Goal: Information Seeking & Learning: Learn about a topic

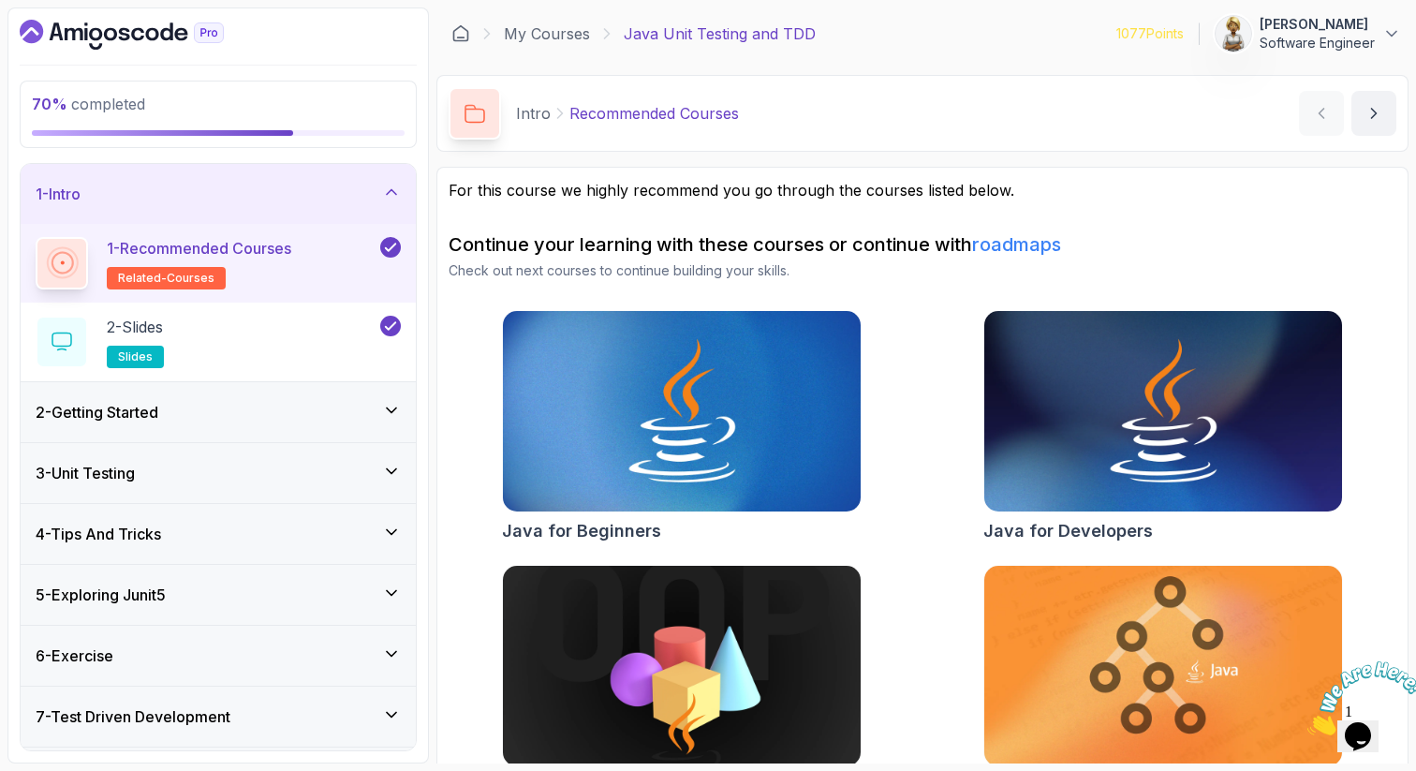
click at [391, 192] on icon at bounding box center [391, 192] width 19 height 19
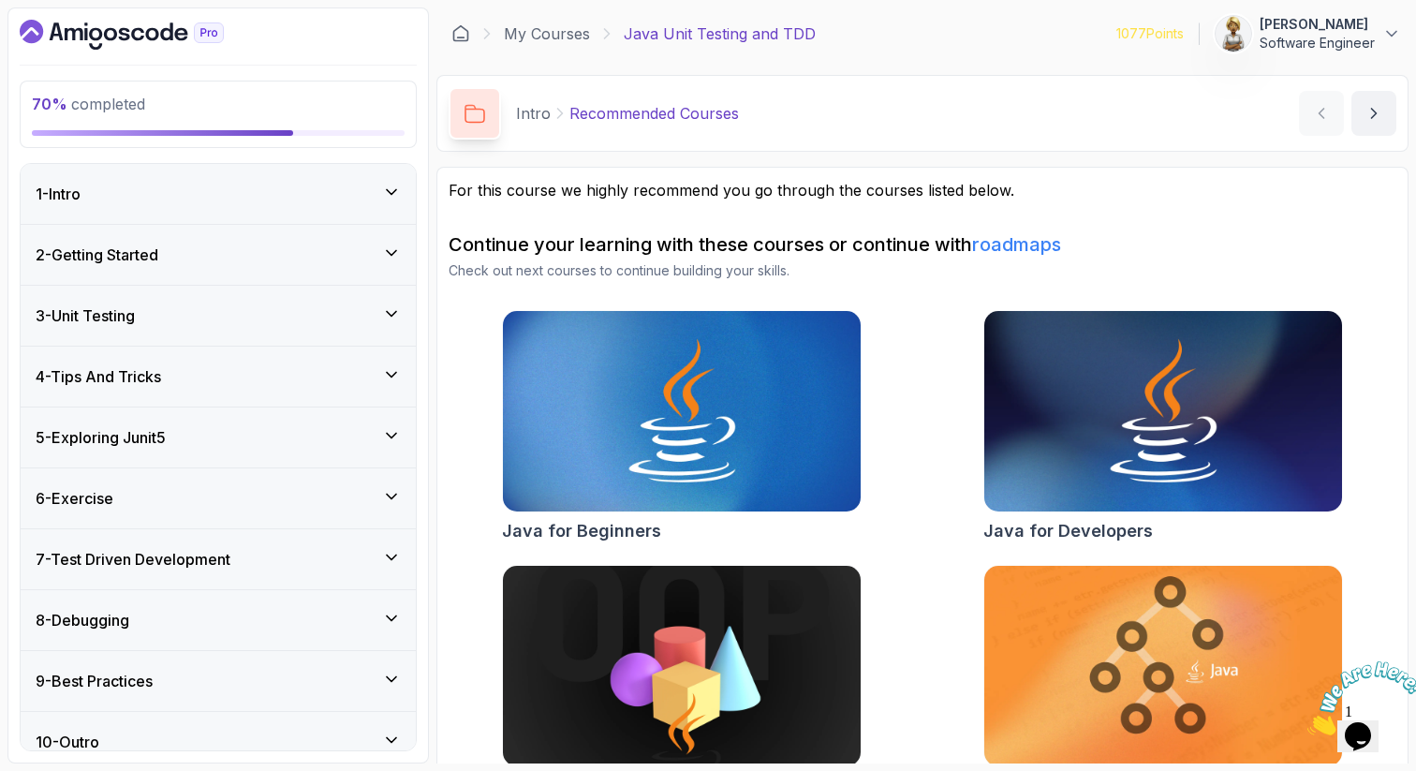
click at [394, 618] on icon at bounding box center [391, 618] width 19 height 19
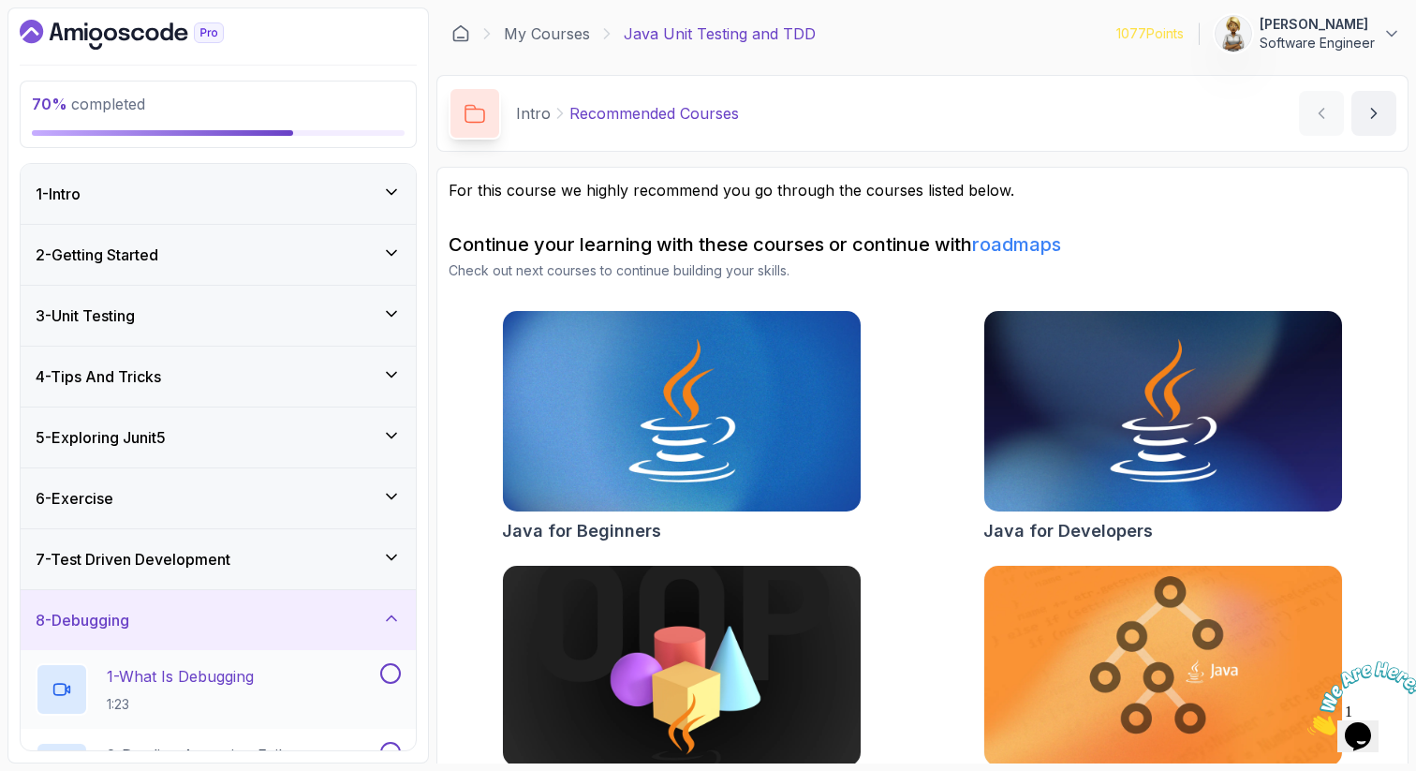
click at [293, 660] on div "1 - What Is Debugging 1:23" at bounding box center [218, 689] width 395 height 79
click at [271, 686] on div "1 - What Is Debugging 1:23" at bounding box center [206, 689] width 341 height 52
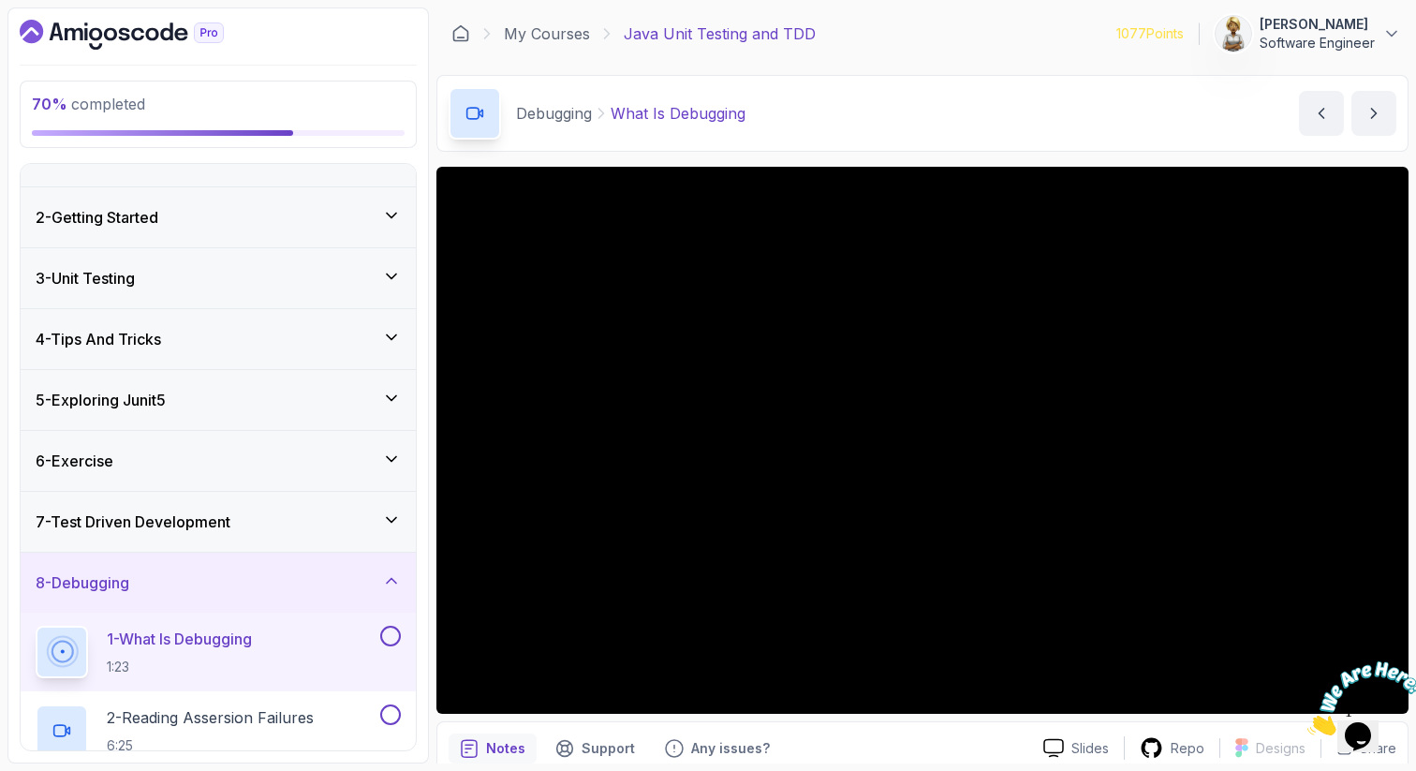
scroll to position [75, 0]
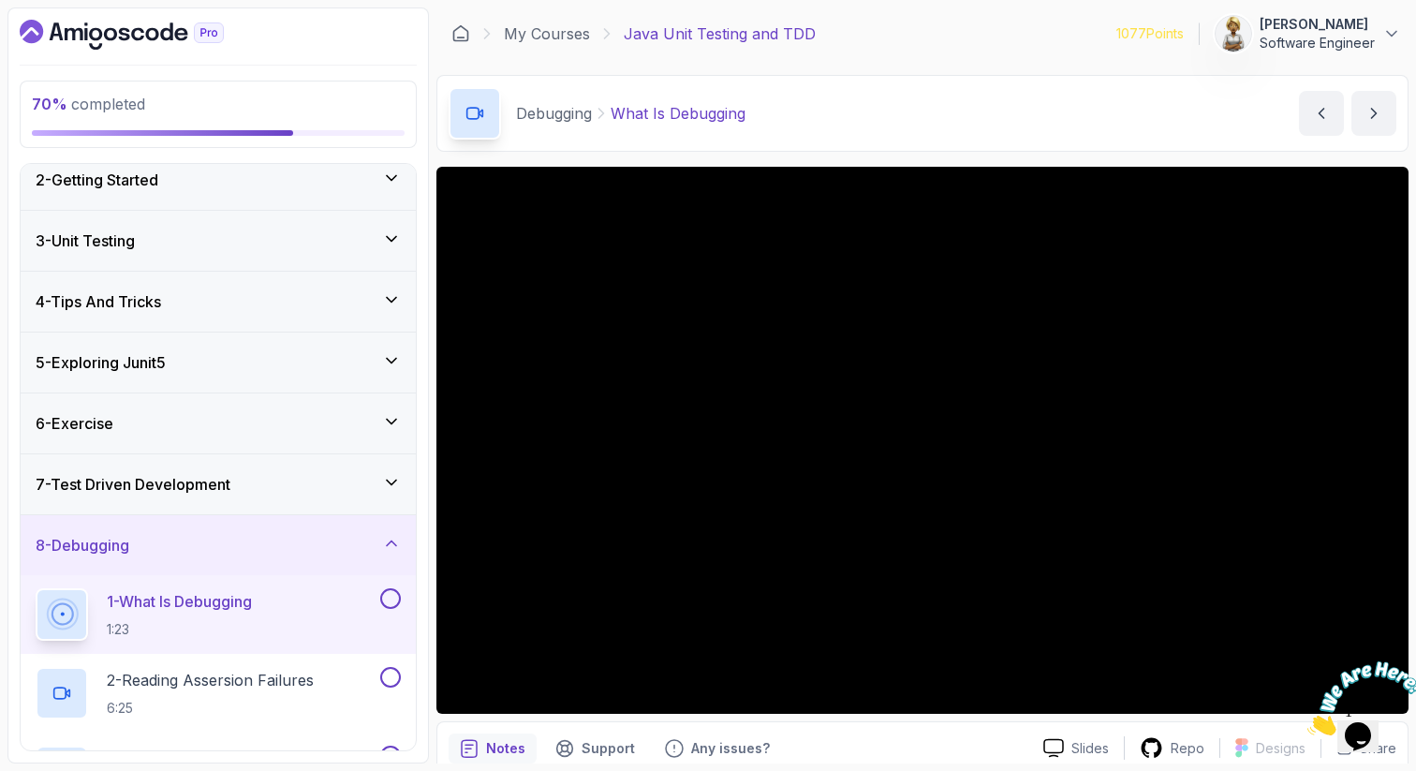
click at [1409, 347] on section "70 % completed 1 - Intro 2 - Getting Started 3 - Unit Testing 4 - Tips And Tric…" at bounding box center [708, 385] width 1416 height 771
click at [1410, 73] on section "70 % completed 1 - Intro 2 - Getting Started 3 - Unit Testing 4 - Tips And Tric…" at bounding box center [708, 385] width 1416 height 771
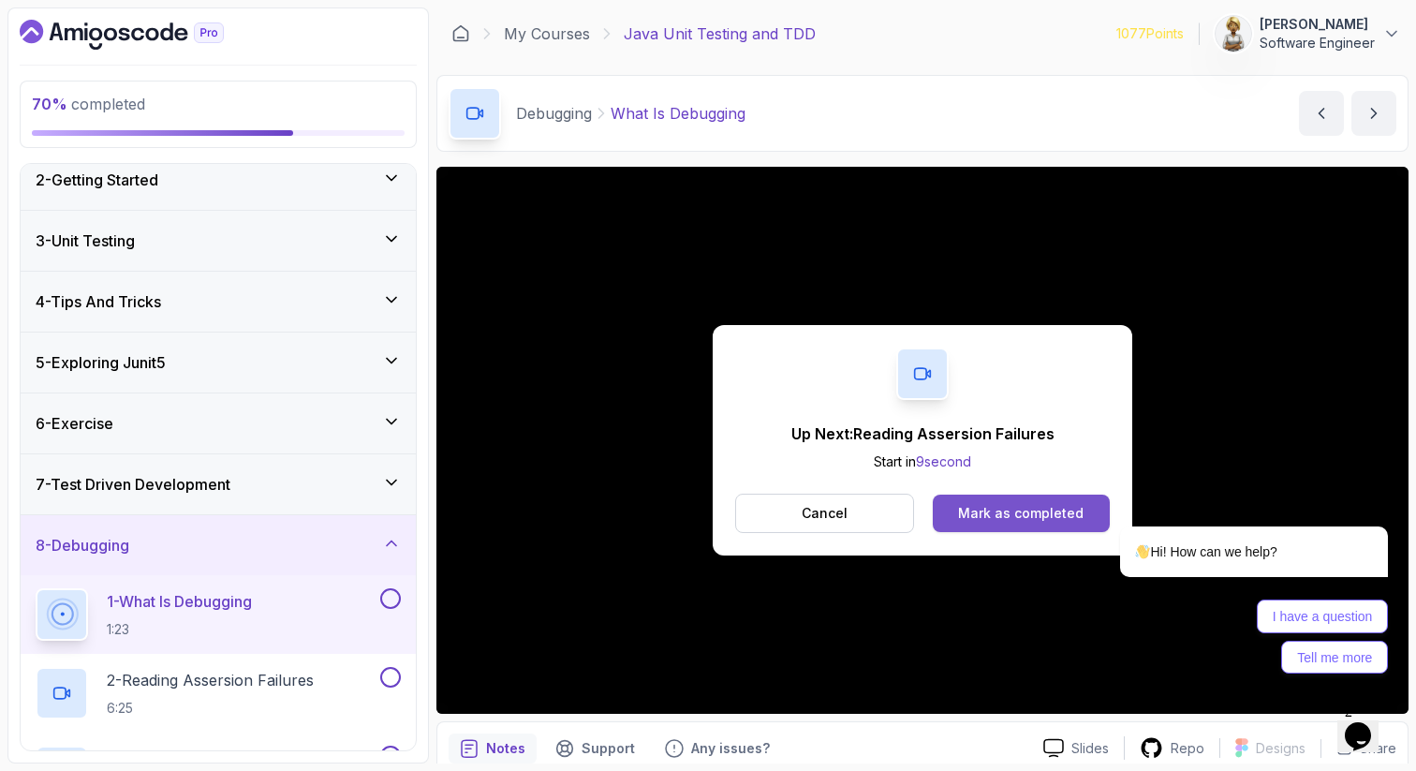
click at [1041, 513] on div "Mark as completed" at bounding box center [1021, 513] width 126 height 19
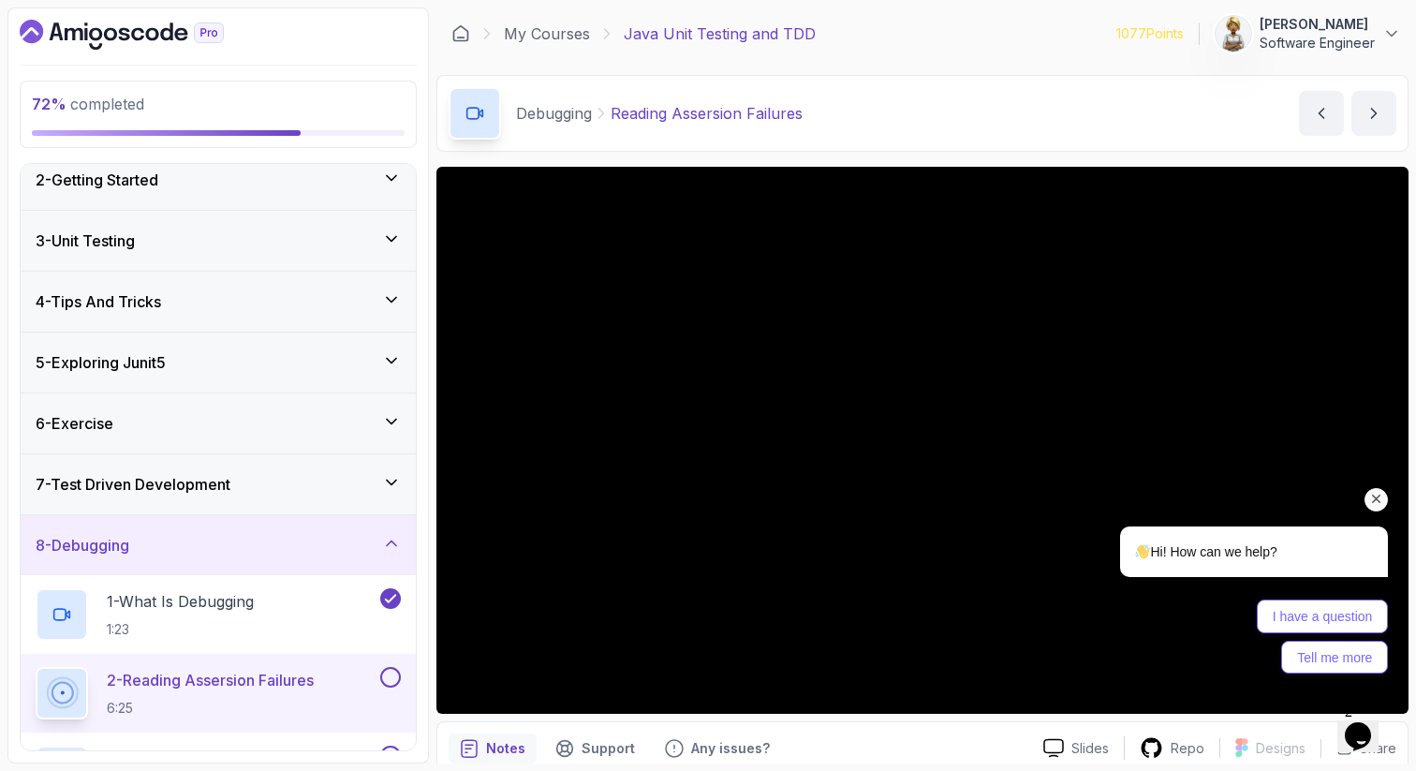
drag, startPoint x: 1381, startPoint y: 491, endPoint x: 2441, endPoint y: 849, distance: 1118.9
click at [1381, 491] on icon "Chat attention grabber" at bounding box center [1376, 499] width 17 height 17
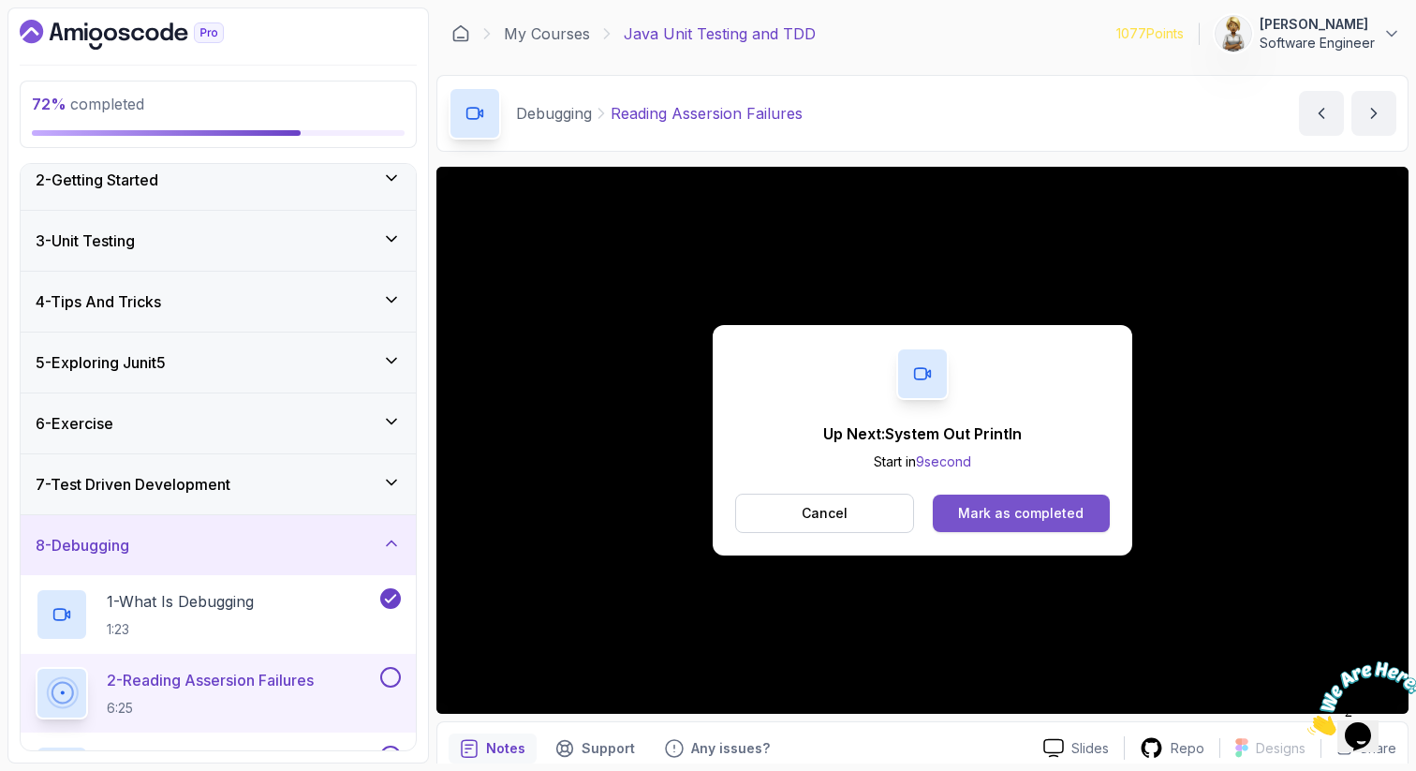
click at [1054, 513] on div "Mark as completed" at bounding box center [1021, 513] width 126 height 19
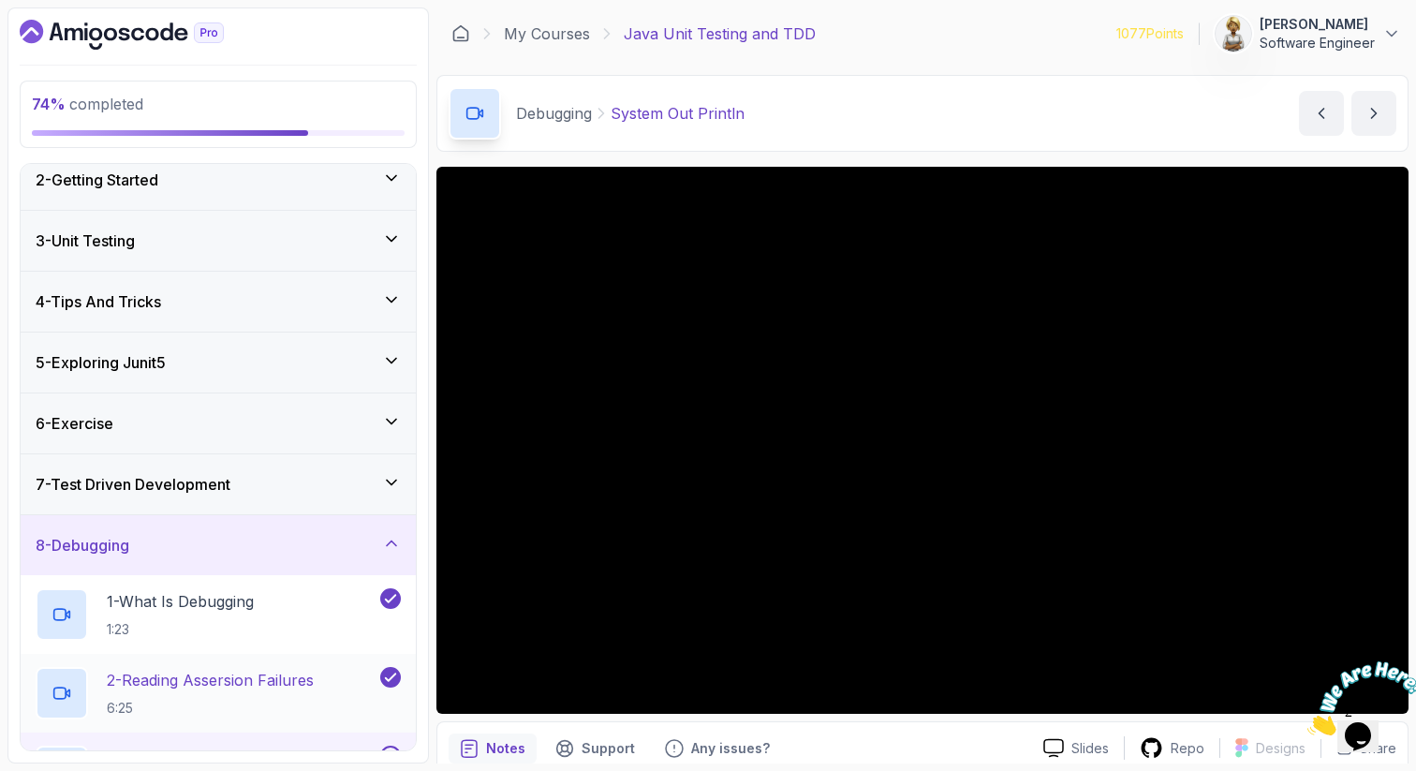
click at [216, 669] on p "2 - Reading Assersion Failures" at bounding box center [210, 680] width 207 height 22
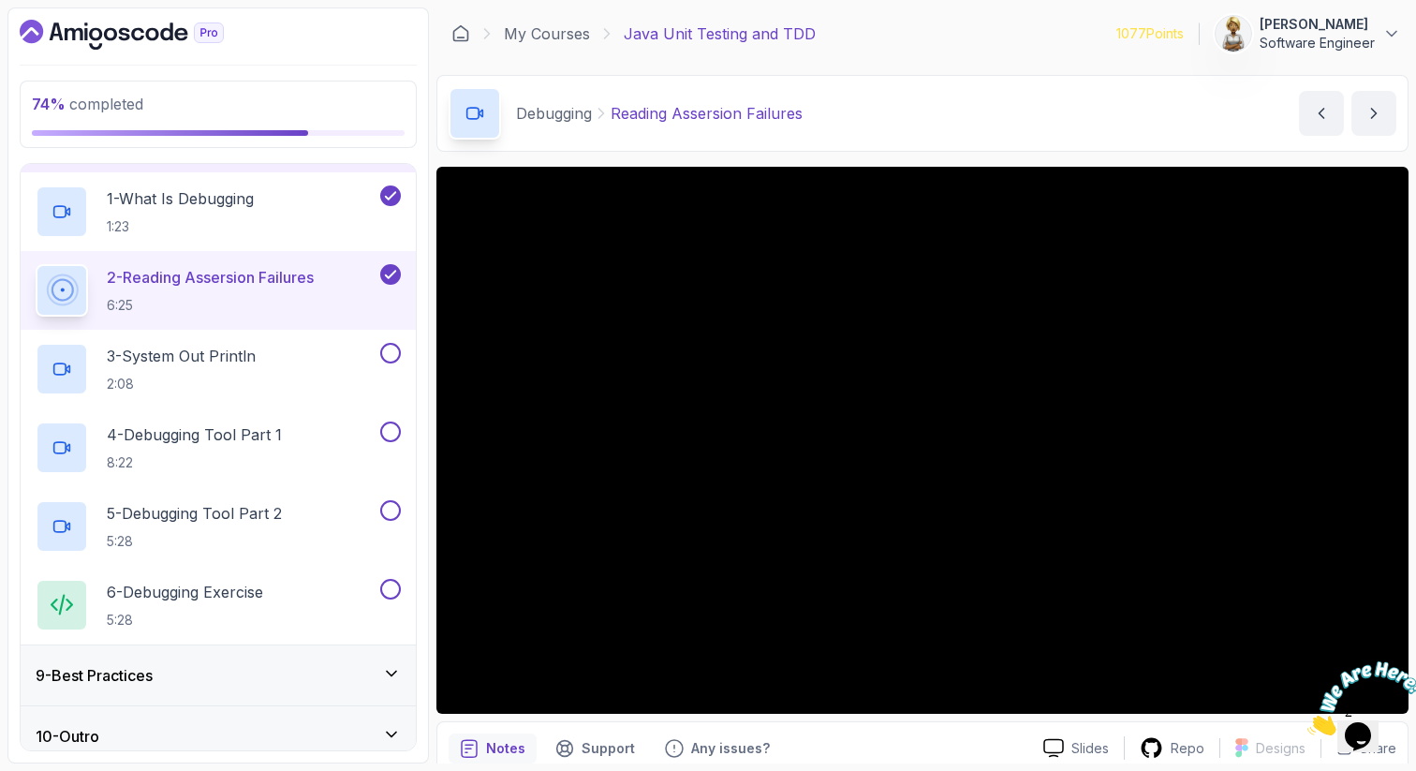
scroll to position [487, 0]
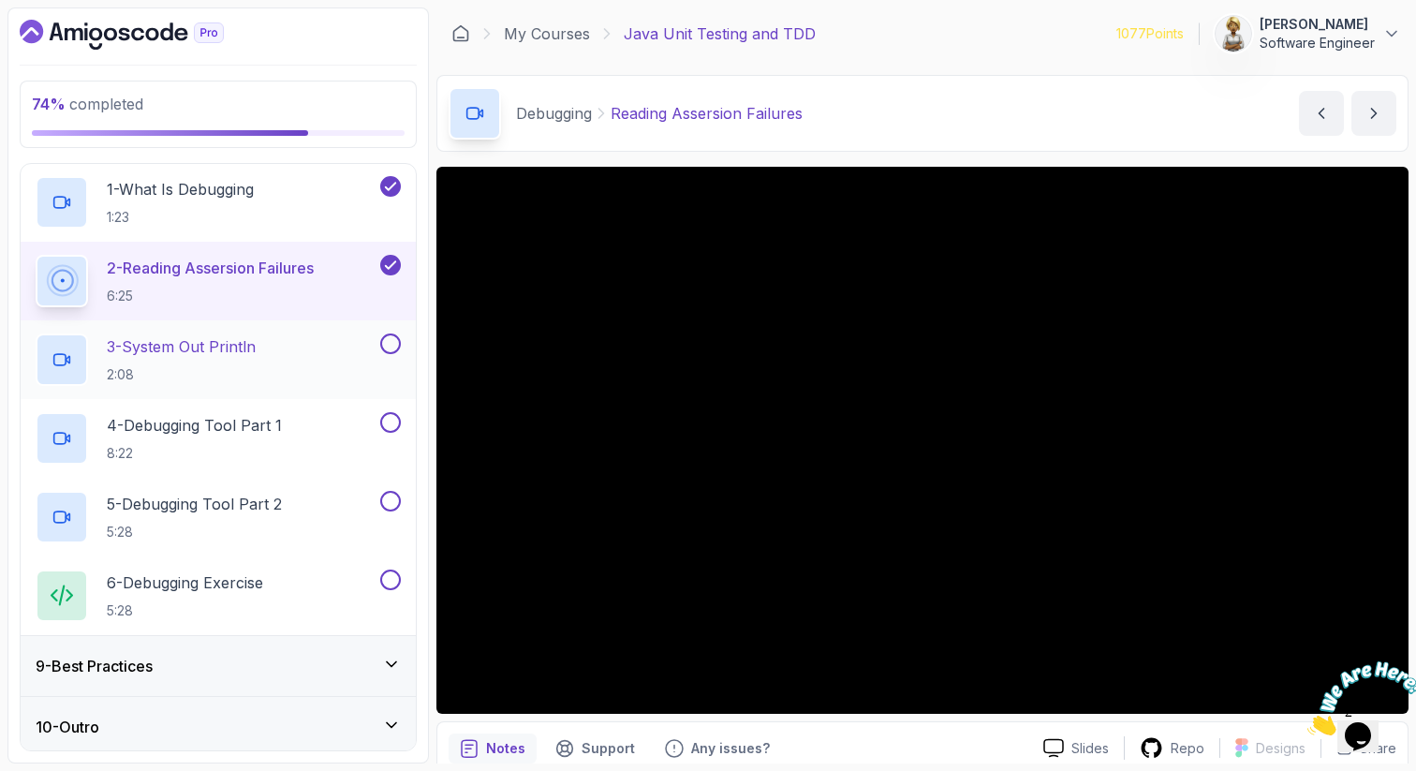
click at [201, 357] on p "3 - System Out Println" at bounding box center [181, 346] width 149 height 22
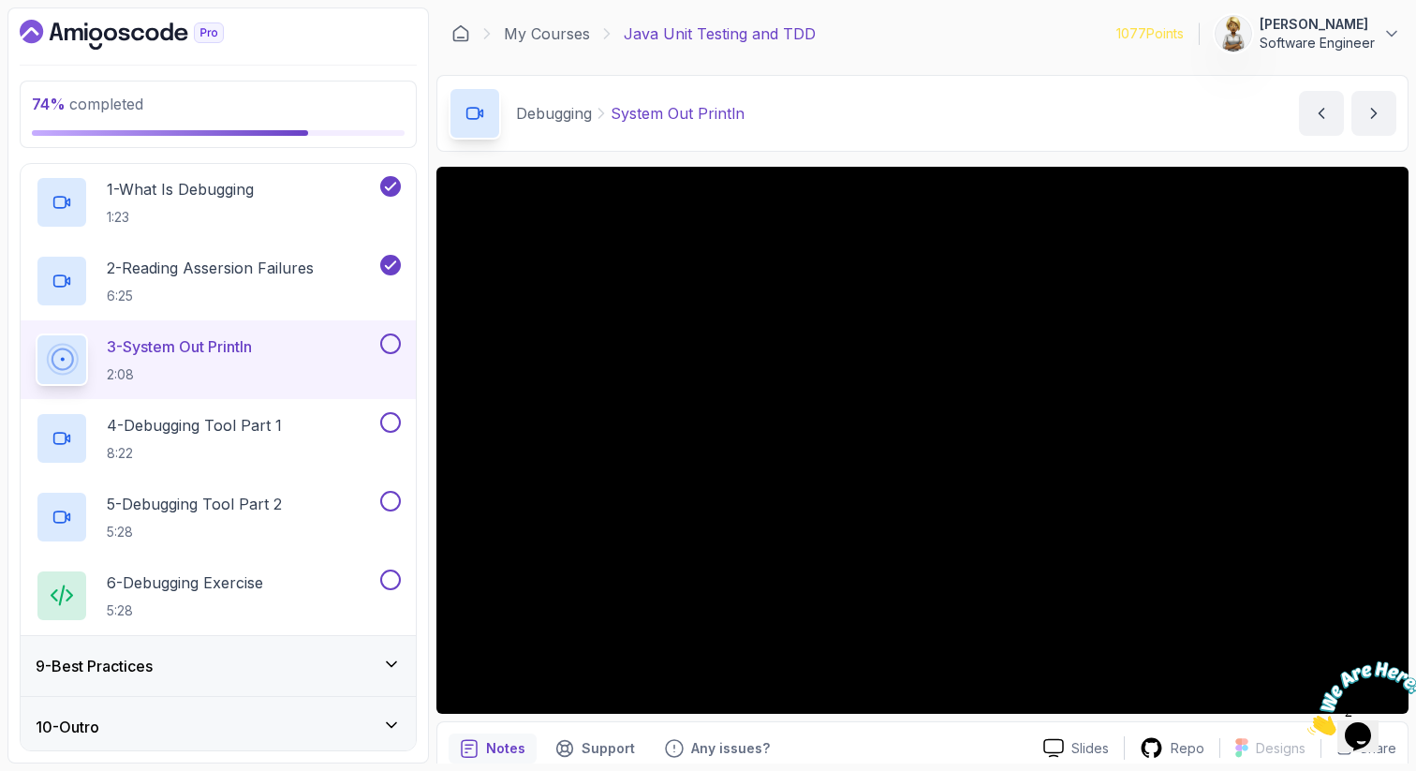
scroll to position [493, 0]
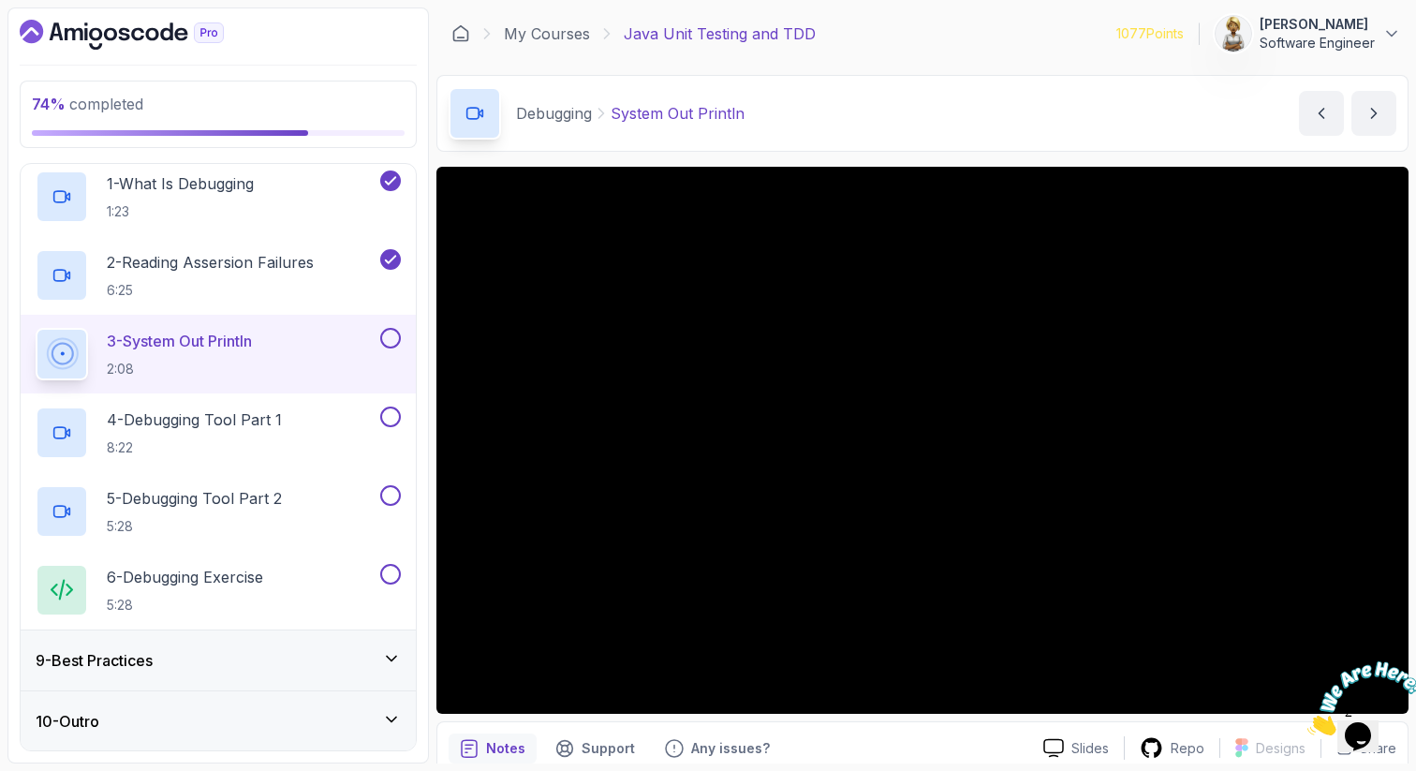
click at [239, 344] on p "3 - System Out Println" at bounding box center [179, 341] width 145 height 22
click at [202, 420] on p "4 - Debugging Tool Part 1" at bounding box center [194, 419] width 175 height 22
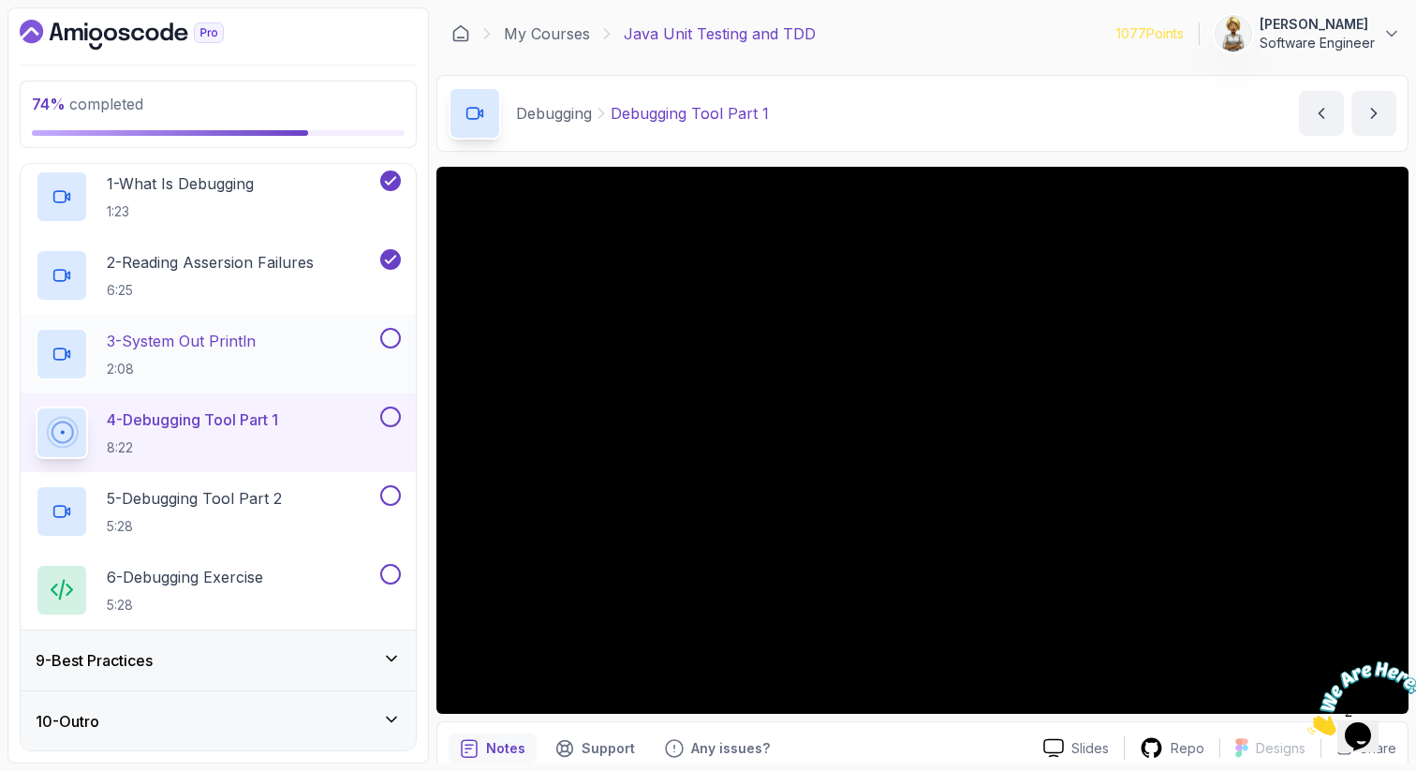
click at [233, 356] on h2 "3 - System Out Println 2:08" at bounding box center [181, 354] width 149 height 49
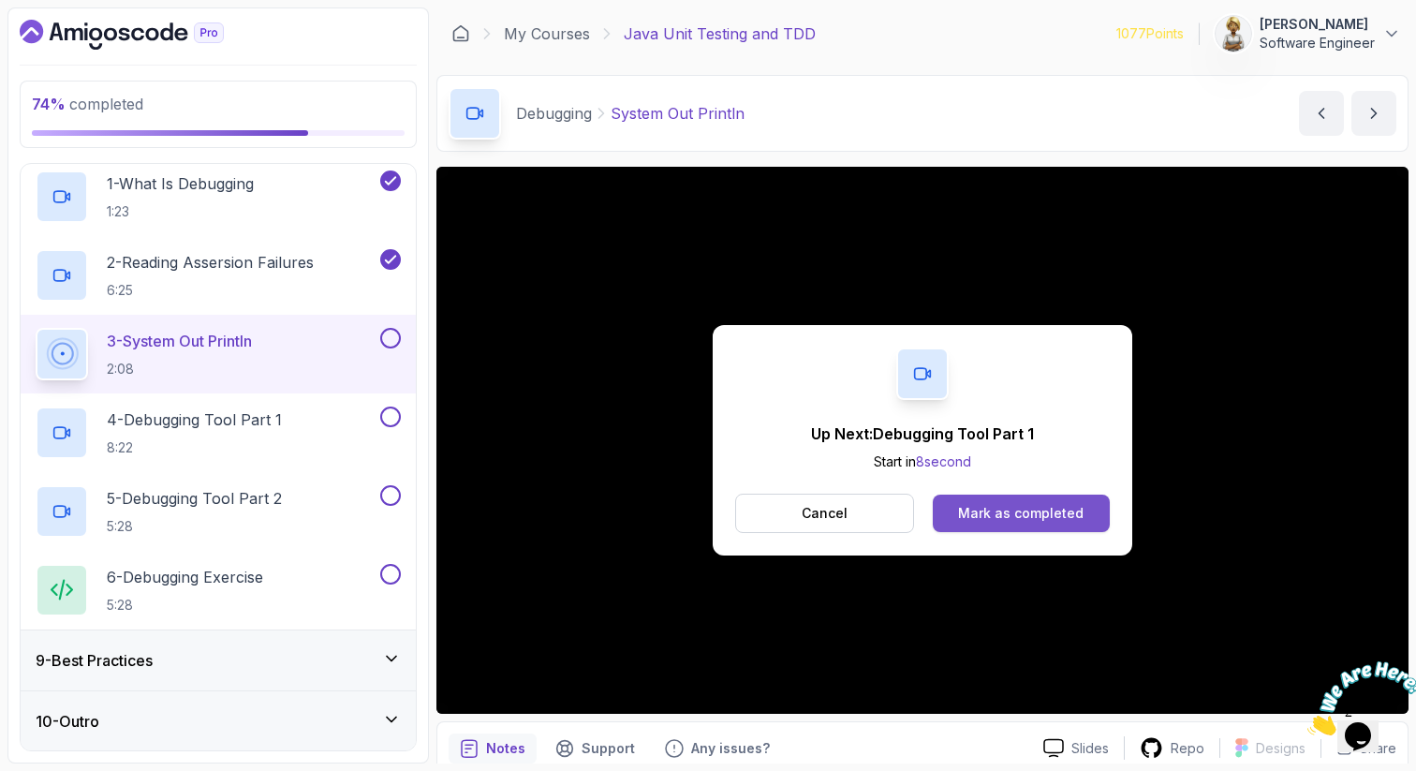
click at [1004, 517] on div "Mark as completed" at bounding box center [1021, 513] width 126 height 19
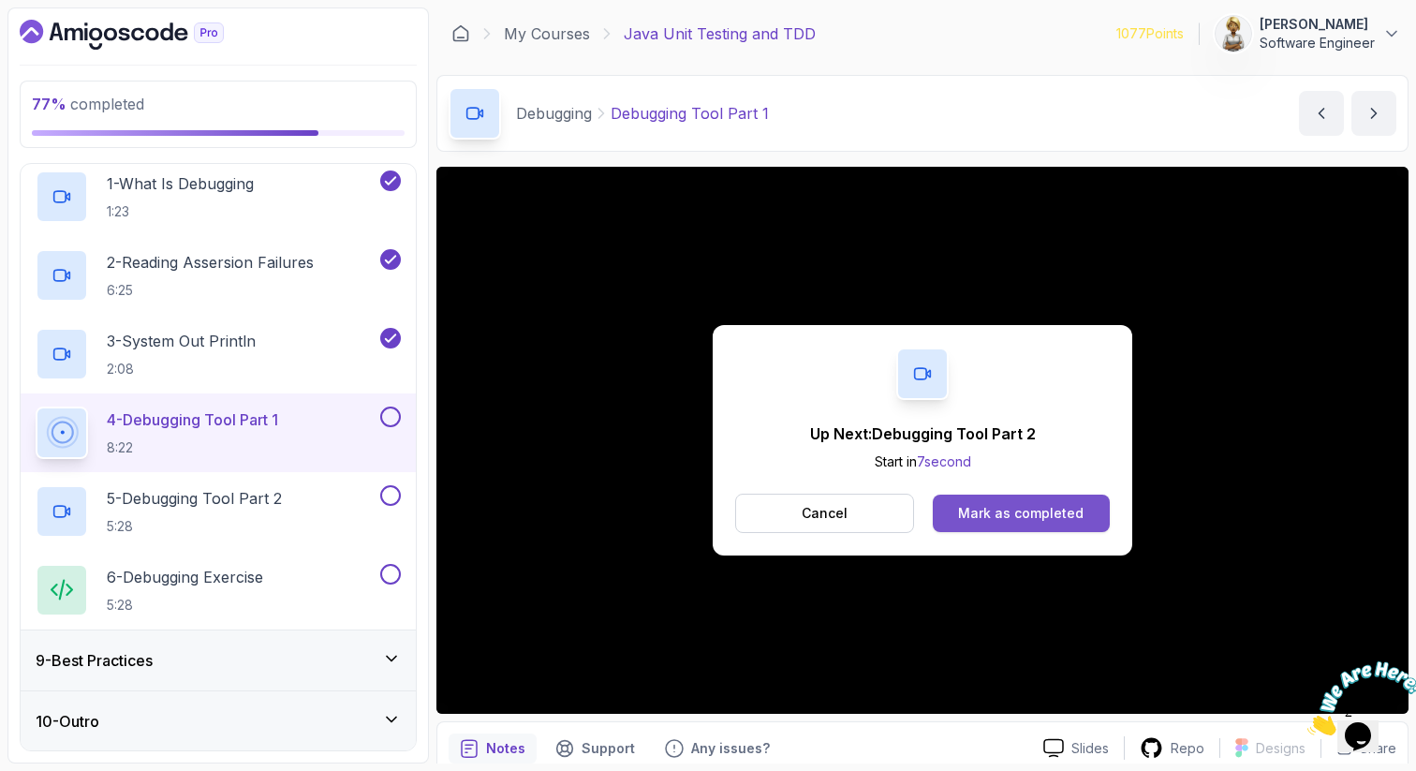
click at [997, 508] on div "Mark as completed" at bounding box center [1021, 513] width 126 height 19
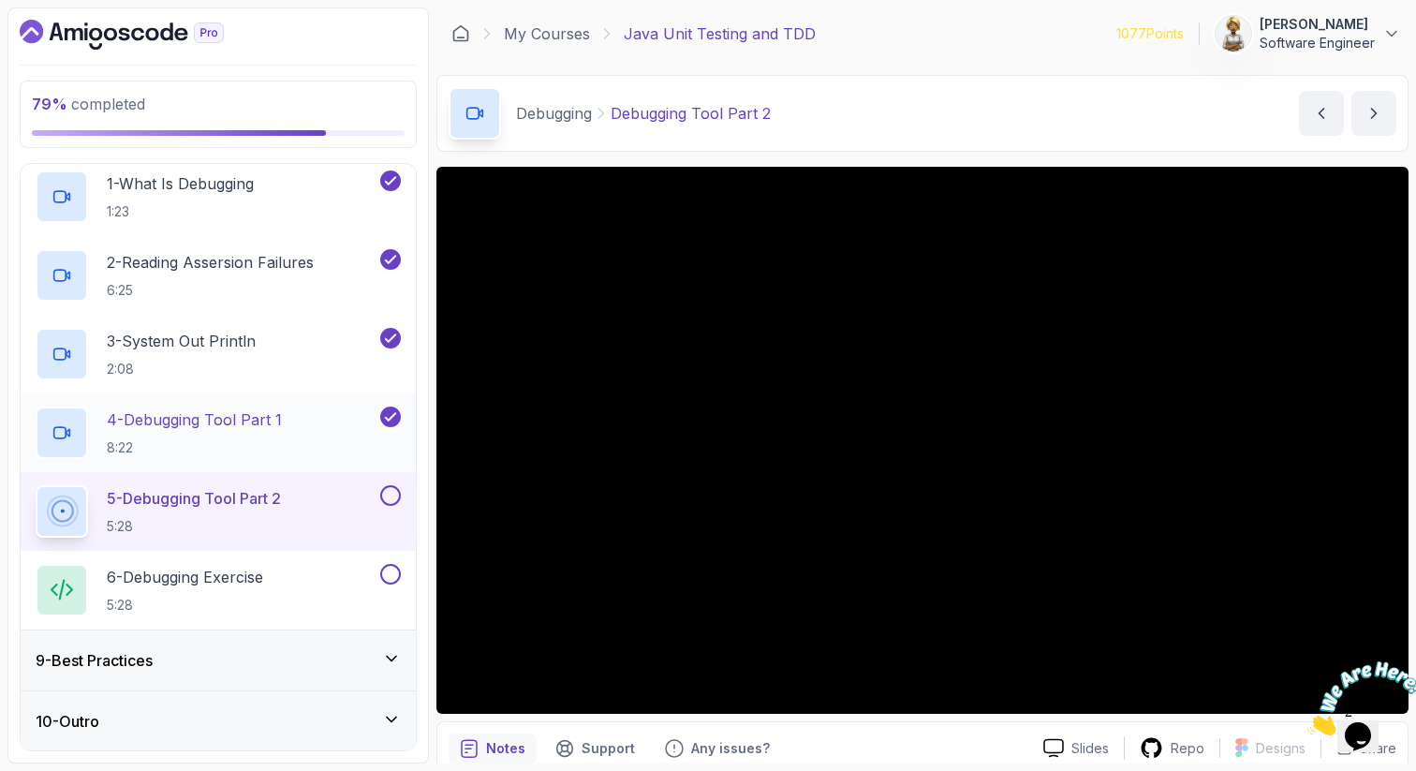
click at [260, 421] on p "4 - Debugging Tool Part 1" at bounding box center [194, 419] width 175 height 22
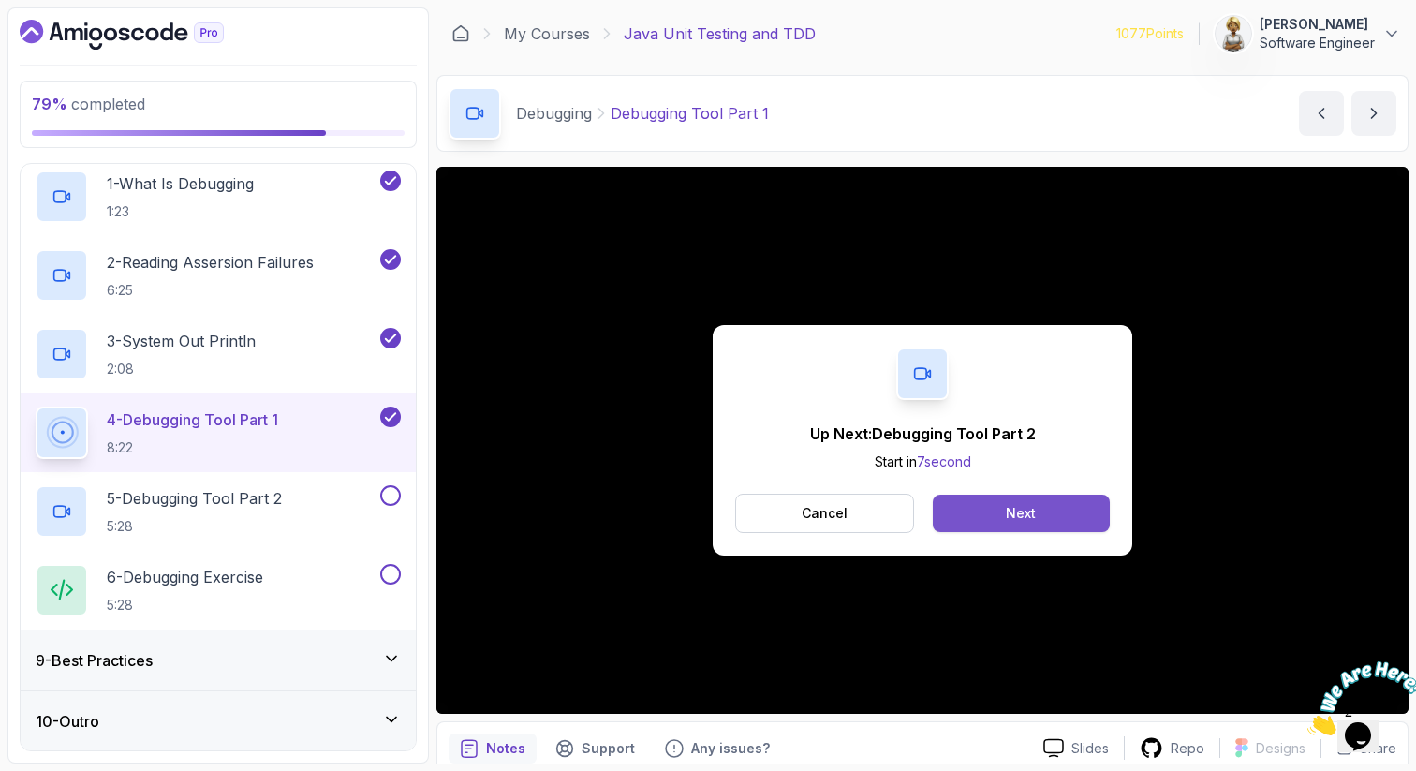
click at [1037, 519] on button "Next" at bounding box center [1021, 513] width 177 height 37
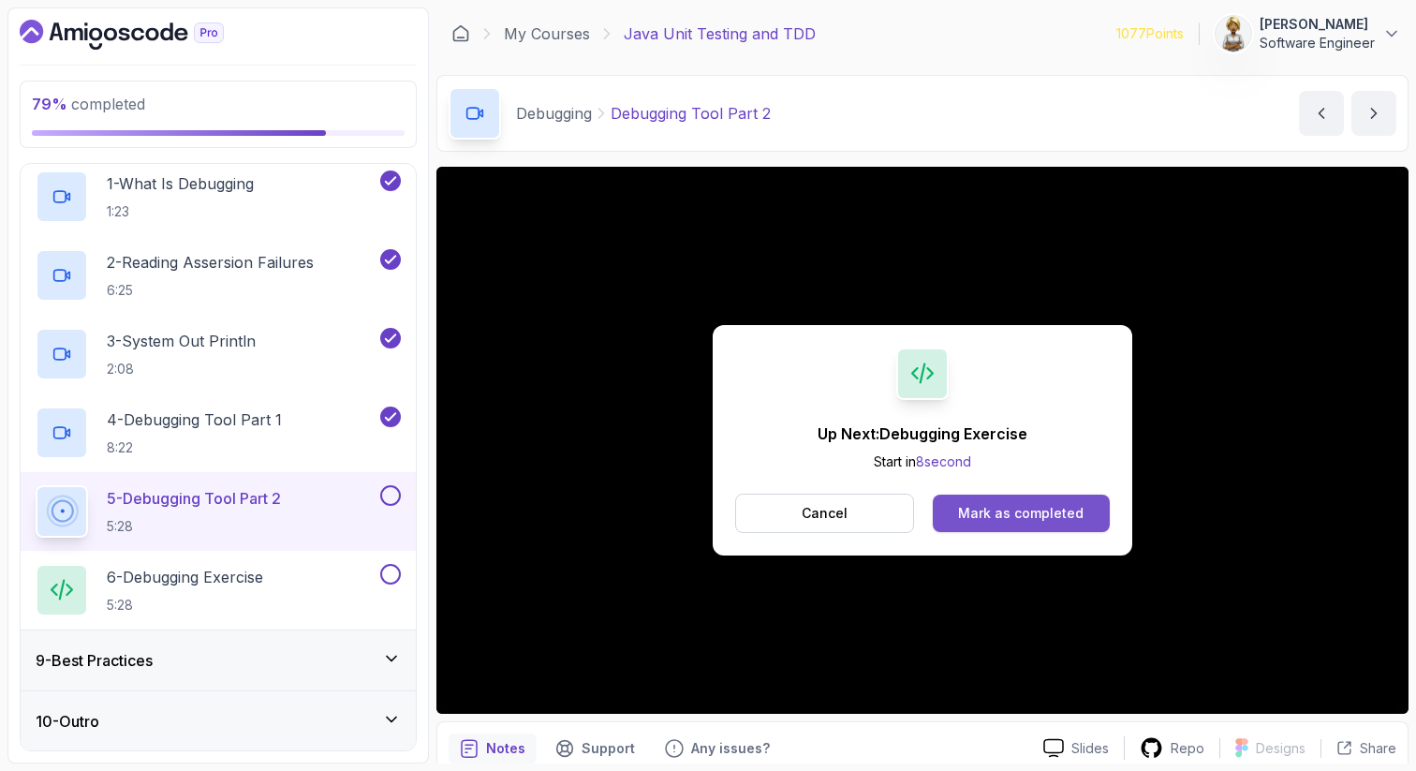
click at [983, 523] on button "Mark as completed" at bounding box center [1021, 513] width 177 height 37
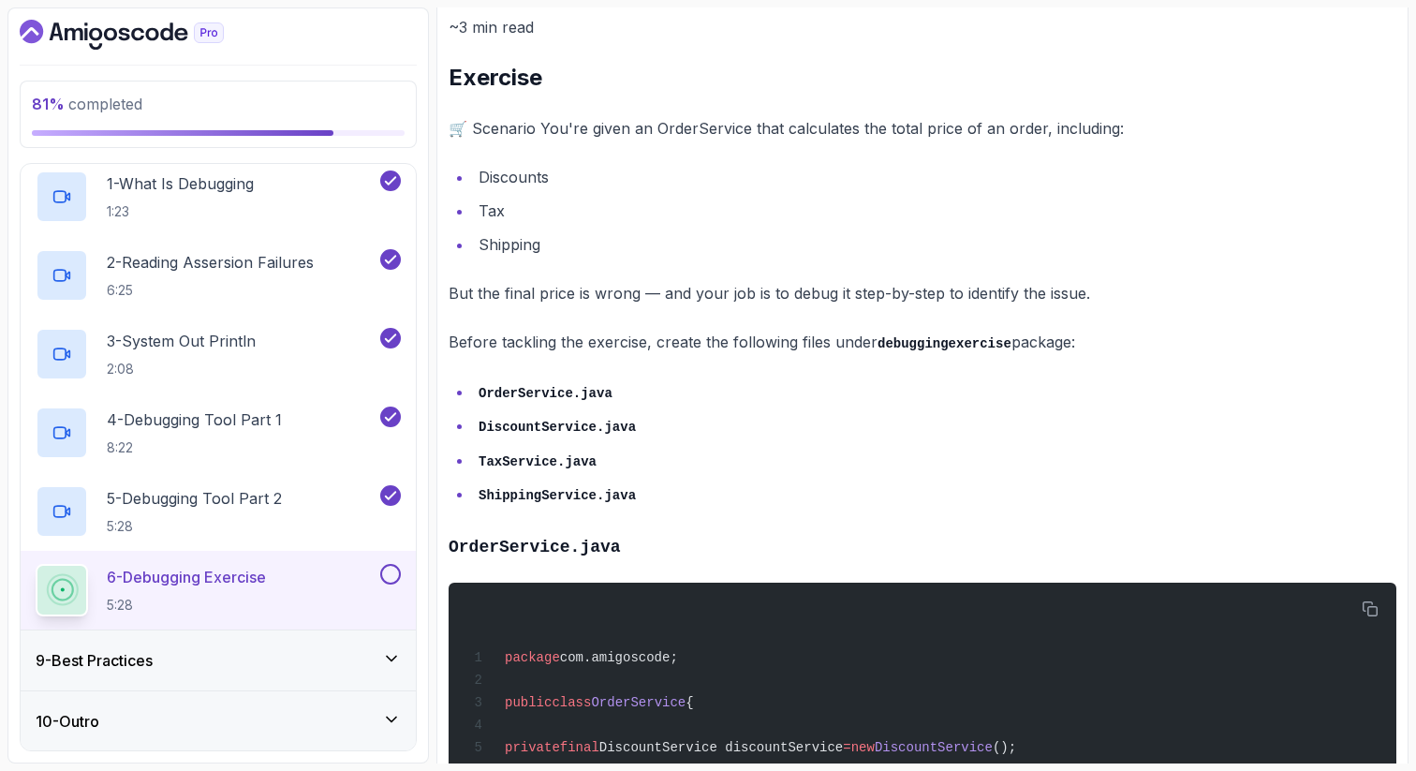
scroll to position [187, 0]
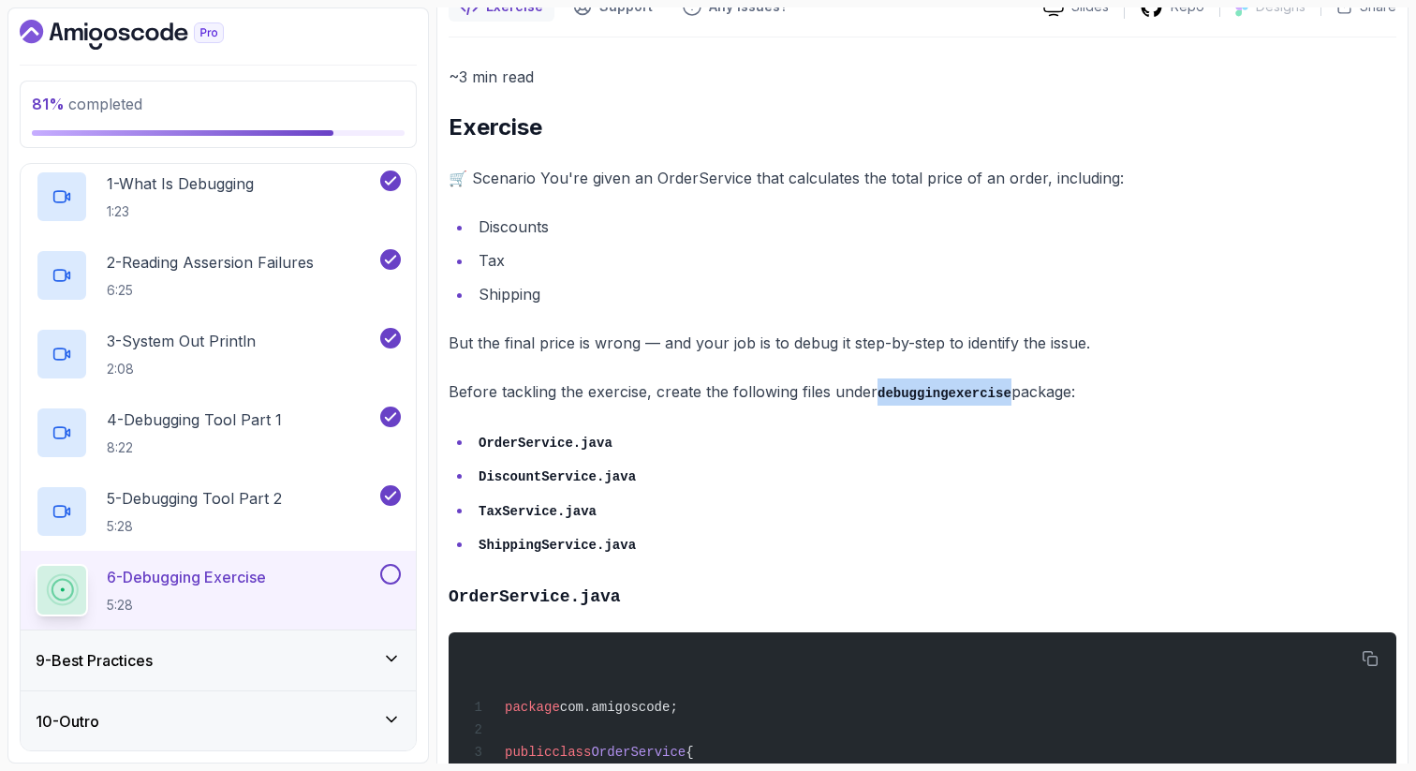
drag, startPoint x: 1011, startPoint y: 388, endPoint x: 878, endPoint y: 396, distance: 133.3
click at [878, 396] on p "Before tackling the exercise, create the following files under debuggingexercis…" at bounding box center [923, 391] width 948 height 27
copy code "debuggingexercise"
drag, startPoint x: 702, startPoint y: 750, endPoint x: 607, endPoint y: 749, distance: 95.5
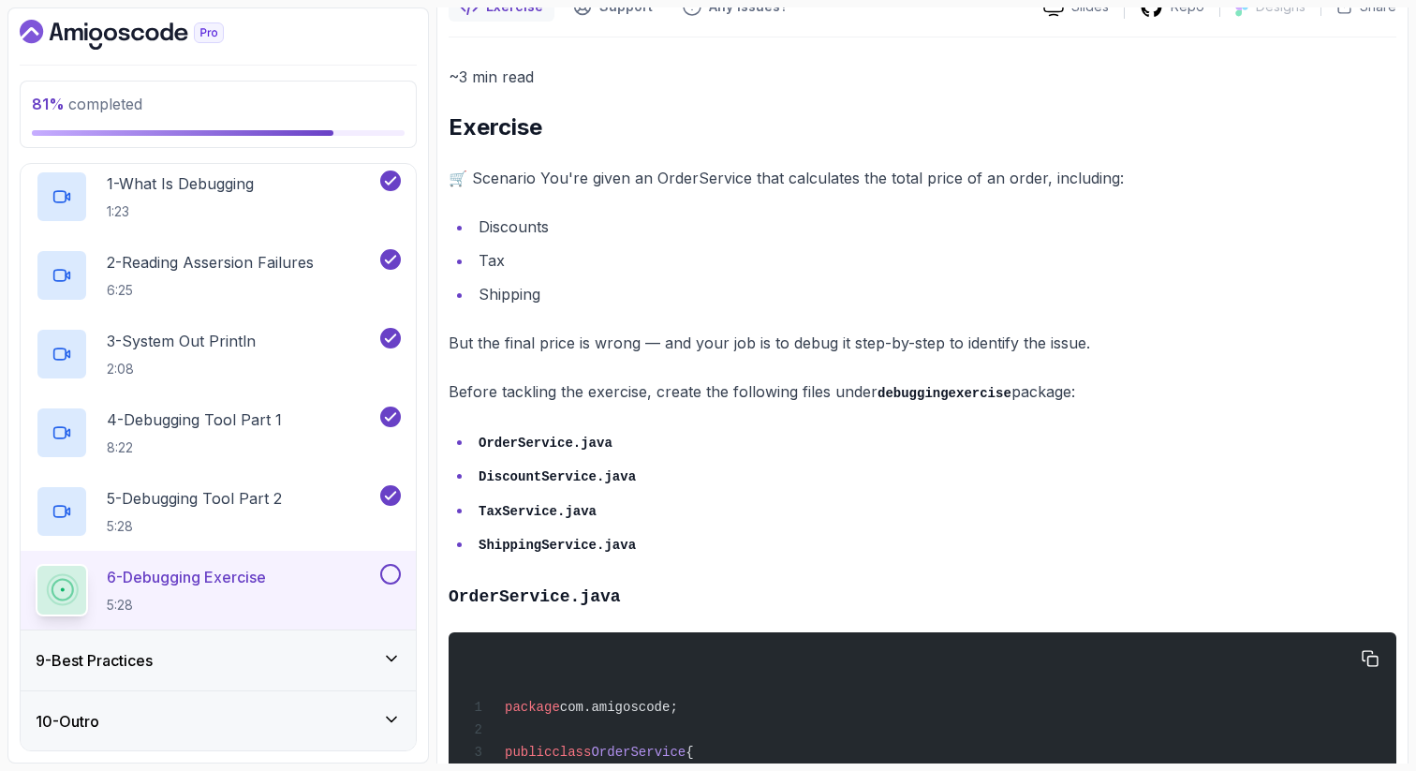
click at [607, 749] on span "public class OrderService {" at bounding box center [580, 752] width 227 height 15
copy span "OrderService"
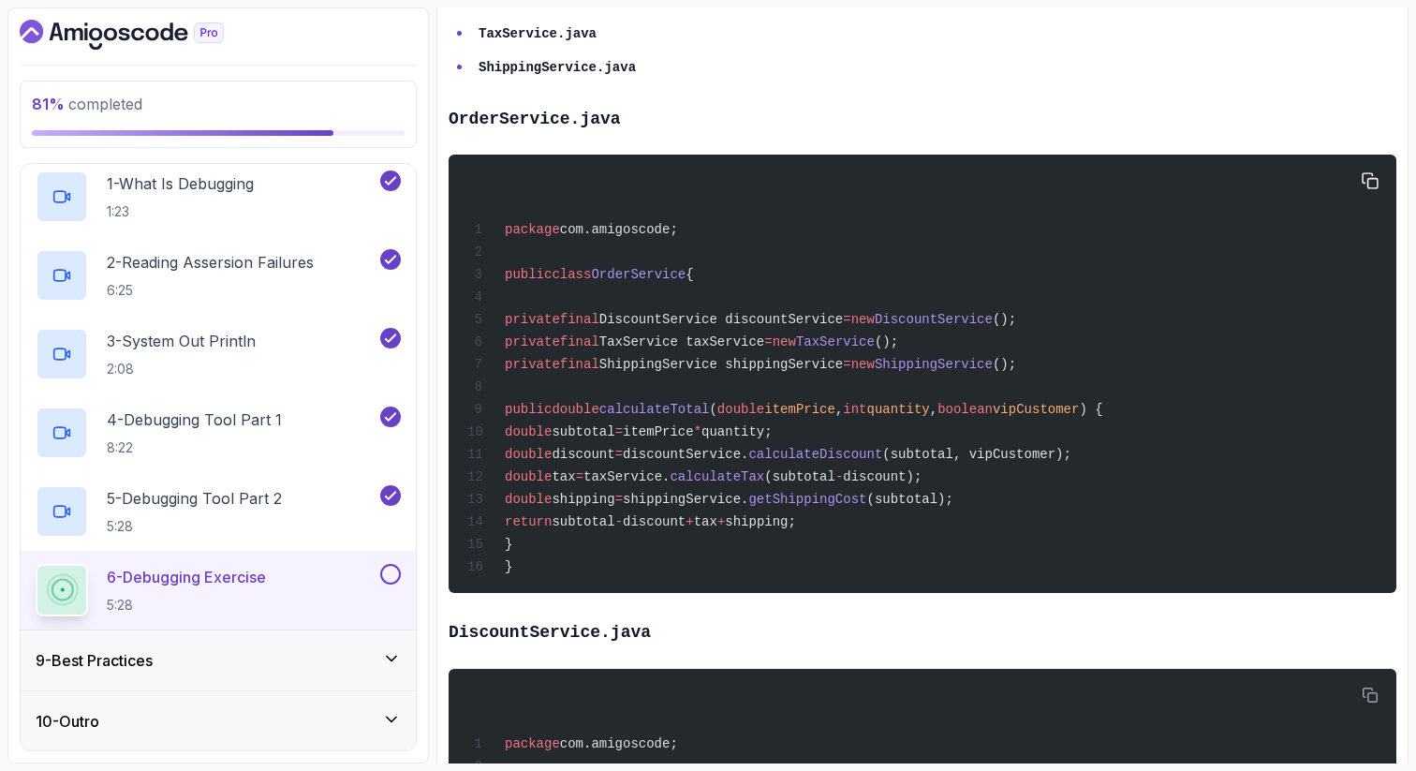
scroll to position [712, 0]
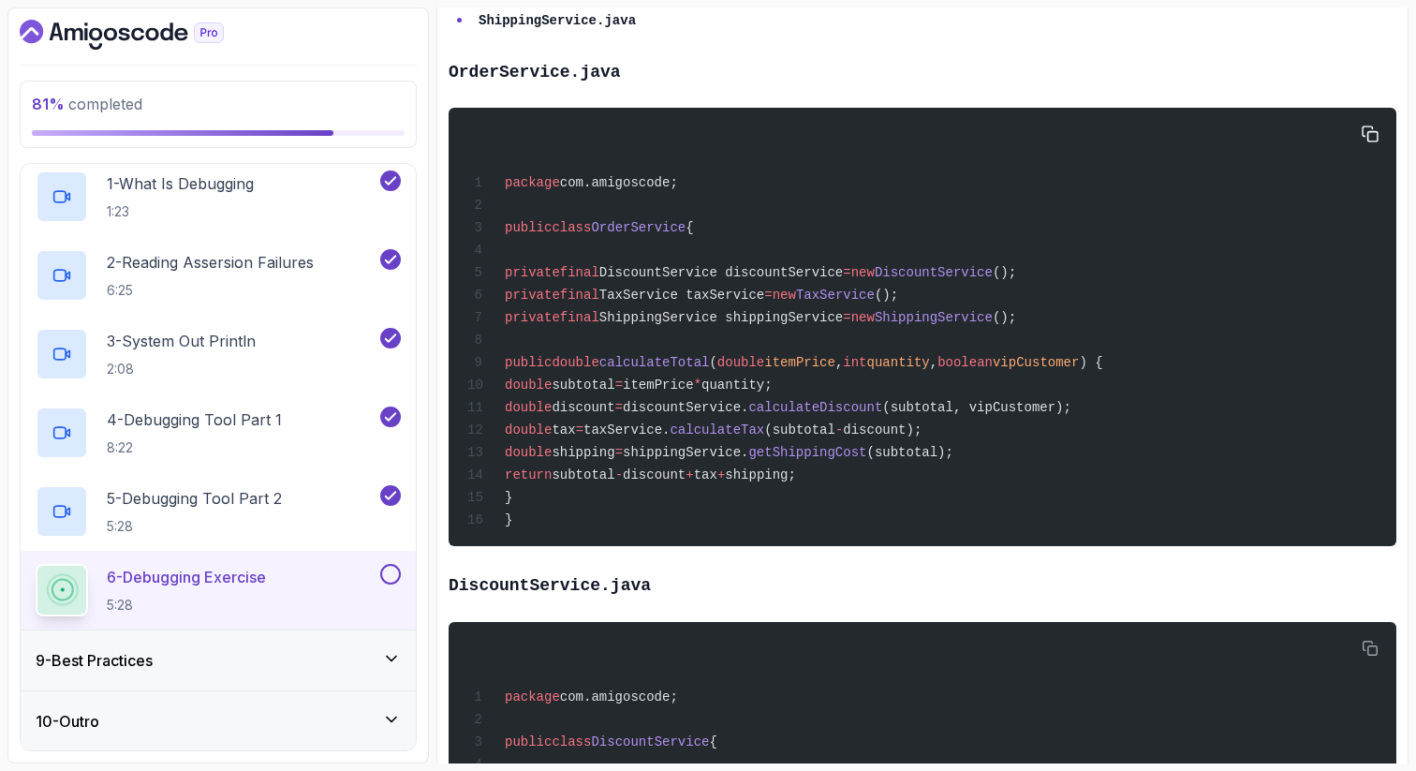
drag, startPoint x: 538, startPoint y: 279, endPoint x: 581, endPoint y: 509, distance: 233.5
click at [583, 510] on div "package com.amigoscode; public class OrderService { private final DiscountServi…" at bounding box center [923, 327] width 918 height 416
copy code "private final DiscountService discountService = new DiscountService (); private…"
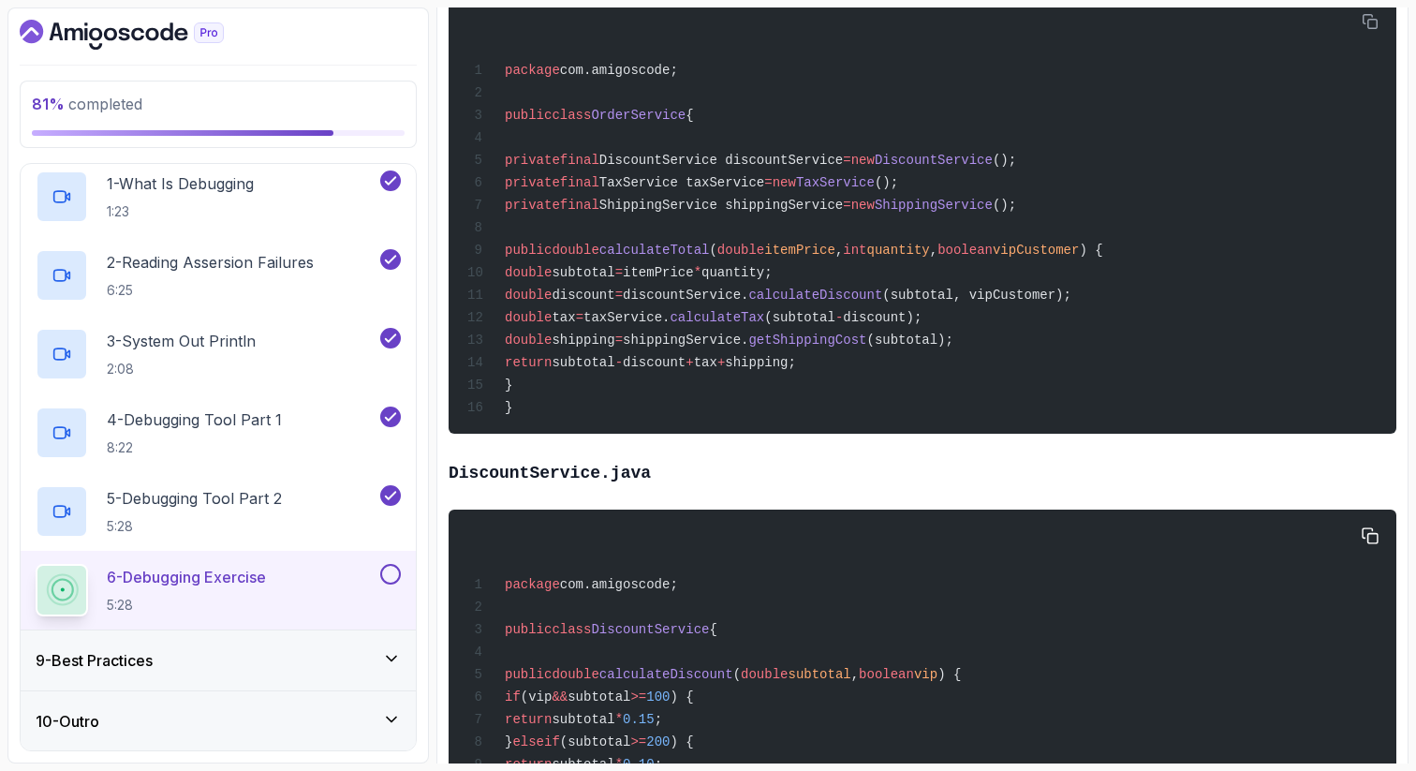
scroll to position [862, 0]
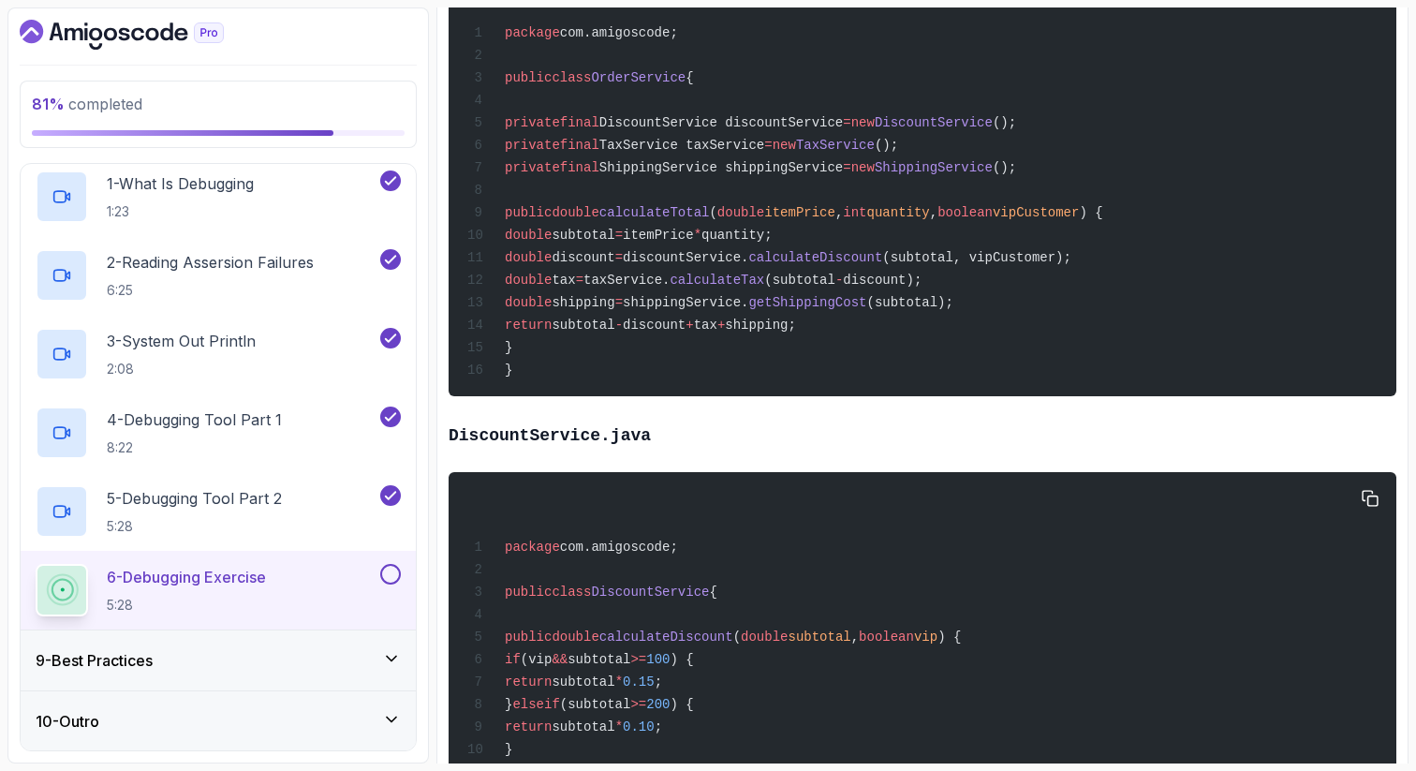
drag, startPoint x: 727, startPoint y: 608, endPoint x: 608, endPoint y: 607, distance: 118.9
click at [608, 599] on span "public class DiscountService {" at bounding box center [592, 591] width 250 height 15
copy span "DiscountService"
click at [796, 628] on div "package com.amigoscode; public class DiscountService { public double calculateD…" at bounding box center [923, 657] width 918 height 348
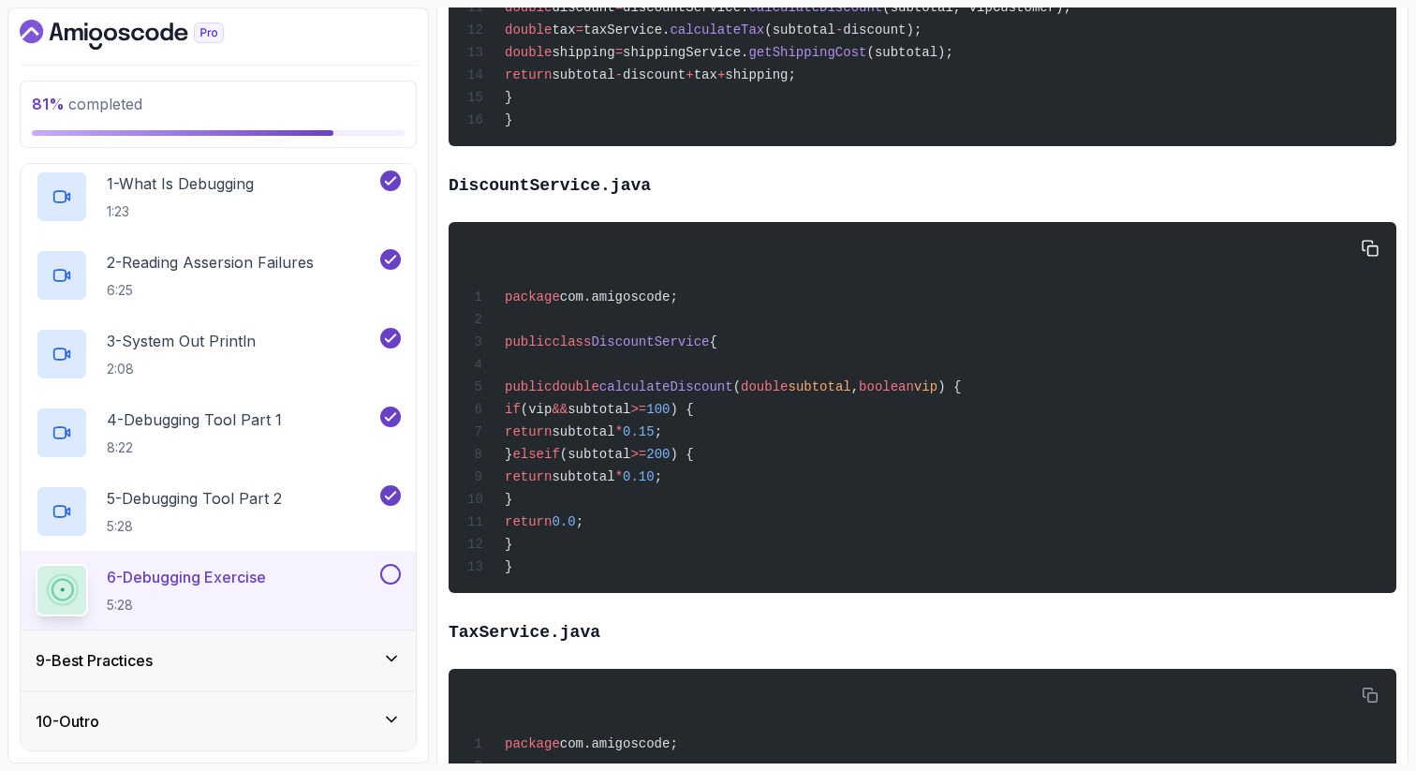
scroll to position [1124, 0]
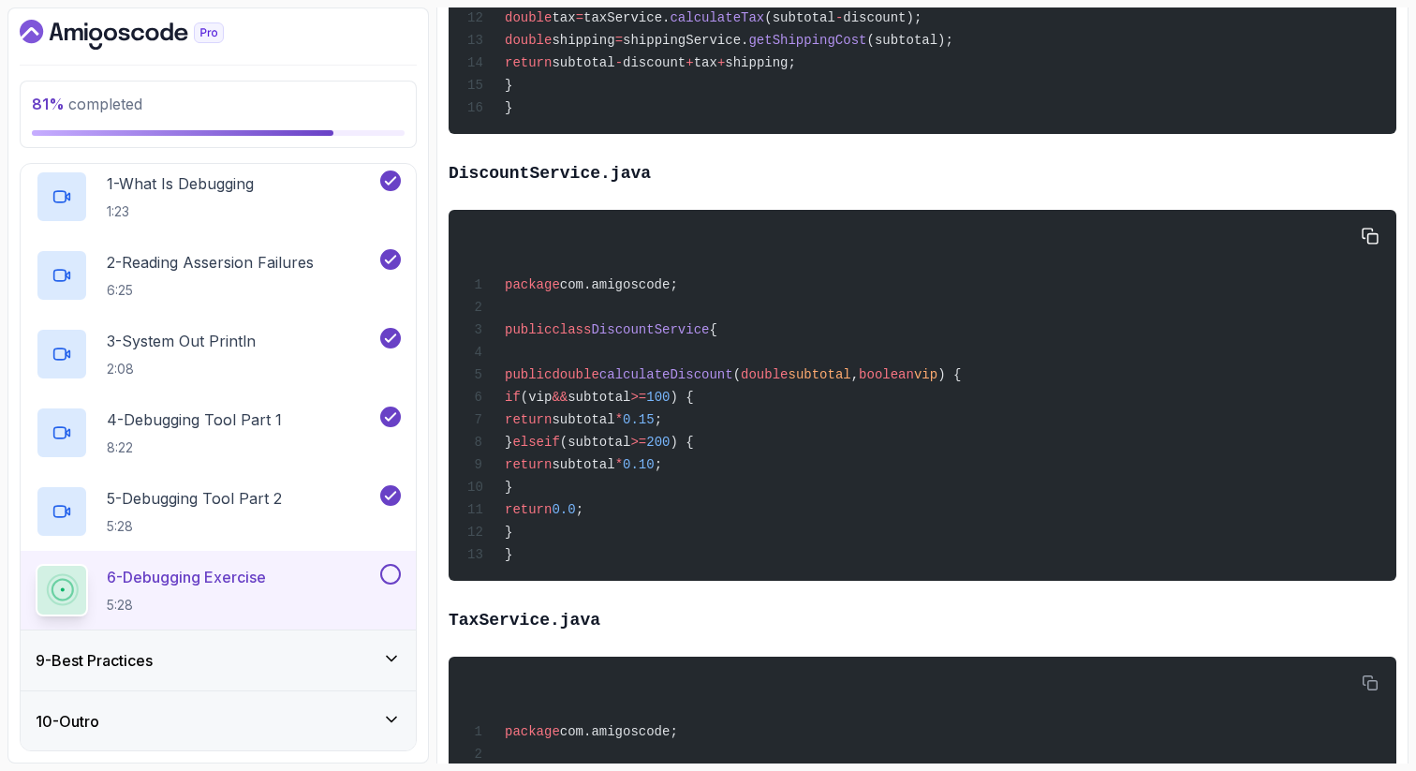
drag, startPoint x: 537, startPoint y: 388, endPoint x: 548, endPoint y: 547, distance: 159.6
click at [551, 550] on div "package com.amigoscode; public class DiscountService { public double calculateD…" at bounding box center [923, 395] width 918 height 348
copy code "public double calculateDiscount ( double subtotal , boolean vip ) { if (vip && …"
click at [589, 630] on h3 "TaxService.java" at bounding box center [923, 618] width 948 height 31
drag, startPoint x: 601, startPoint y: 644, endPoint x: 470, endPoint y: 638, distance: 131.3
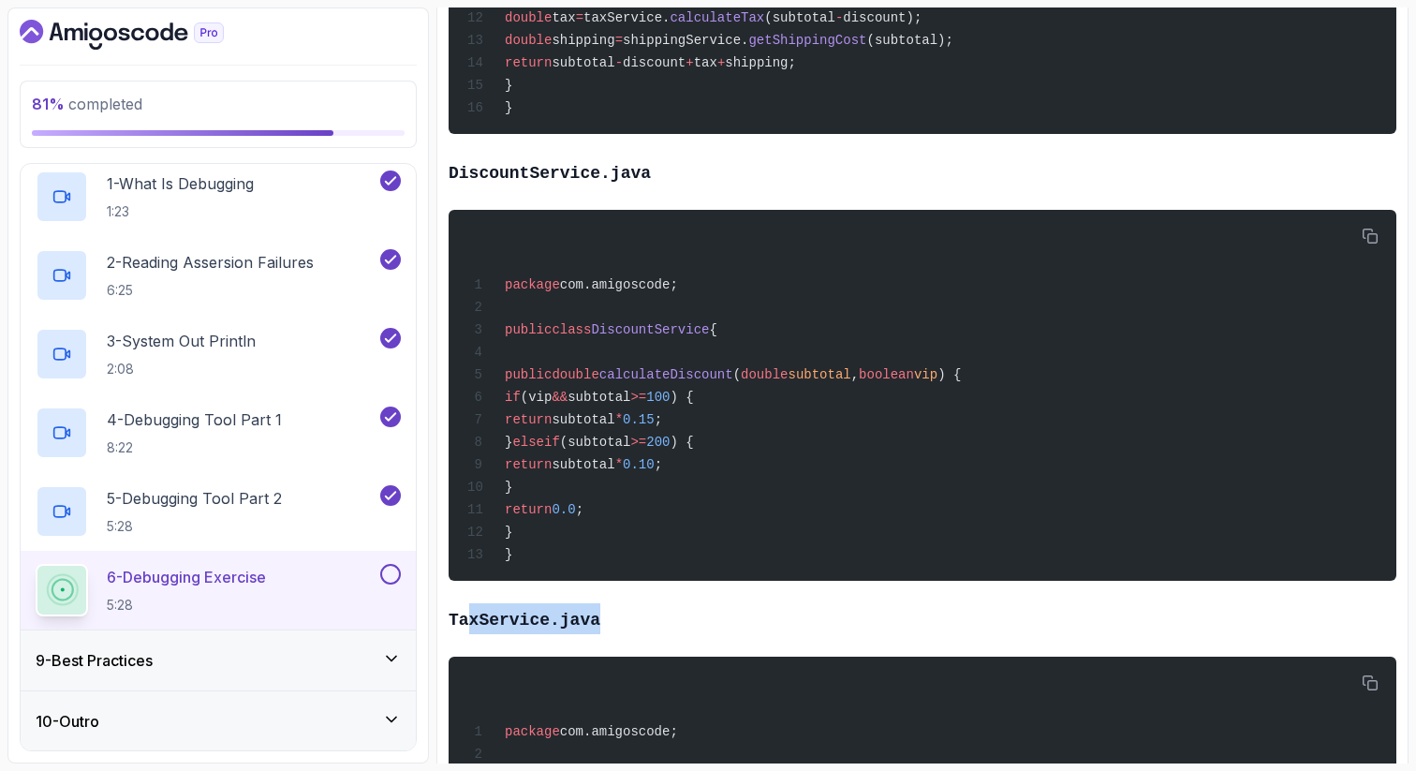
click at [470, 634] on h3 "TaxService.java" at bounding box center [923, 618] width 948 height 31
click at [527, 629] on code "TaxService.java" at bounding box center [525, 620] width 152 height 19
click at [558, 634] on h3 "TaxService.java" at bounding box center [923, 618] width 948 height 31
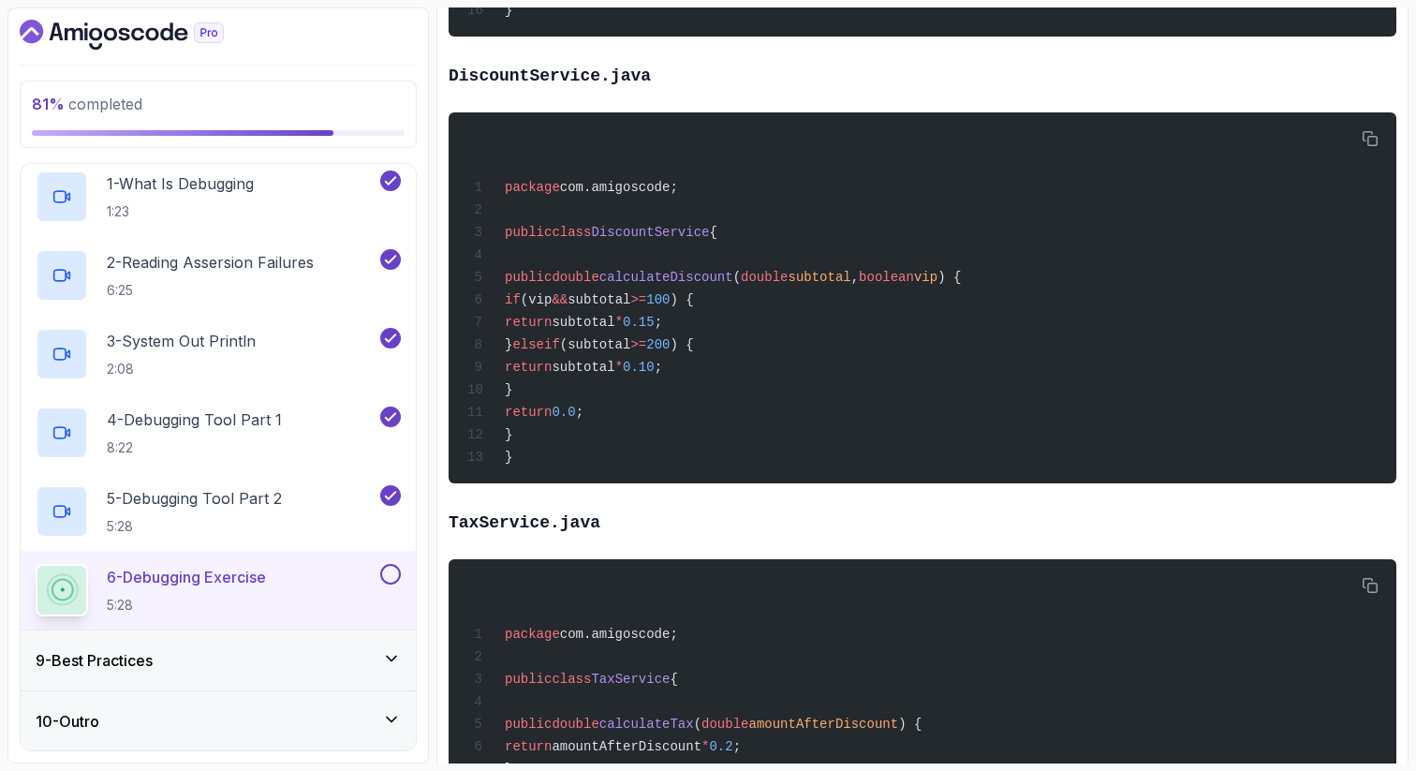
scroll to position [1236, 0]
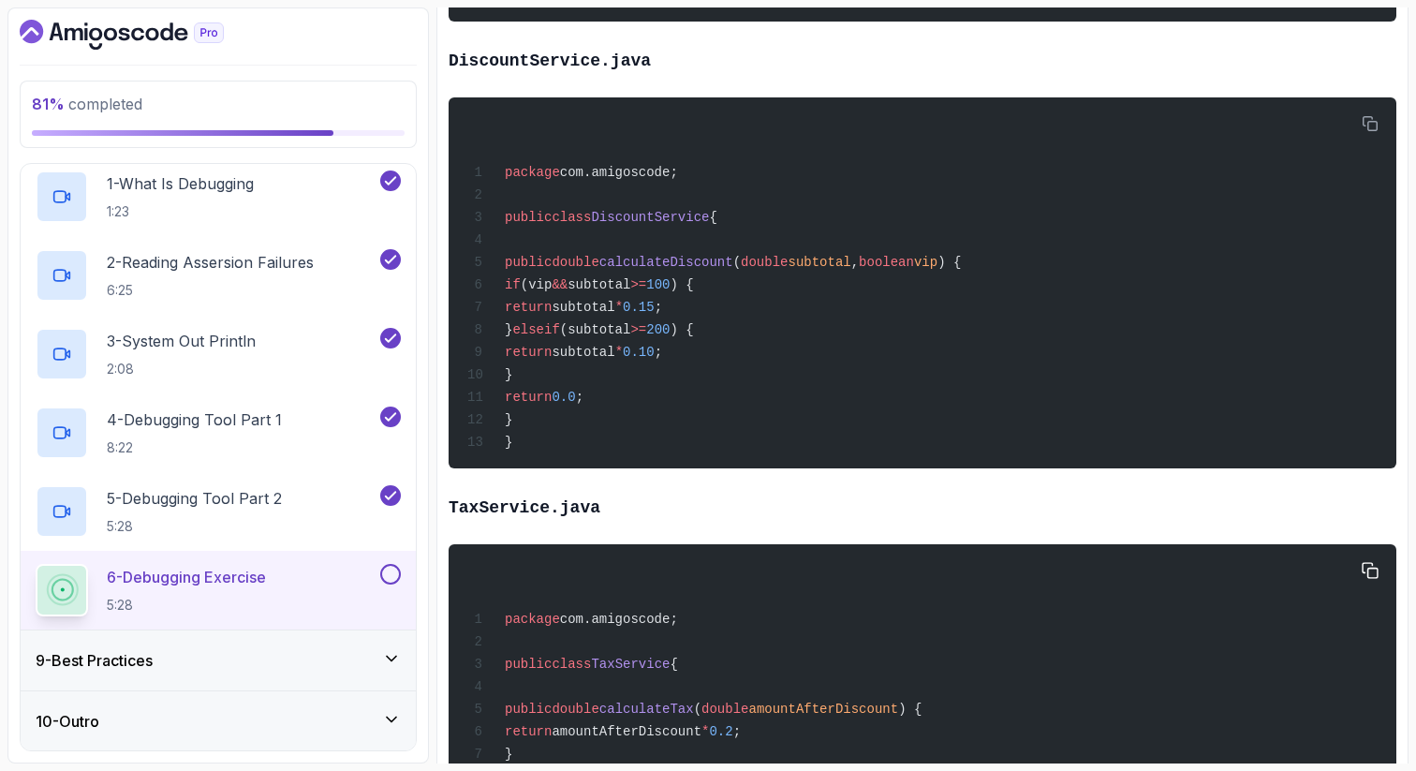
drag, startPoint x: 689, startPoint y: 688, endPoint x: 611, endPoint y: 689, distance: 78.7
click at [611, 672] on span "public class TaxService {" at bounding box center [572, 664] width 211 height 15
copy span "TaxService"
click at [661, 616] on div "package com.amigoscode; public class TaxService { public double calculateTax ( …" at bounding box center [923, 684] width 918 height 258
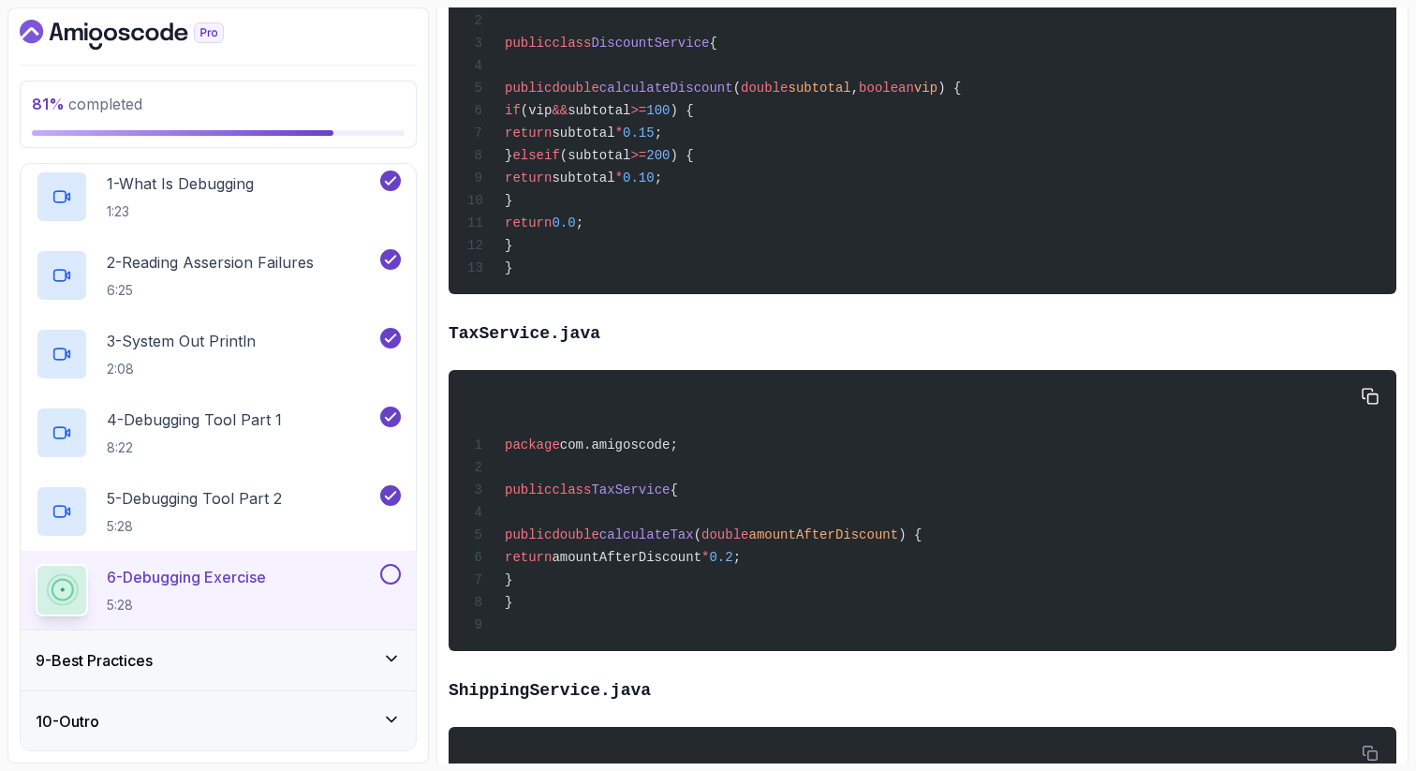
scroll to position [1424, 0]
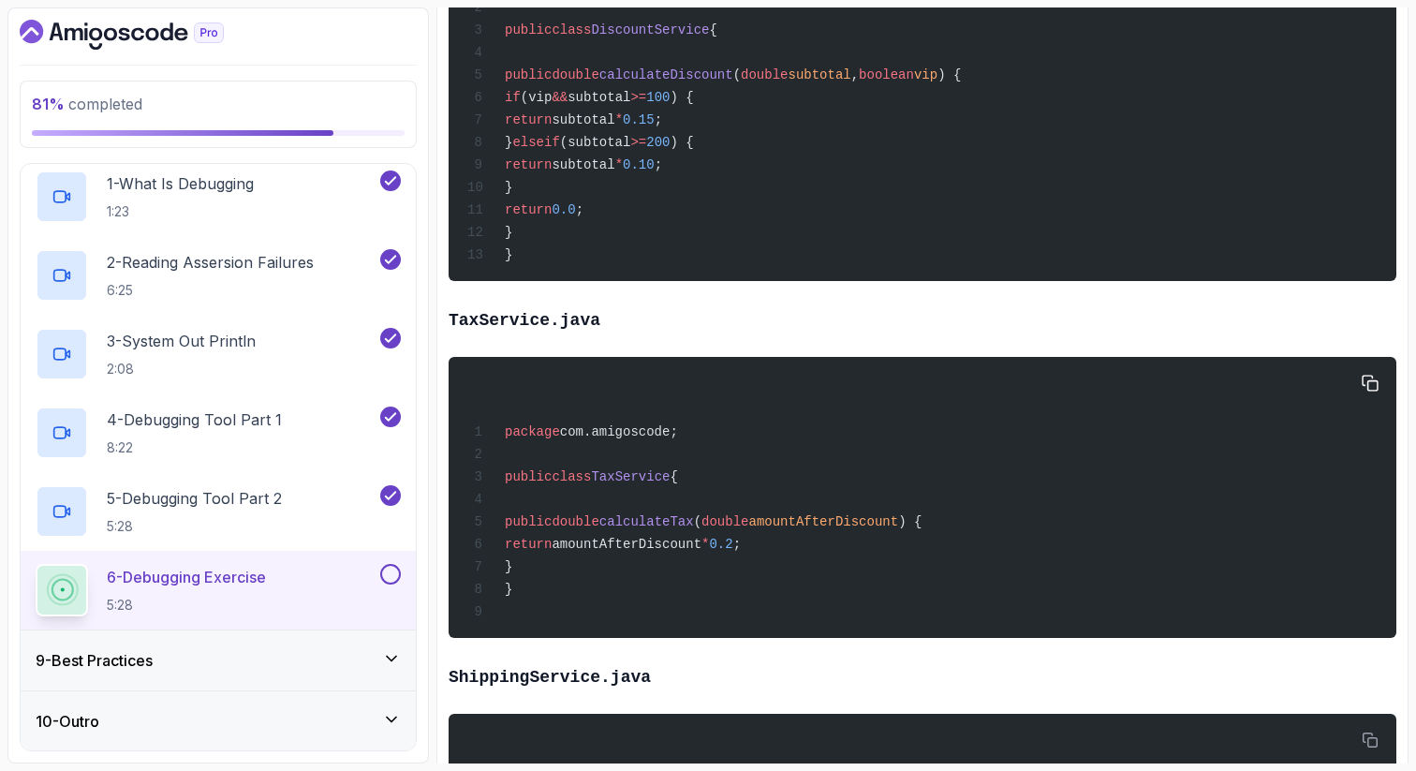
drag, startPoint x: 537, startPoint y: 554, endPoint x: 554, endPoint y: 600, distance: 49.8
click at [554, 600] on div "package com.amigoscode; public class TaxService { public double calculateTax ( …" at bounding box center [923, 497] width 918 height 258
copy code "public double calculateTax ( double amountAfterDiscount ) { return amountAfterD…"
click at [589, 685] on div "~3 min read Exercise 🛒 Scenario You're given an OrderService that calculates th…" at bounding box center [923, 578] width 948 height 3502
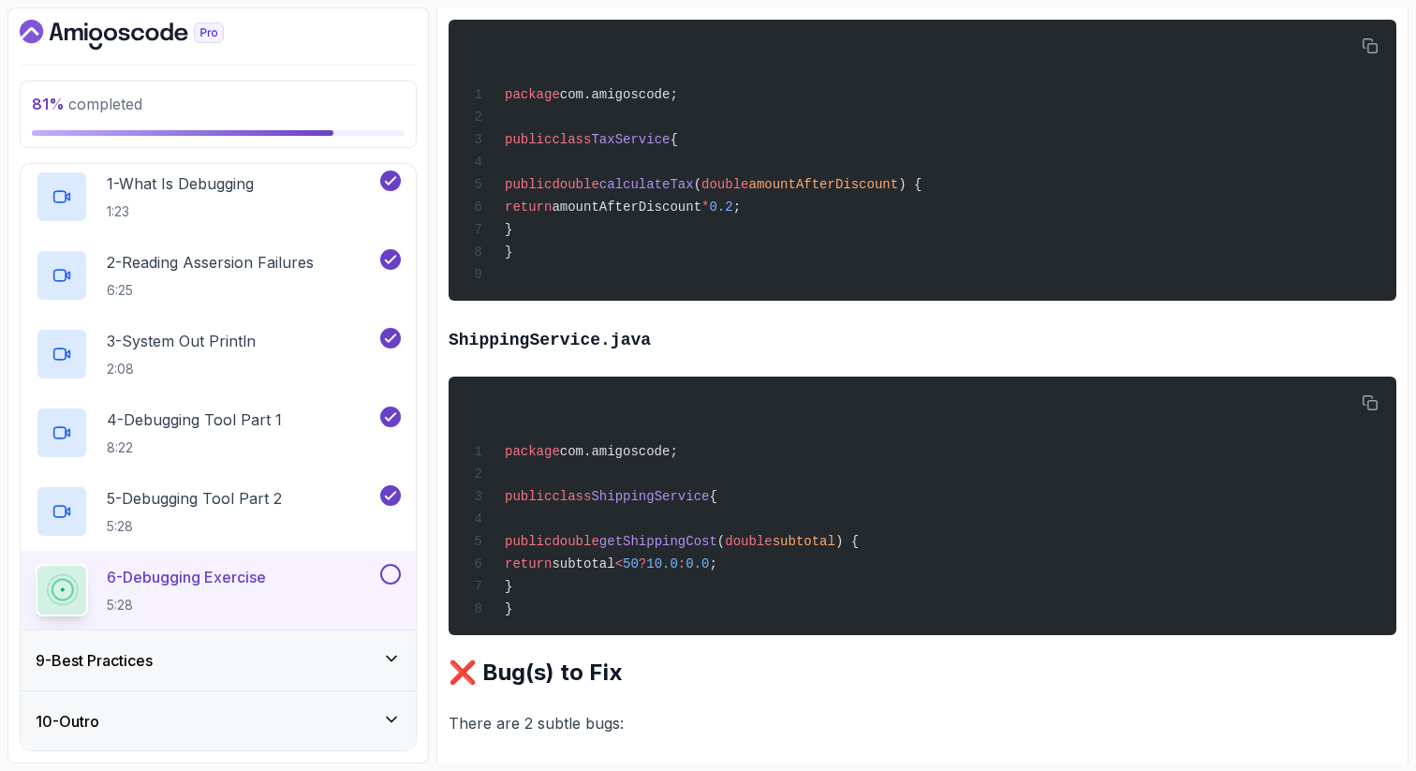
scroll to position [1798, 0]
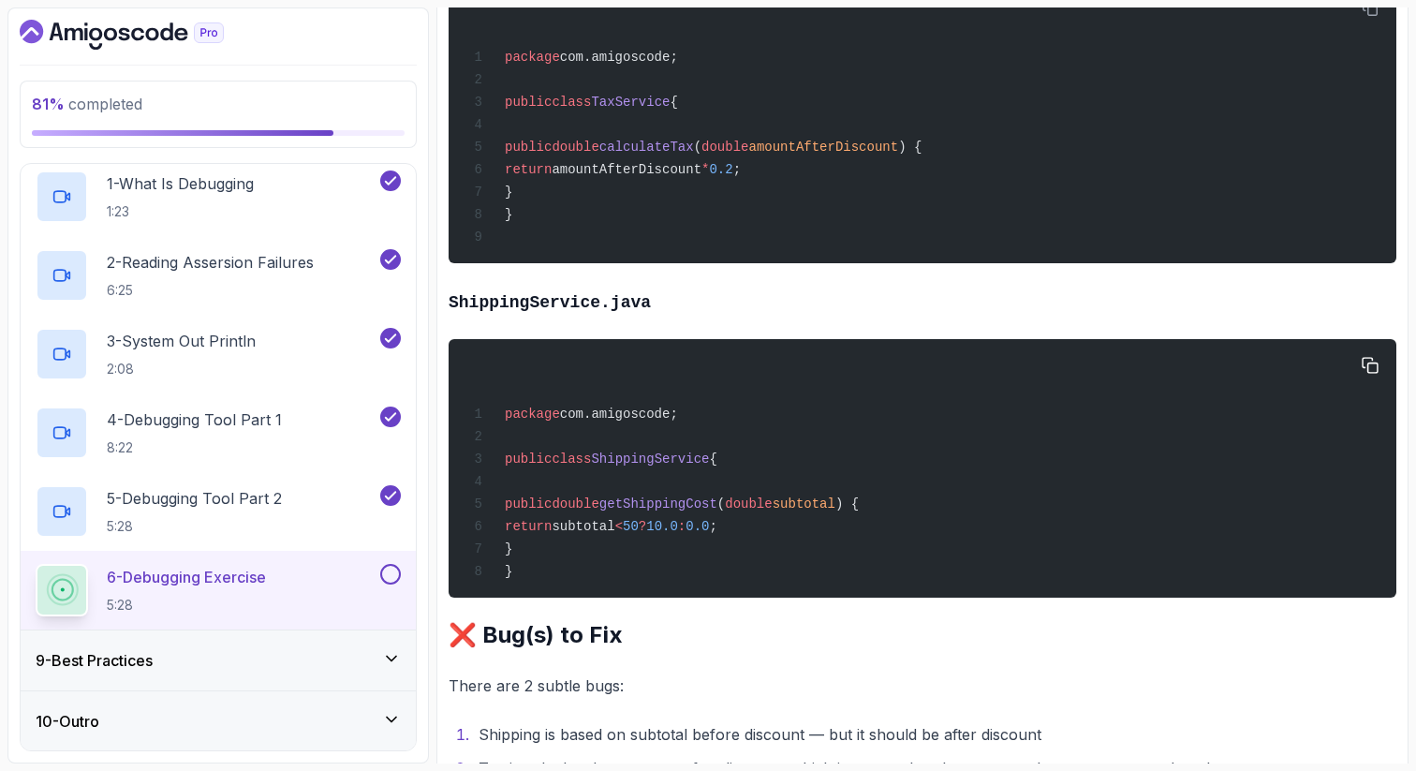
drag, startPoint x: 724, startPoint y: 493, endPoint x: 607, endPoint y: 493, distance: 117.1
click at [607, 466] on span "ShippingService" at bounding box center [650, 458] width 118 height 15
copy span "ShippingService"
drag, startPoint x: 536, startPoint y: 541, endPoint x: 555, endPoint y: 580, distance: 43.1
click at [558, 582] on div "package com.amigoscode; public class ShippingService { public double getShippin…" at bounding box center [923, 468] width 918 height 236
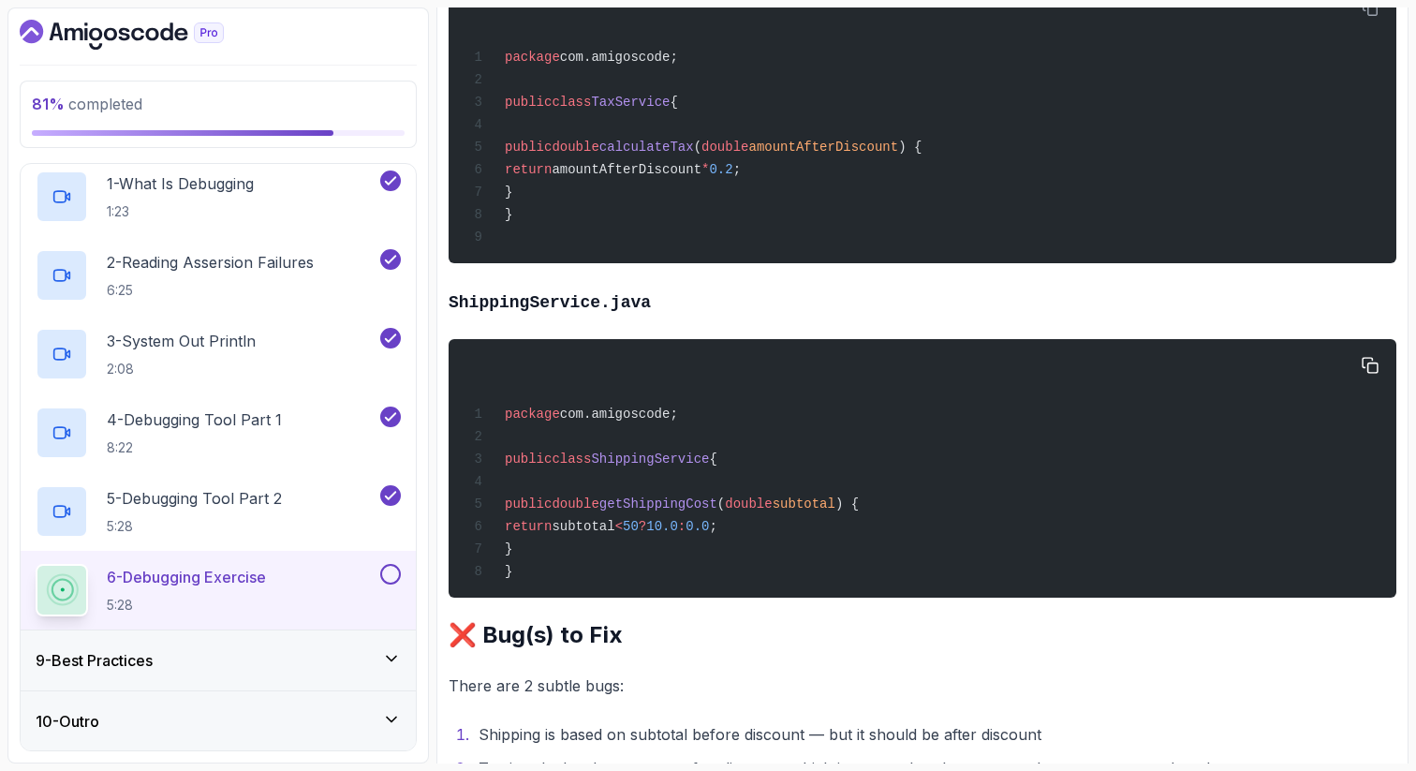
copy code "public double getShippingCost ( double subtotal ) { return subtotal < 50 ? 10.0…"
click at [656, 650] on h2 "❌ Bug(s) to Fix" at bounding box center [923, 635] width 948 height 30
click at [633, 699] on p "There are 2 subtle bugs:" at bounding box center [923, 685] width 948 height 26
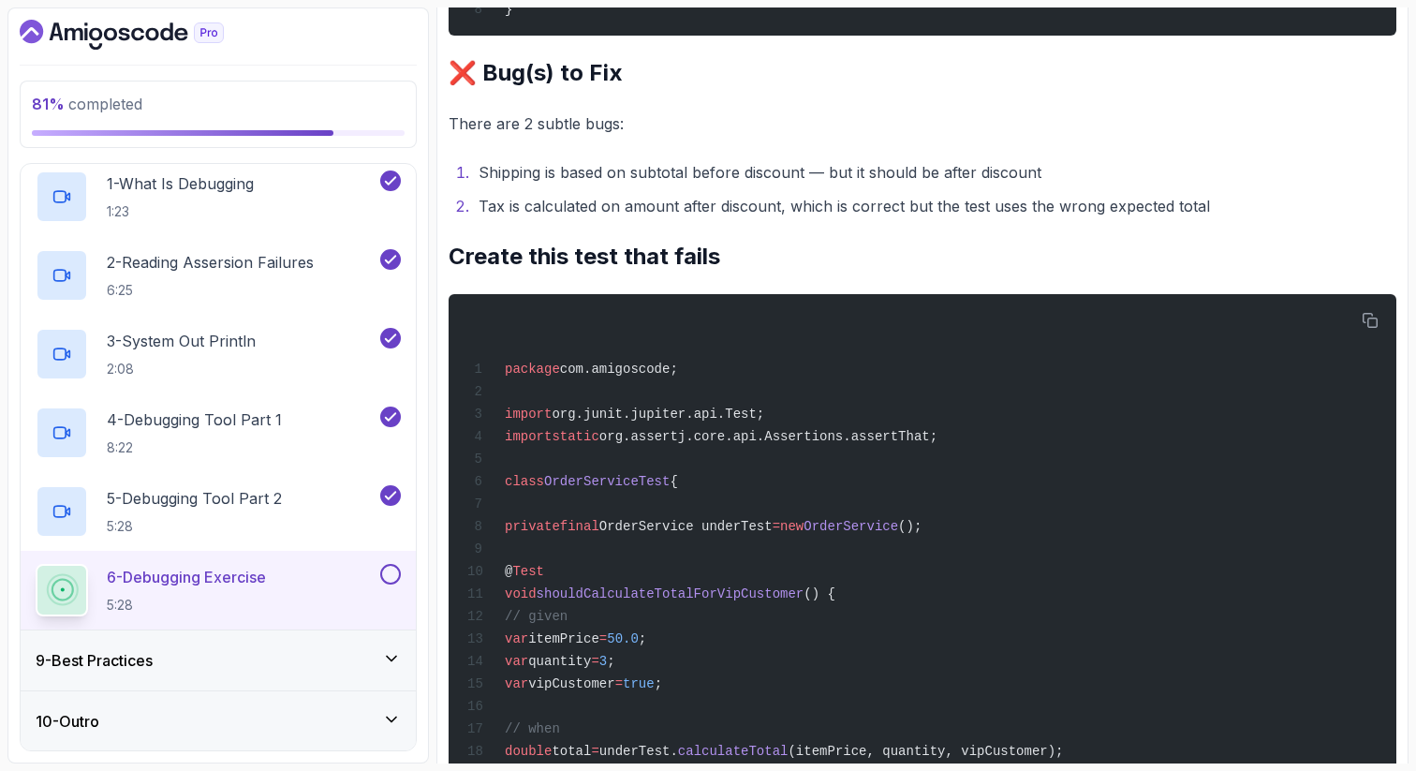
scroll to position [2398, 0]
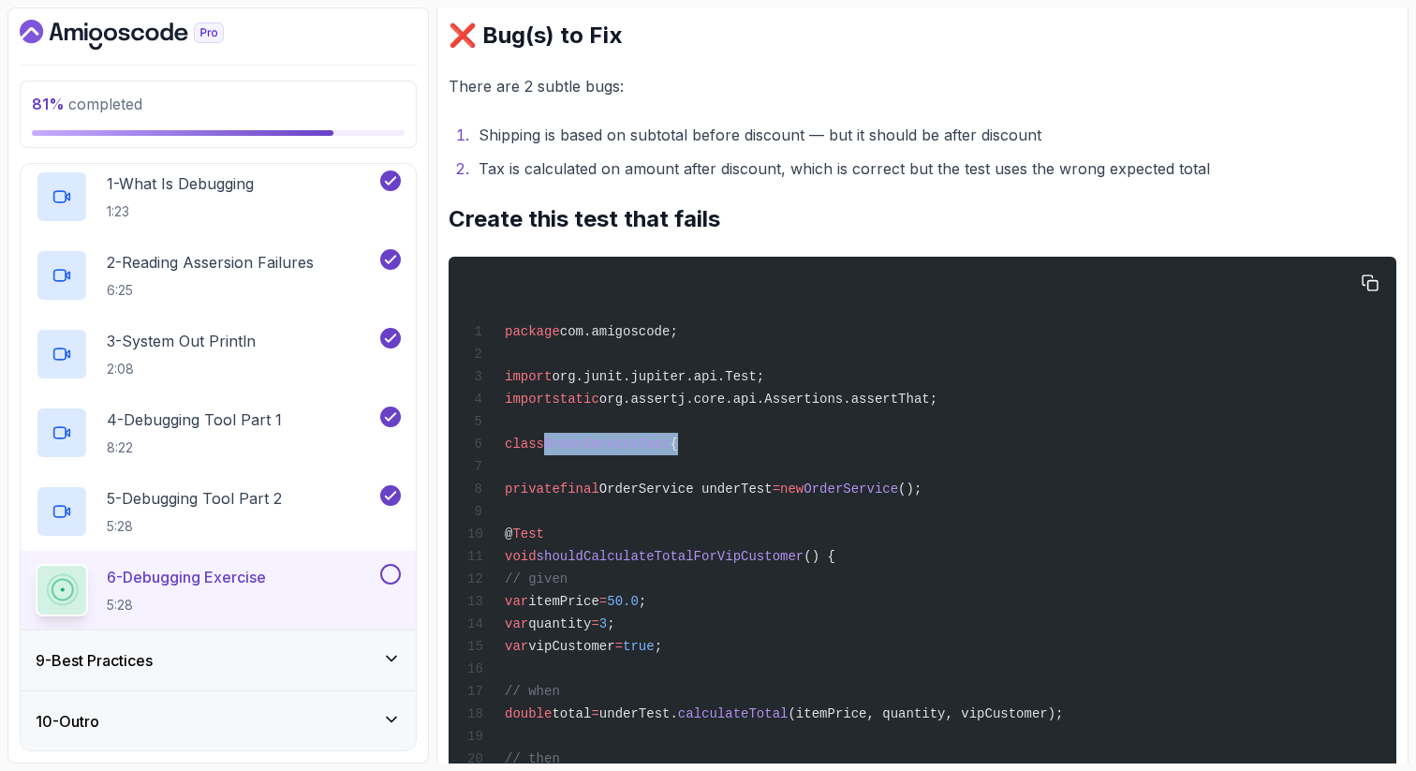
drag, startPoint x: 684, startPoint y: 485, endPoint x: 547, endPoint y: 483, distance: 136.8
click at [547, 451] on span "class OrderServiceTest {" at bounding box center [572, 443] width 211 height 15
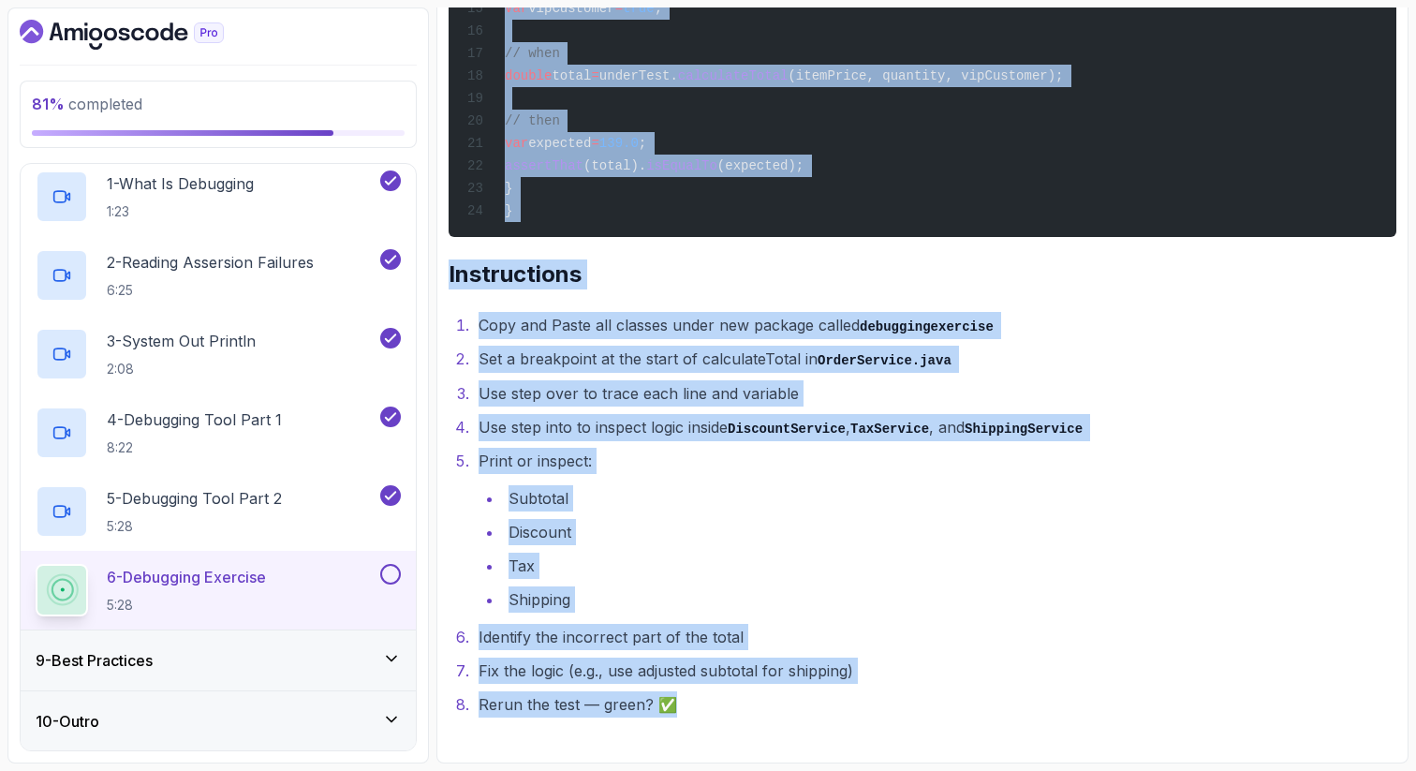
scroll to position [3094, 0]
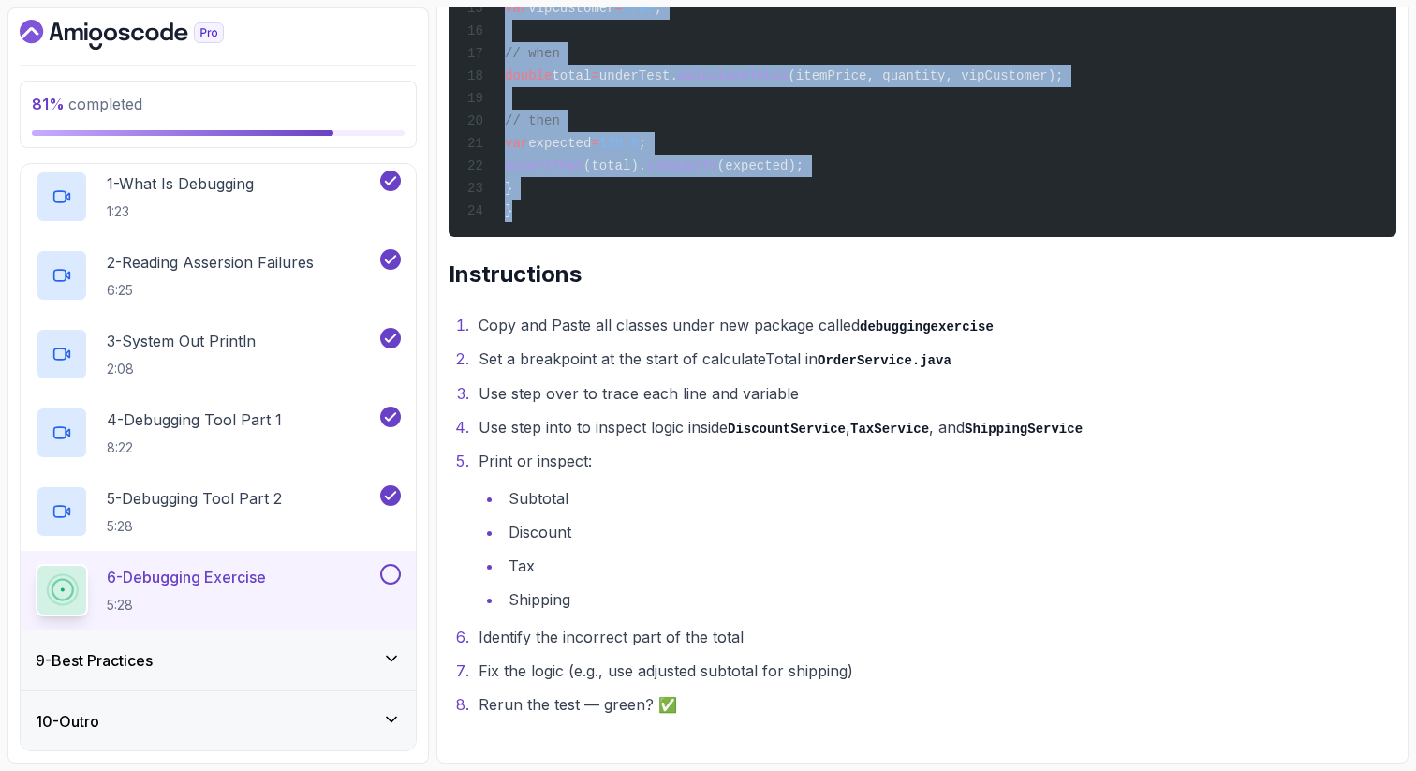
drag, startPoint x: 539, startPoint y: 534, endPoint x: 787, endPoint y: 207, distance: 410.4
copy code "private final OrderService underTest = new OrderService (); @ Test void shouldC…"
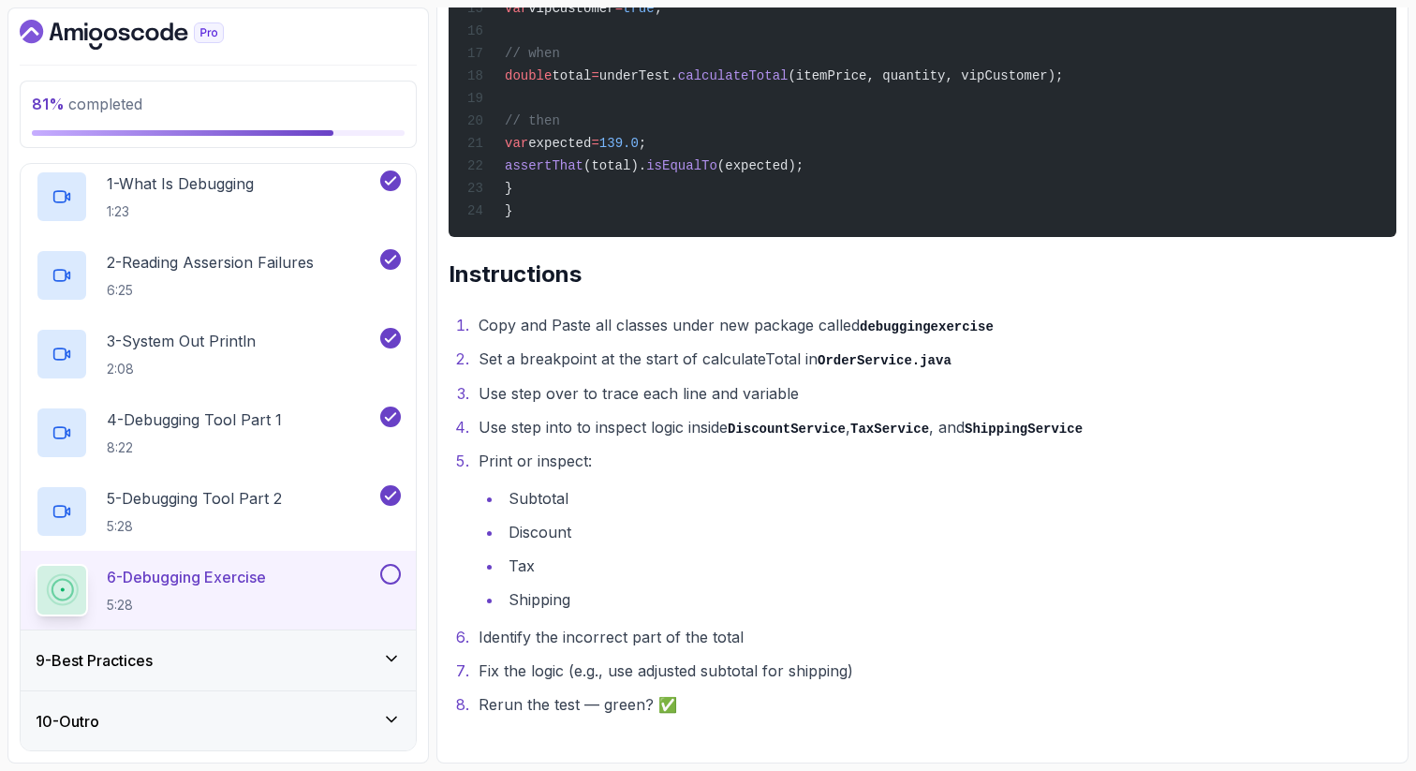
click at [695, 524] on li "Discount" at bounding box center [949, 532] width 893 height 26
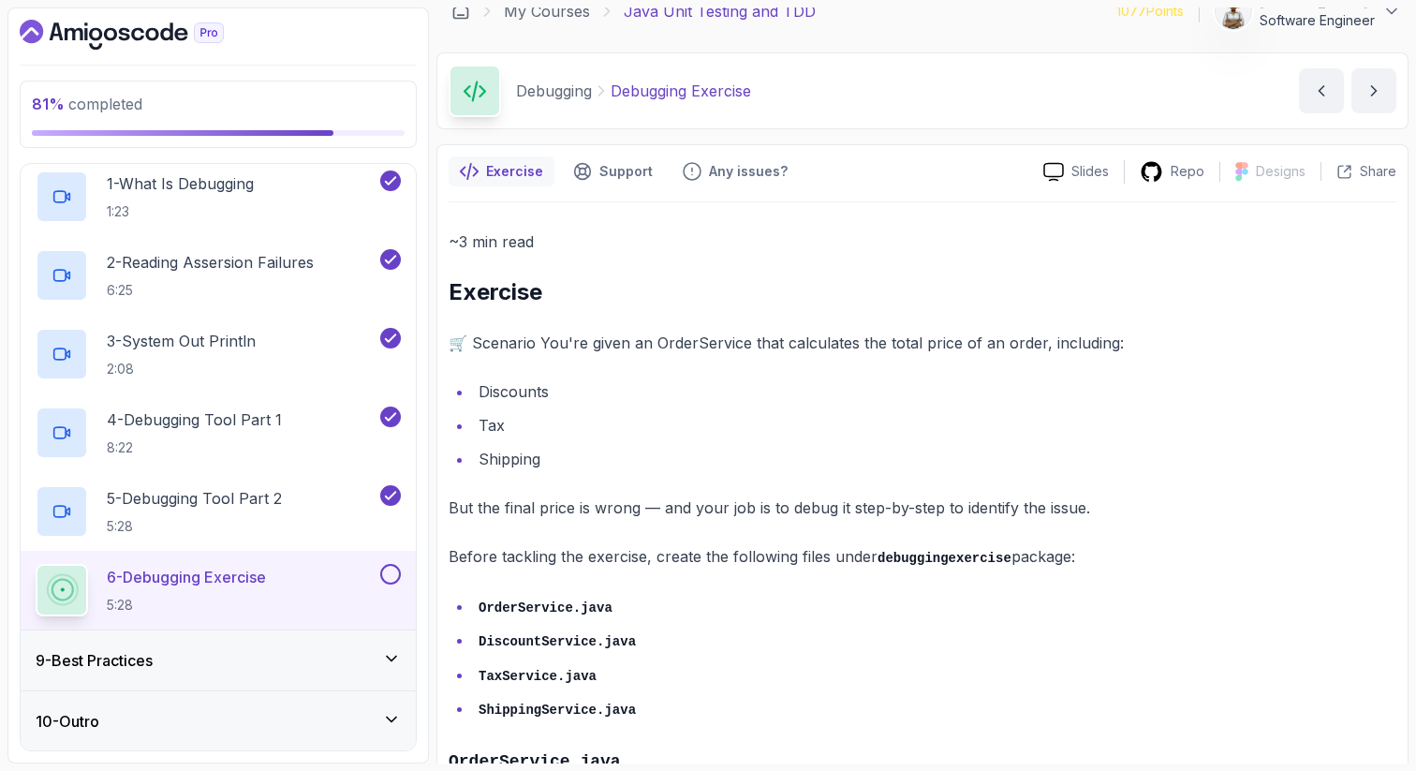
scroll to position [0, 0]
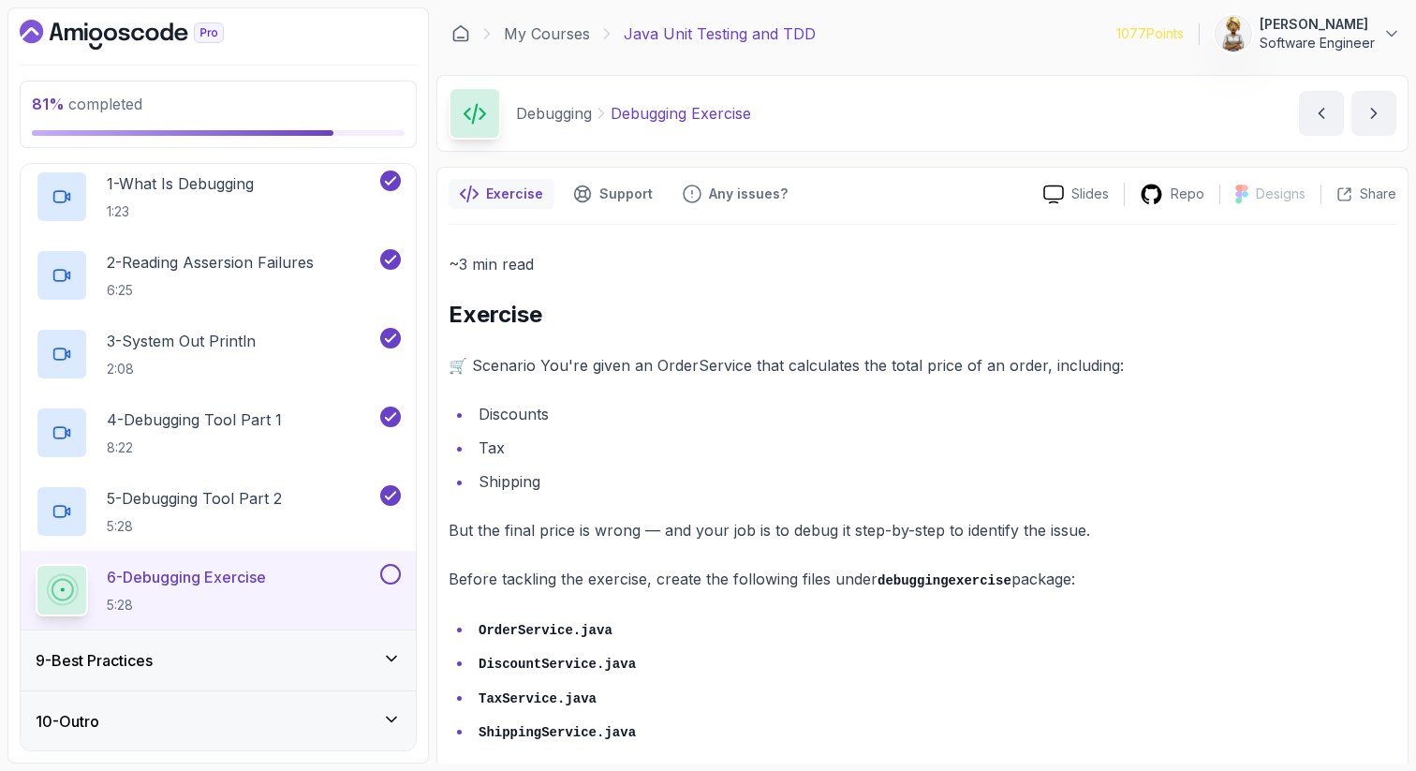
click at [509, 482] on li "Shipping" at bounding box center [934, 481] width 923 height 26
click at [828, 662] on li "DiscountService.java" at bounding box center [934, 662] width 923 height 27
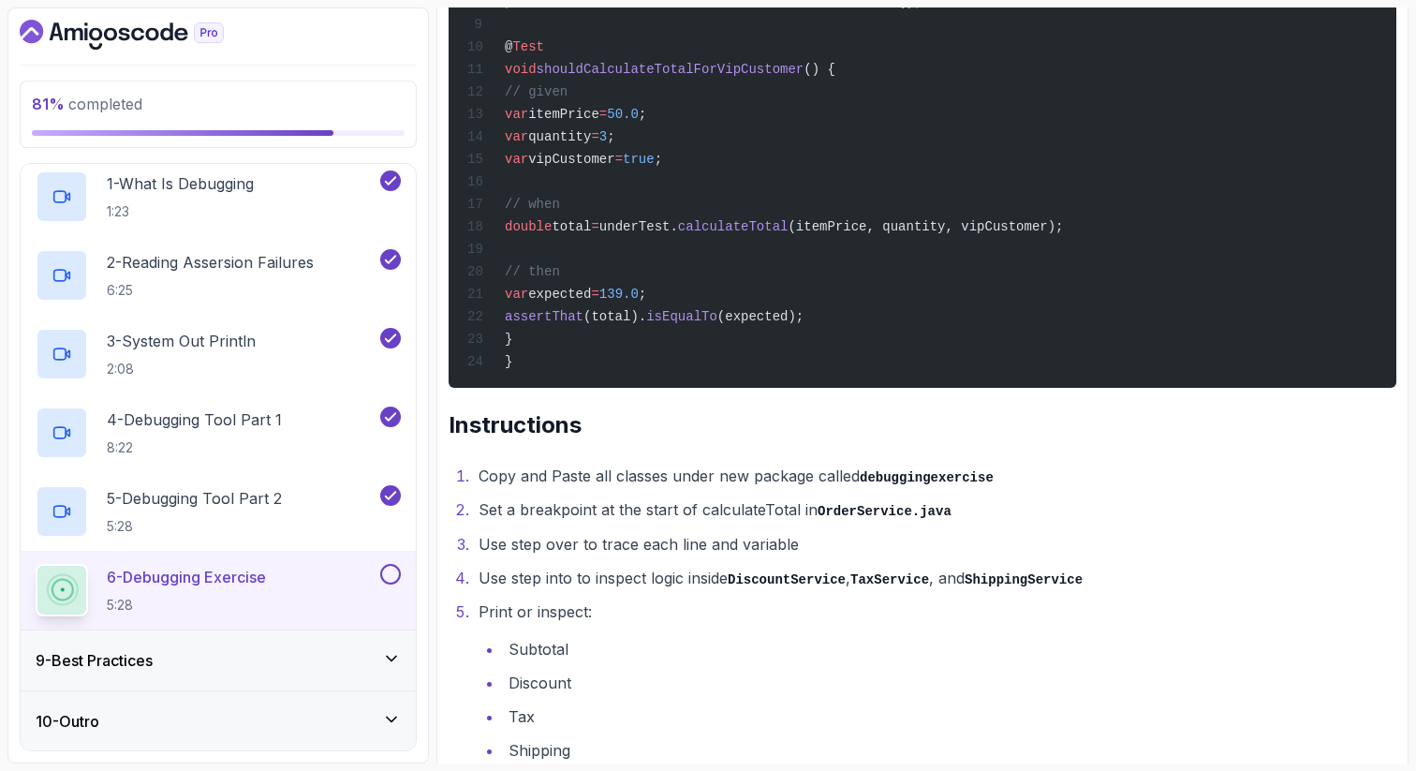
scroll to position [2922, 0]
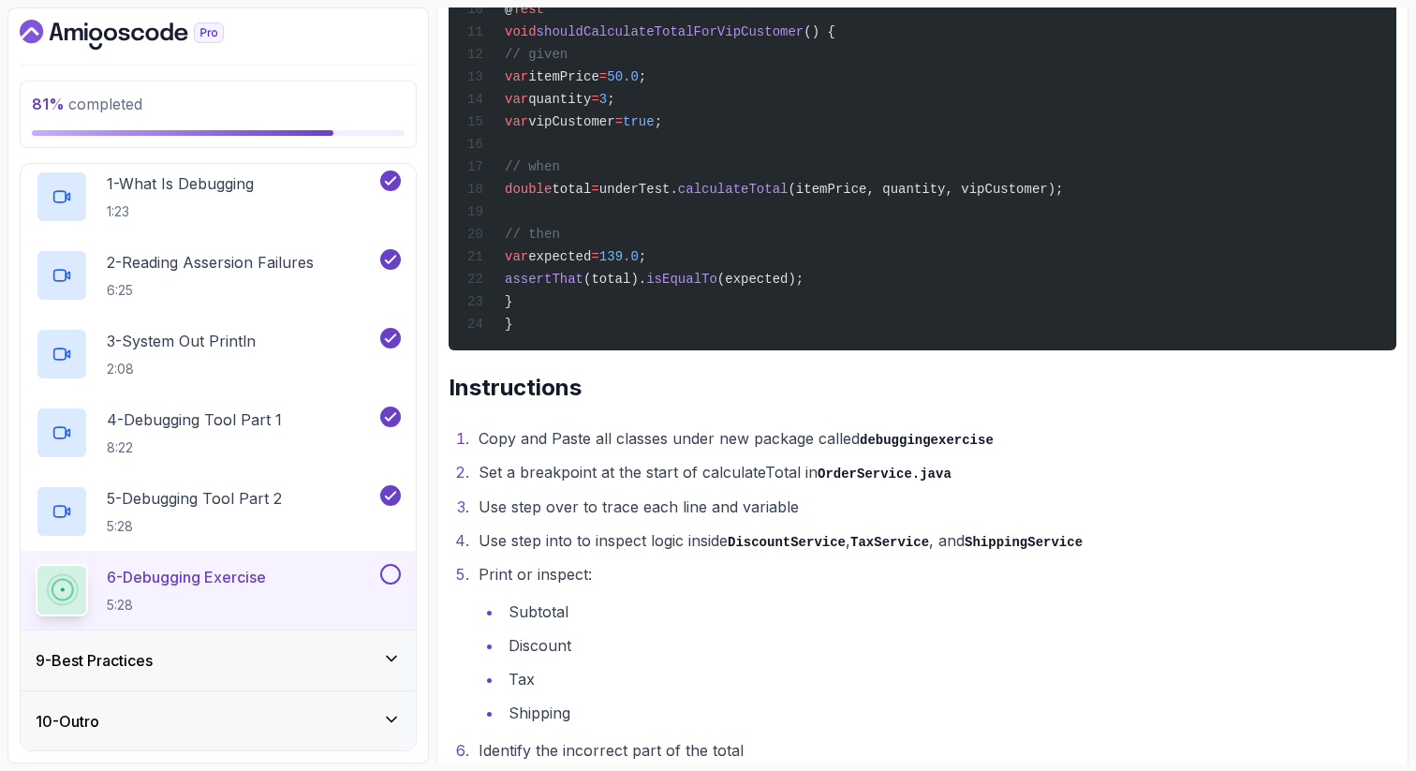
click at [828, 403] on h2 "Instructions" at bounding box center [923, 388] width 948 height 30
click at [792, 486] on li "Set a breakpoint at the start of calculateTotal in OrderService.java" at bounding box center [934, 472] width 923 height 27
click at [832, 481] on code "OrderService.java" at bounding box center [885, 473] width 134 height 15
click at [503, 520] on li "Use step over to trace each line and variable" at bounding box center [934, 507] width 923 height 26
click at [533, 520] on li "Use step over to trace each line and variable" at bounding box center [934, 507] width 923 height 26
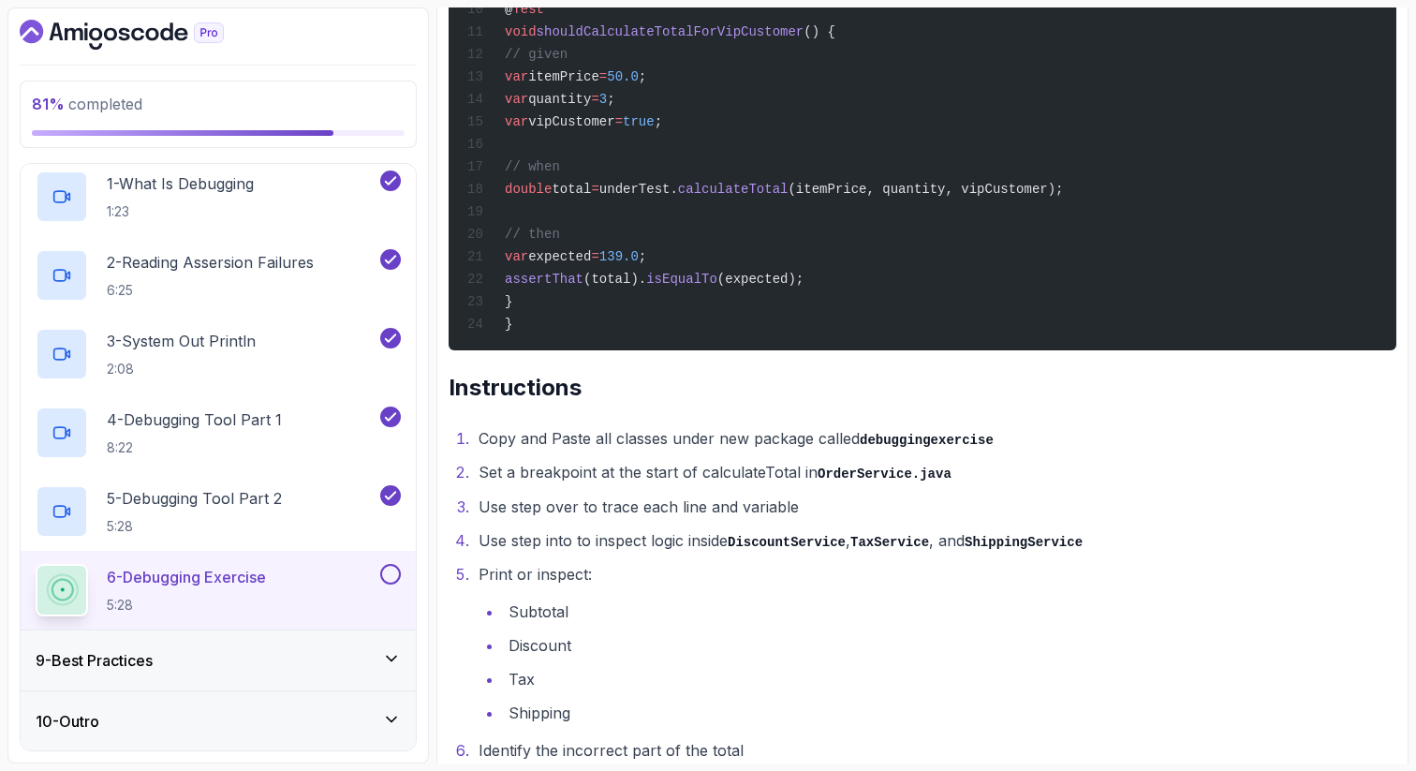
click at [562, 520] on li "Use step over to trace each line and variable" at bounding box center [934, 507] width 923 height 26
click at [595, 520] on li "Use step over to trace each line and variable" at bounding box center [934, 507] width 923 height 26
click at [642, 520] on li "Use step over to trace each line and variable" at bounding box center [934, 507] width 923 height 26
click at [694, 520] on li "Use step over to trace each line and variable" at bounding box center [934, 507] width 923 height 26
click at [753, 520] on li "Use step over to trace each line and variable" at bounding box center [934, 507] width 923 height 26
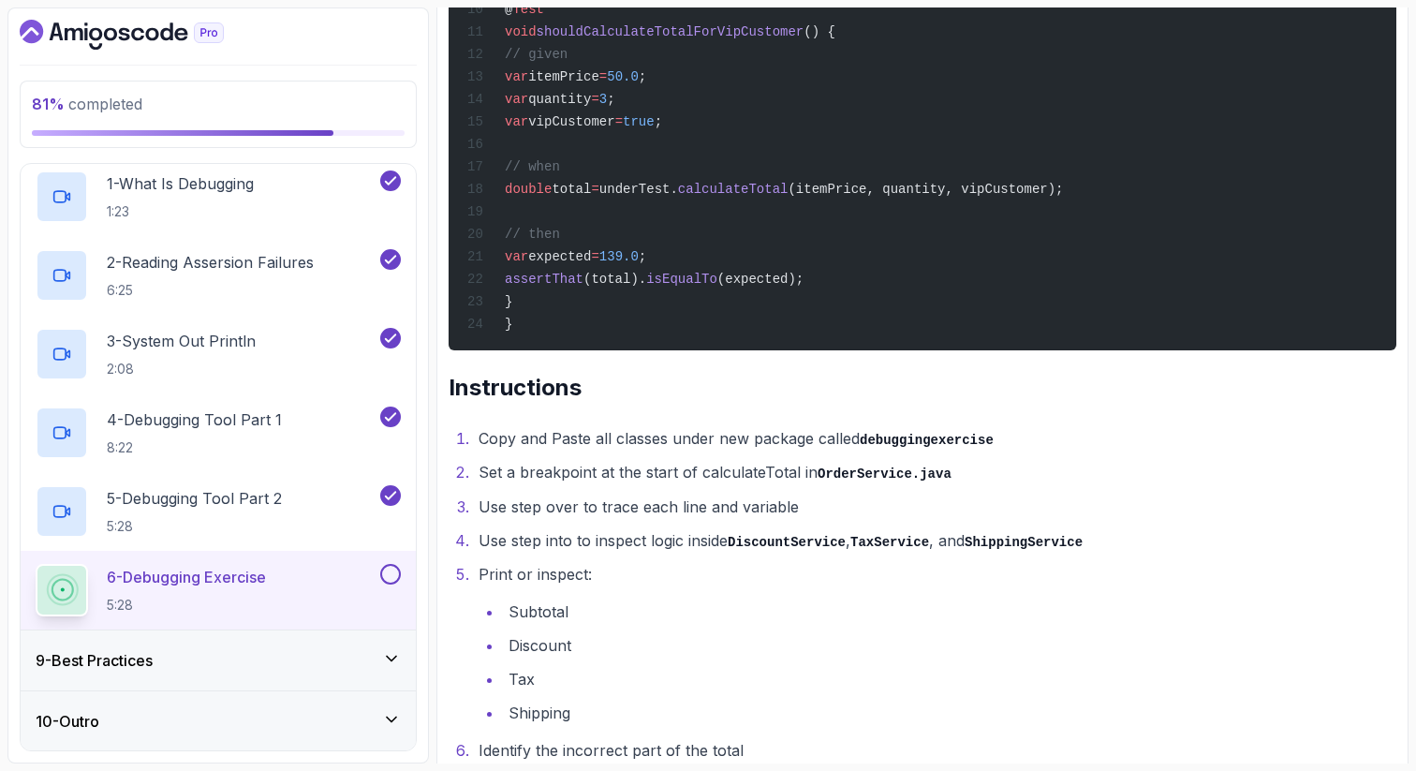
click at [502, 554] on li "Use step into to inspect logic inside DiscountService , TaxService , and Shippi…" at bounding box center [934, 540] width 923 height 27
click at [555, 554] on li "Use step into to inspect logic inside DiscountService , TaxService , and Shippi…" at bounding box center [934, 540] width 923 height 27
click at [642, 554] on li "Use step into to inspect logic inside DiscountService , TaxService , and Shippi…" at bounding box center [934, 540] width 923 height 27
click at [786, 550] on code "DiscountService" at bounding box center [787, 542] width 118 height 15
click at [512, 632] on li "Print or inspect: Subtotal Discount Tax Shipping" at bounding box center [934, 643] width 923 height 165
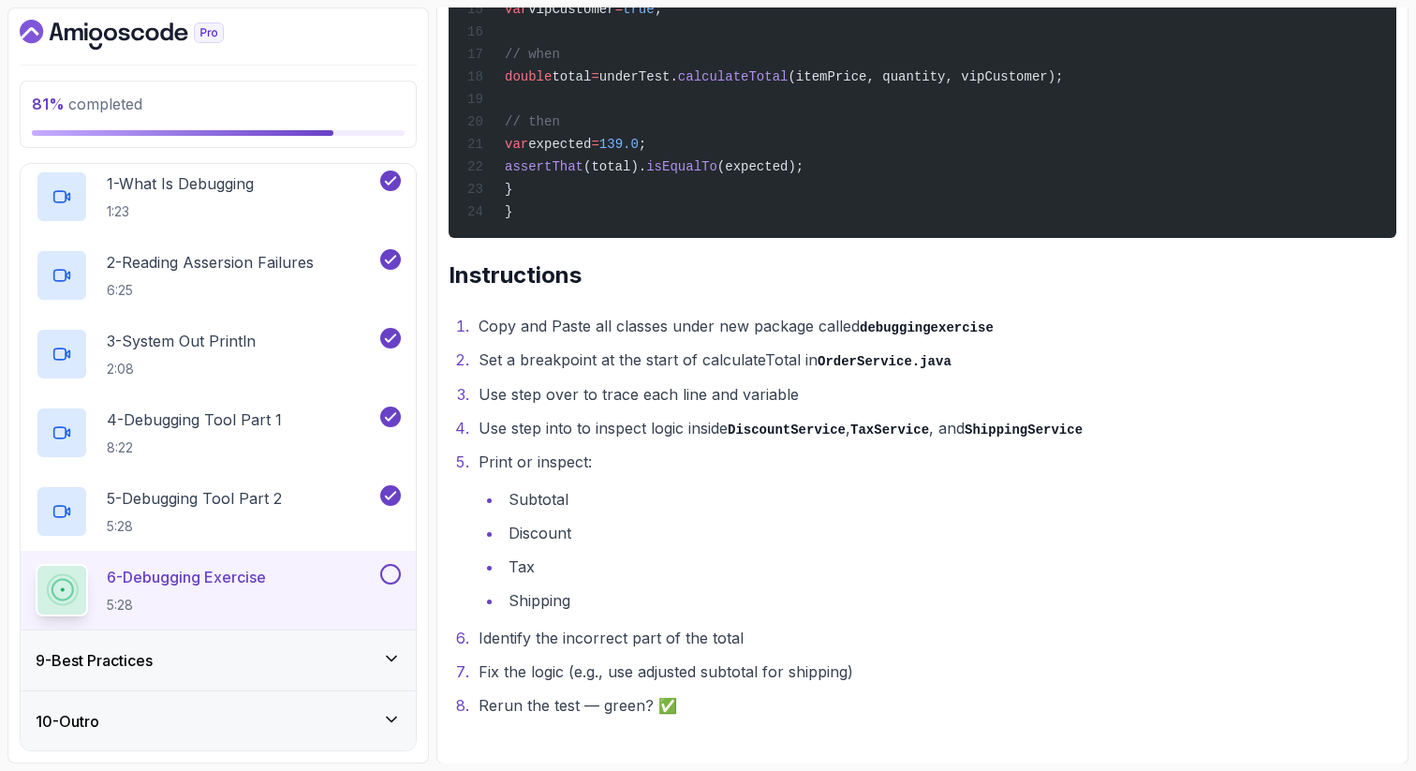
scroll to position [3072, 0]
click at [545, 479] on li "Print or inspect: Subtotal Discount Tax Shipping" at bounding box center [934, 530] width 923 height 165
click at [533, 511] on li "Subtotal" at bounding box center [949, 498] width 893 height 26
click at [539, 545] on li "Discount" at bounding box center [949, 532] width 893 height 26
click at [532, 579] on li "Tax" at bounding box center [949, 566] width 893 height 26
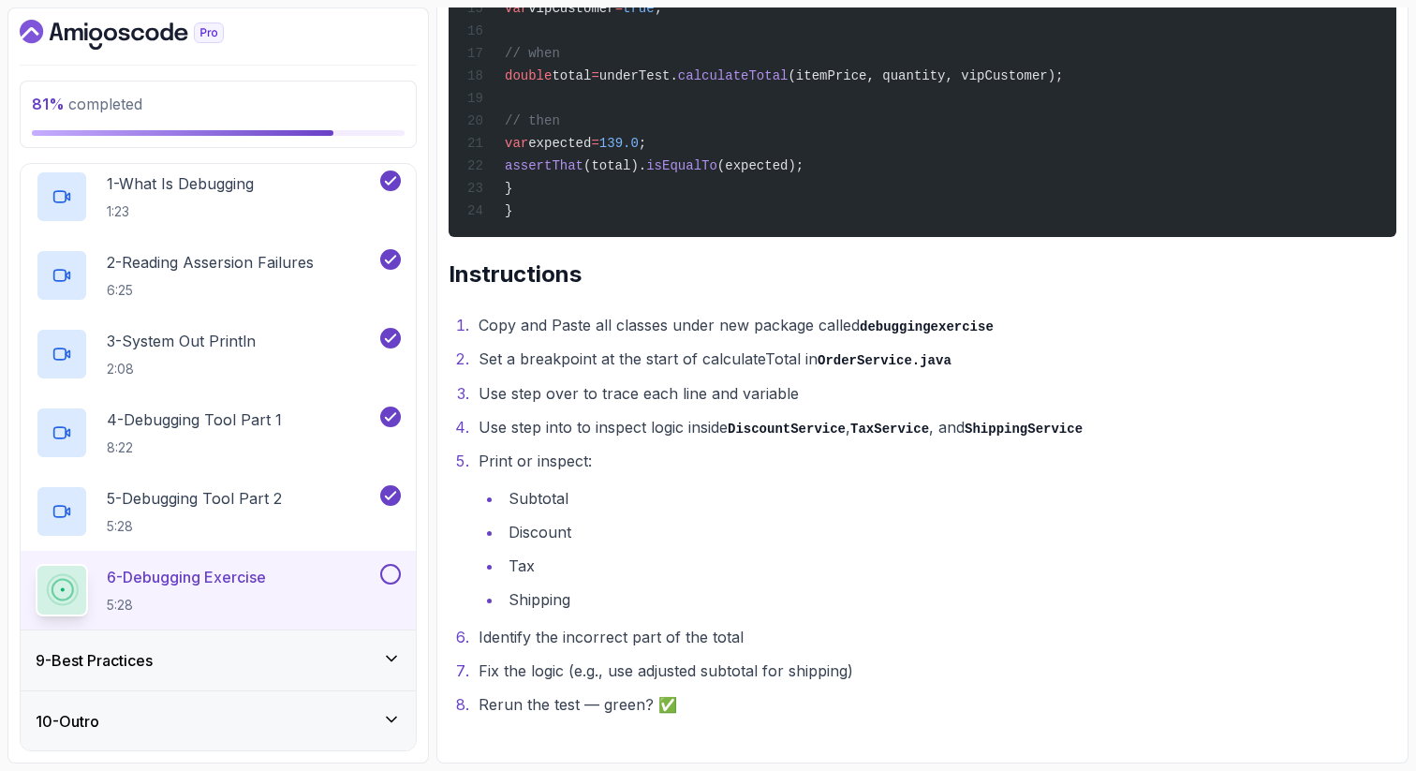
click at [535, 613] on li "Shipping" at bounding box center [949, 599] width 893 height 26
click at [692, 650] on li "Identify the incorrect part of the total" at bounding box center [934, 637] width 923 height 26
click at [739, 650] on li "Identify the incorrect part of the total" at bounding box center [934, 637] width 923 height 26
click at [488, 684] on li "Fix the logic (e.g., use adjusted subtotal for shipping)" at bounding box center [934, 670] width 923 height 26
click at [550, 684] on li "Fix the logic (e.g., use adjusted subtotal for shipping)" at bounding box center [934, 670] width 923 height 26
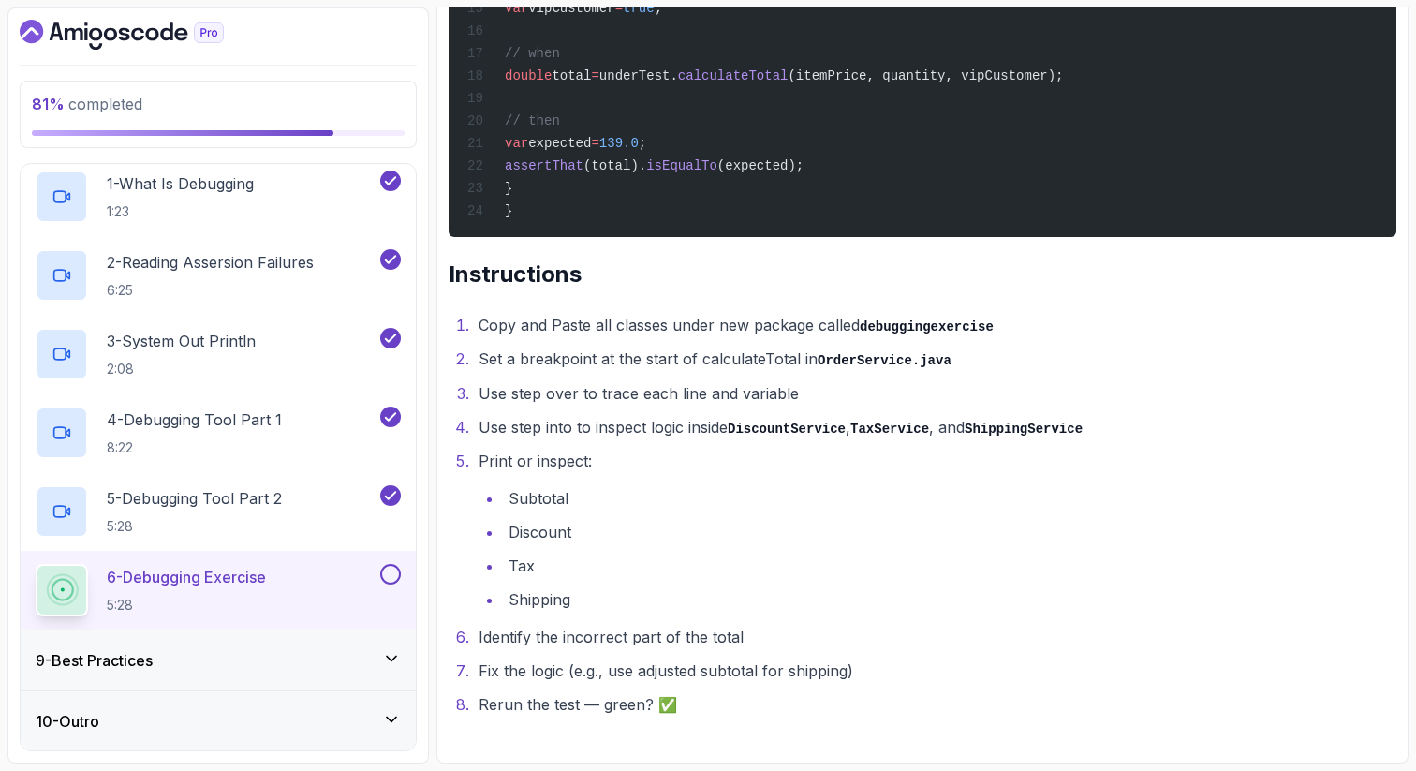
click at [670, 684] on li "Fix the logic (e.g., use adjusted subtotal for shipping)" at bounding box center [934, 670] width 923 height 26
click at [756, 684] on li "Fix the logic (e.g., use adjusted subtotal for shipping)" at bounding box center [934, 670] width 923 height 26
click at [800, 684] on li "Fix the logic (e.g., use adjusted subtotal for shipping)" at bounding box center [934, 670] width 923 height 26
click at [842, 684] on li "Fix the logic (e.g., use adjusted subtotal for shipping)" at bounding box center [934, 670] width 923 height 26
click at [856, 684] on li "Fix the logic (e.g., use adjusted subtotal for shipping)" at bounding box center [934, 670] width 923 height 26
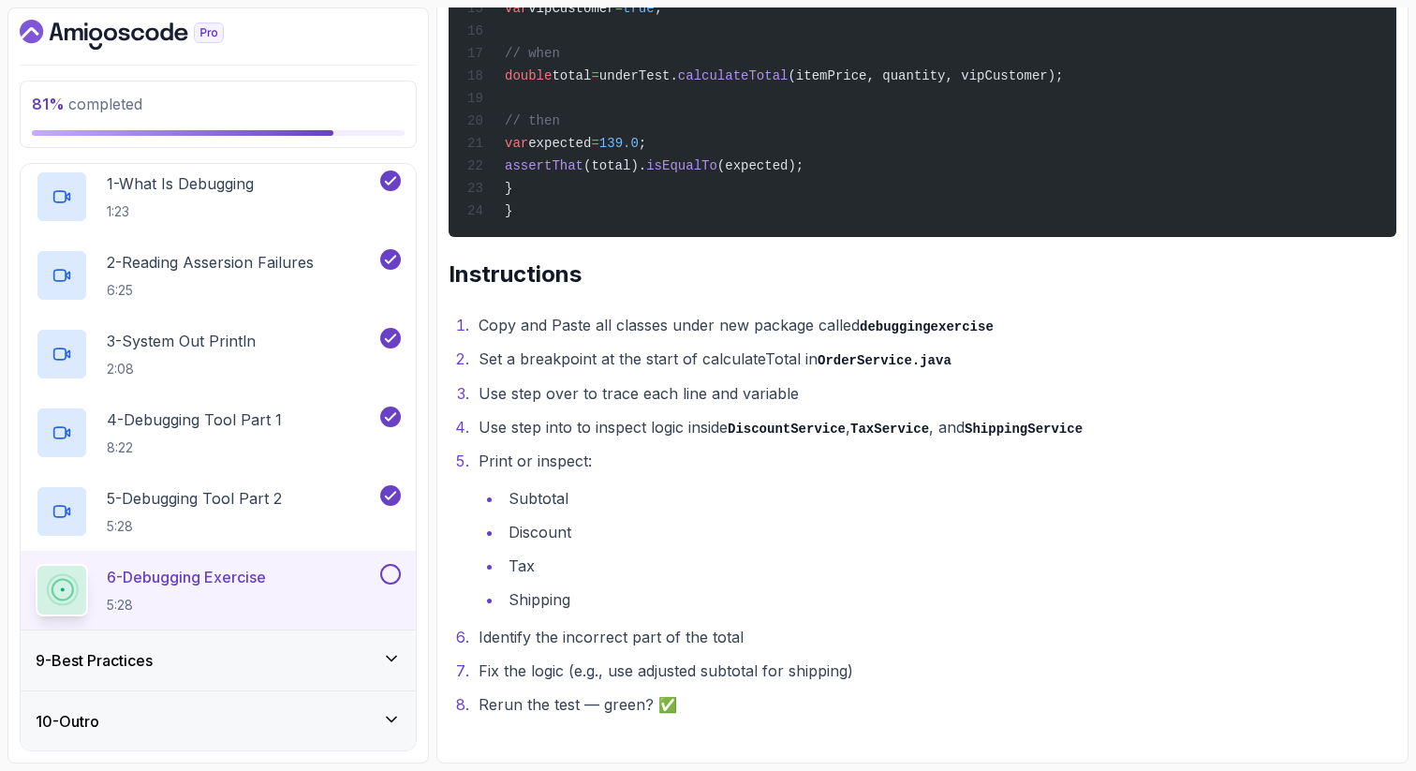
scroll to position [3094, 0]
click at [718, 686] on ol "Copy and Paste all classes under new package called debuggingexercise Set a bre…" at bounding box center [923, 515] width 948 height 406
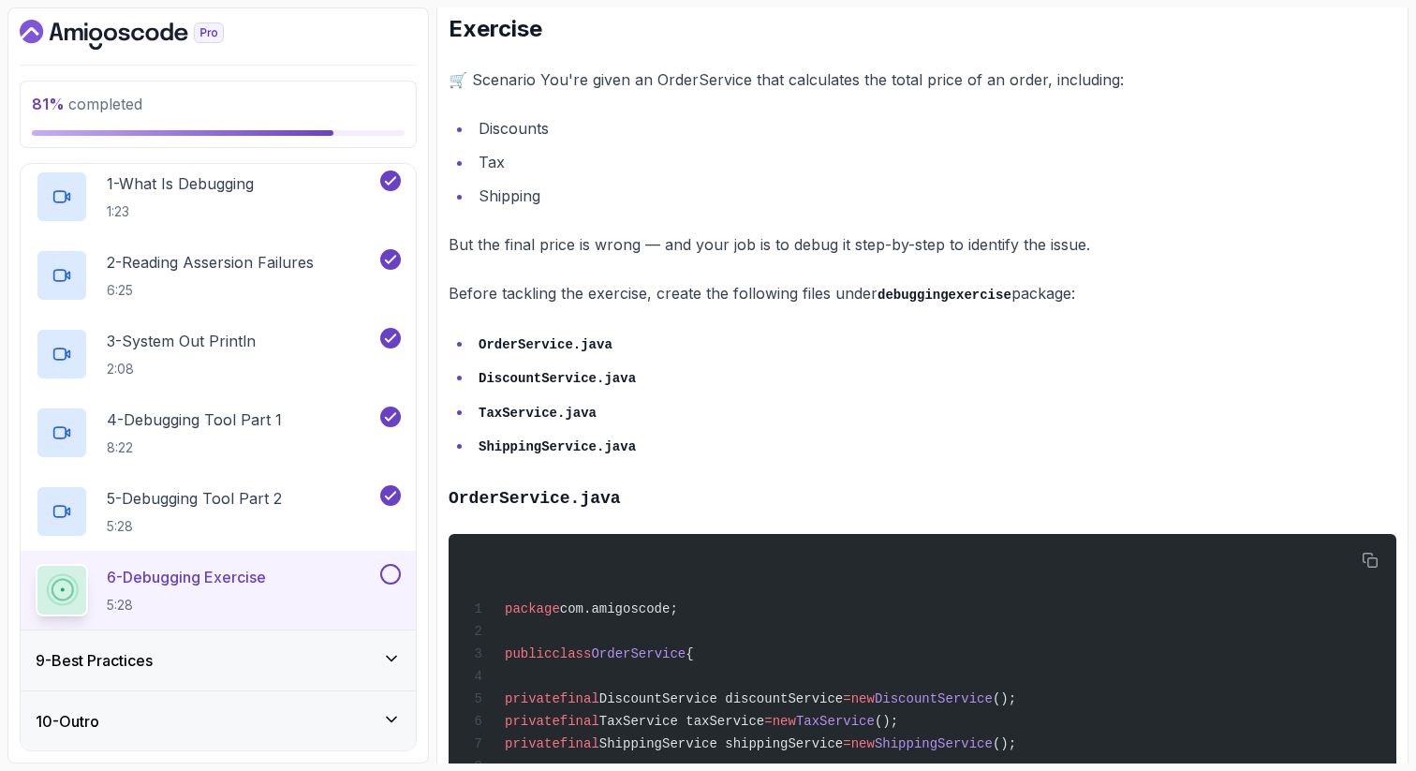
scroll to position [109, 0]
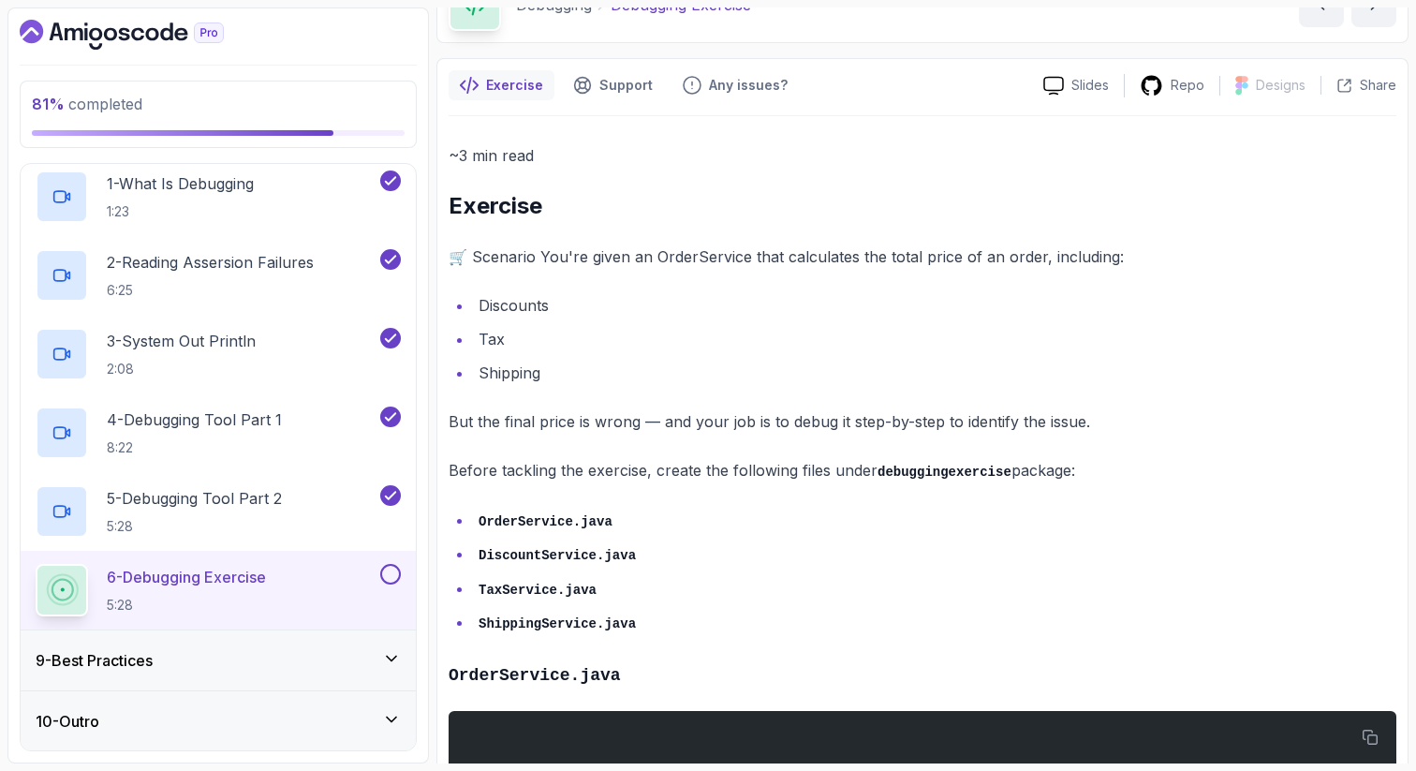
click at [857, 312] on li "Discounts" at bounding box center [934, 305] width 923 height 26
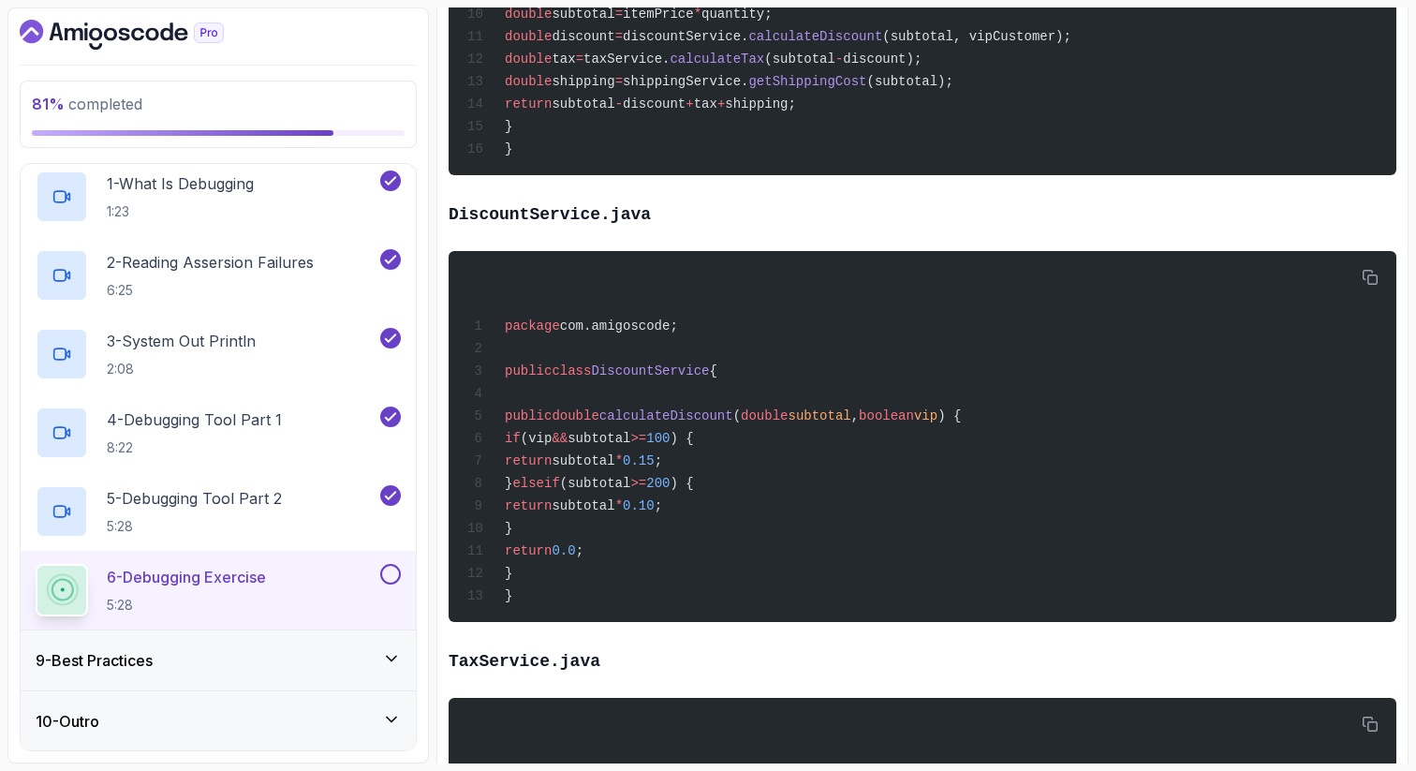
scroll to position [1120, 0]
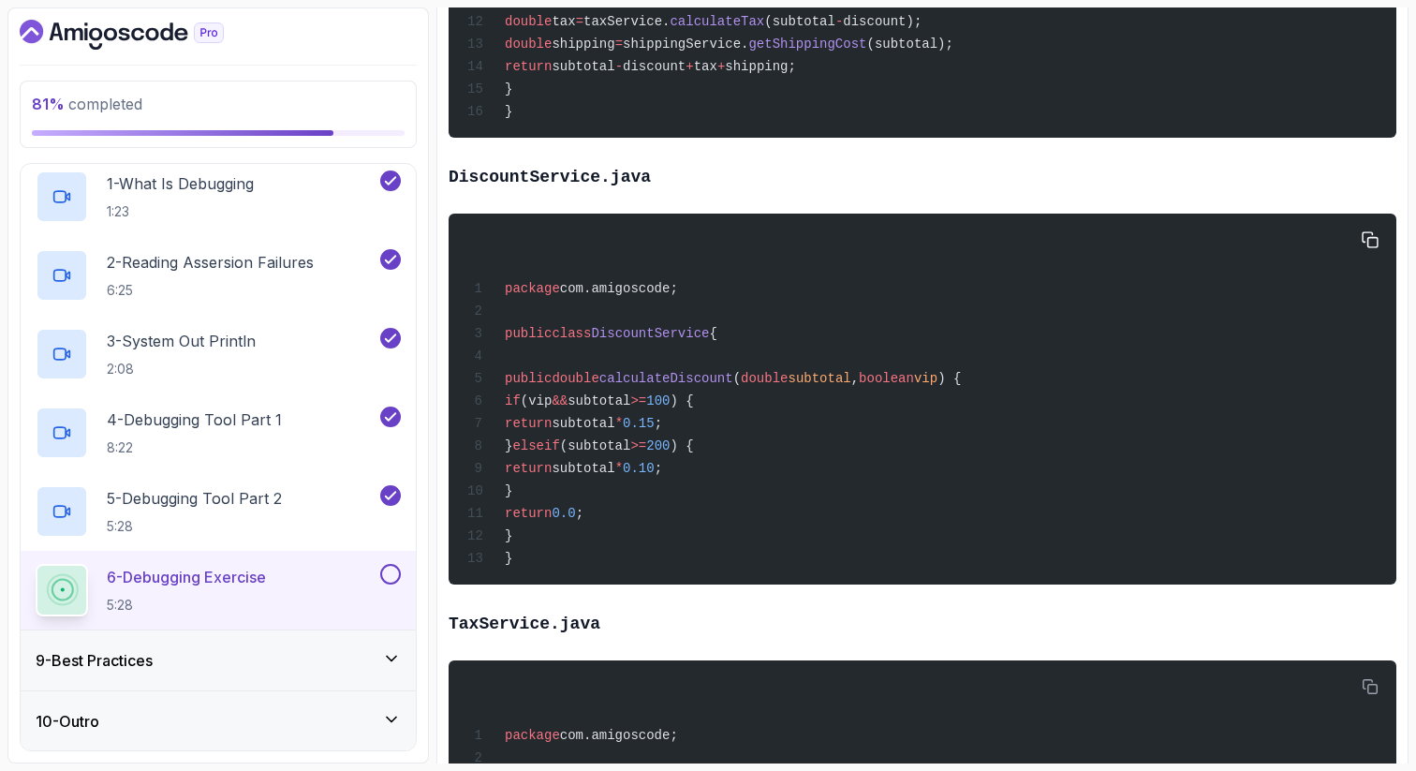
click at [630, 408] on span "subtotal" at bounding box center [599, 400] width 63 height 15
click at [553, 408] on span "(vip" at bounding box center [537, 400] width 32 height 15
click at [631, 453] on span "(subtotal" at bounding box center [595, 445] width 71 height 15
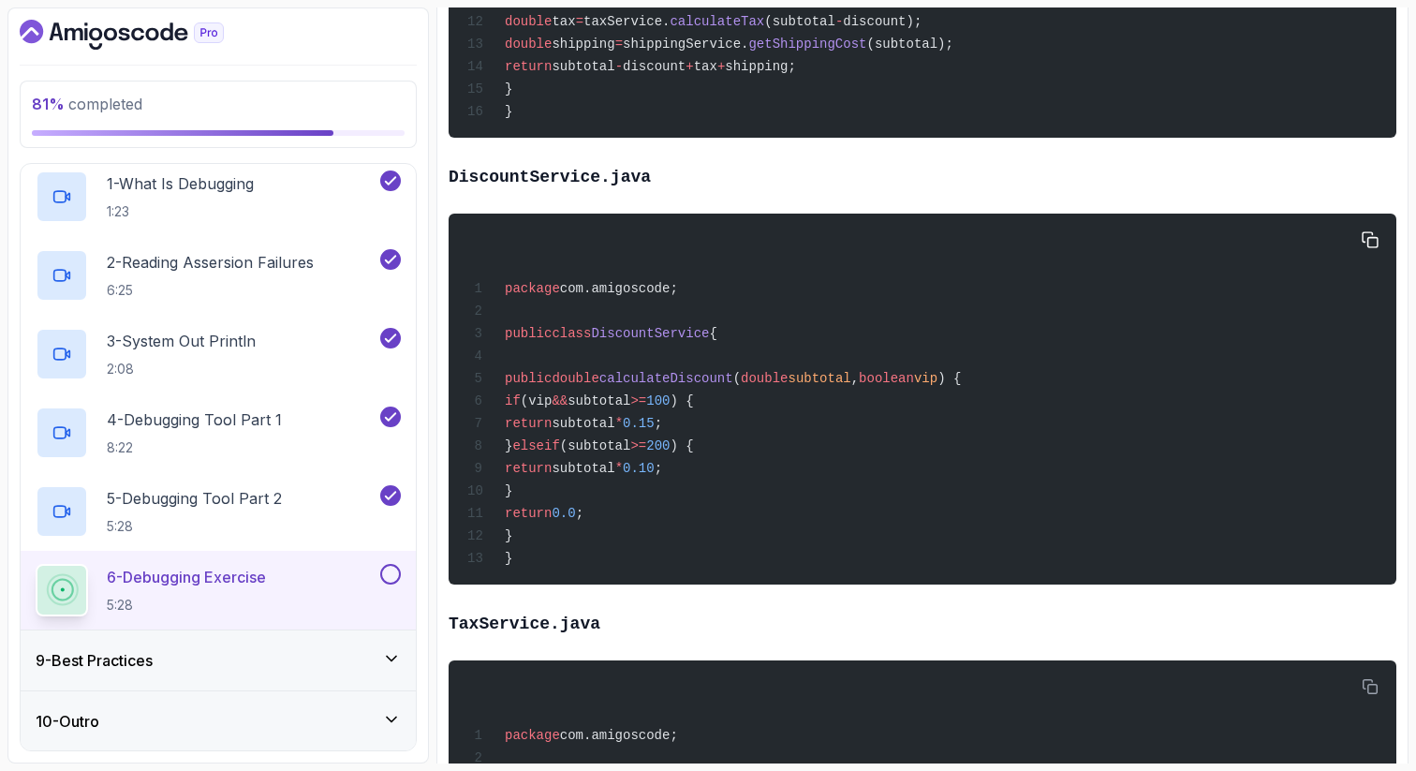
click at [670, 453] on span "200" at bounding box center [657, 445] width 23 height 15
click at [614, 476] on span "subtotal" at bounding box center [583, 468] width 63 height 15
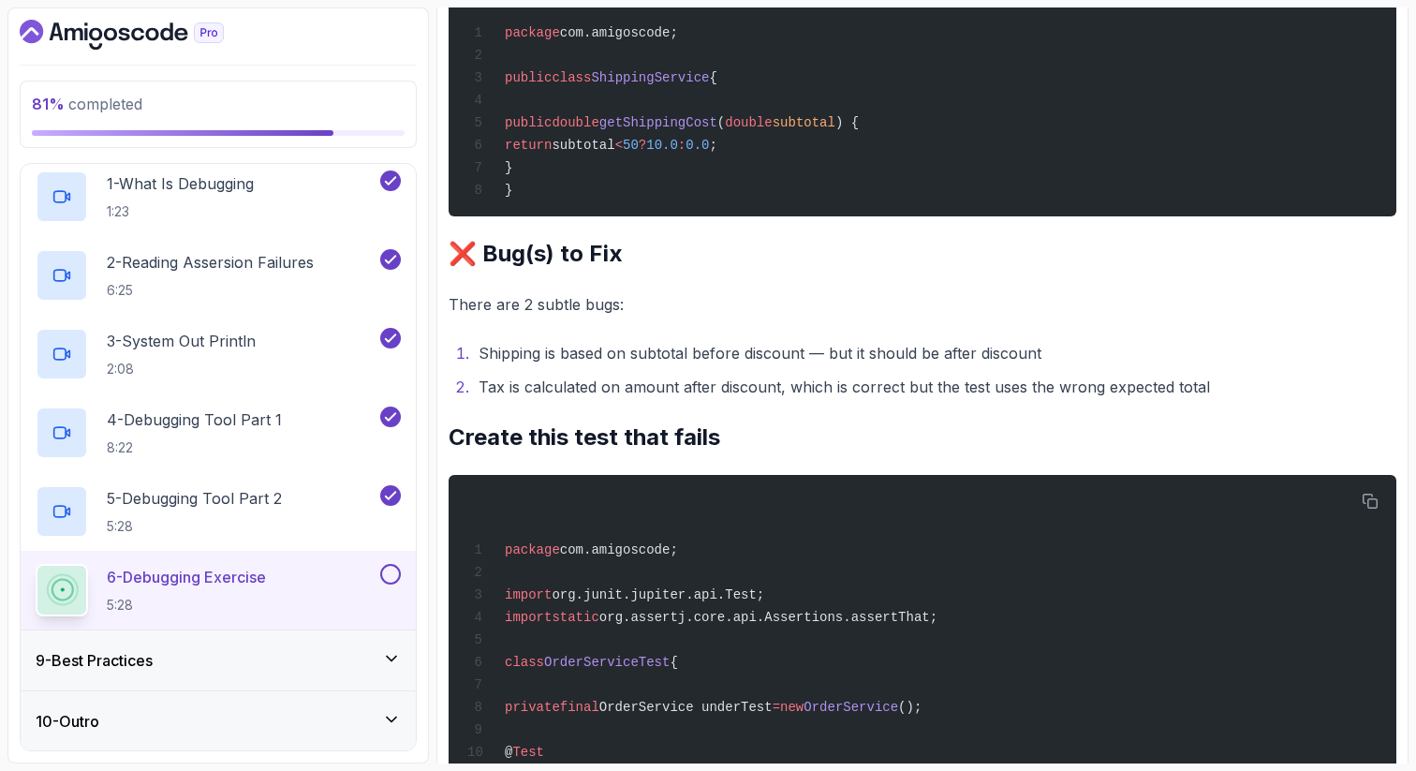
scroll to position [2169, 0]
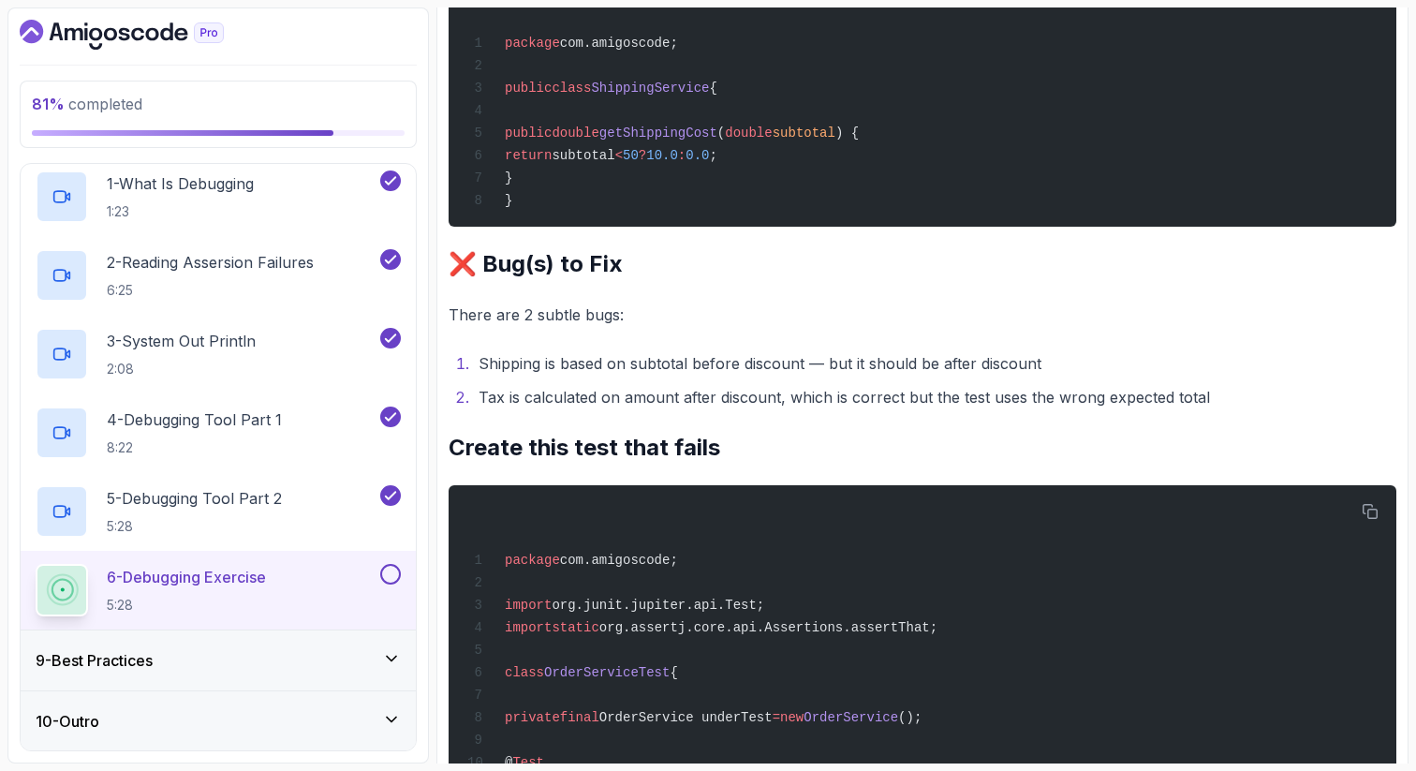
click at [908, 209] on div "package com.amigoscode; public class ShippingService { public double getShippin…" at bounding box center [923, 97] width 918 height 236
click at [1013, 377] on li "Shipping is based on subtotal before discount — but it should be after discount" at bounding box center [934, 363] width 923 height 26
click at [759, 377] on li "Shipping is based on subtotal before discount — but it should be after discount" at bounding box center [934, 363] width 923 height 26
click at [1177, 410] on li "Tax is calculated on amount after discount, which is correct but the test uses …" at bounding box center [934, 397] width 923 height 26
click at [1219, 410] on li "Tax is calculated on amount after discount, which is correct but the test uses …" at bounding box center [934, 397] width 923 height 26
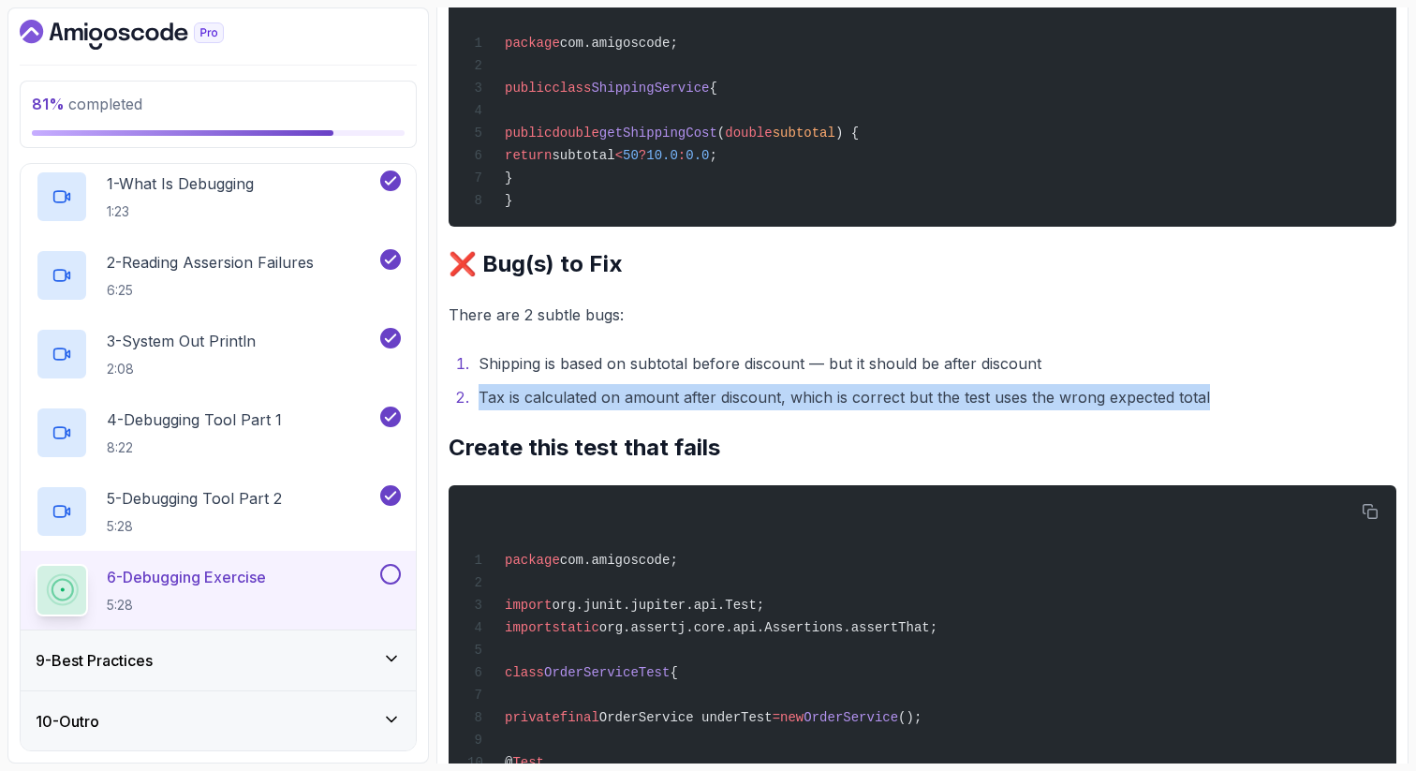
drag, startPoint x: 1219, startPoint y: 432, endPoint x: 477, endPoint y: 431, distance: 742.7
click at [477, 410] on li "Tax is calculated on amount after discount, which is correct but the test uses …" at bounding box center [934, 397] width 923 height 26
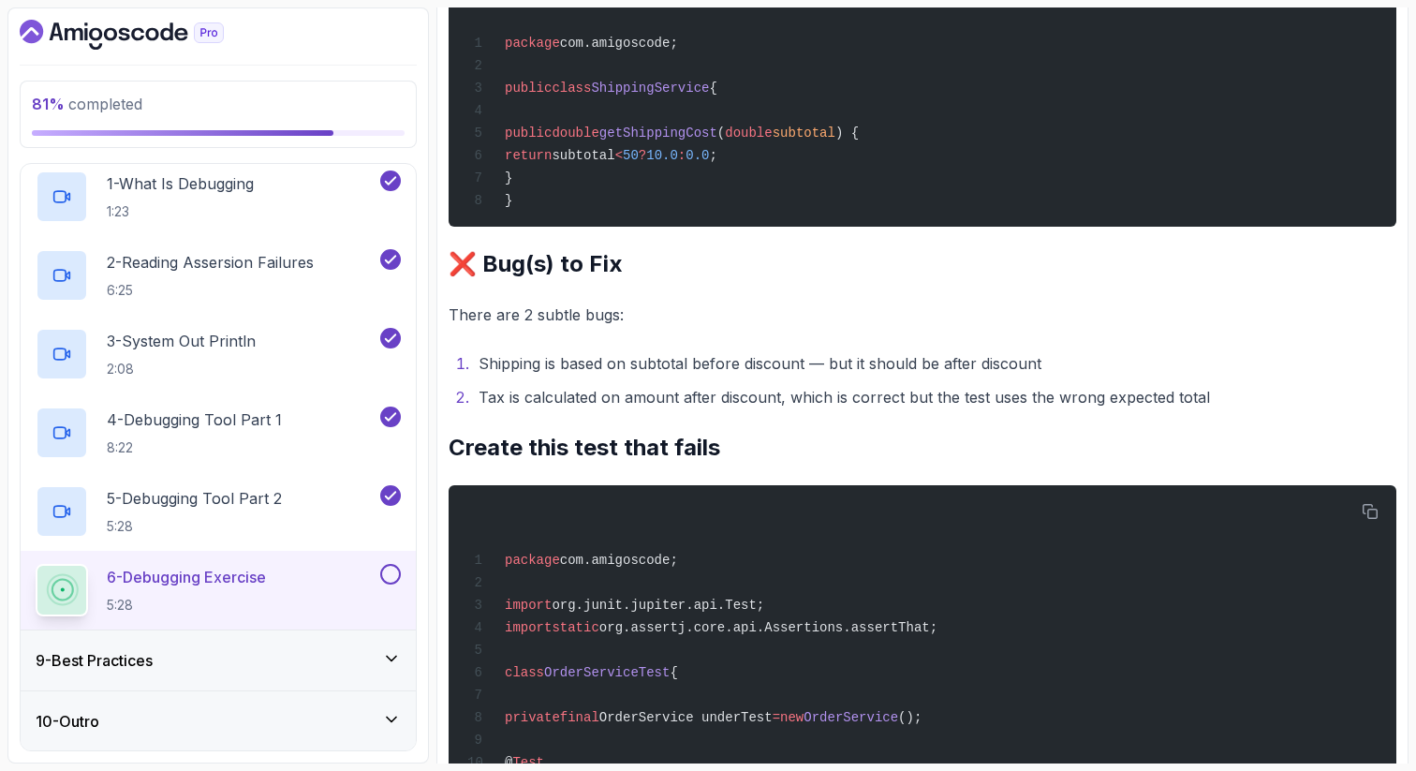
click at [862, 463] on h2 "Create this test that fails" at bounding box center [923, 448] width 948 height 30
click at [577, 410] on li "Tax is calculated on amount after discount, which is correct but the test uses …" at bounding box center [934, 397] width 923 height 26
click at [625, 410] on li "Tax is calculated on amount after discount, which is correct but the test uses …" at bounding box center [934, 397] width 923 height 26
click at [649, 410] on li "Tax is calculated on amount after discount, which is correct but the test uses …" at bounding box center [934, 397] width 923 height 26
click at [706, 410] on li "Tax is calculated on amount after discount, which is correct but the test uses …" at bounding box center [934, 397] width 923 height 26
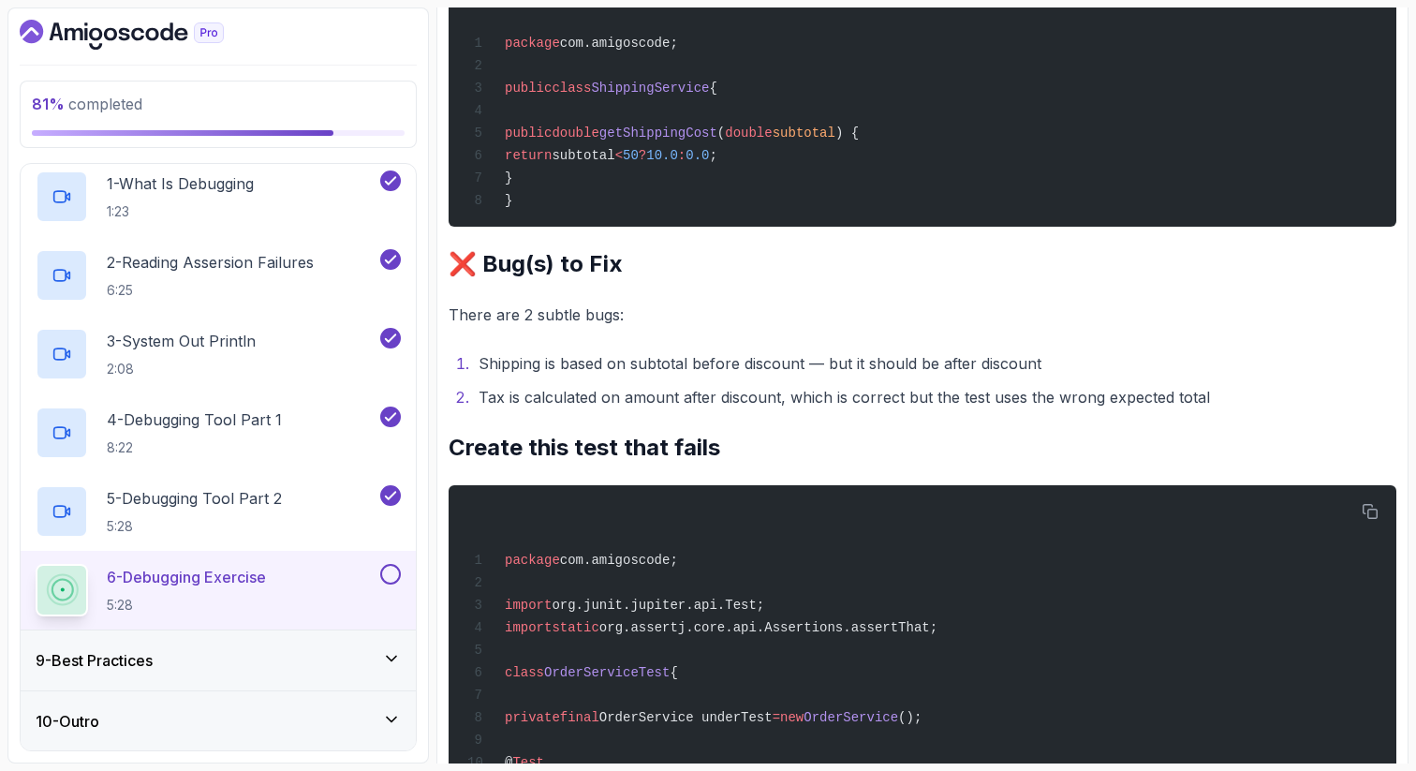
click at [755, 410] on li "Tax is calculated on amount after discount, which is correct but the test uses …" at bounding box center [934, 397] width 923 height 26
click at [825, 410] on li "Tax is calculated on amount after discount, which is correct but the test uses …" at bounding box center [934, 397] width 923 height 26
click at [1157, 410] on li "Tax is calculated on amount after discount, which is correct but the test uses …" at bounding box center [934, 397] width 923 height 26
click at [1217, 410] on li "Tax is calculated on amount after discount, which is correct but the test uses …" at bounding box center [934, 397] width 923 height 26
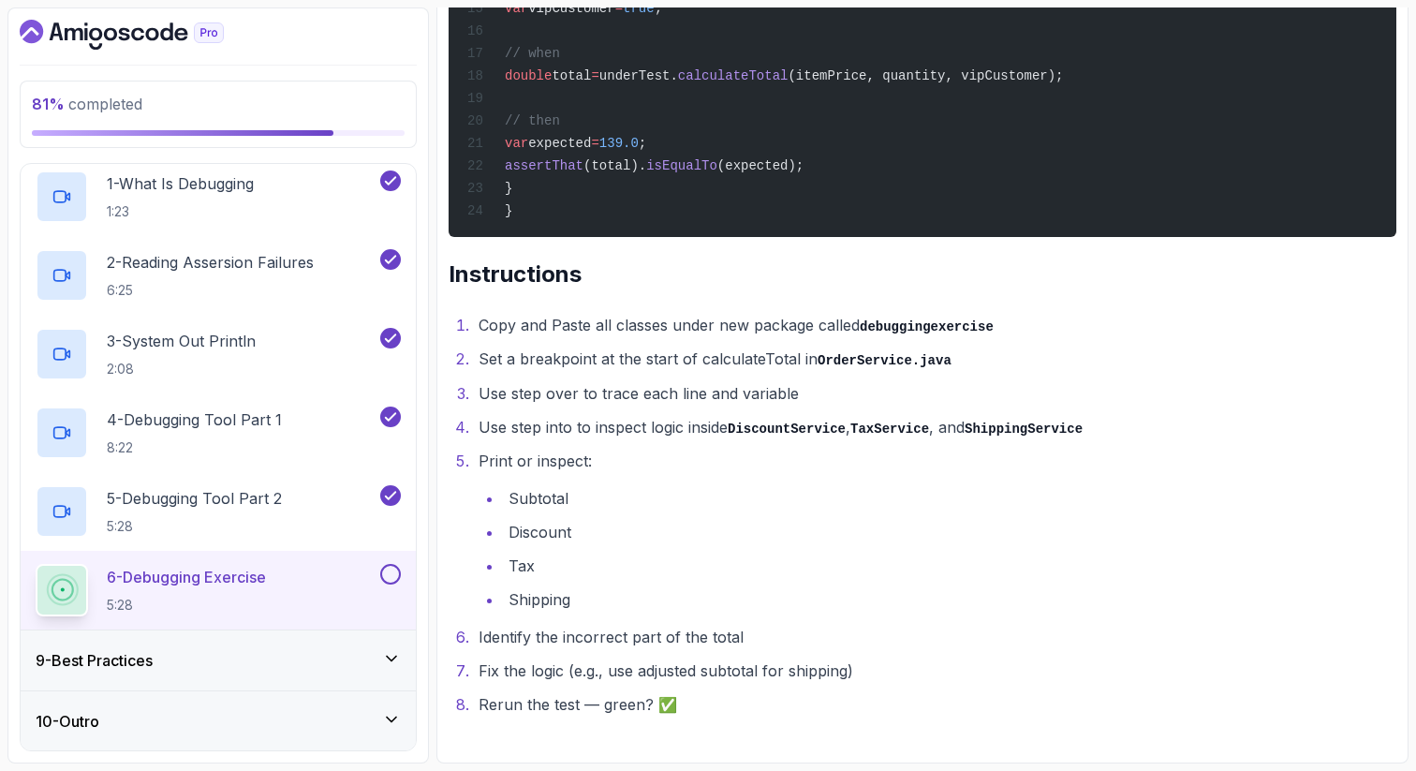
scroll to position [3094, 0]
drag, startPoint x: 480, startPoint y: 455, endPoint x: 598, endPoint y: 453, distance: 118.0
click at [598, 453] on li "Print or inspect: Subtotal Discount Tax Shipping" at bounding box center [934, 530] width 923 height 165
click at [494, 317] on li "Copy and Paste all classes under new package called debuggingexercise" at bounding box center [934, 325] width 923 height 27
click at [528, 459] on li "Print or inspect: Subtotal Discount Tax Shipping" at bounding box center [934, 530] width 923 height 165
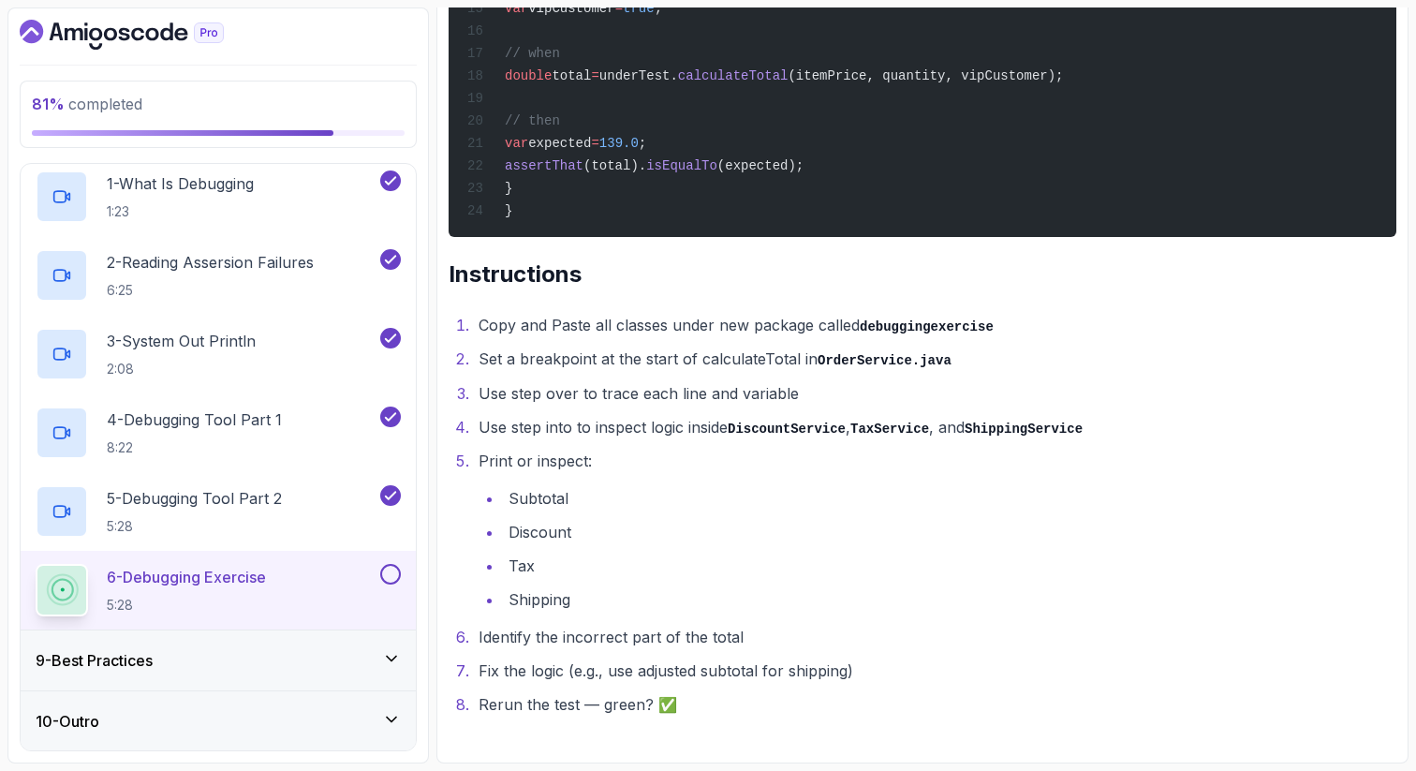
click at [565, 459] on li "Print or inspect: Subtotal Discount Tax Shipping" at bounding box center [934, 530] width 923 height 165
click at [548, 500] on li "Subtotal" at bounding box center [949, 498] width 893 height 26
click at [545, 530] on li "Discount" at bounding box center [949, 532] width 893 height 26
click at [475, 675] on li "Fix the logic (e.g., use adjusted subtotal for shipping)" at bounding box center [934, 670] width 923 height 26
drag, startPoint x: 502, startPoint y: 672, endPoint x: 565, endPoint y: 671, distance: 62.8
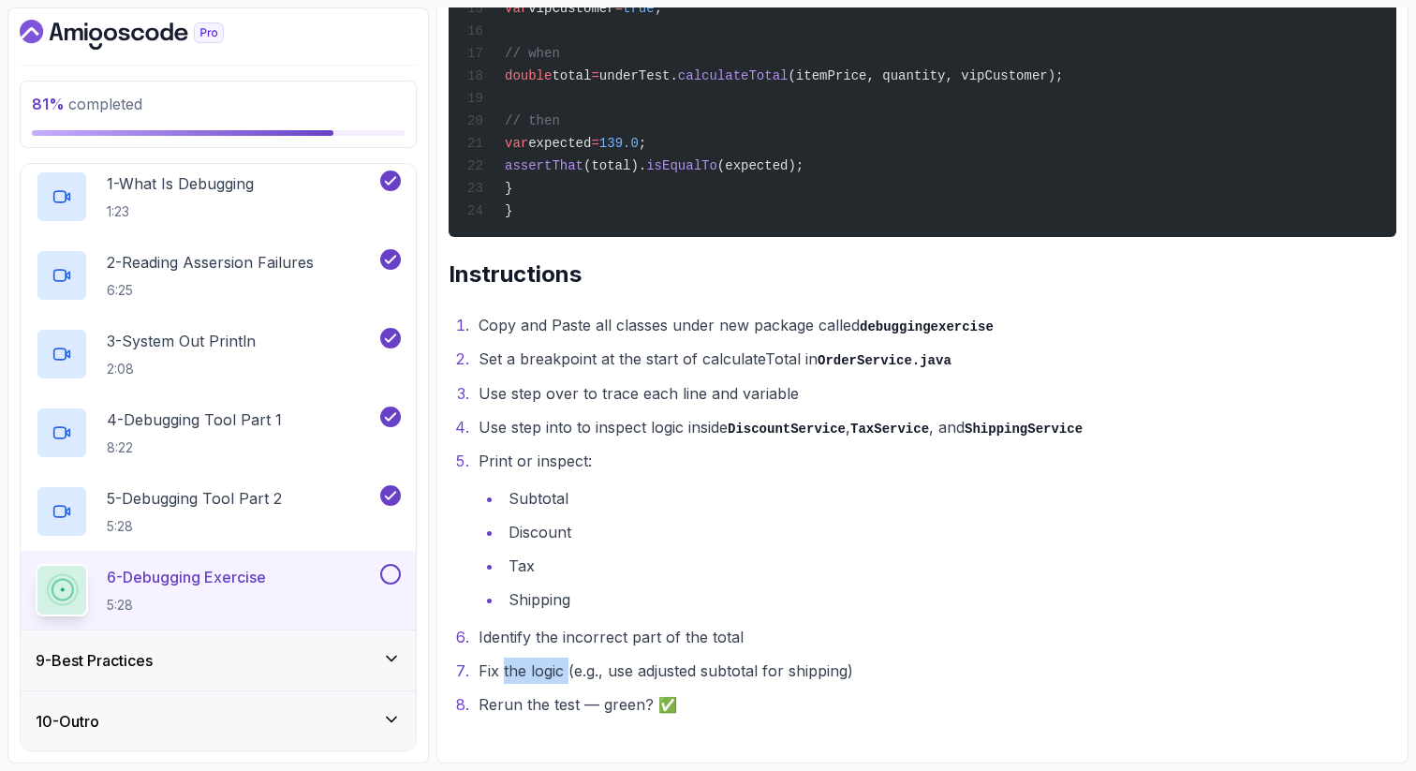
click at [566, 672] on li "Fix the logic (e.g., use adjusted subtotal for shipping)" at bounding box center [934, 670] width 923 height 26
drag, startPoint x: 639, startPoint y: 672, endPoint x: 849, endPoint y: 672, distance: 209.8
click at [849, 672] on li "Fix the logic (e.g., use adjusted subtotal for shipping)" at bounding box center [934, 670] width 923 height 26
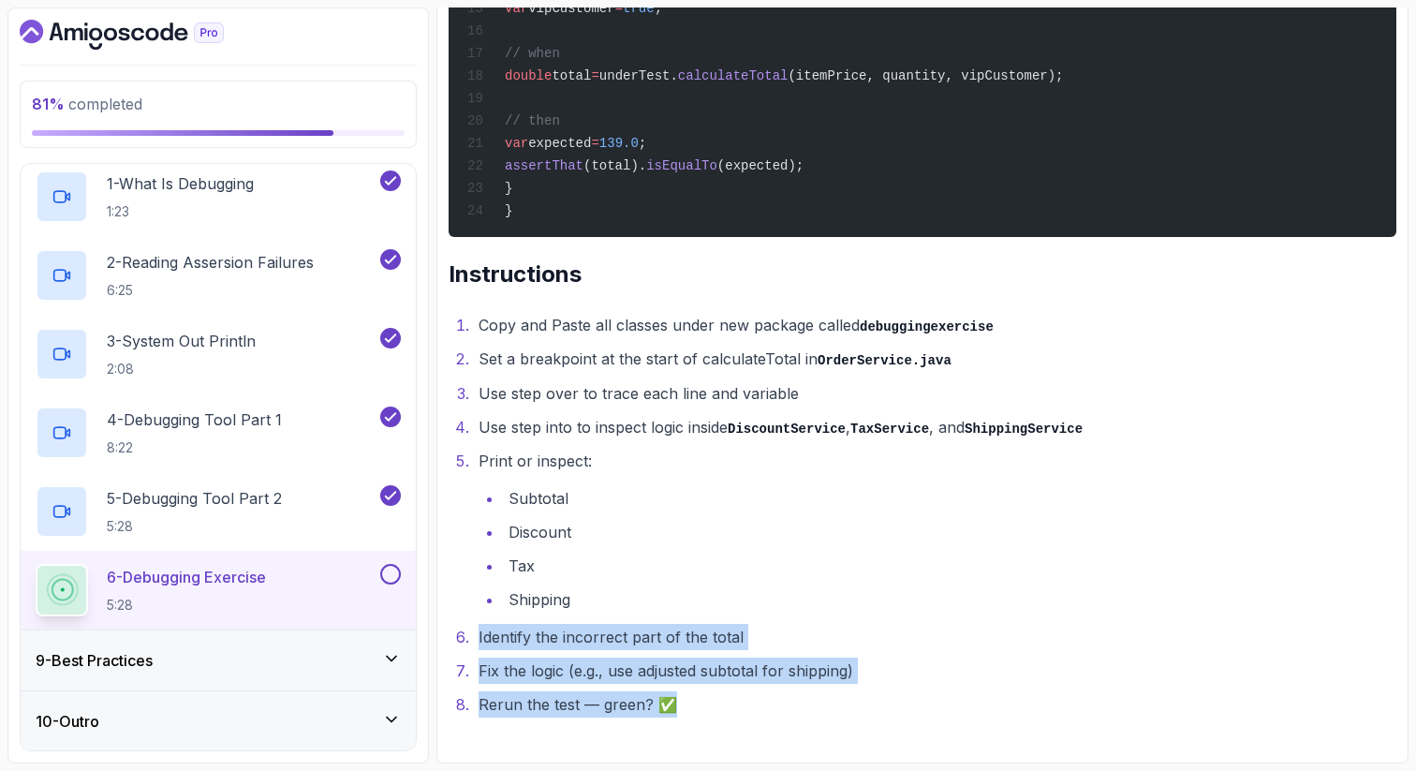
drag, startPoint x: 479, startPoint y: 635, endPoint x: 739, endPoint y: 701, distance: 268.5
click at [738, 702] on ol "Copy and Paste all classes under new package called debuggingexercise Set a bre…" at bounding box center [923, 515] width 948 height 406
click at [739, 701] on li "Rerun the test — green? ✅" at bounding box center [934, 704] width 923 height 26
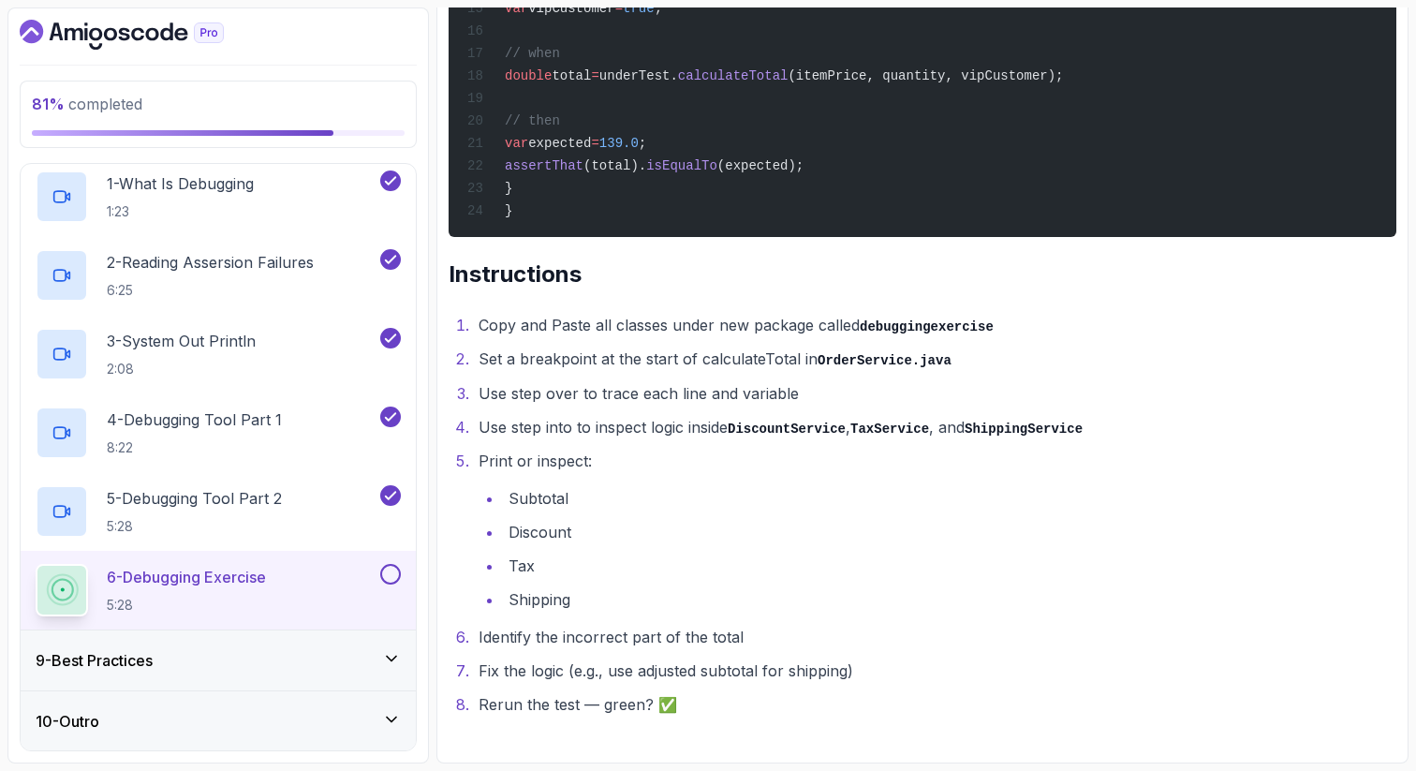
click at [386, 568] on button at bounding box center [390, 574] width 21 height 21
click at [391, 653] on icon at bounding box center [391, 658] width 19 height 19
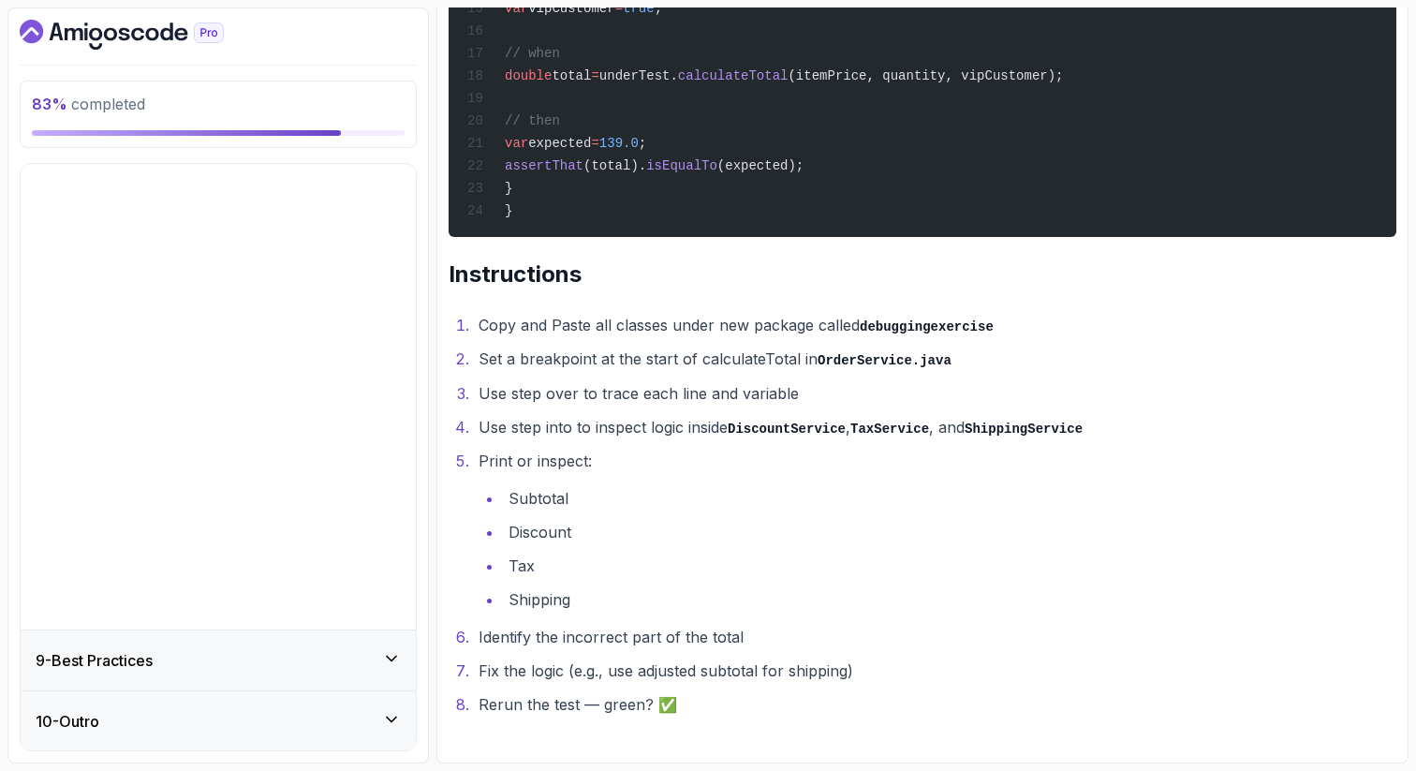
scroll to position [22, 0]
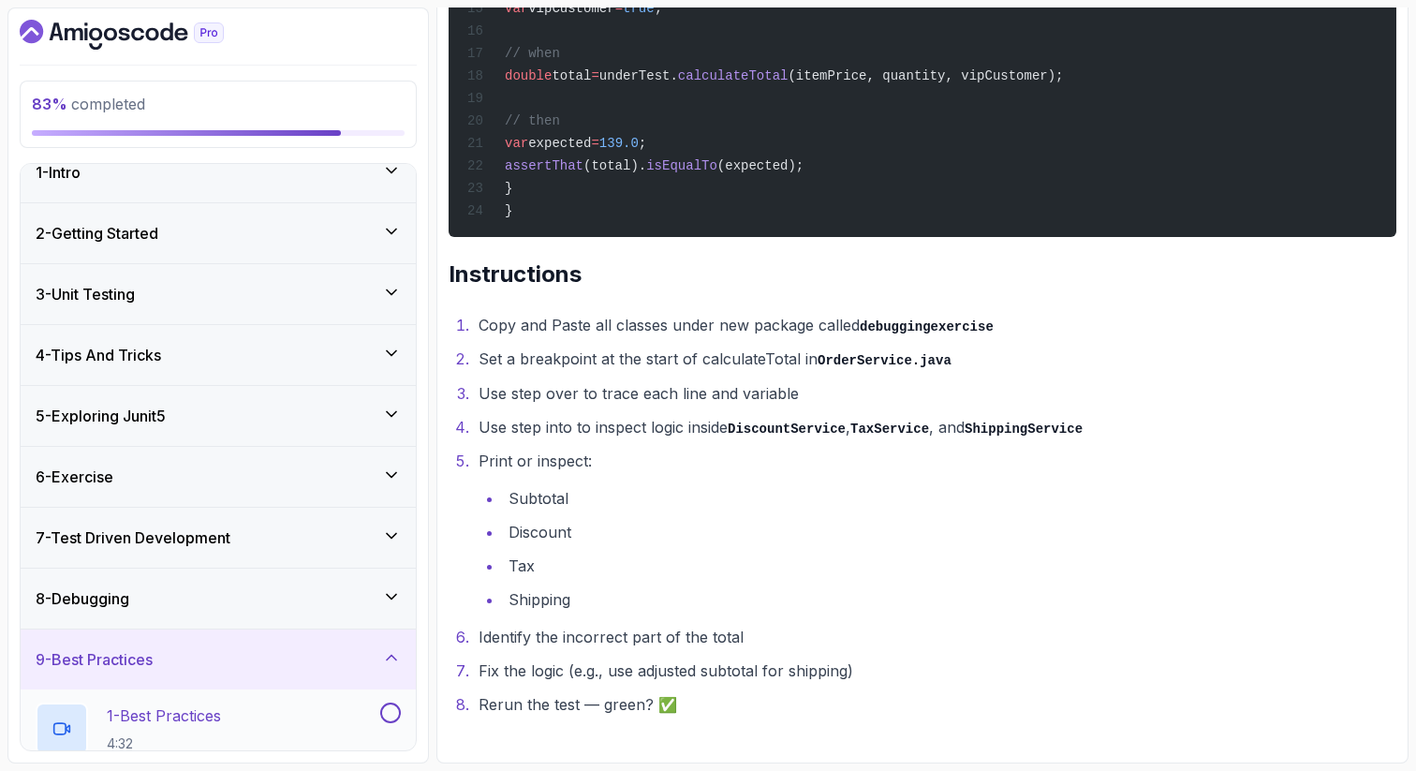
click at [251, 723] on div "1 - Best Practices 4:32" at bounding box center [206, 728] width 341 height 52
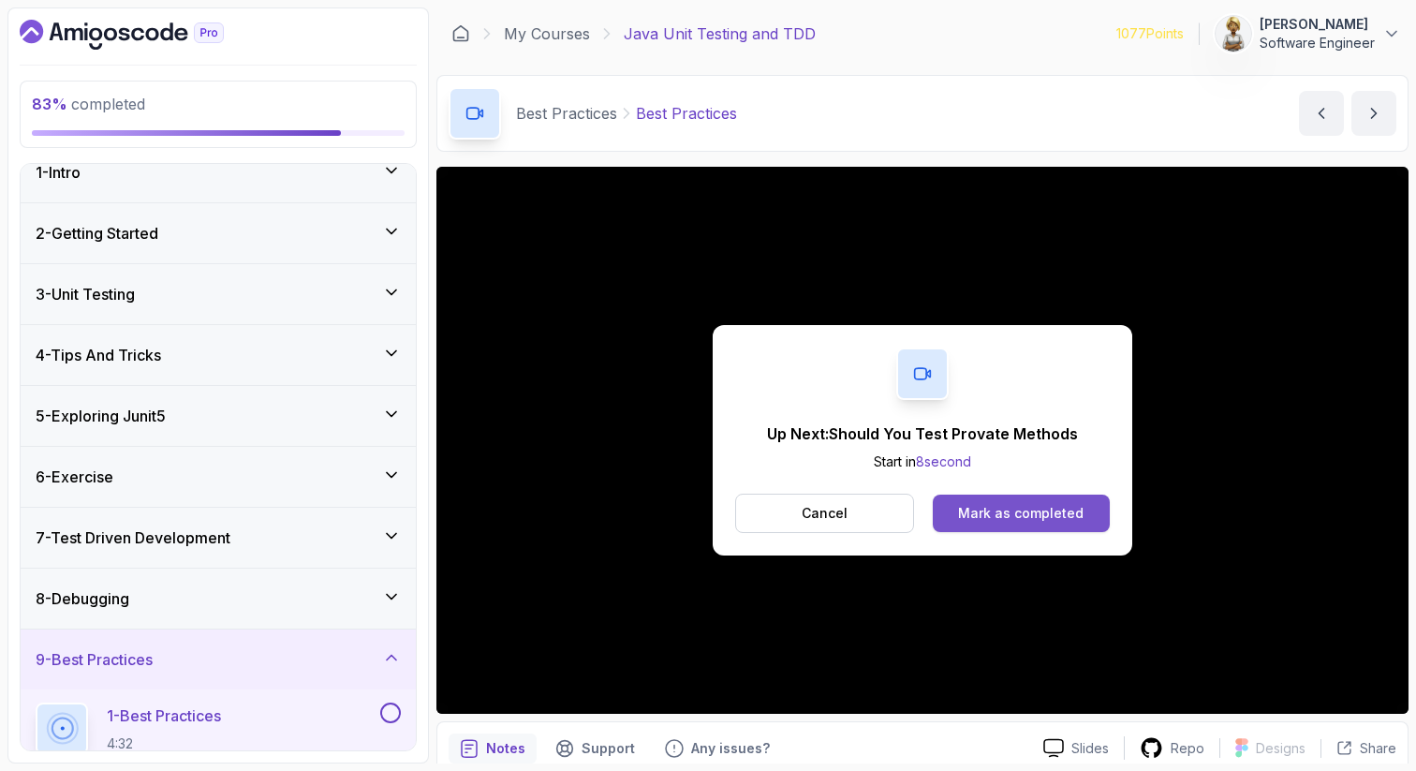
click at [1070, 515] on div "Mark as completed" at bounding box center [1021, 513] width 126 height 19
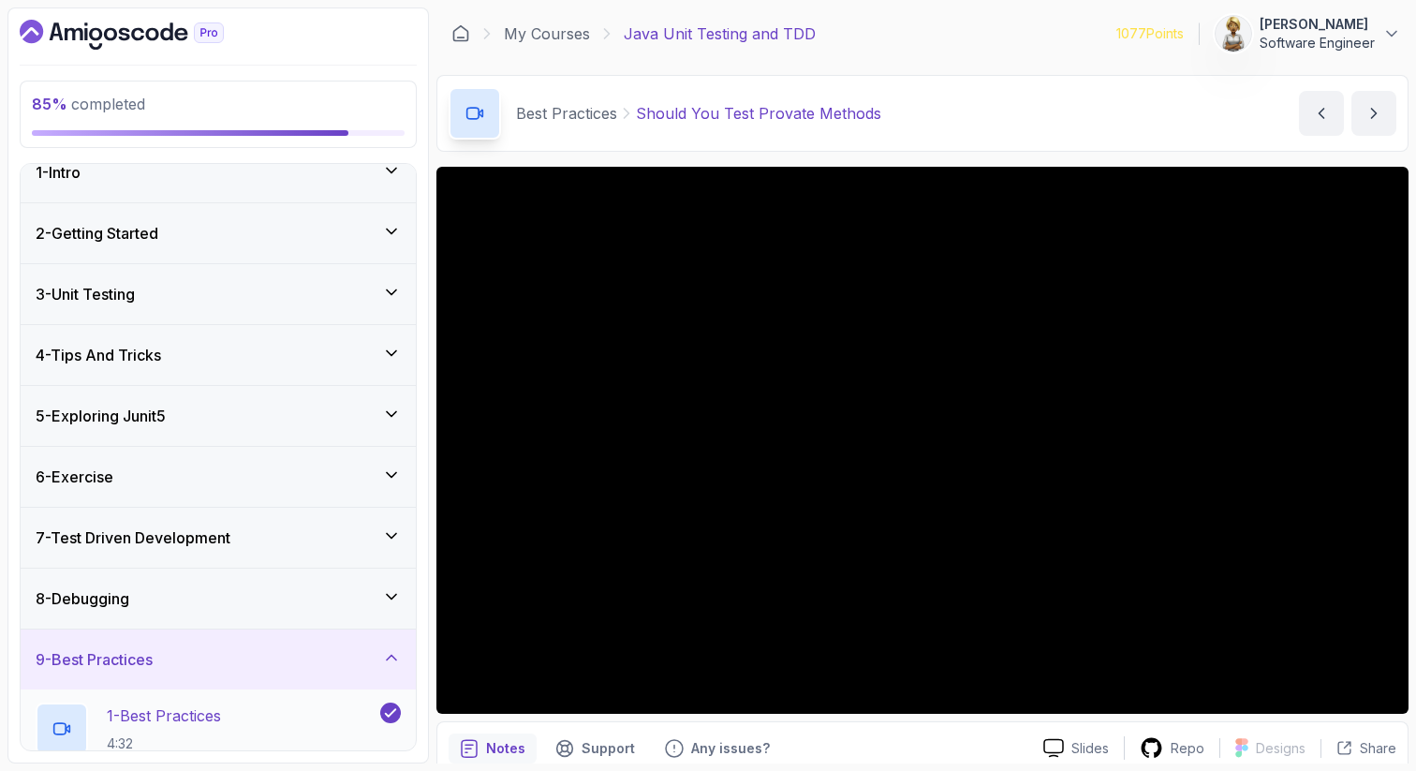
click at [294, 726] on div "1 - Best Practices 4:32" at bounding box center [206, 728] width 341 height 52
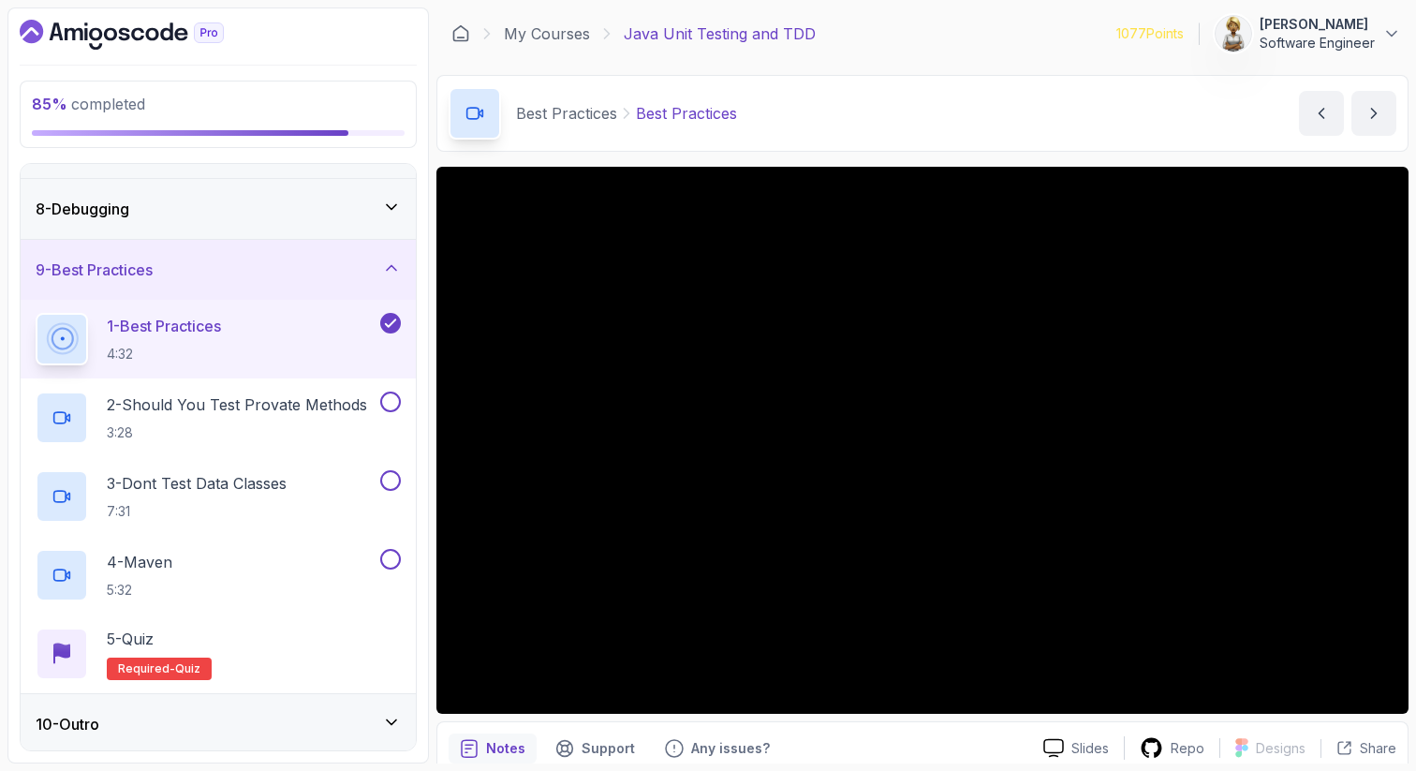
scroll to position [414, 0]
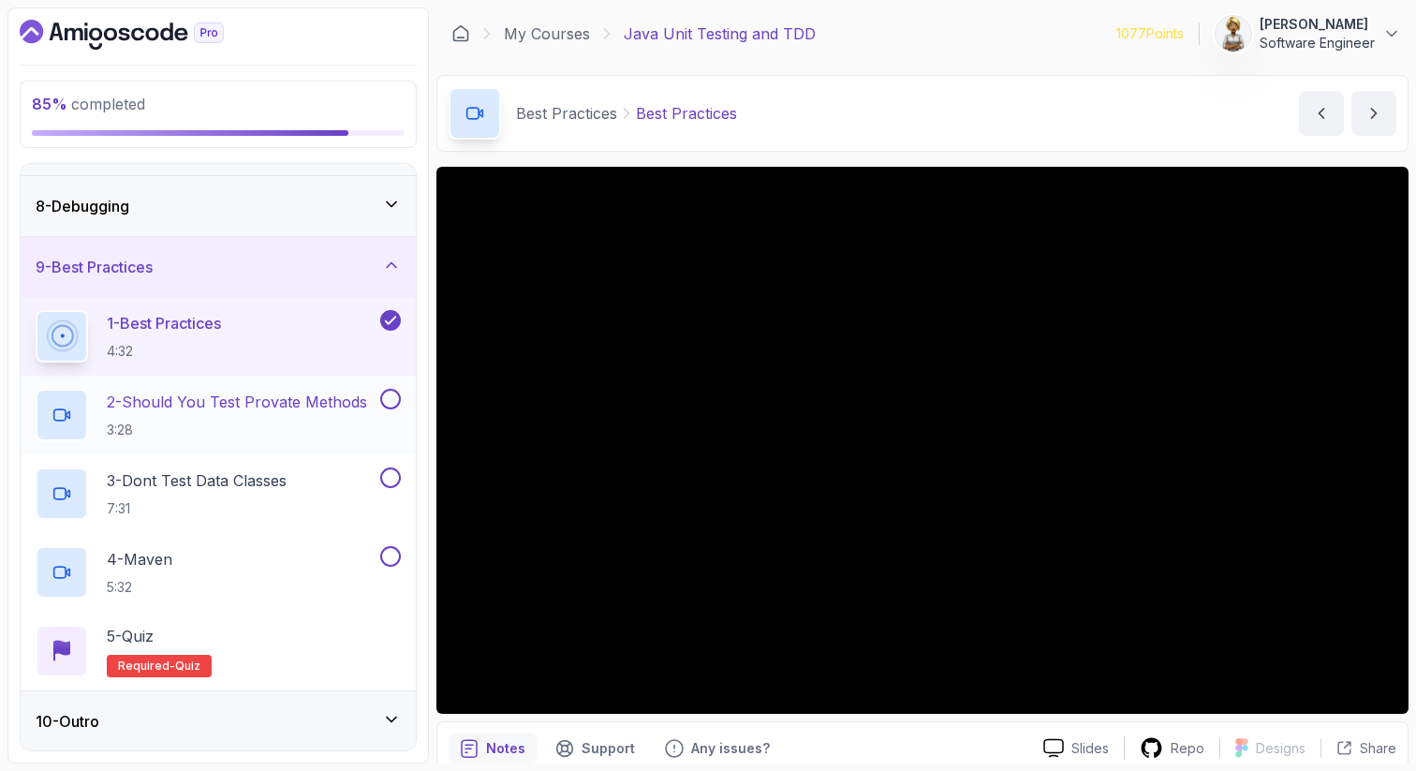
click at [303, 426] on p "3:28" at bounding box center [237, 430] width 260 height 19
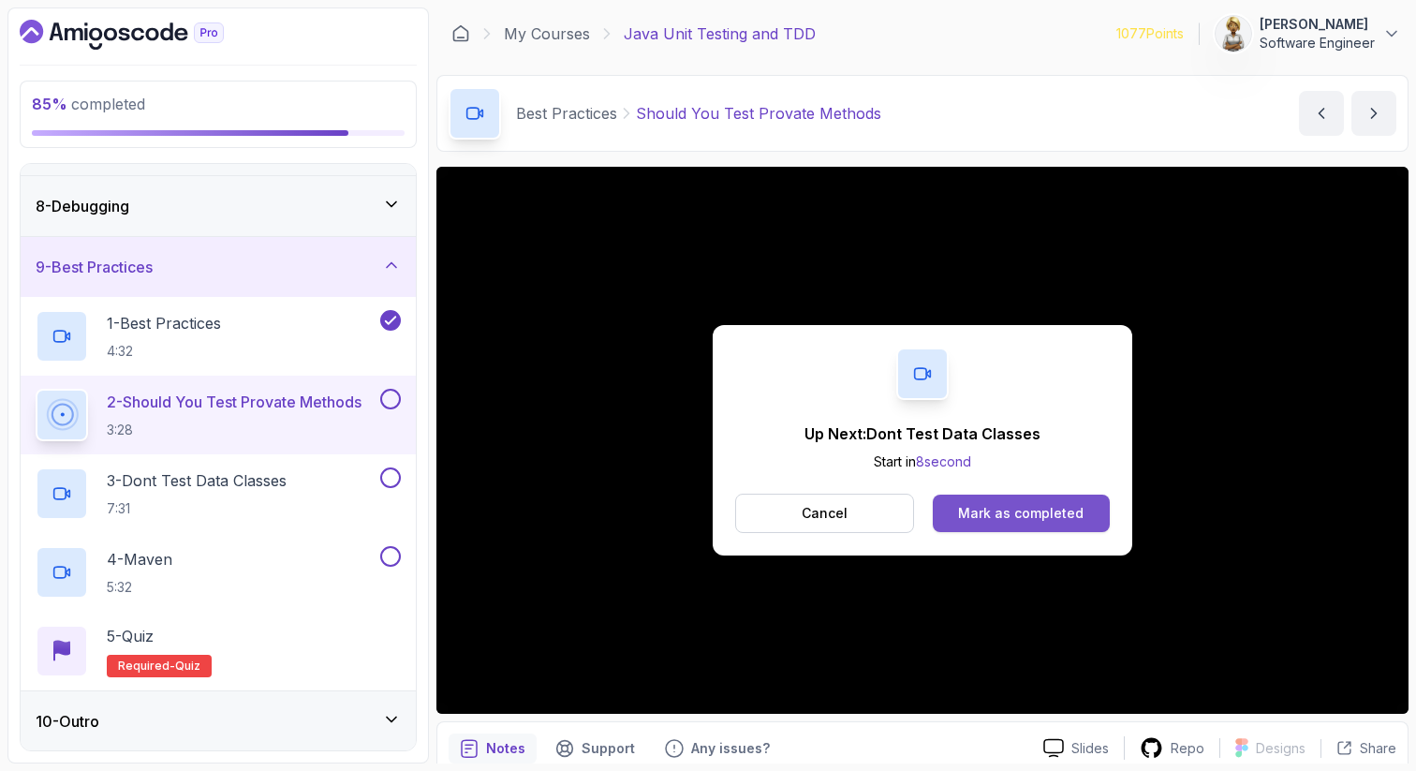
click at [963, 521] on div "Mark as completed" at bounding box center [1021, 513] width 126 height 19
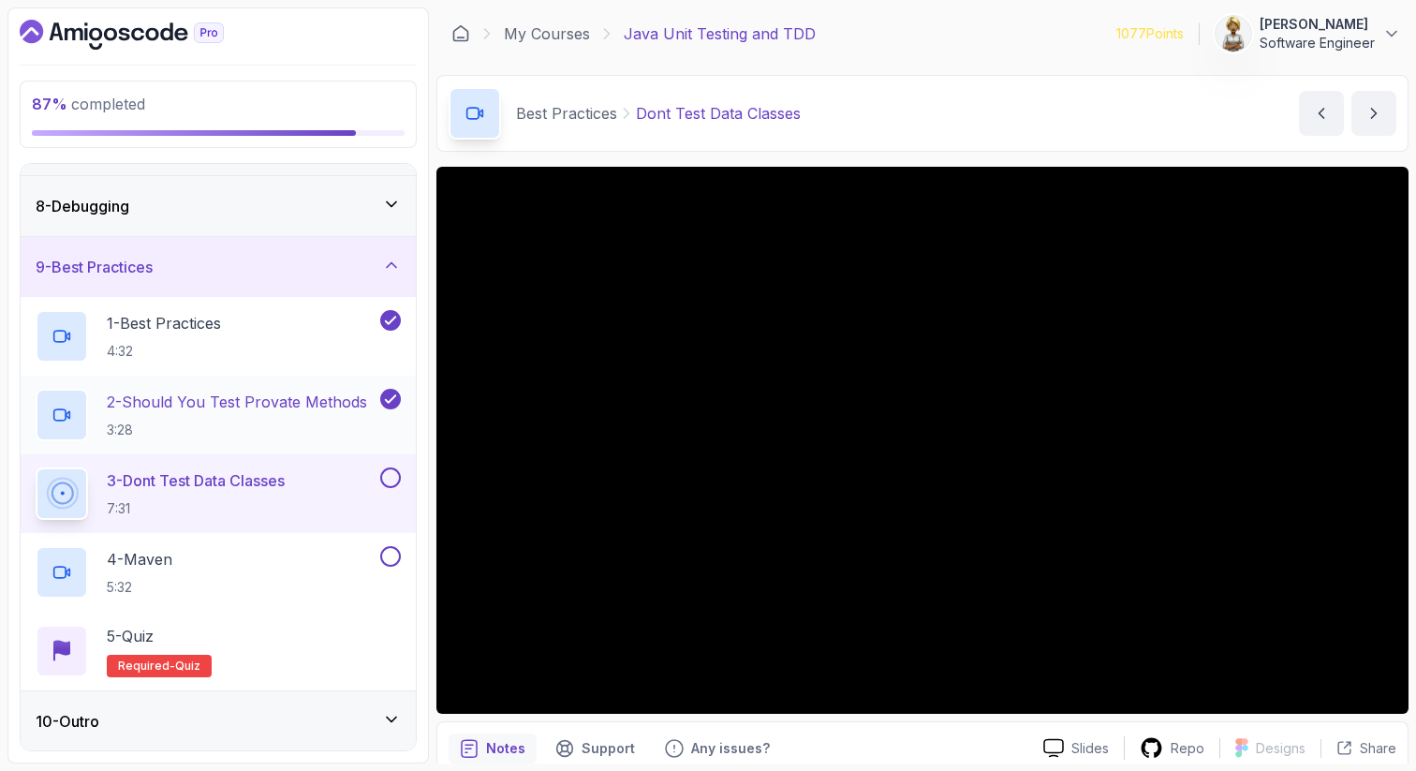
click at [253, 395] on p "2 - Should You Test Provate Methods" at bounding box center [237, 402] width 260 height 22
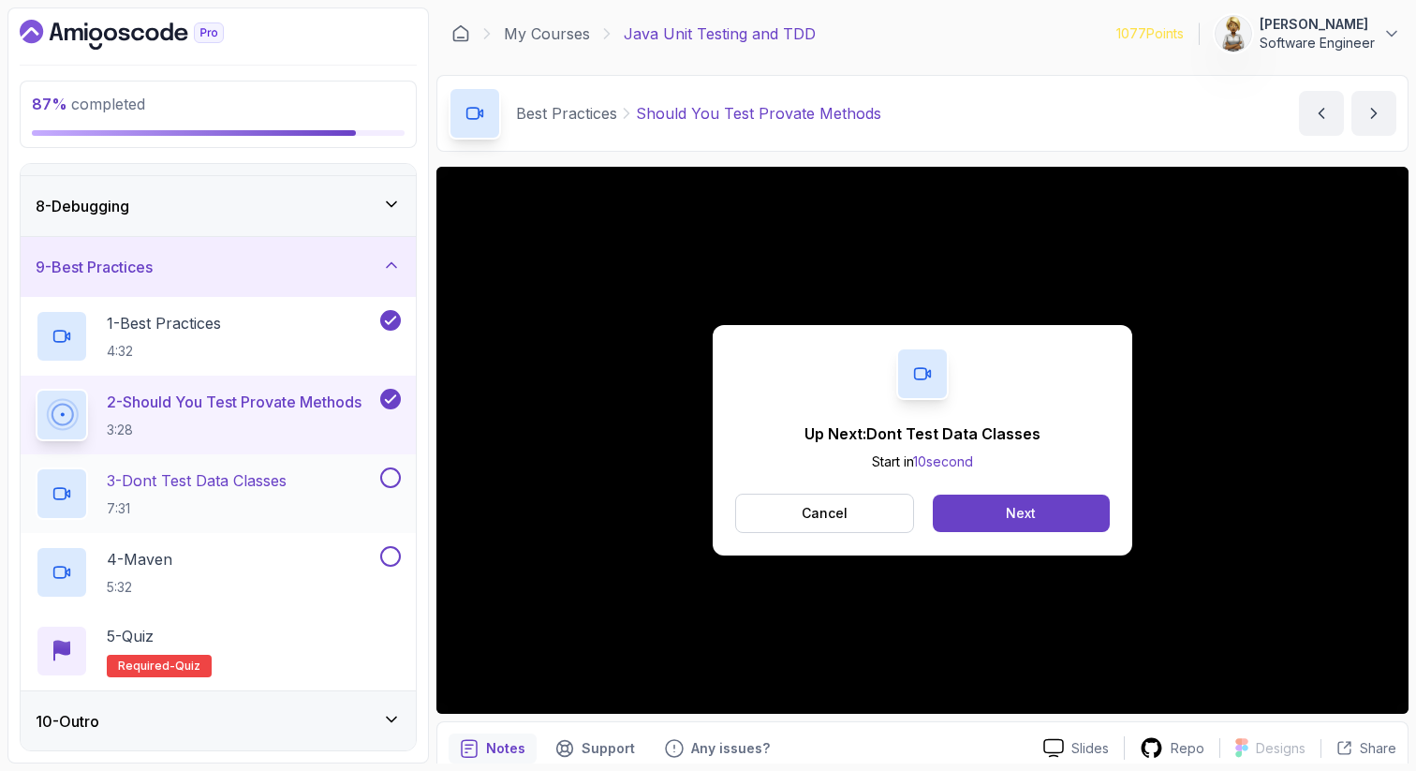
click at [196, 474] on p "3 - Dont Test Data Classes" at bounding box center [197, 480] width 180 height 22
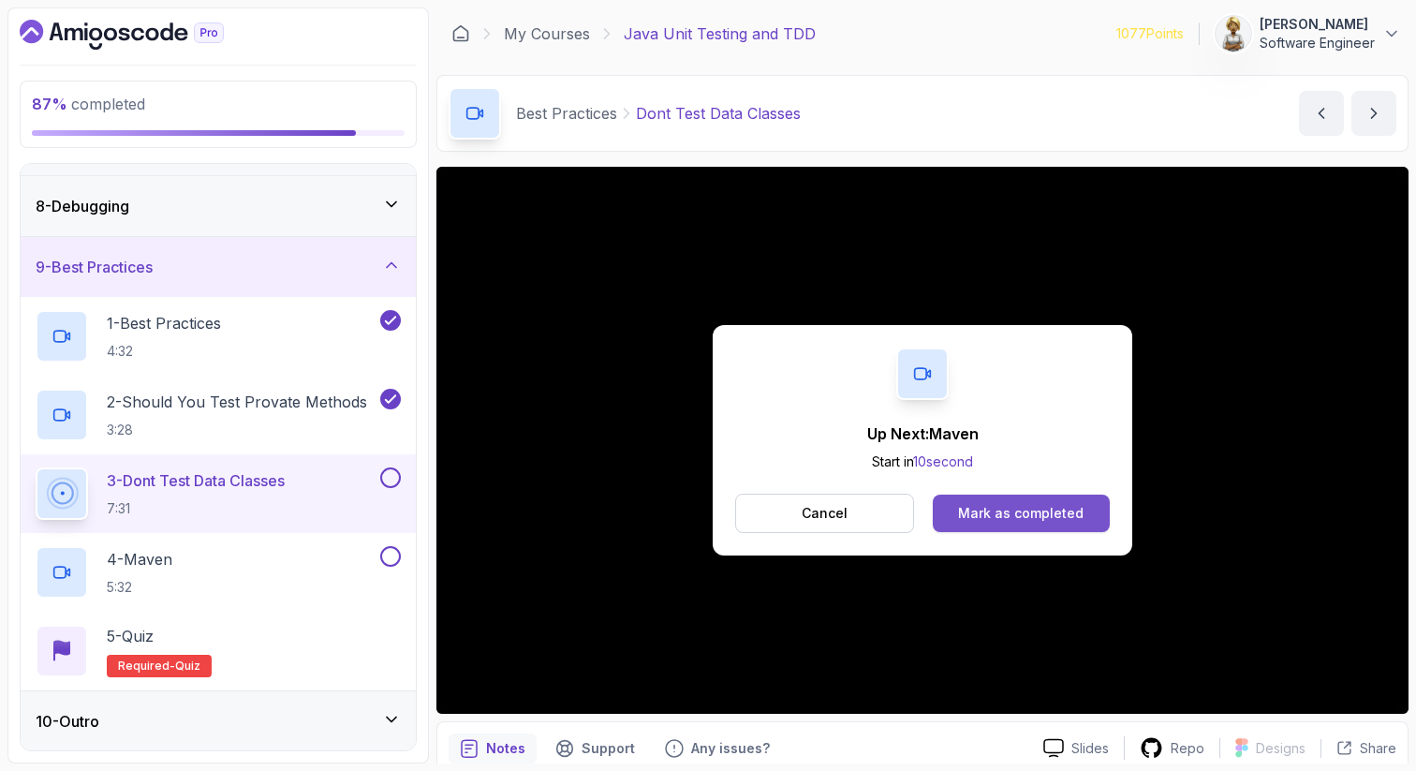
click at [1008, 525] on button "Mark as completed" at bounding box center [1021, 513] width 177 height 37
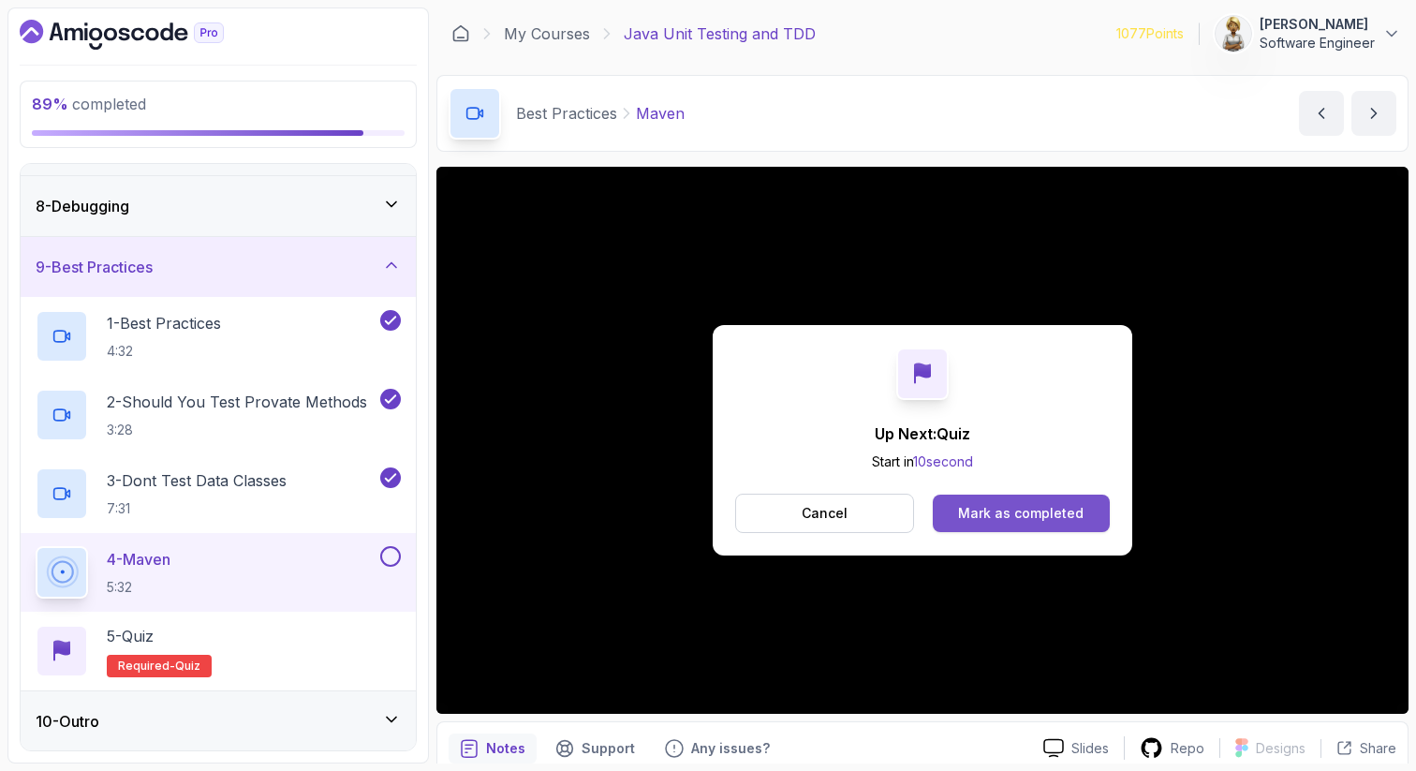
click at [1045, 525] on button "Mark as completed" at bounding box center [1021, 513] width 177 height 37
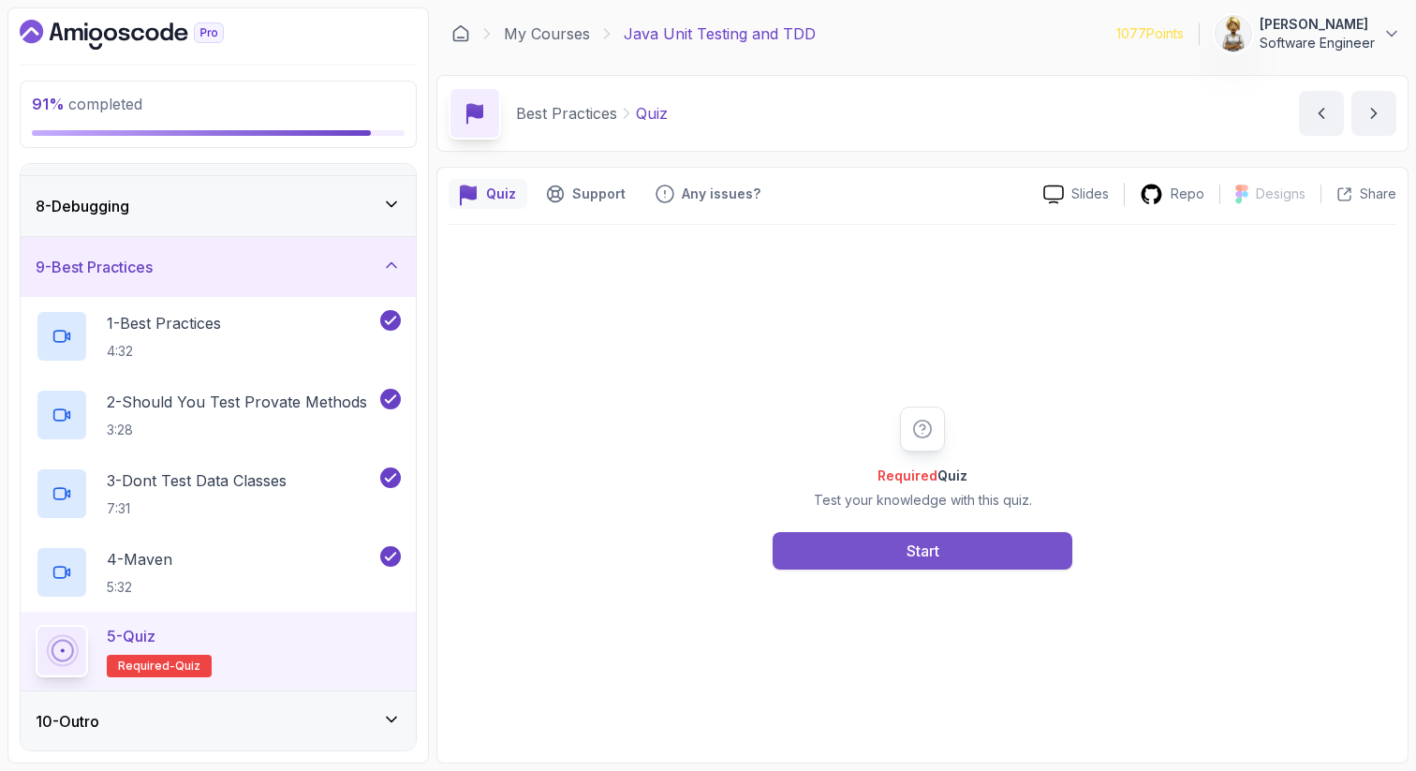
click at [908, 553] on div "Start" at bounding box center [923, 550] width 33 height 22
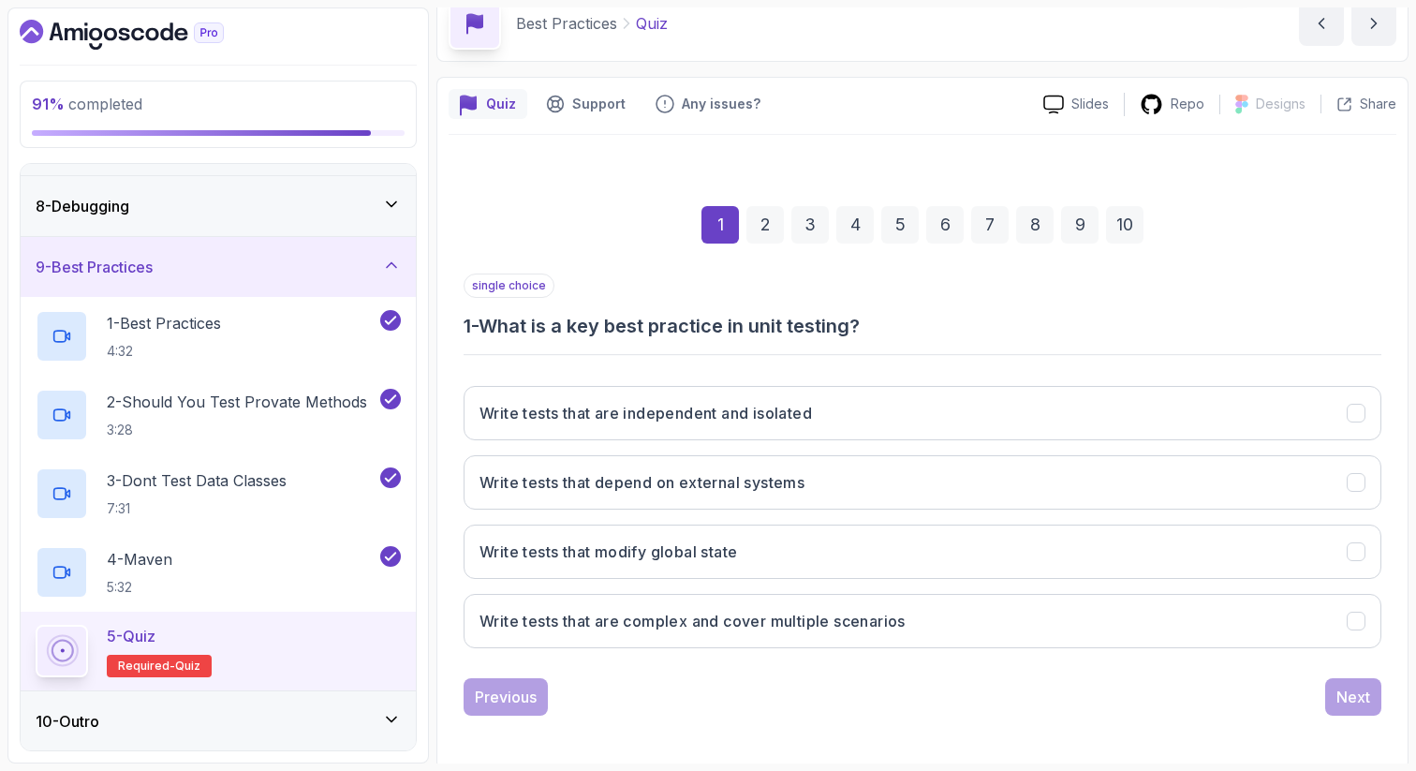
scroll to position [96, 0]
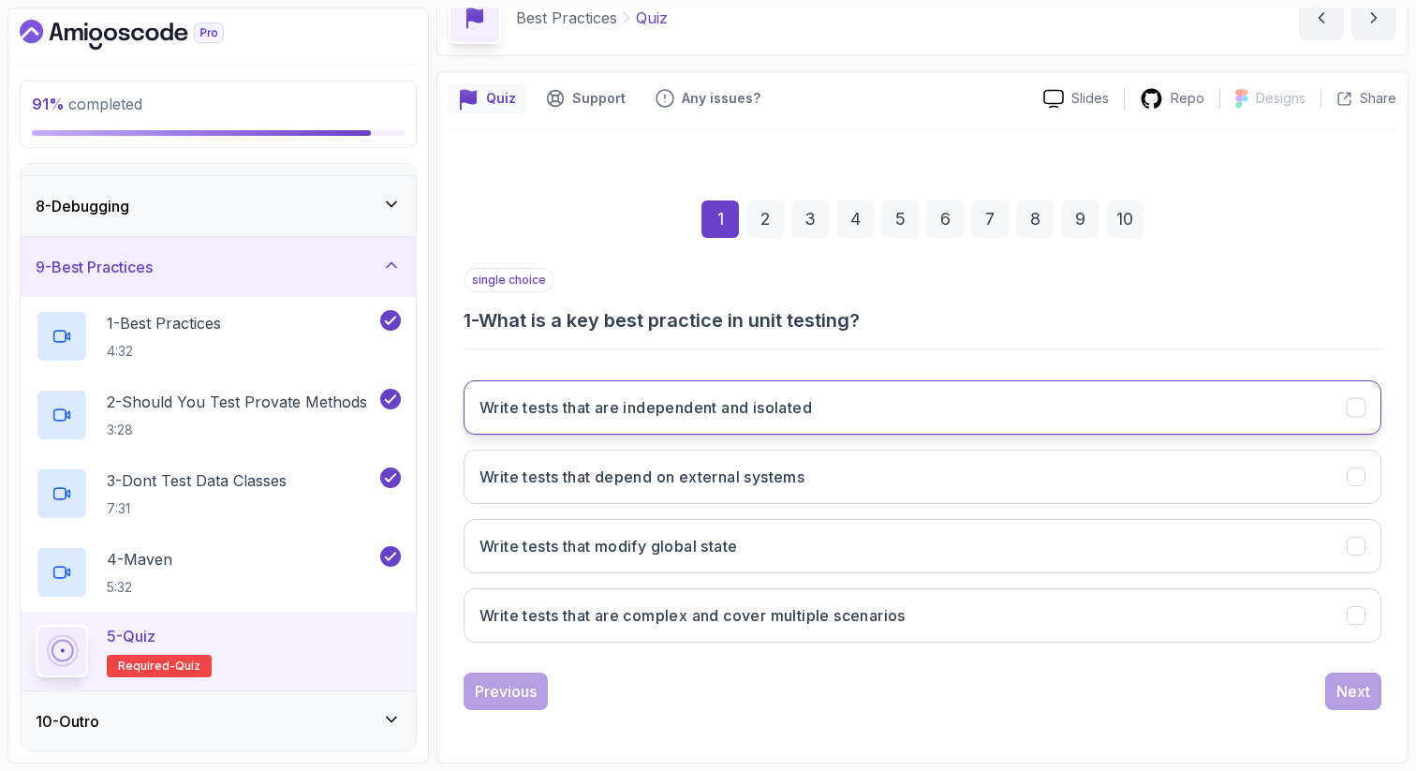
click at [776, 396] on h3 "Write tests that are independent and isolated" at bounding box center [646, 407] width 332 height 22
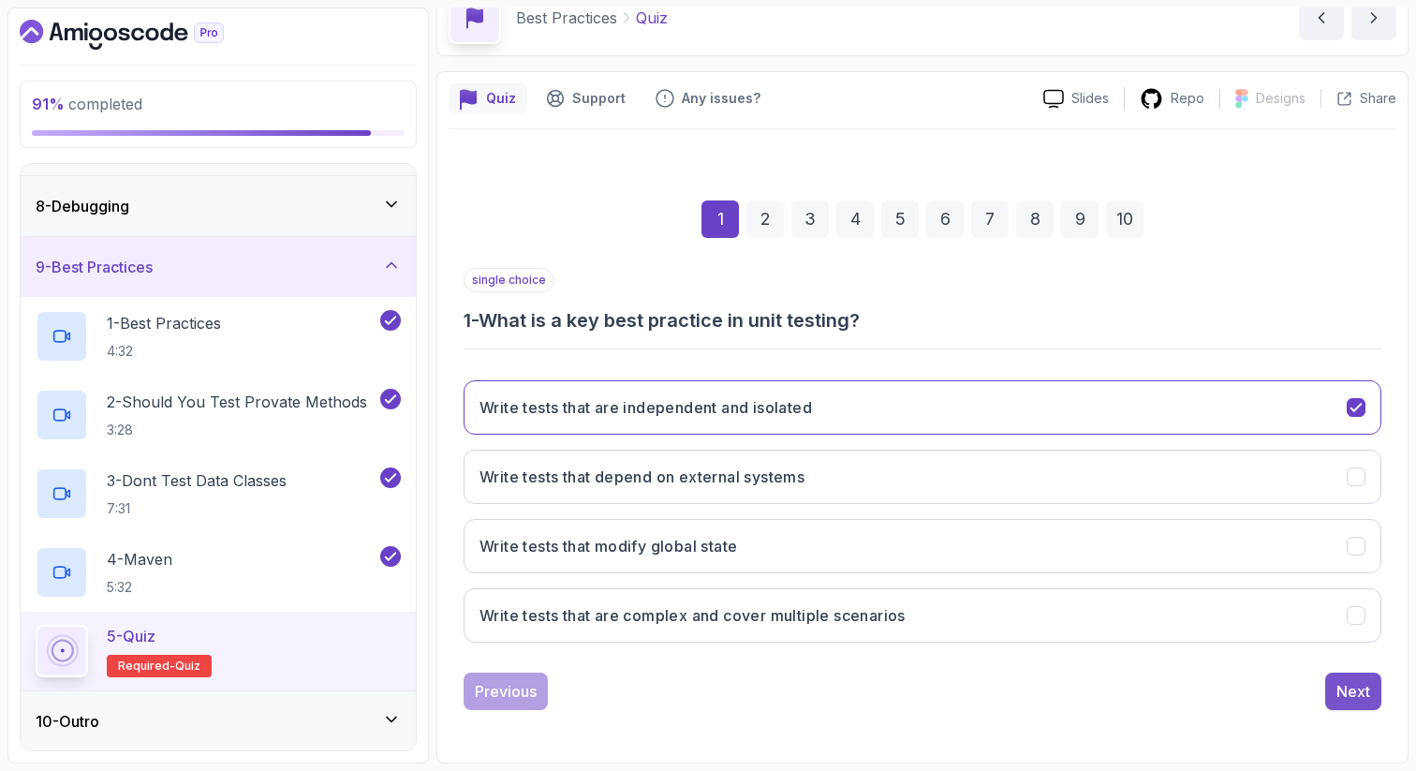
click at [1359, 693] on div "Next" at bounding box center [1353, 691] width 34 height 22
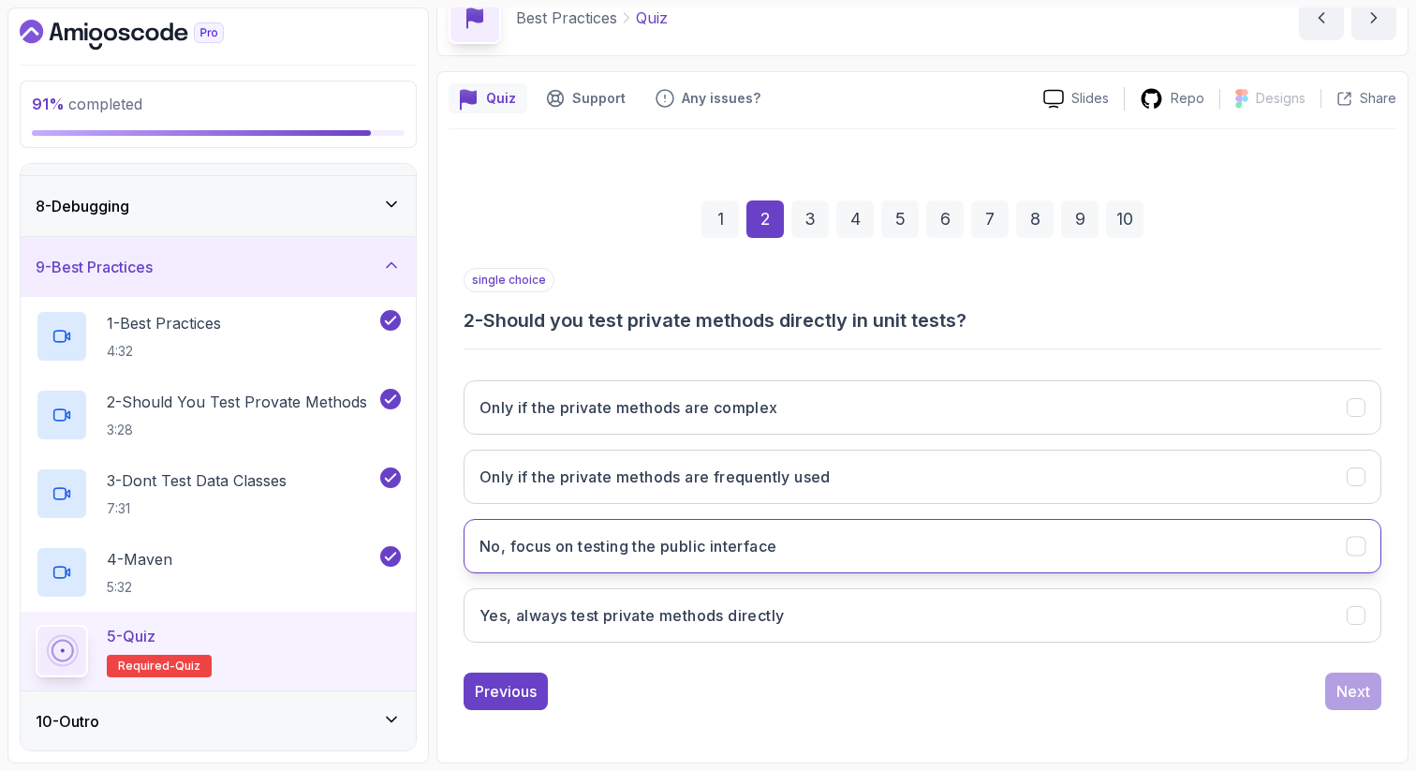
click at [631, 550] on h3 "No, focus on testing the public interface" at bounding box center [628, 546] width 297 height 22
click at [1362, 688] on div "Next" at bounding box center [1353, 691] width 34 height 22
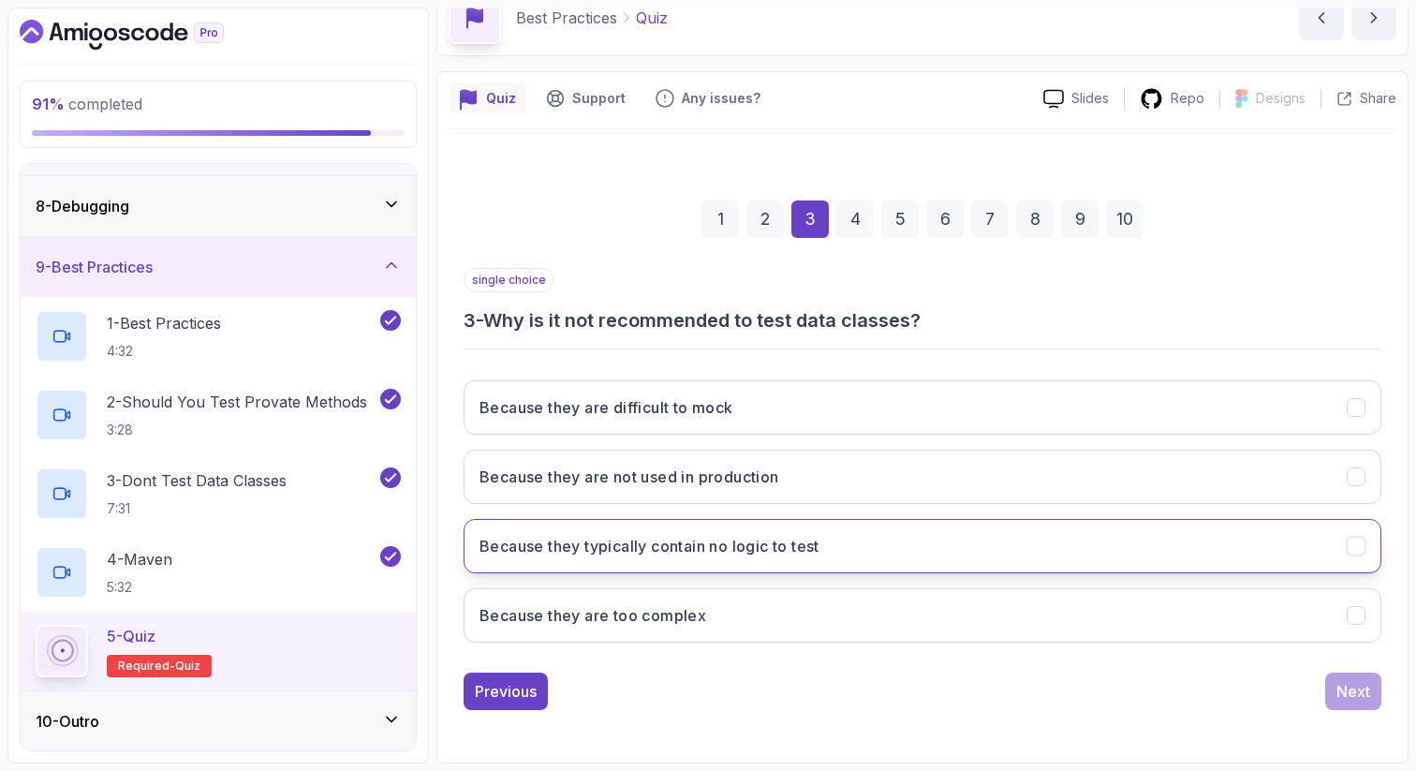
click at [1145, 526] on button "Because they typically contain no logic to test" at bounding box center [923, 546] width 918 height 54
click at [1361, 700] on div "Next" at bounding box center [1353, 691] width 34 height 22
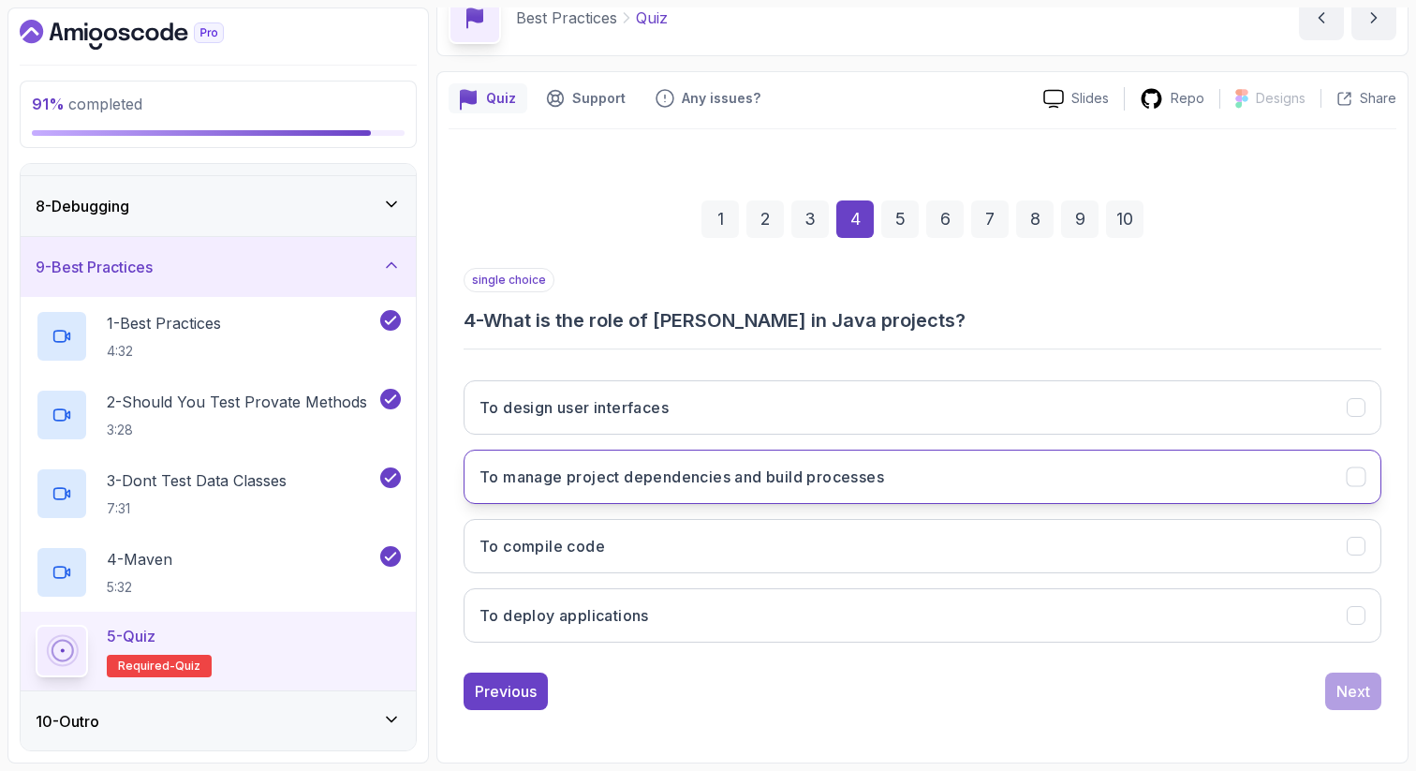
click at [858, 481] on h3 "To manage project dependencies and build processes" at bounding box center [682, 476] width 405 height 22
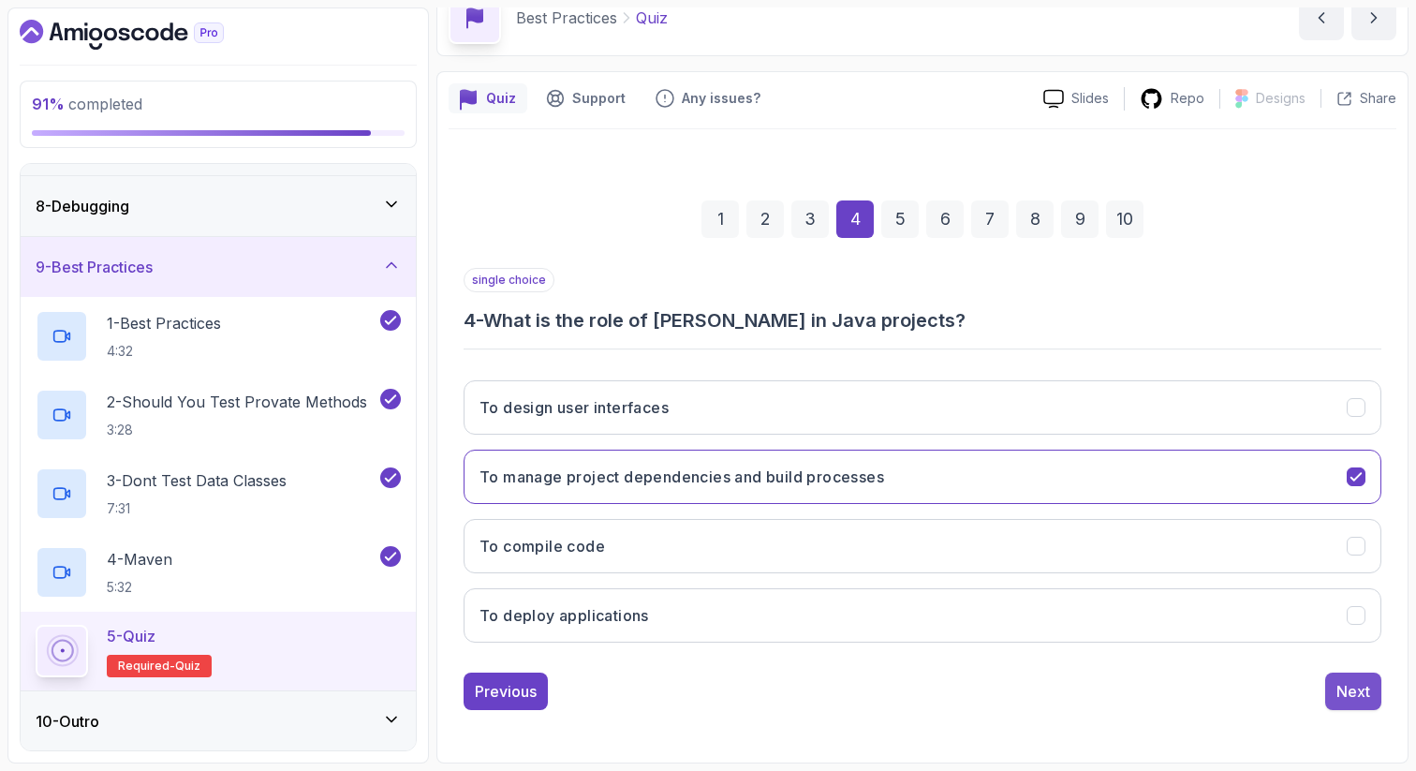
click at [1352, 690] on div "Next" at bounding box center [1353, 691] width 34 height 22
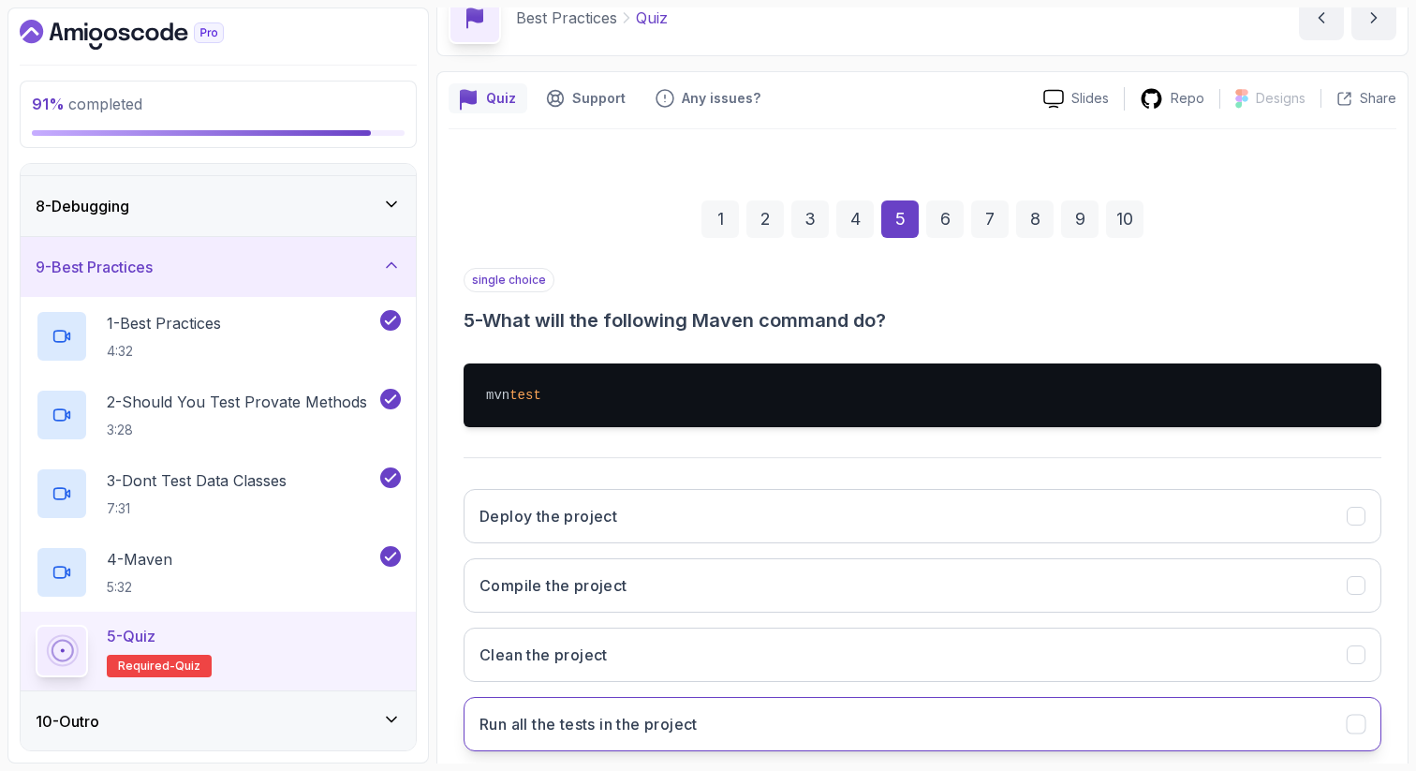
click at [720, 722] on button "Run all the tests in the project" at bounding box center [923, 724] width 918 height 54
click at [1413, 739] on section "91 % completed 1 - Intro 2 - Getting Started 3 - Unit Testing 4 - Tips And Tric…" at bounding box center [708, 385] width 1416 height 771
click at [1399, 743] on div "Quiz Support Any issues? Slides Repo Designs Design not available Share 1 2 3 4…" at bounding box center [922, 471] width 972 height 801
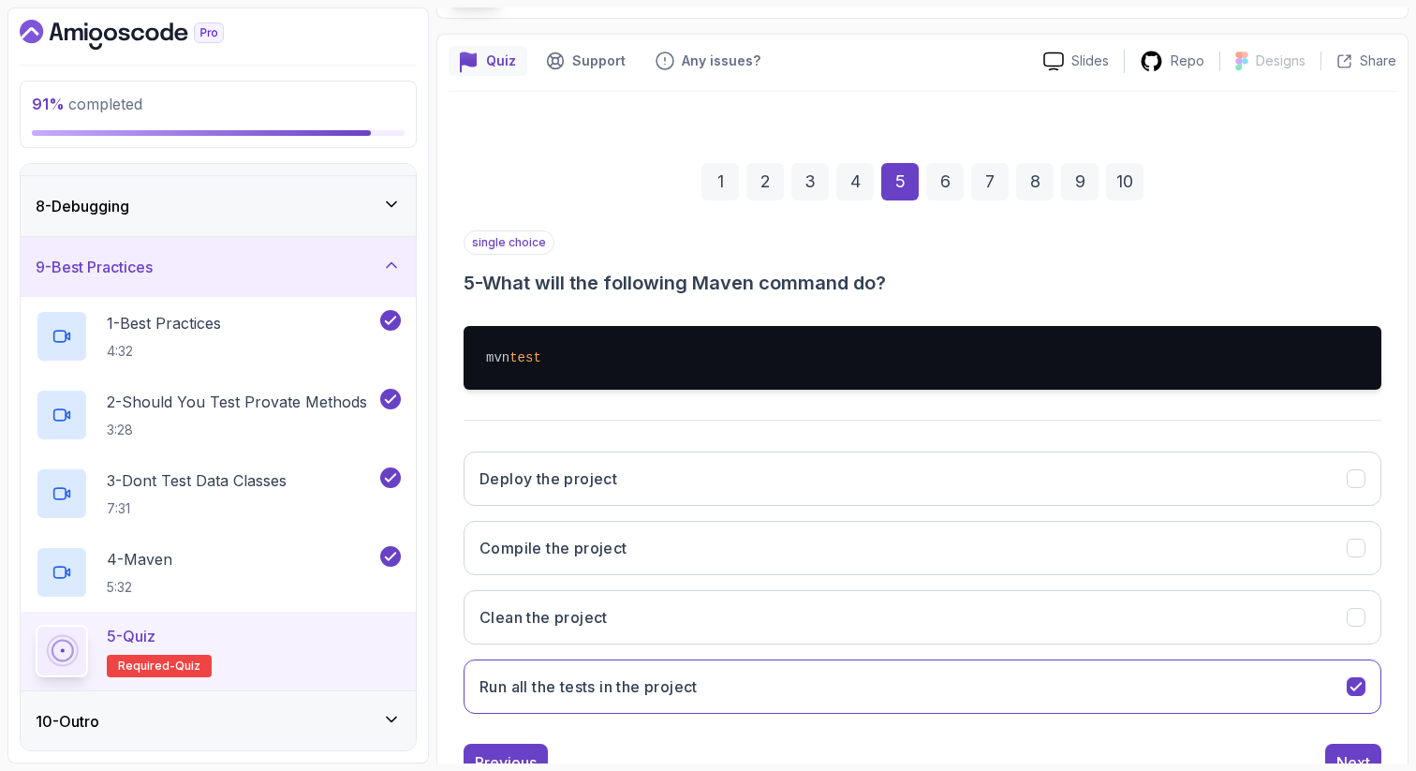
scroll to position [170, 0]
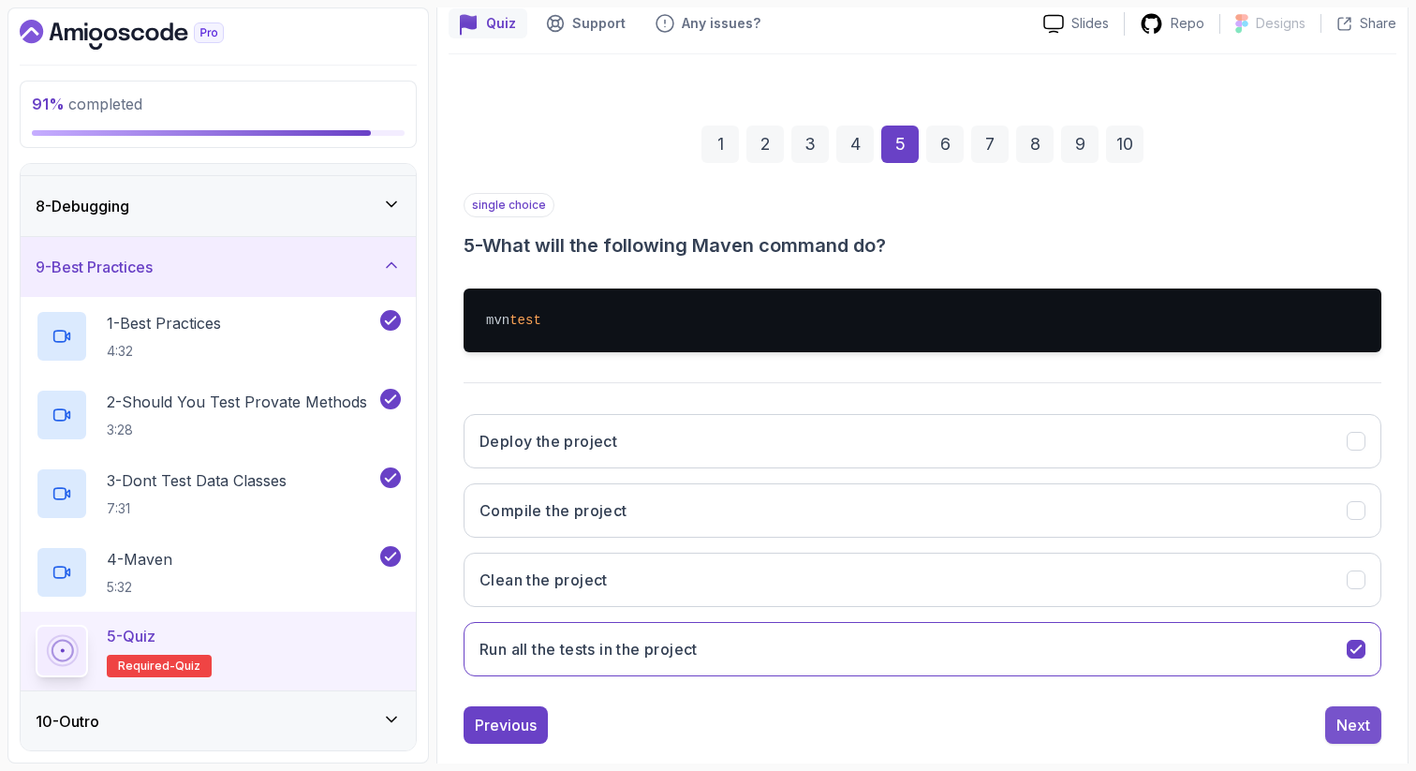
click at [1359, 720] on div "Next" at bounding box center [1353, 725] width 34 height 22
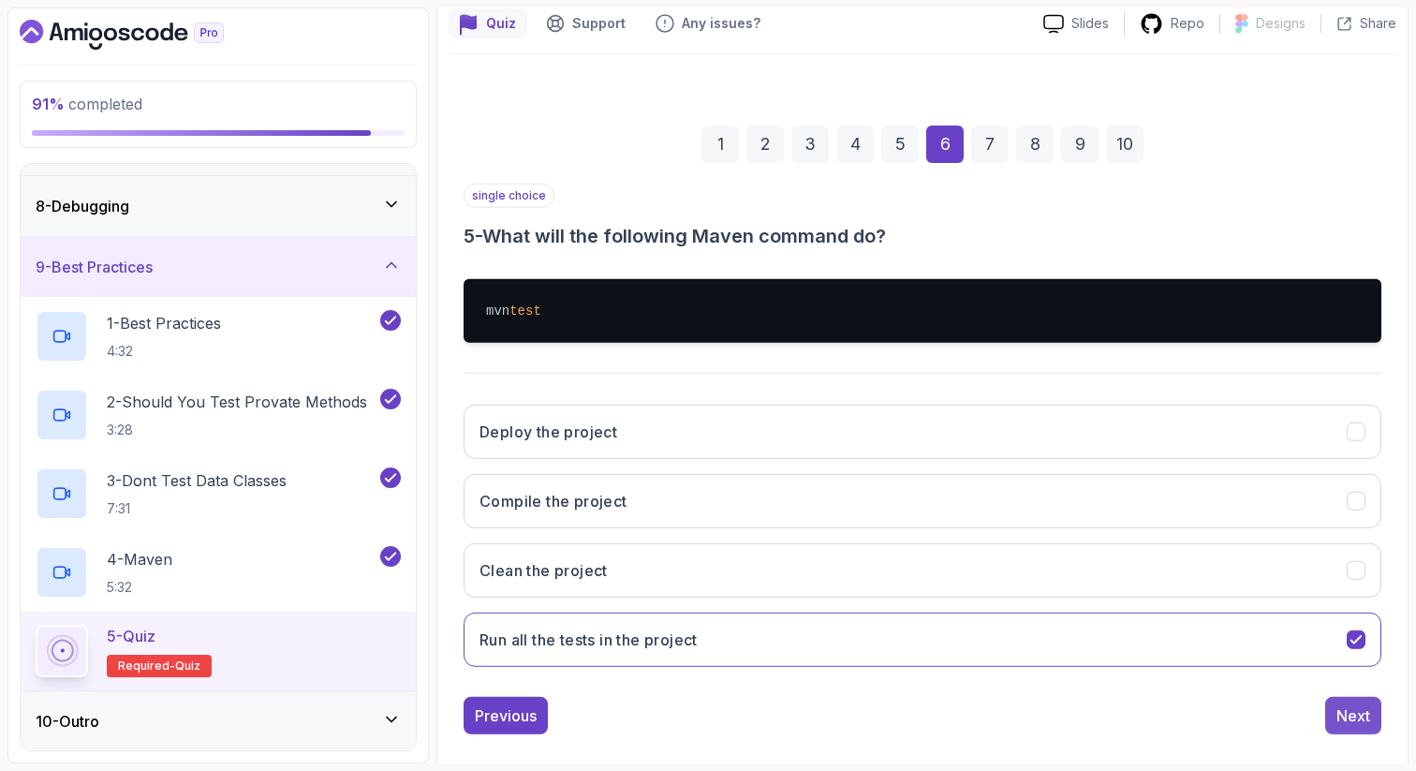
scroll to position [96, 0]
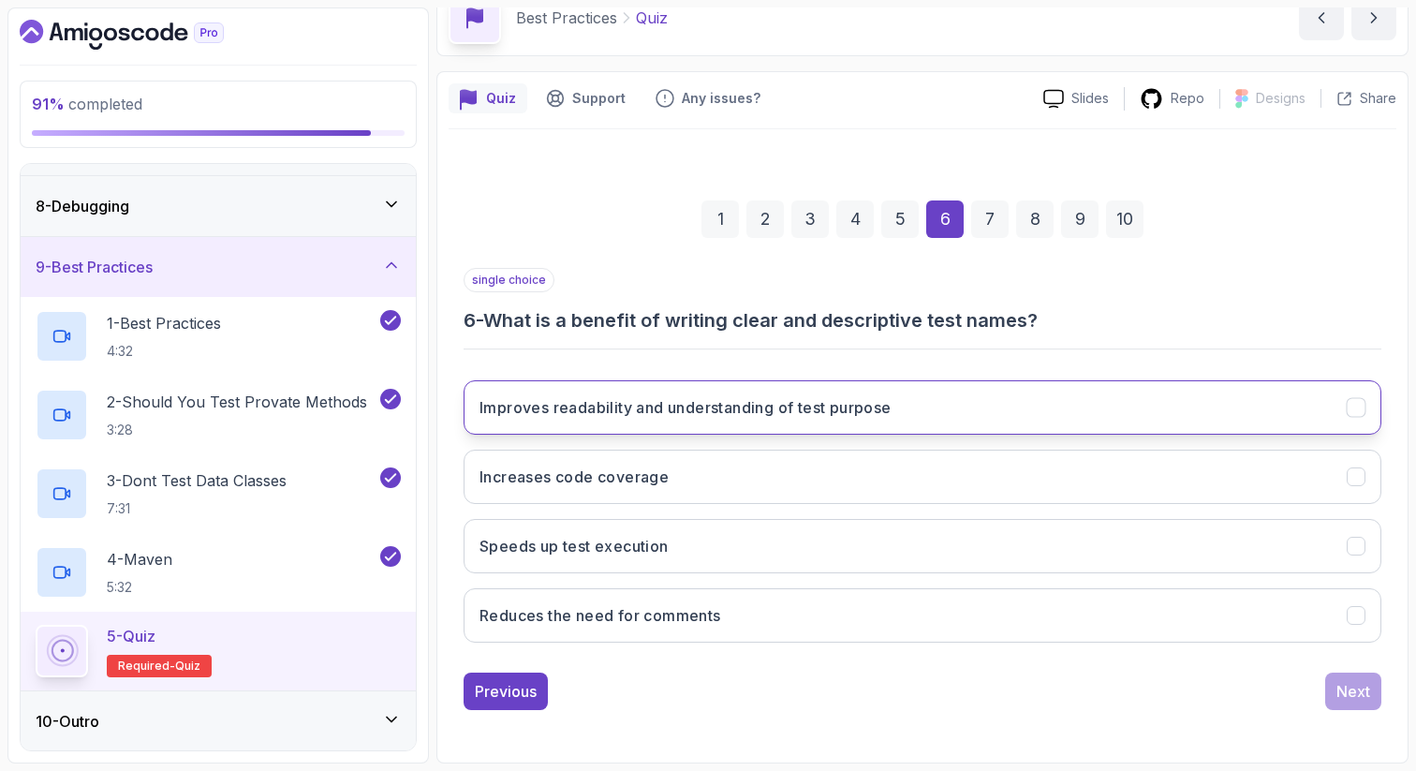
click at [1011, 402] on button "Improves readability and understanding of test purpose" at bounding box center [923, 407] width 918 height 54
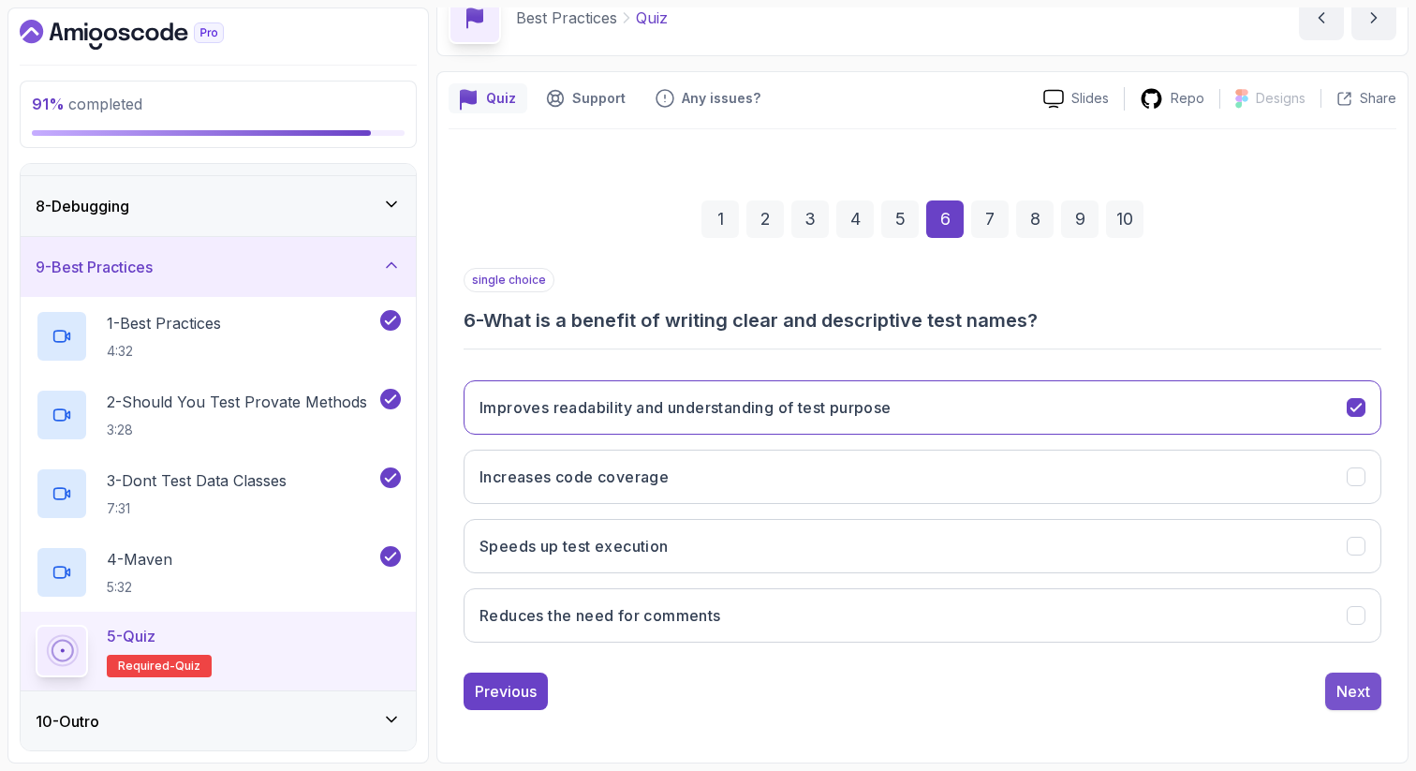
click at [1360, 686] on div "Next" at bounding box center [1353, 691] width 34 height 22
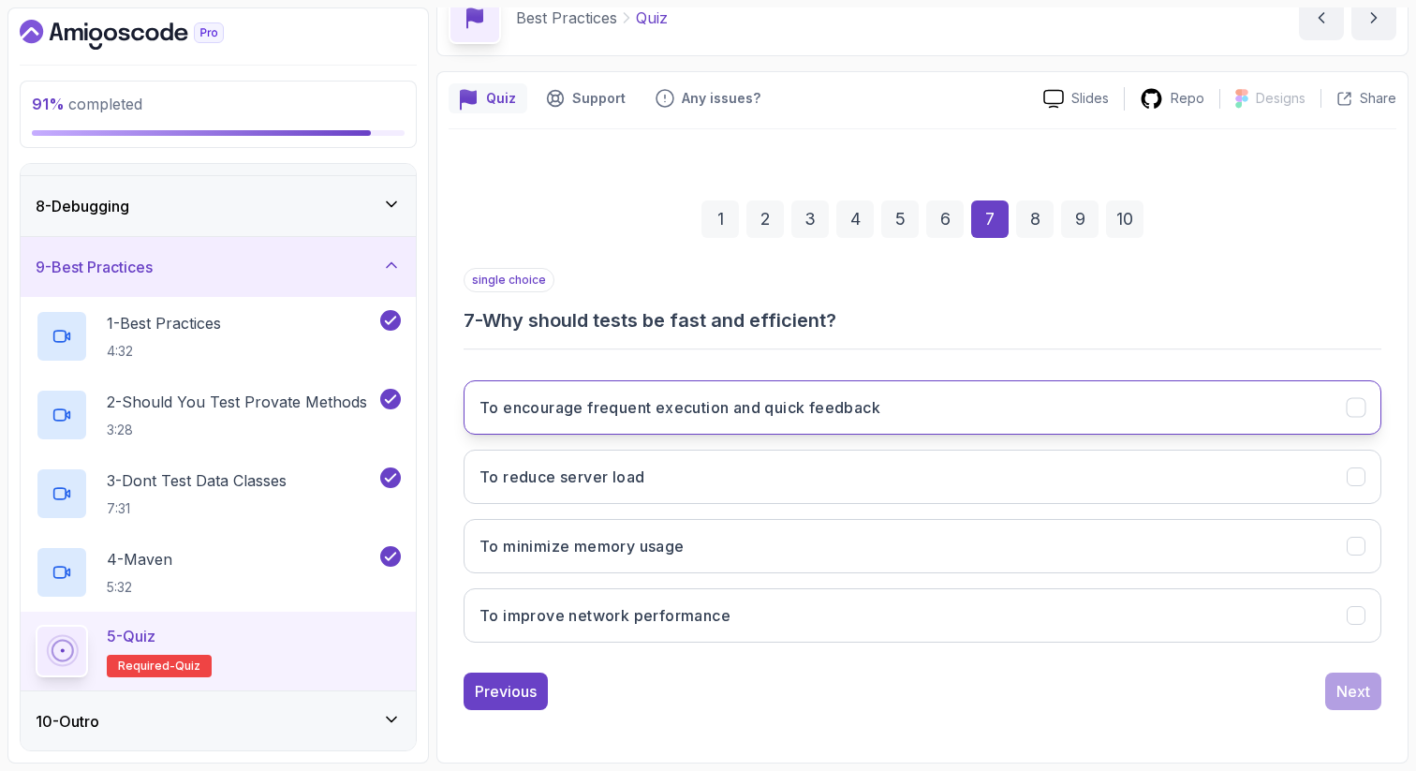
click at [713, 394] on button "To encourage frequent execution and quick feedback" at bounding box center [923, 407] width 918 height 54
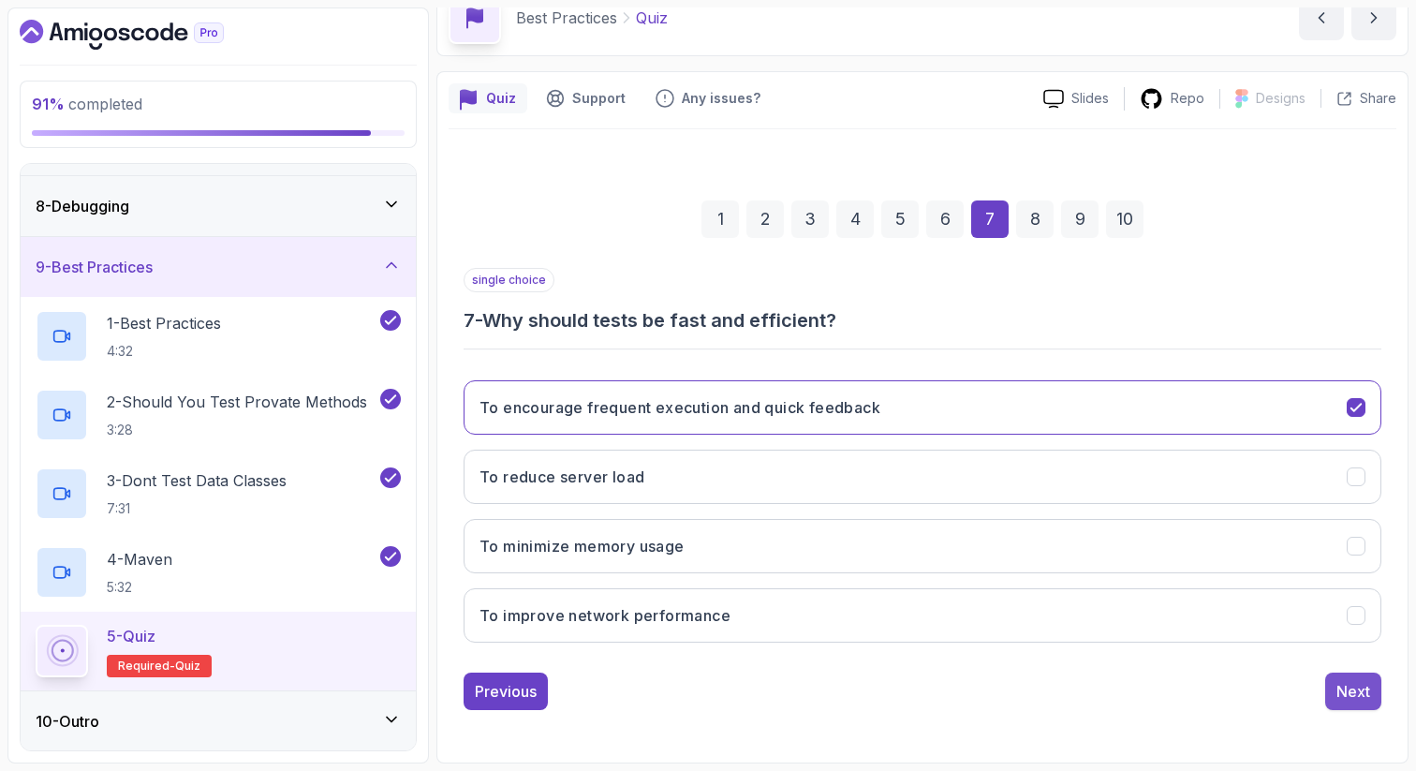
click at [1349, 685] on div "Next" at bounding box center [1353, 691] width 34 height 22
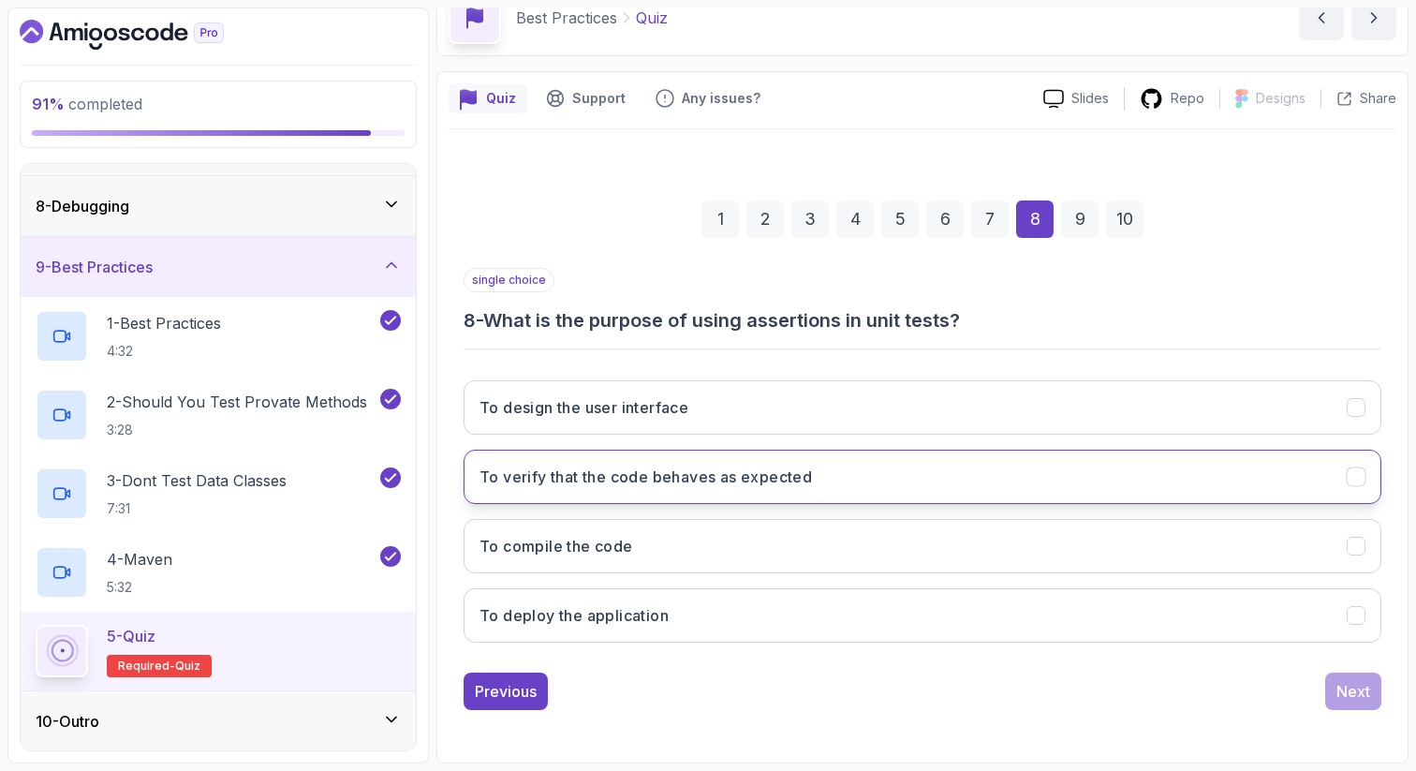
click at [969, 468] on button "To verify that the code behaves as expected" at bounding box center [923, 477] width 918 height 54
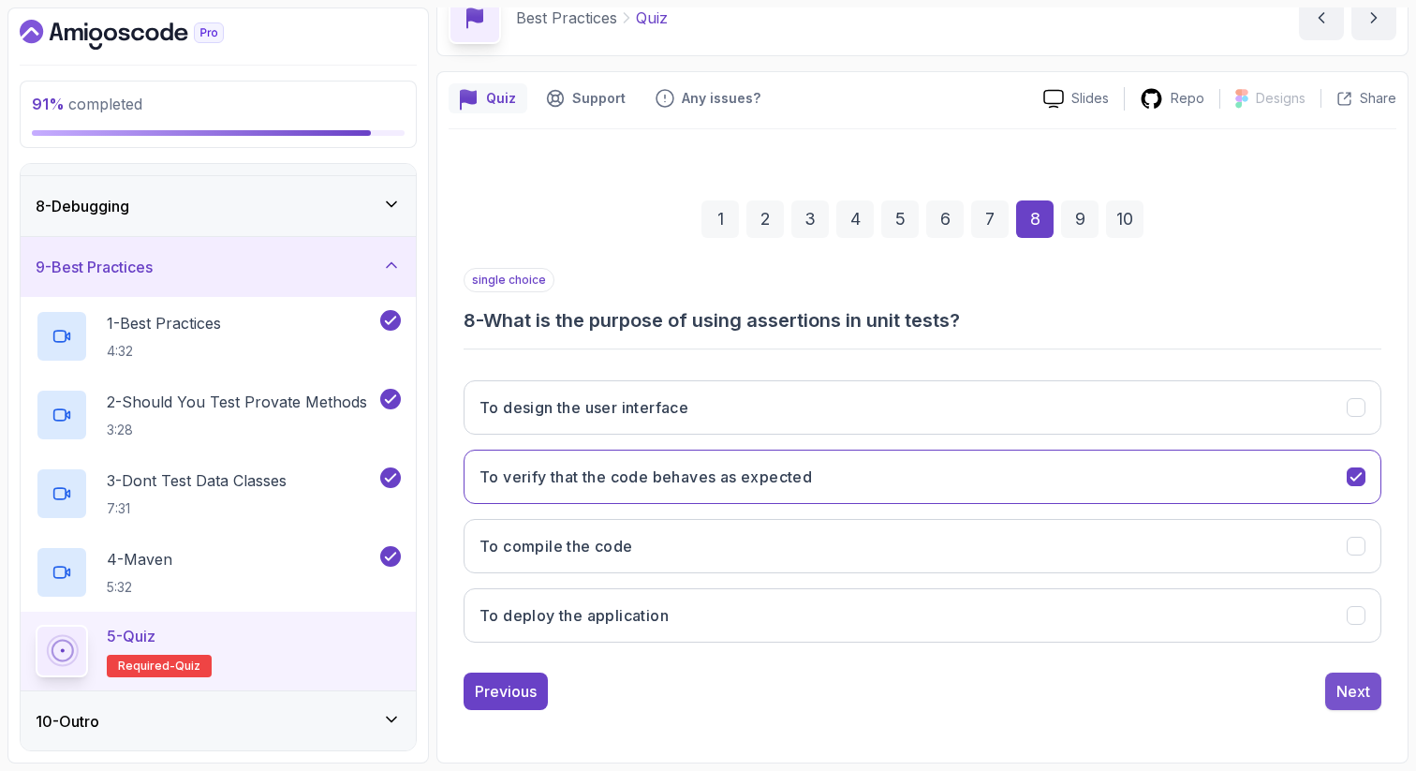
click at [1352, 684] on div "Next" at bounding box center [1353, 691] width 34 height 22
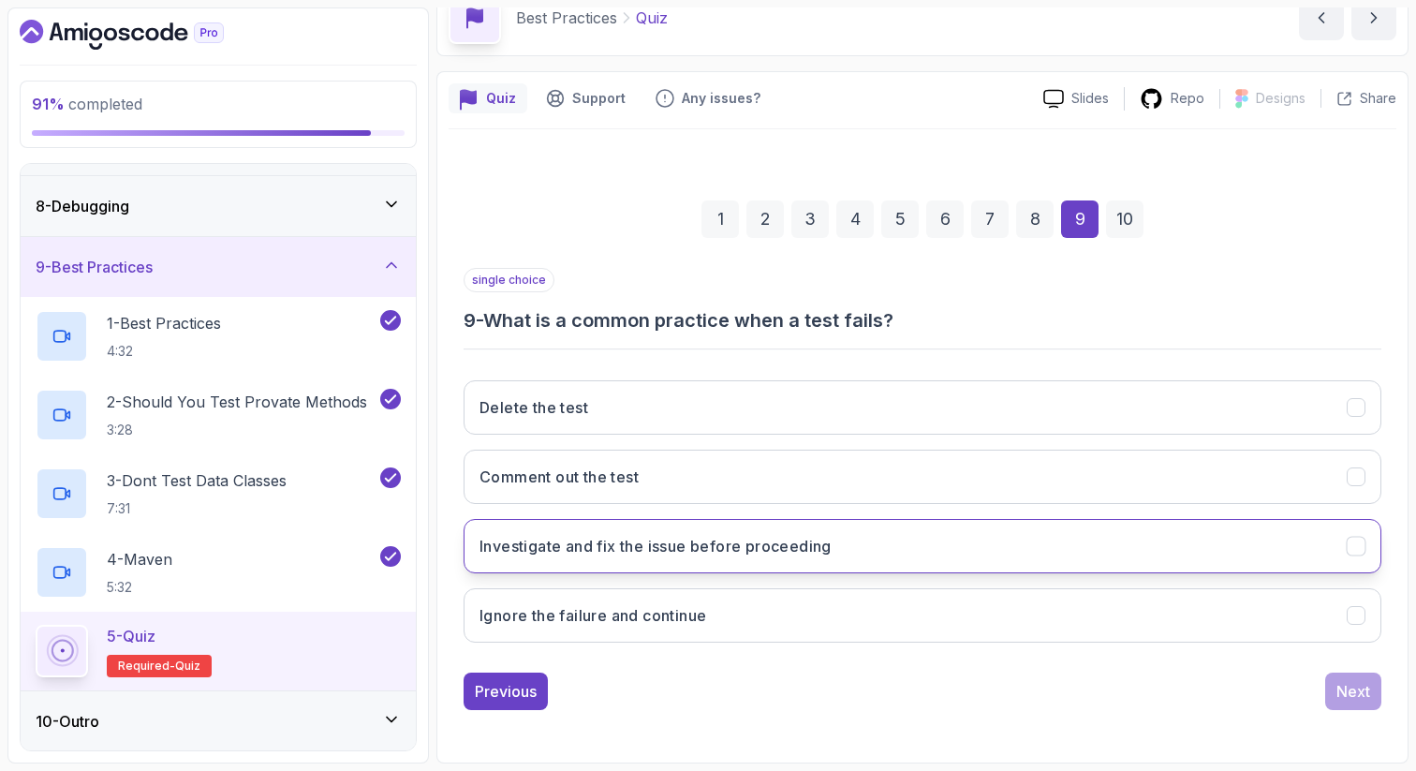
click at [677, 546] on h3 "Investigate and fix the issue before proceeding" at bounding box center [656, 546] width 352 height 22
click at [1336, 682] on button "Next" at bounding box center [1353, 690] width 56 height 37
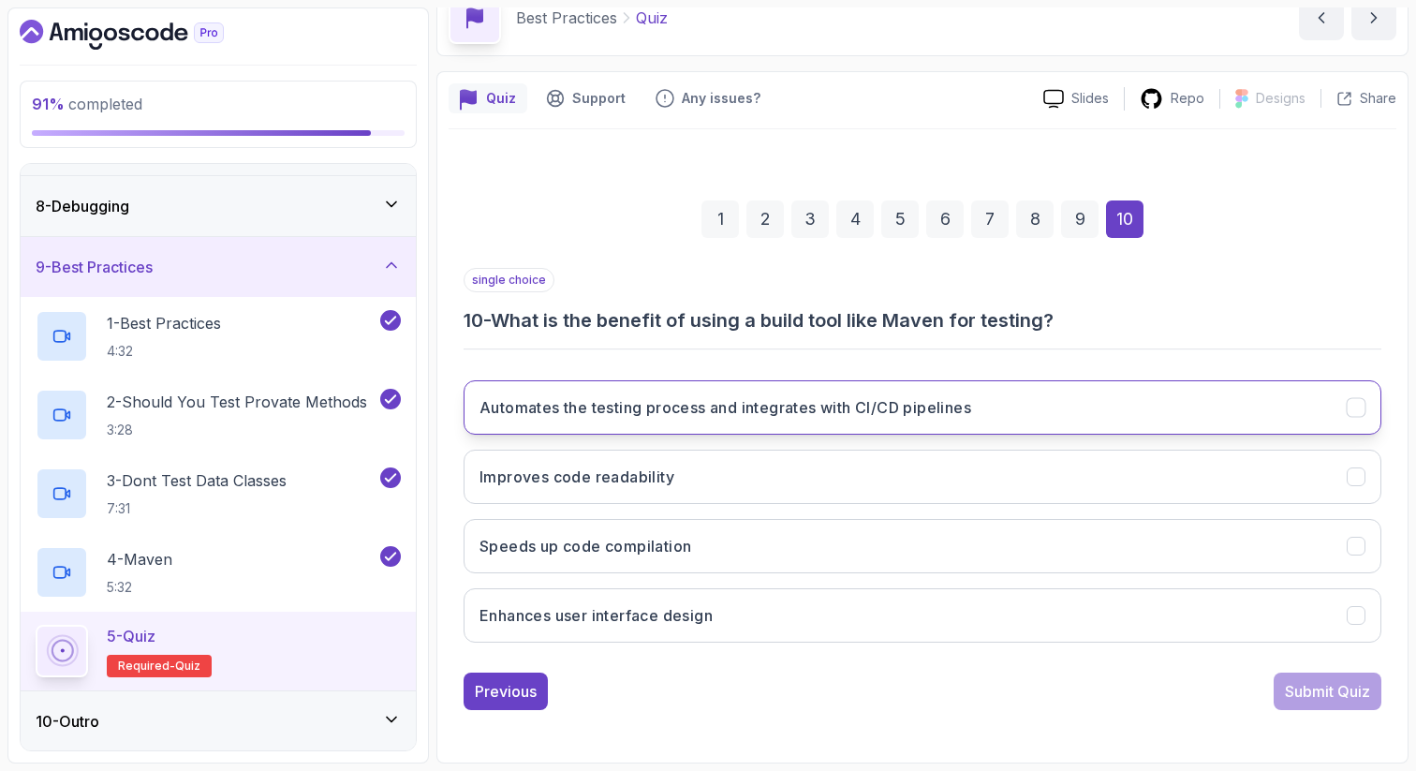
click at [874, 414] on h3 "Automates the testing process and integrates with CI/CD pipelines" at bounding box center [726, 407] width 492 height 22
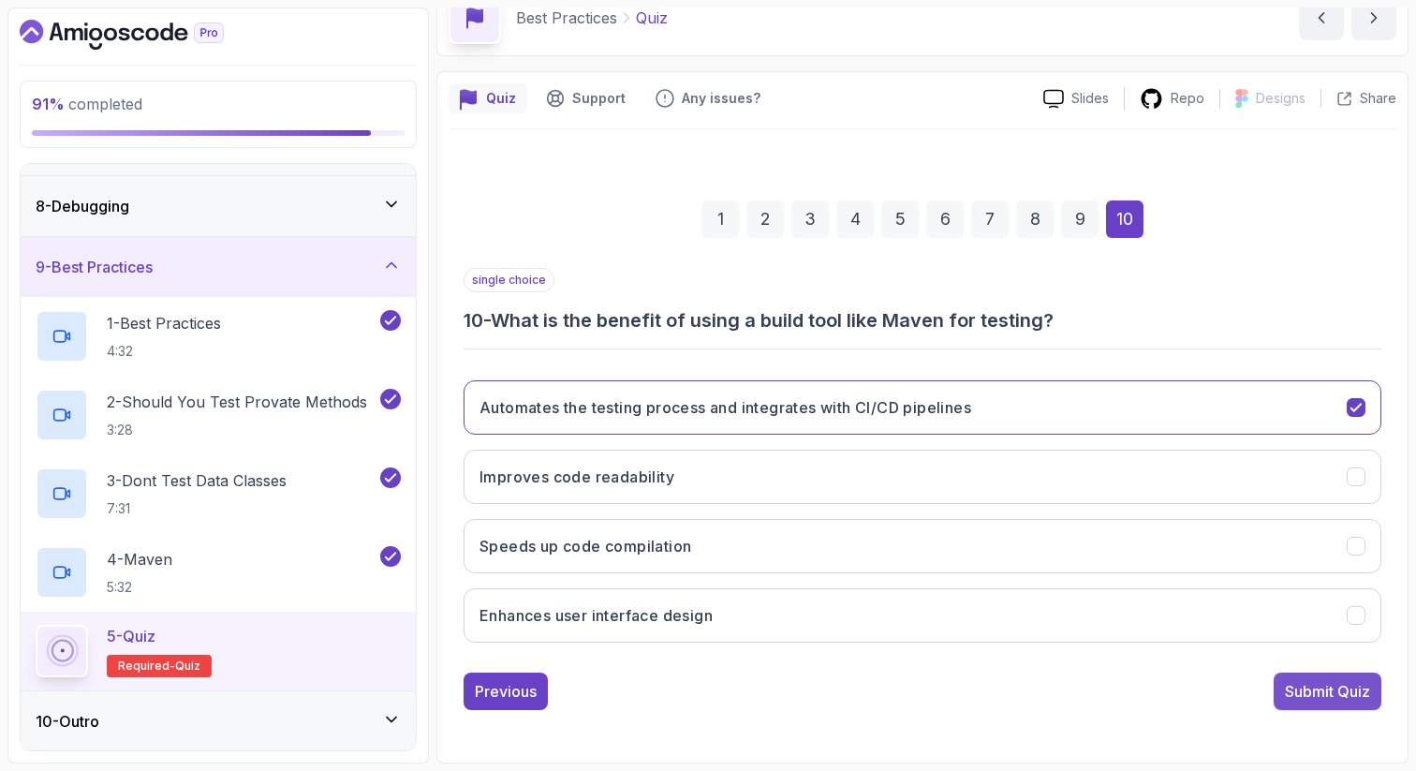
click at [1311, 688] on div "Submit Quiz" at bounding box center [1327, 691] width 85 height 22
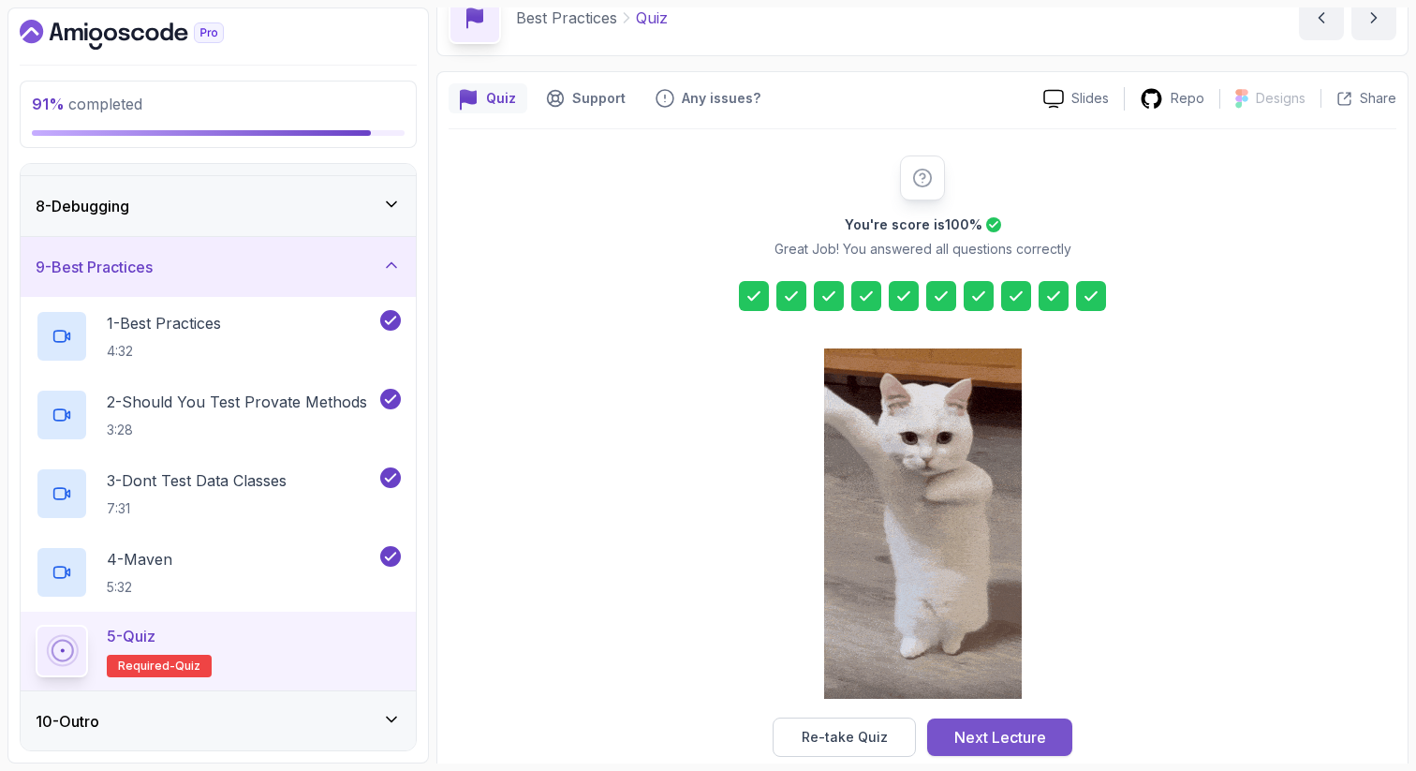
click at [1002, 732] on div "Next Lecture" at bounding box center [1000, 737] width 92 height 22
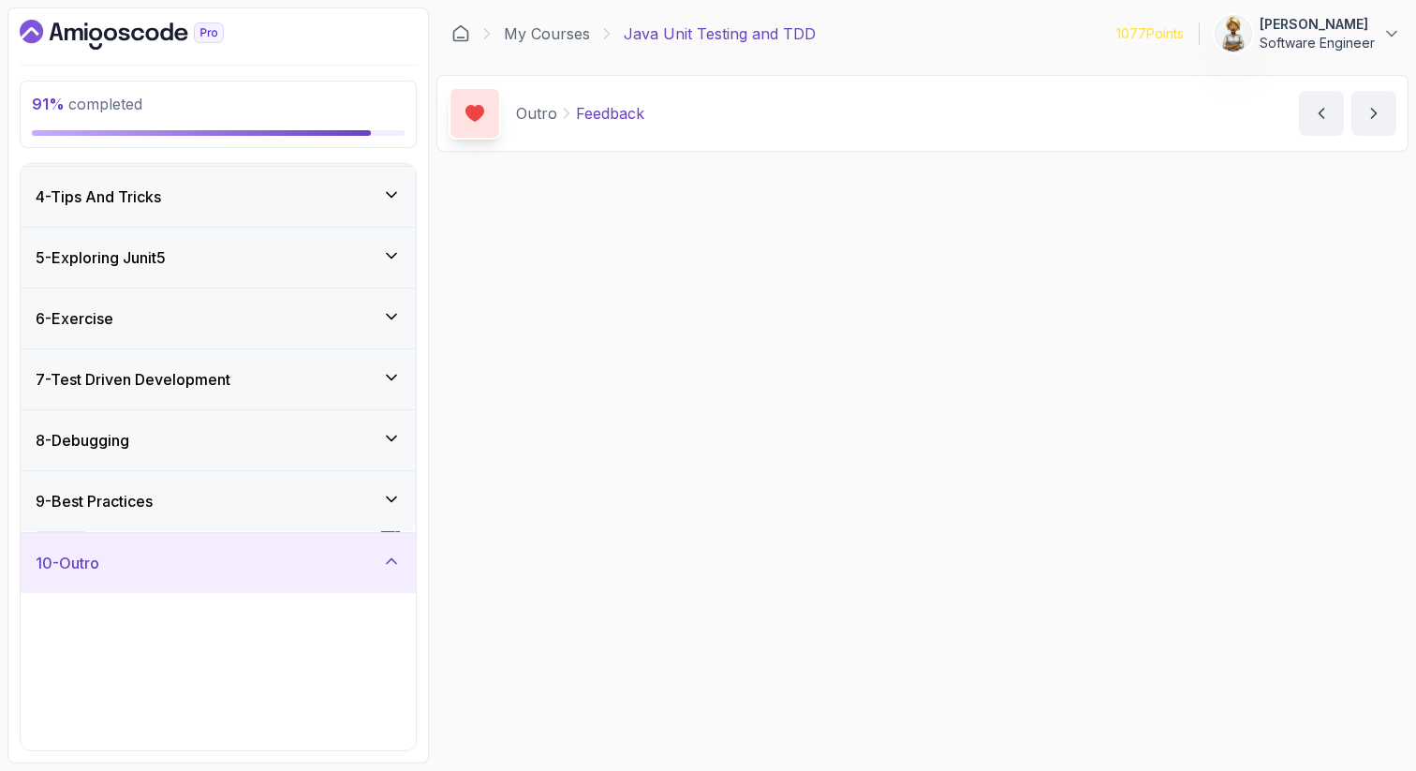
scroll to position [179, 0]
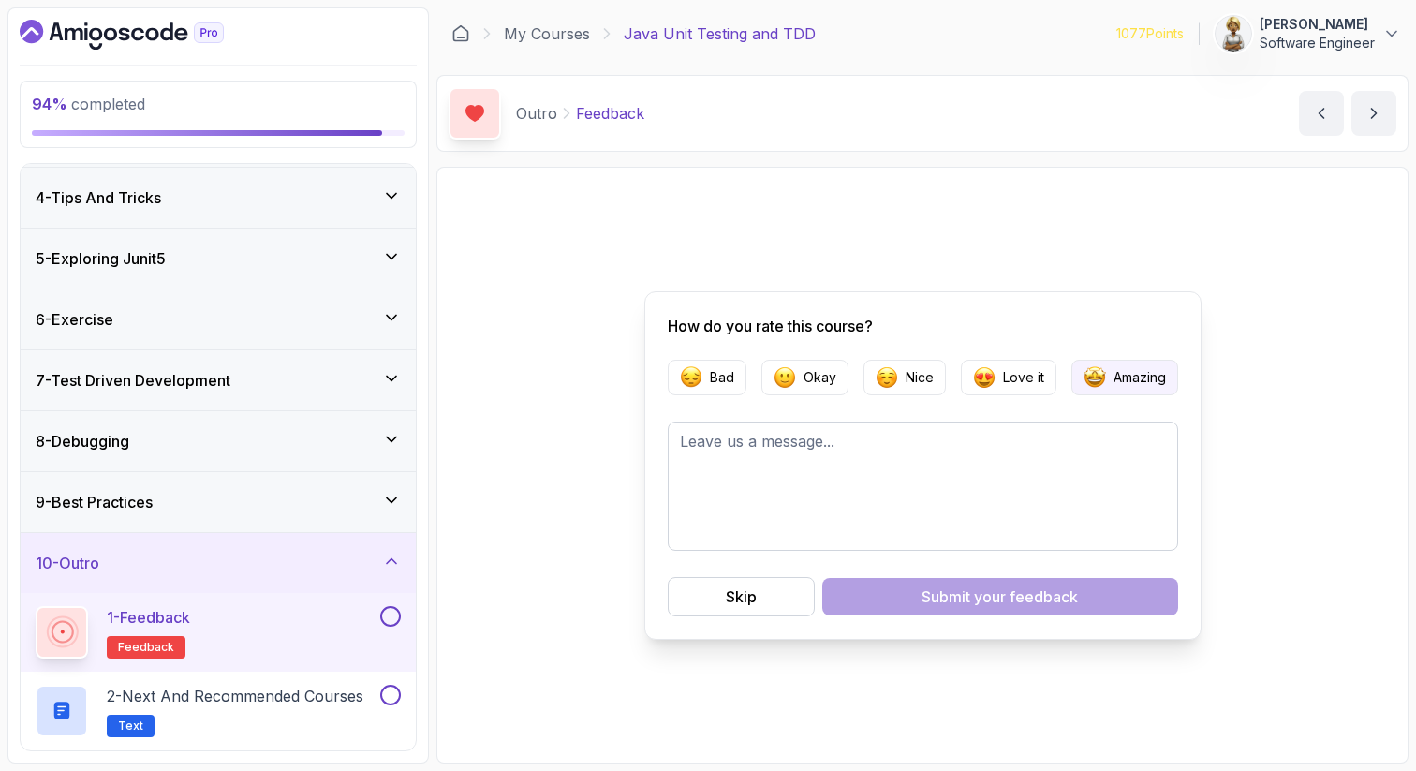
click at [1114, 375] on p "Amazing" at bounding box center [1140, 377] width 52 height 19
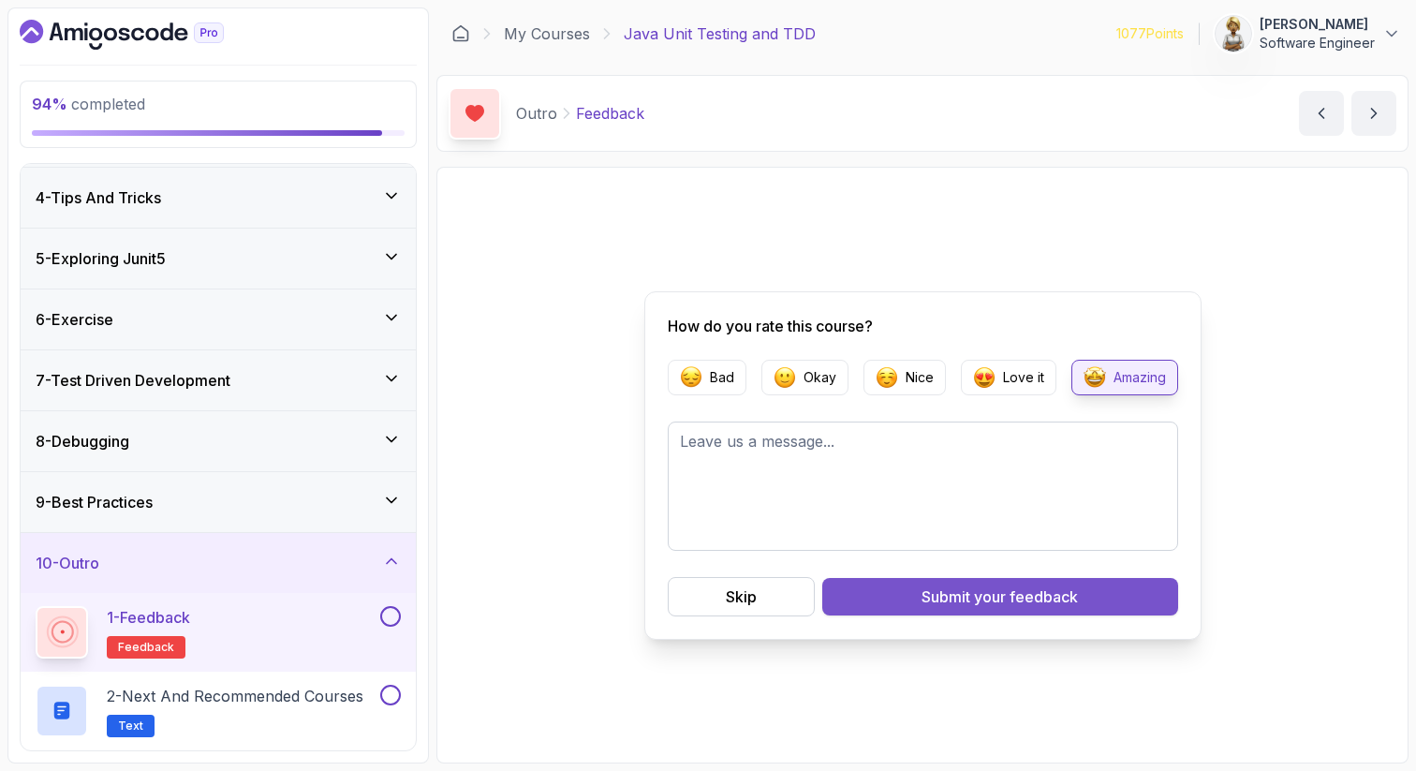
click at [979, 599] on span "your feedback" at bounding box center [1026, 596] width 104 height 22
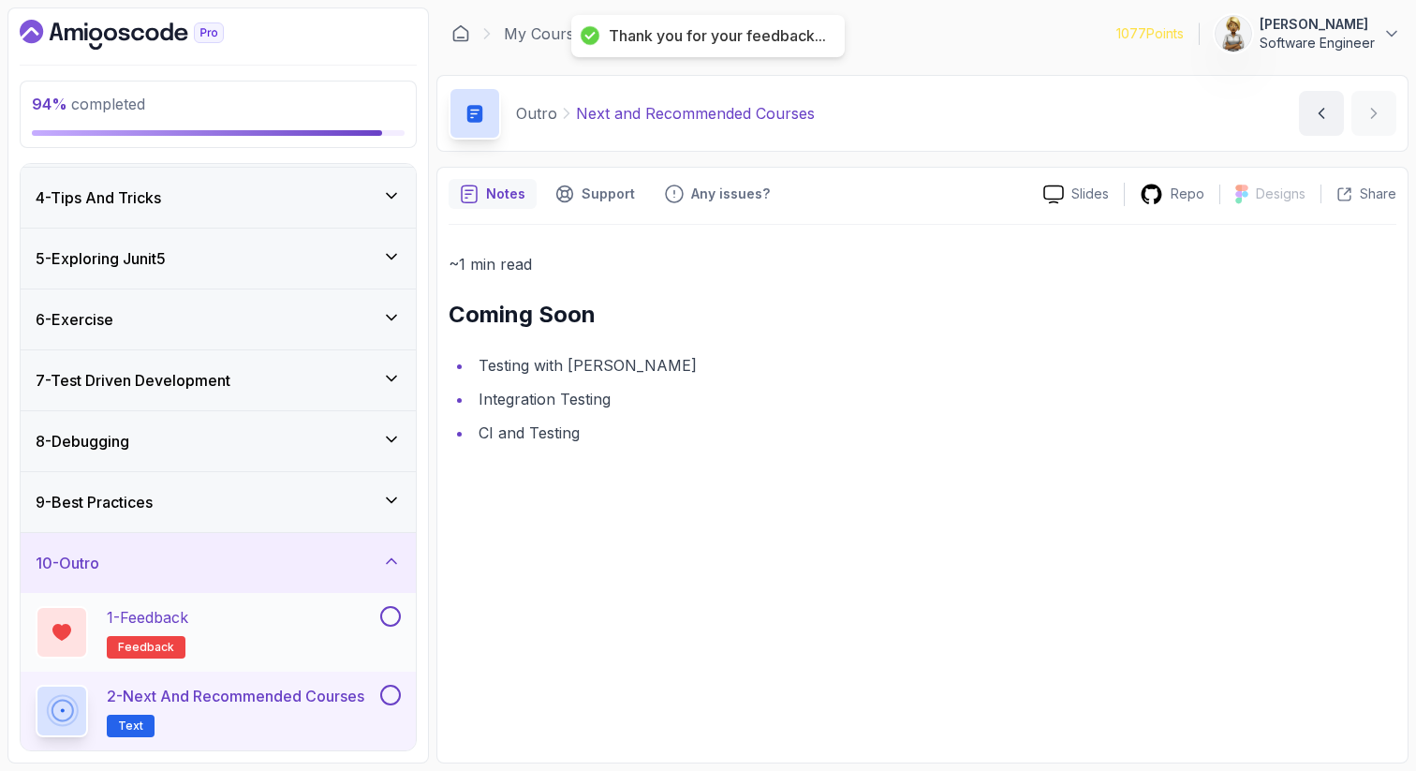
click at [386, 617] on button at bounding box center [390, 616] width 21 height 21
click at [391, 696] on button at bounding box center [390, 695] width 21 height 21
click at [391, 553] on icon at bounding box center [391, 561] width 19 height 19
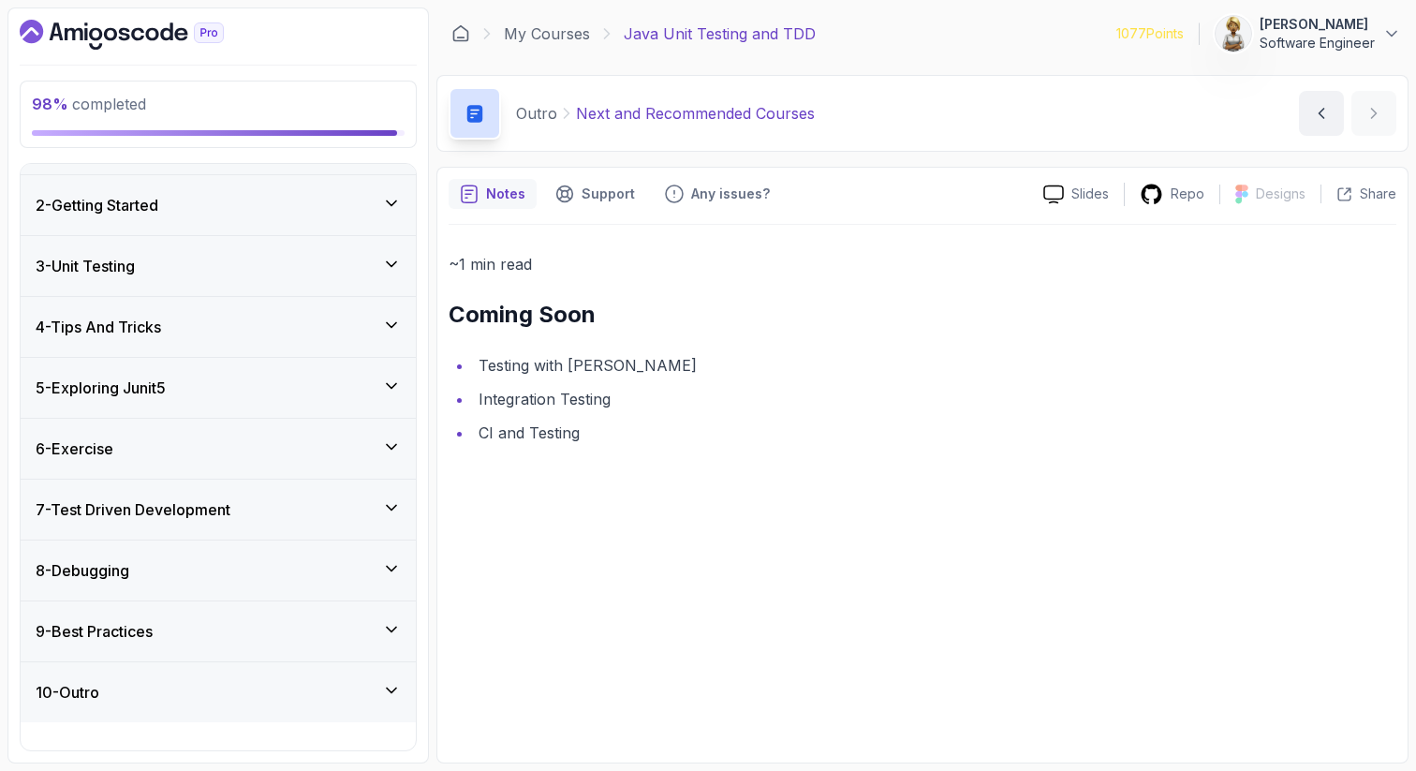
scroll to position [22, 0]
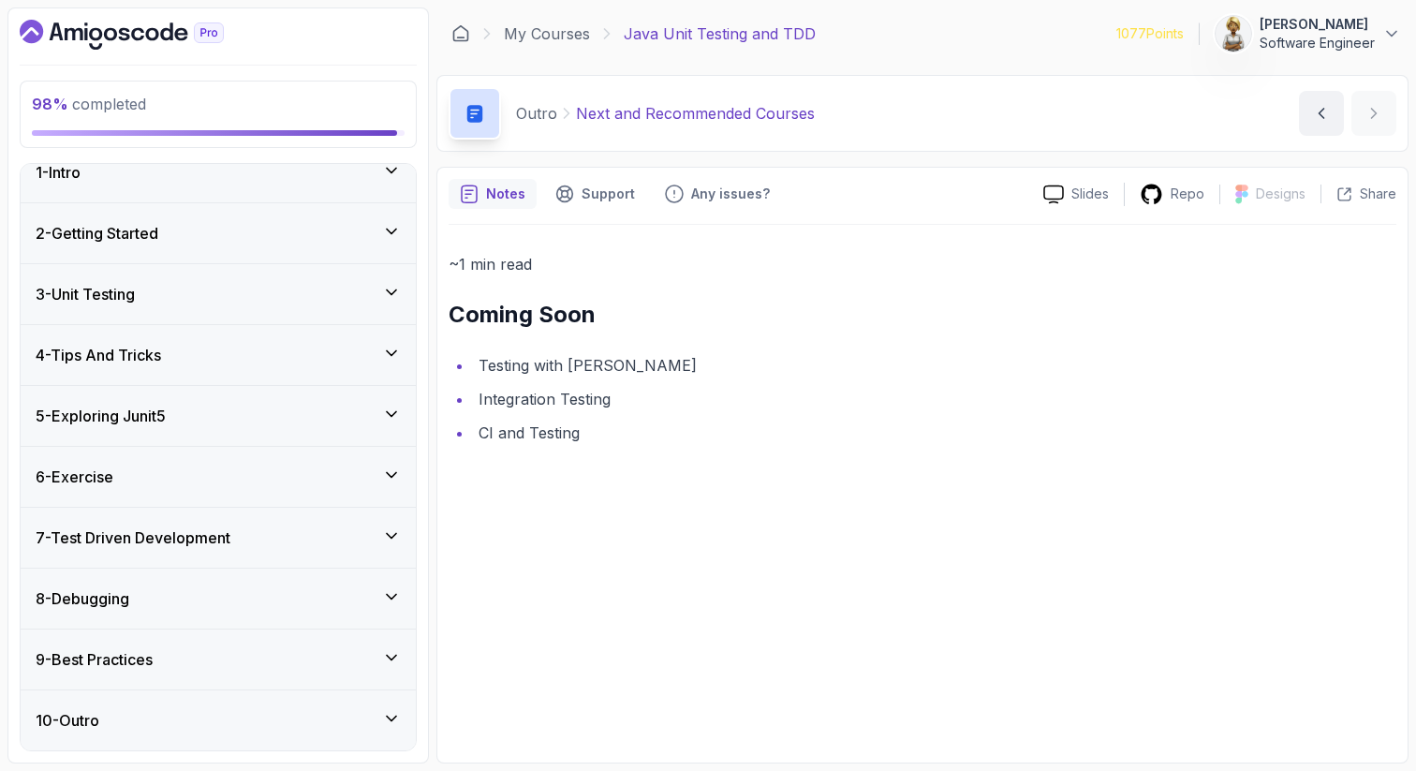
click at [391, 468] on icon at bounding box center [391, 474] width 19 height 19
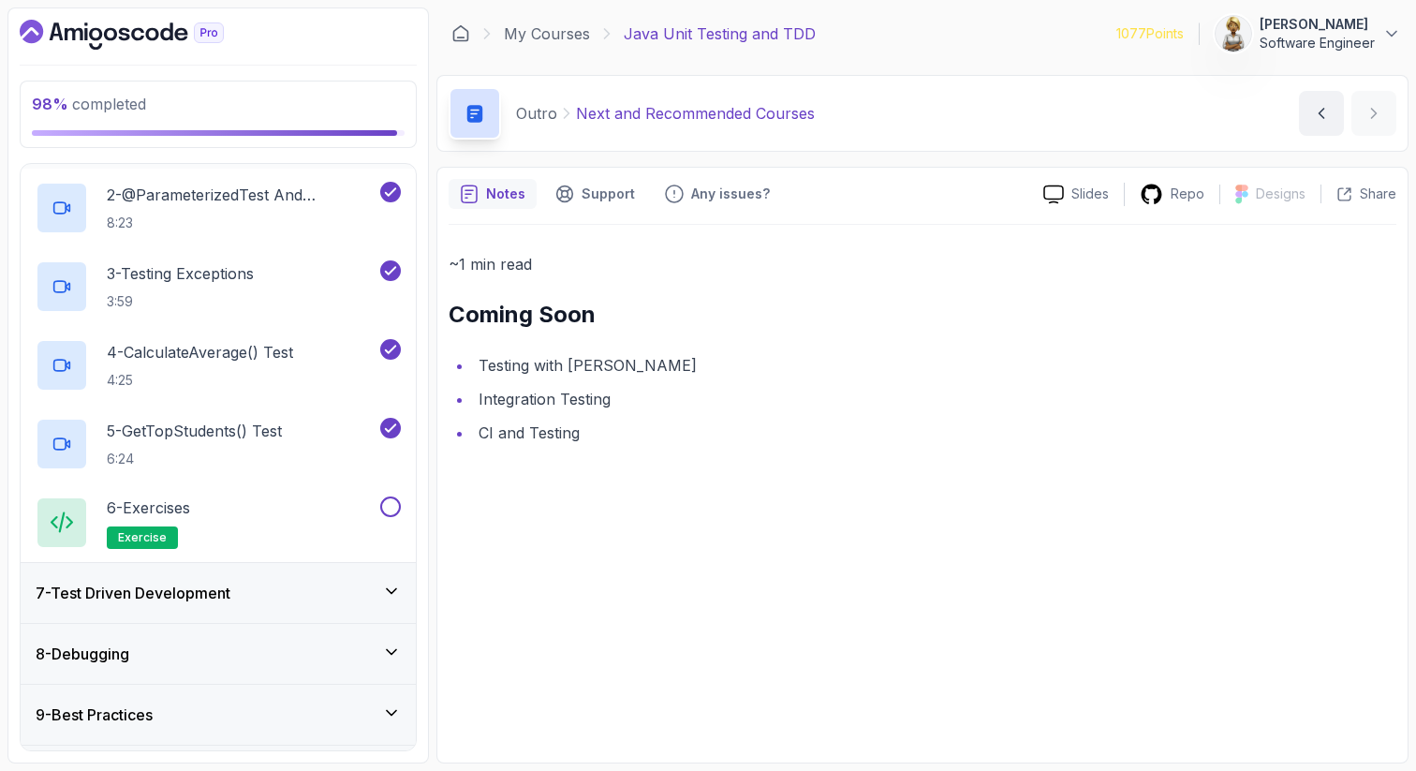
scroll to position [493, 0]
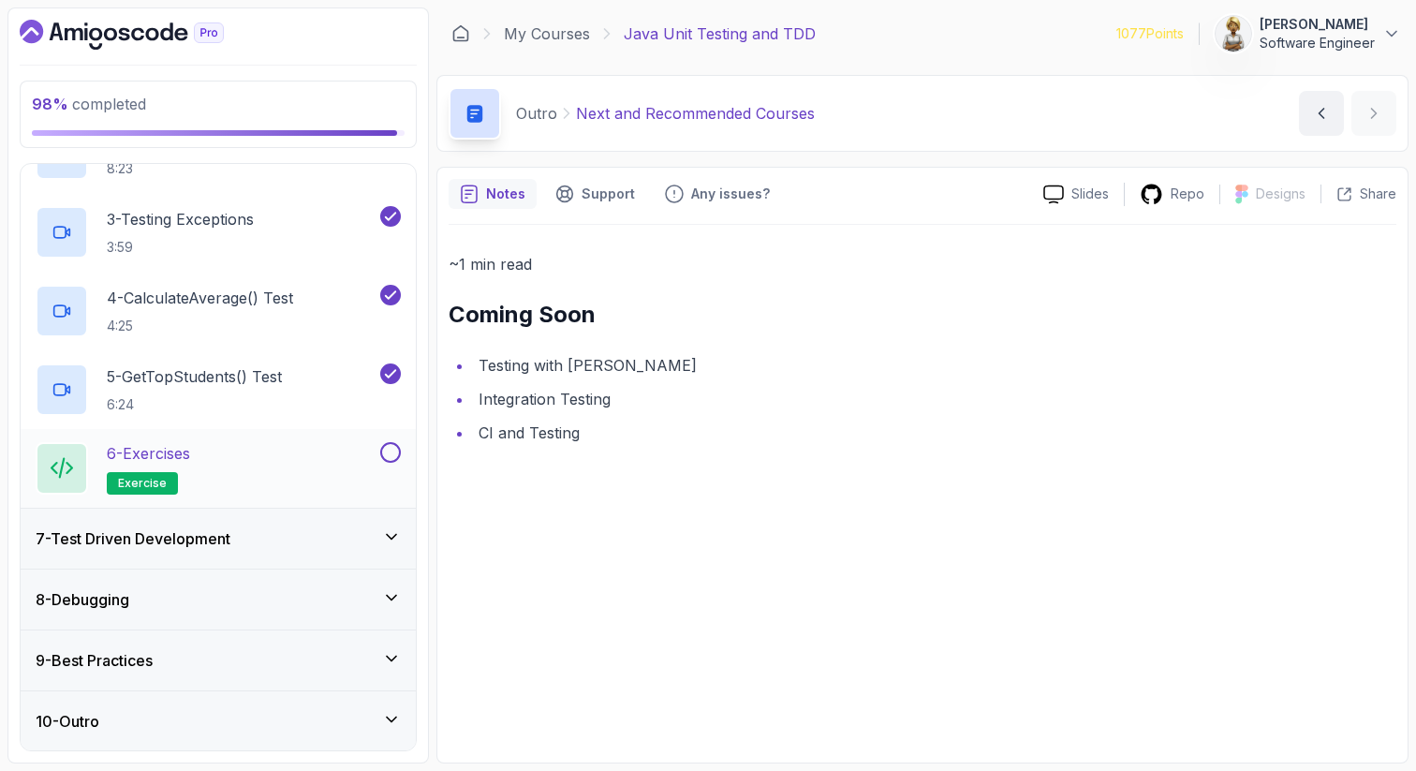
click at [214, 461] on div "6 - Exercises exercise" at bounding box center [206, 468] width 341 height 52
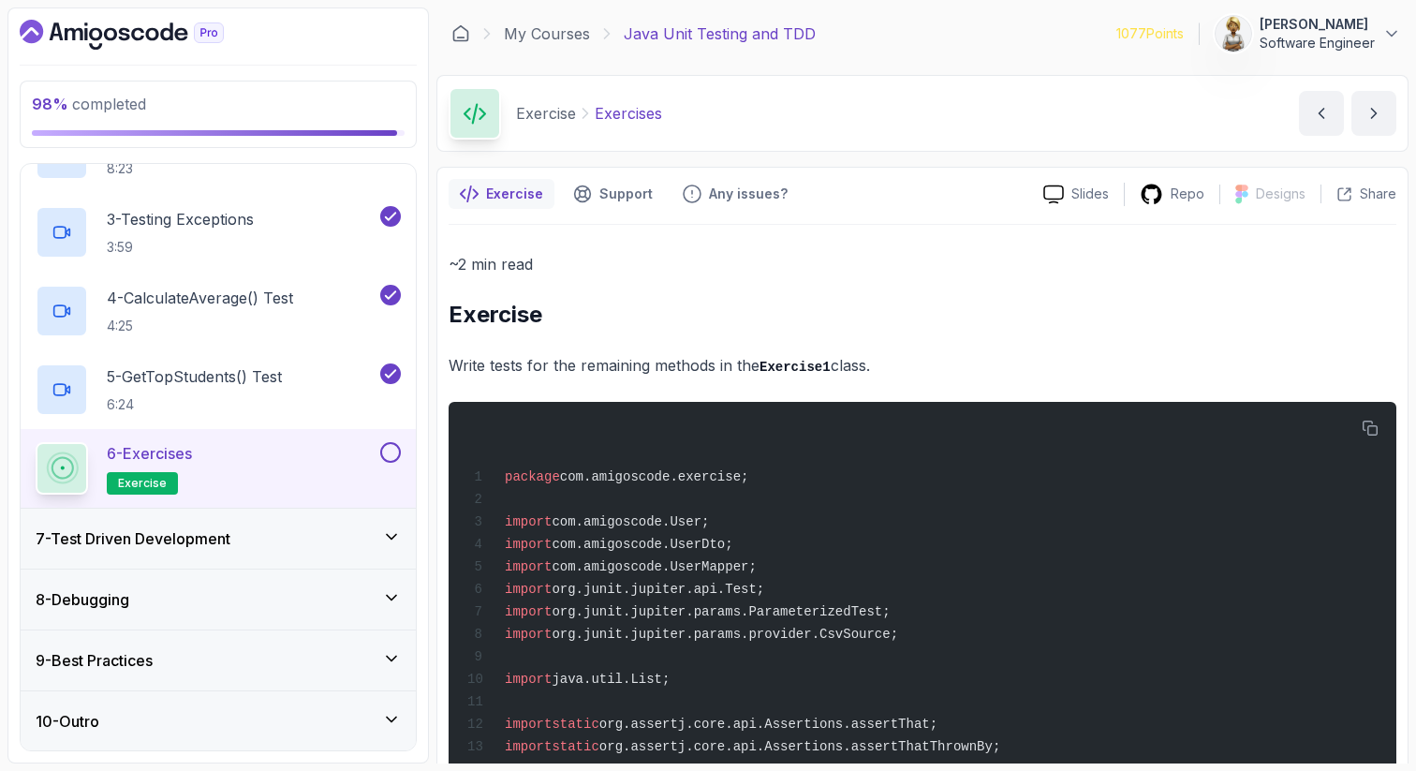
click at [961, 329] on h2 "Exercise" at bounding box center [923, 315] width 948 height 30
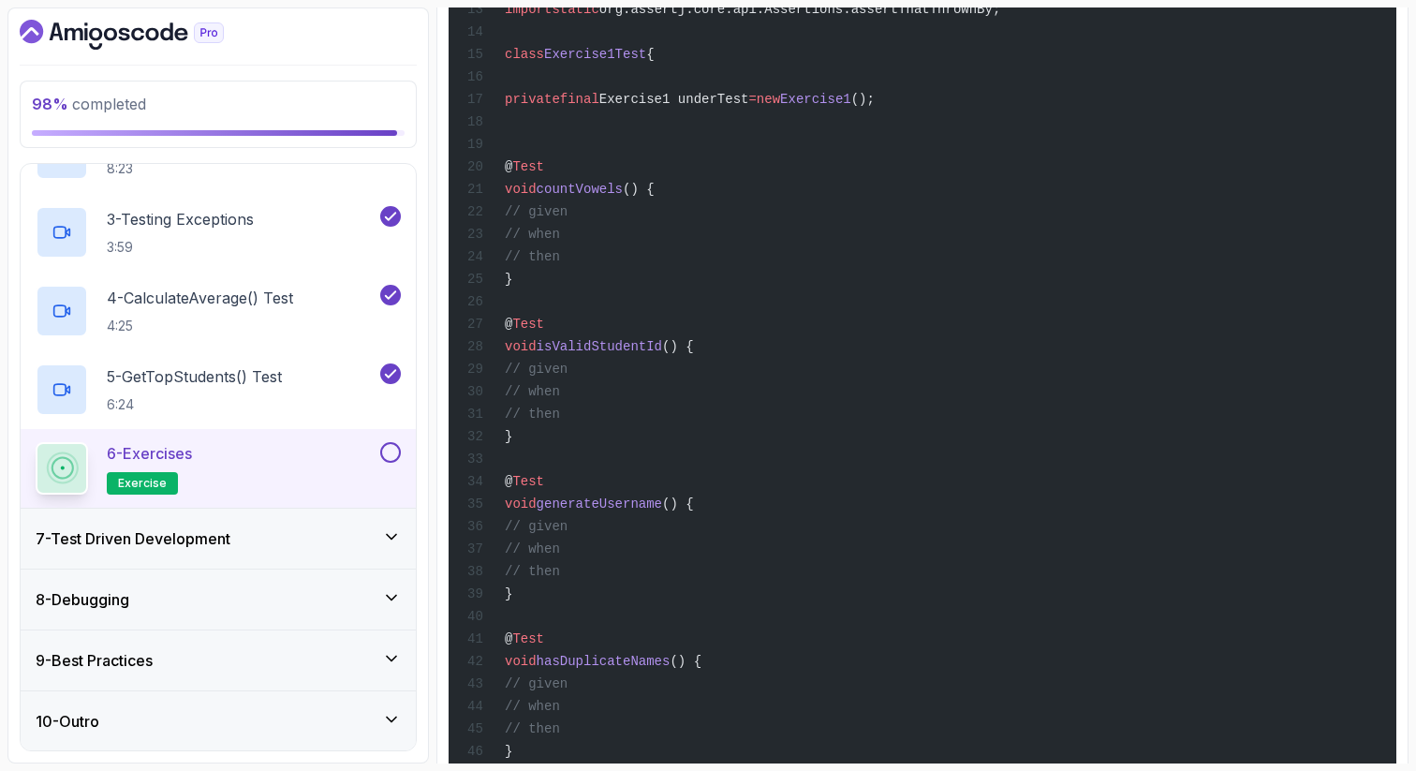
scroll to position [1347, 0]
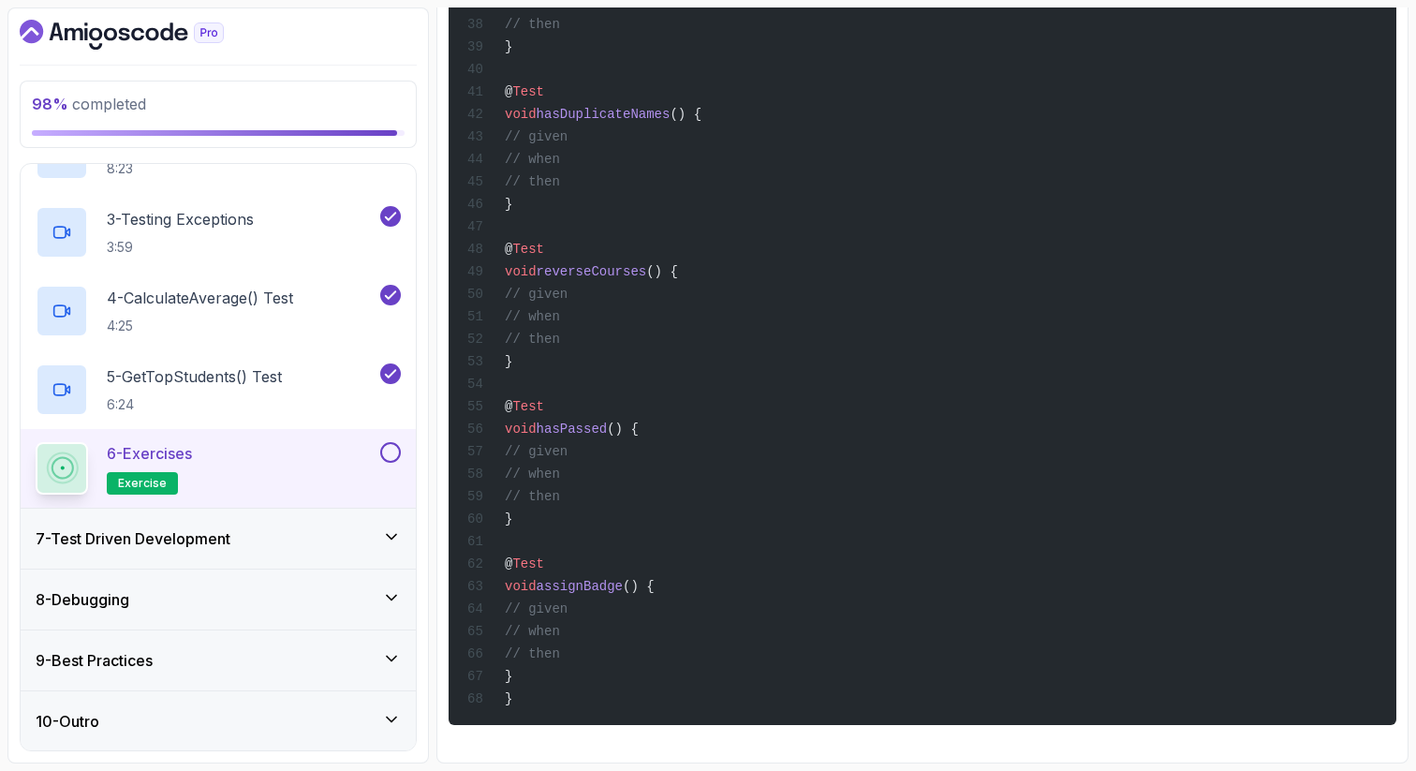
click at [391, 451] on button at bounding box center [390, 452] width 21 height 21
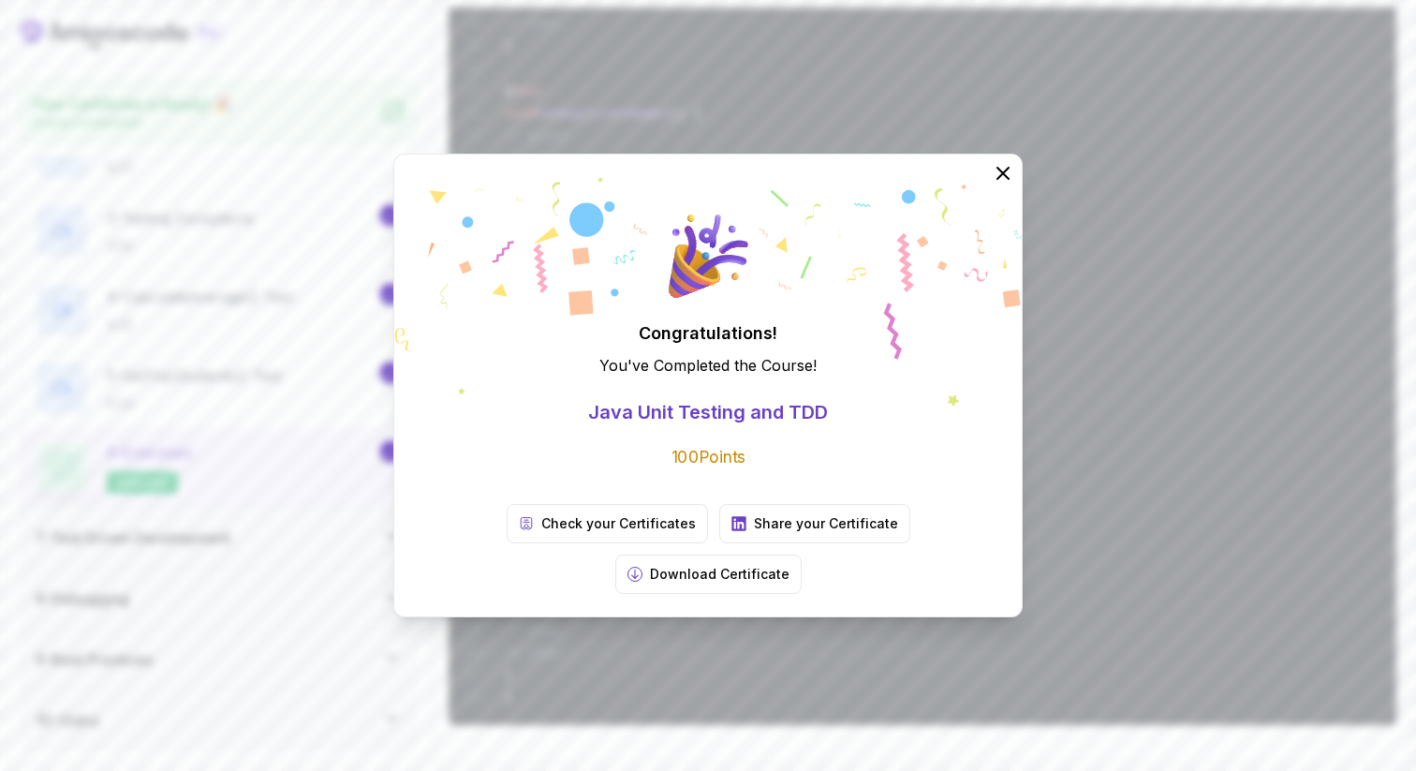
scroll to position [487, 0]
click at [790, 565] on p "Download Certificate" at bounding box center [720, 574] width 140 height 19
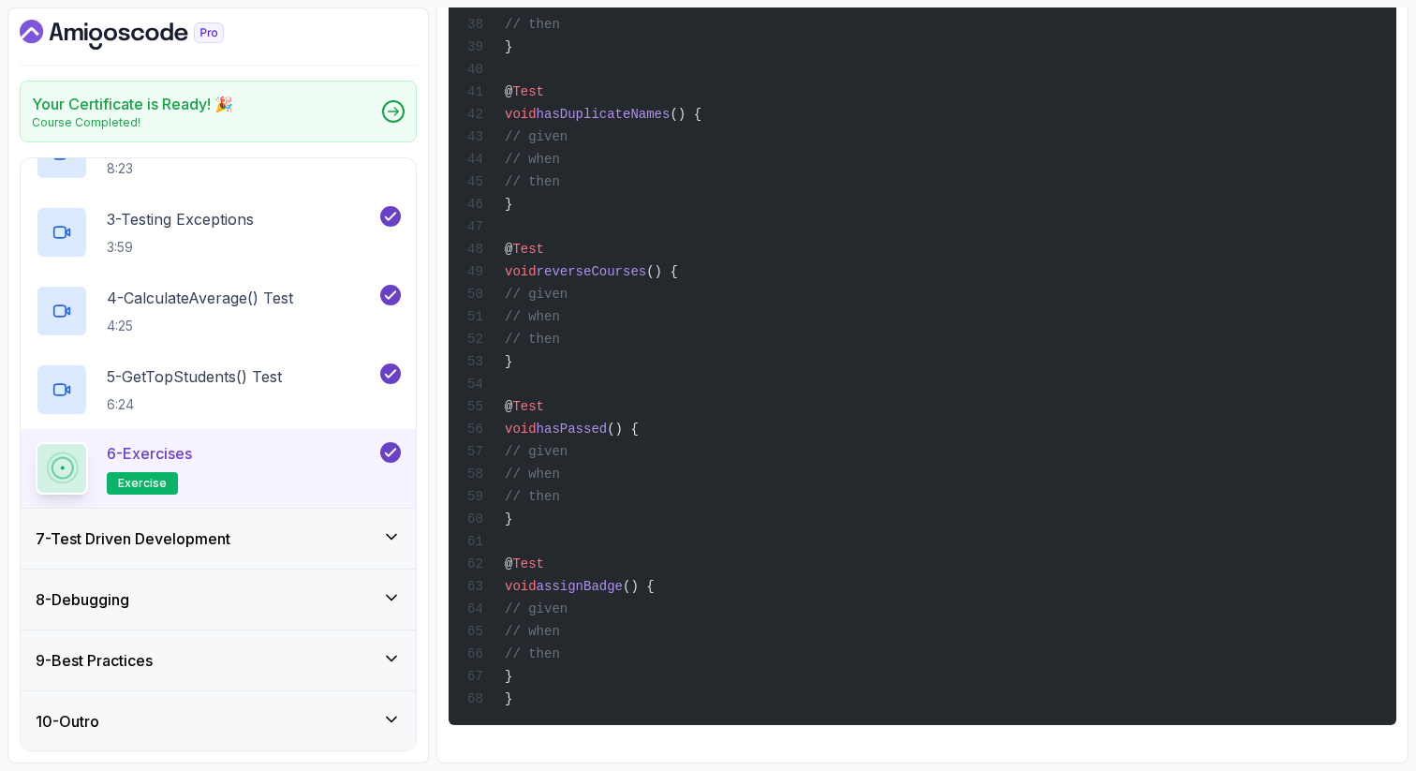
click at [430, 39] on div "Your Certificate is Ready! 🎉 Course Completed! 1 - Intro 2 - Getting Started 3 …" at bounding box center [707, 385] width 1401 height 756
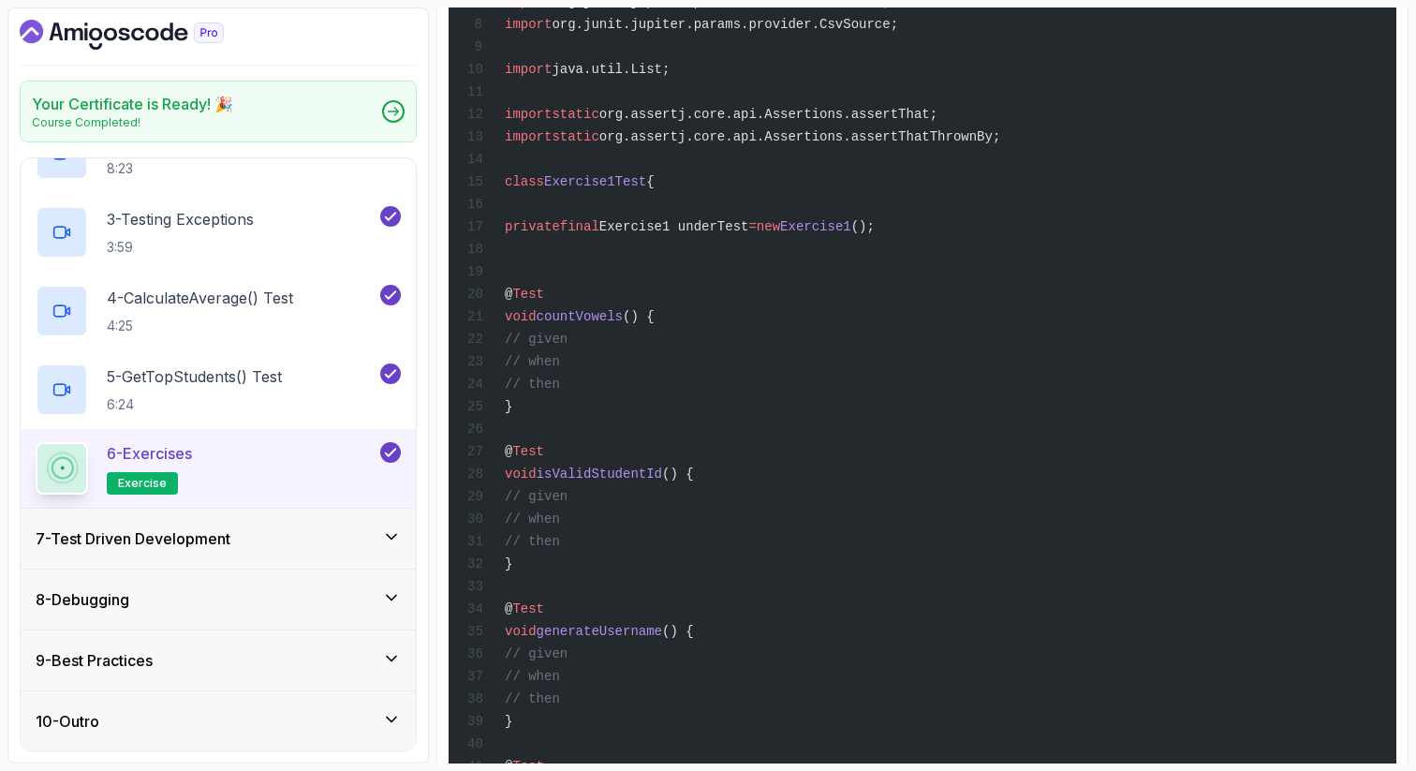
scroll to position [0, 0]
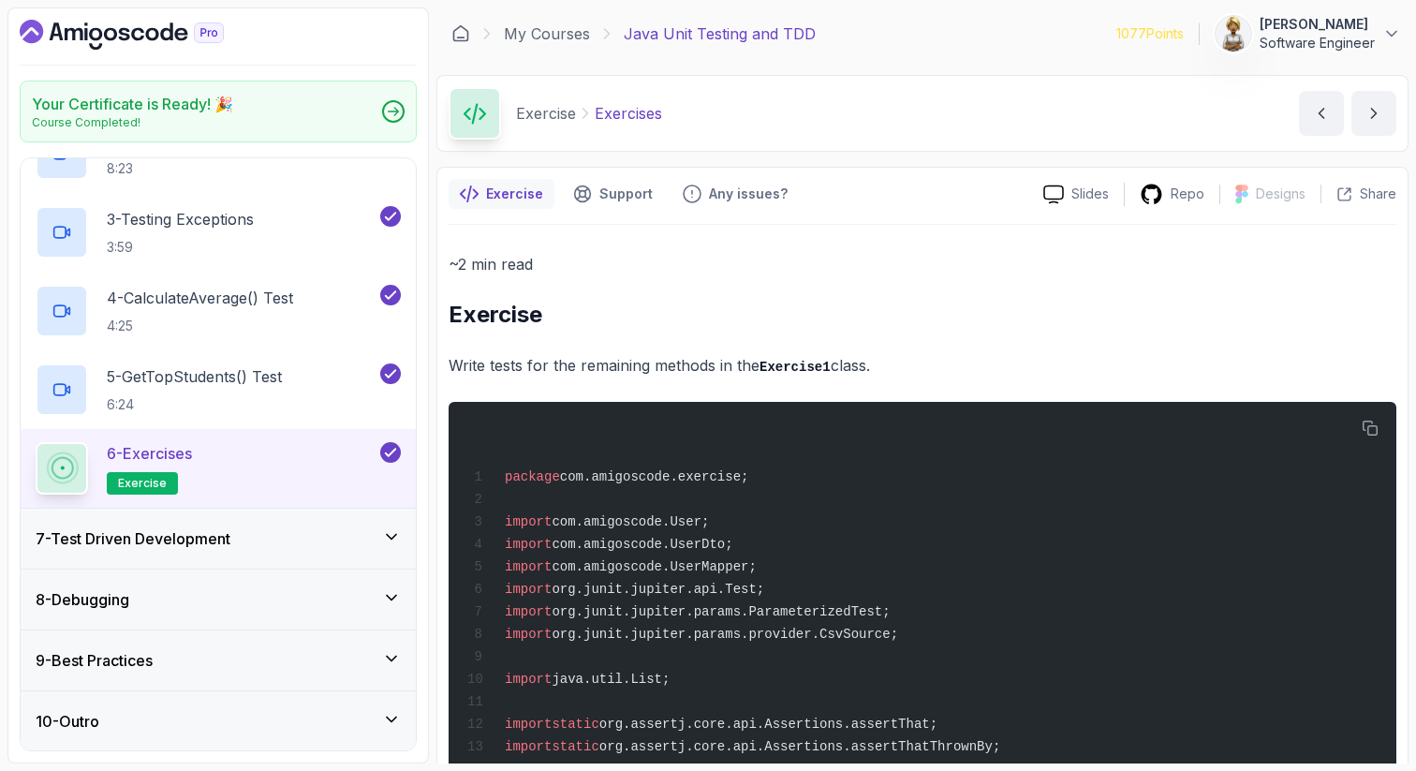
click at [546, 50] on div "My Courses Java Unit Testing and TDD 1077 Points Ensieh Rahbar Software Engineer" at bounding box center [922, 33] width 972 height 52
click at [552, 40] on link "My Courses" at bounding box center [547, 33] width 86 height 22
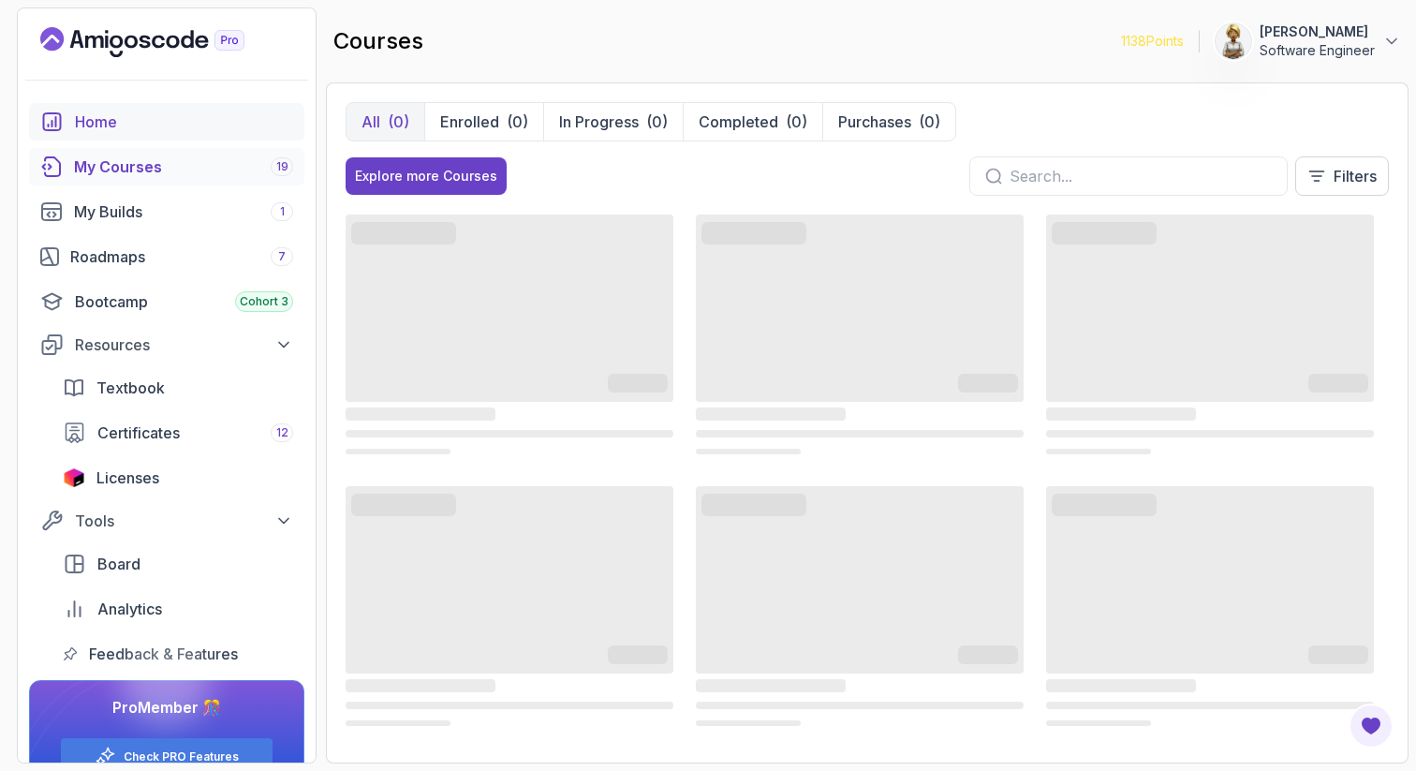
click at [100, 123] on div "Home" at bounding box center [184, 122] width 218 height 22
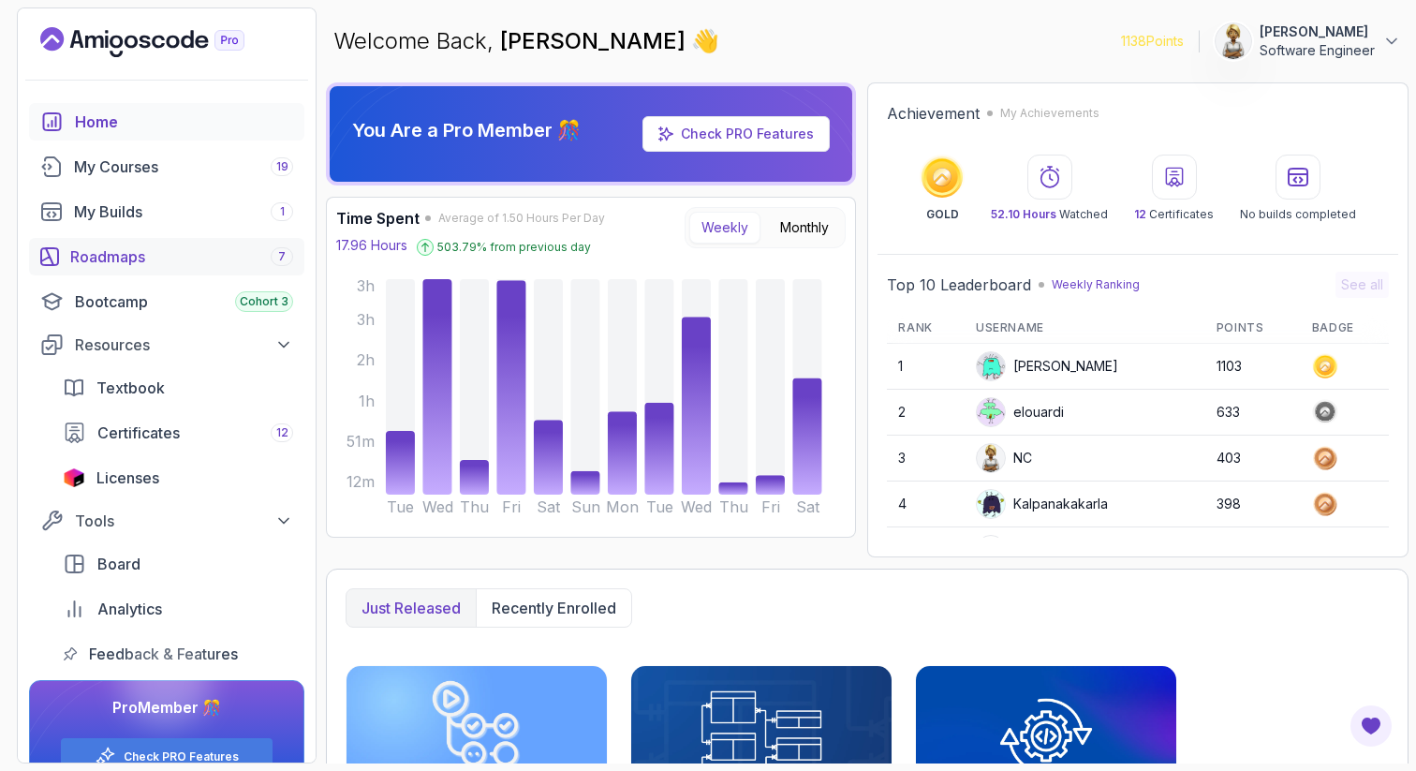
click at [115, 242] on link "Roadmaps 7" at bounding box center [166, 256] width 275 height 37
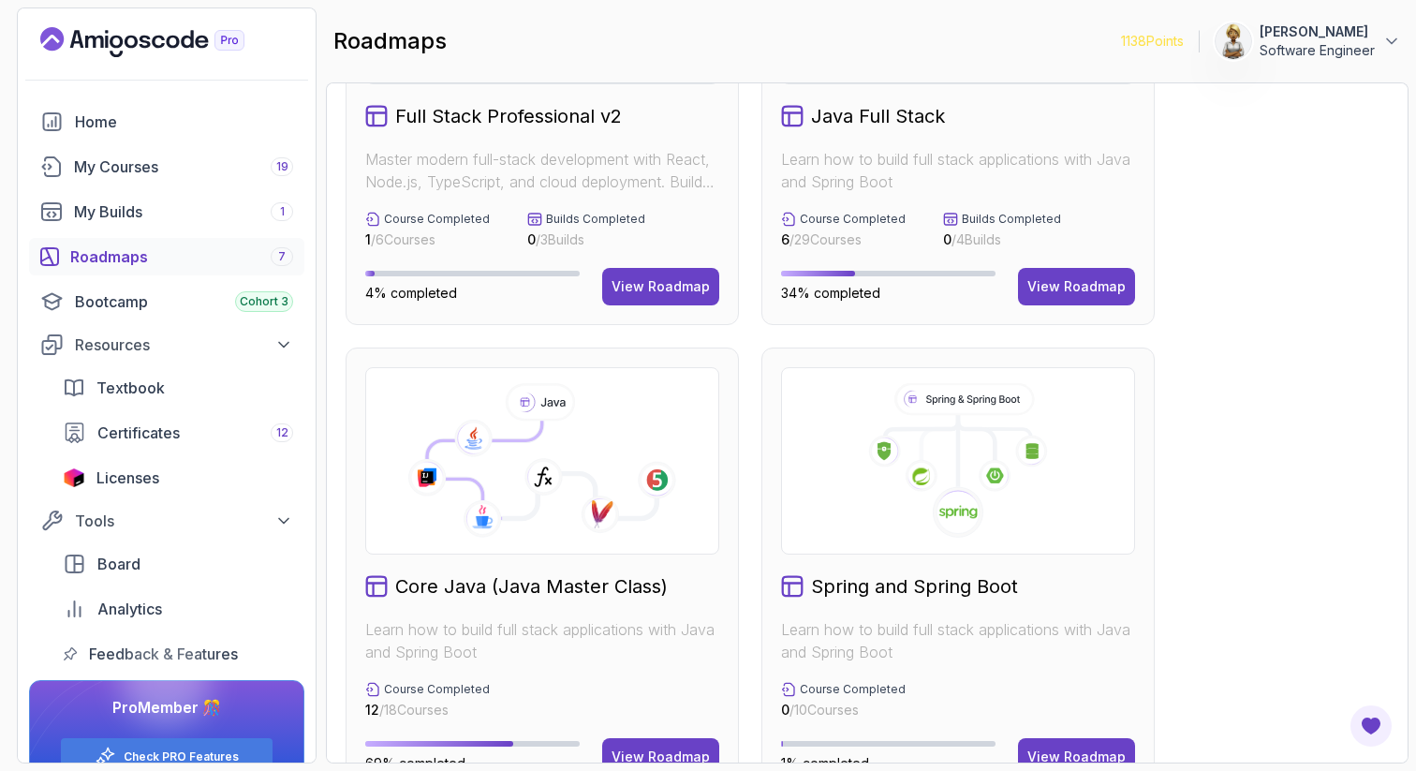
scroll to position [337, 0]
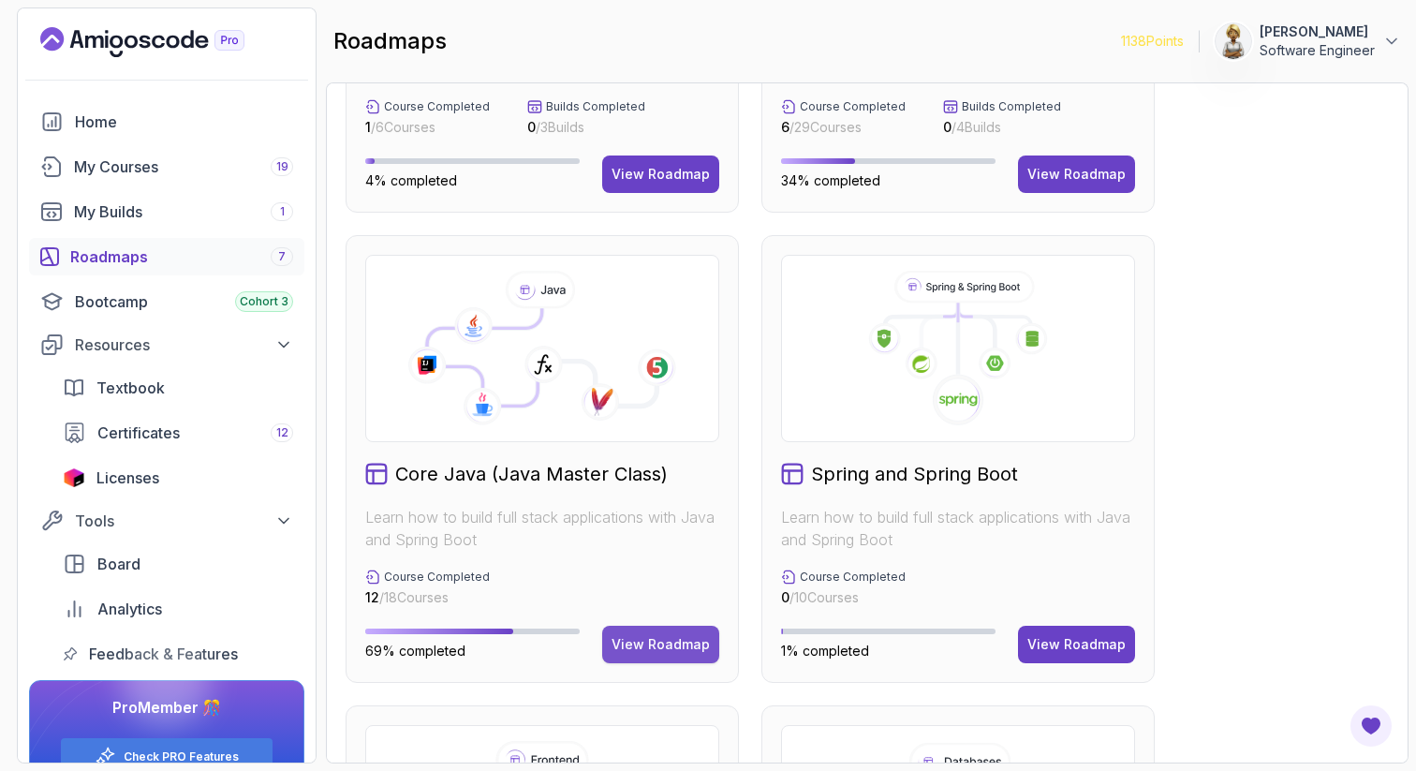
click at [665, 642] on div "View Roadmap" at bounding box center [661, 644] width 98 height 19
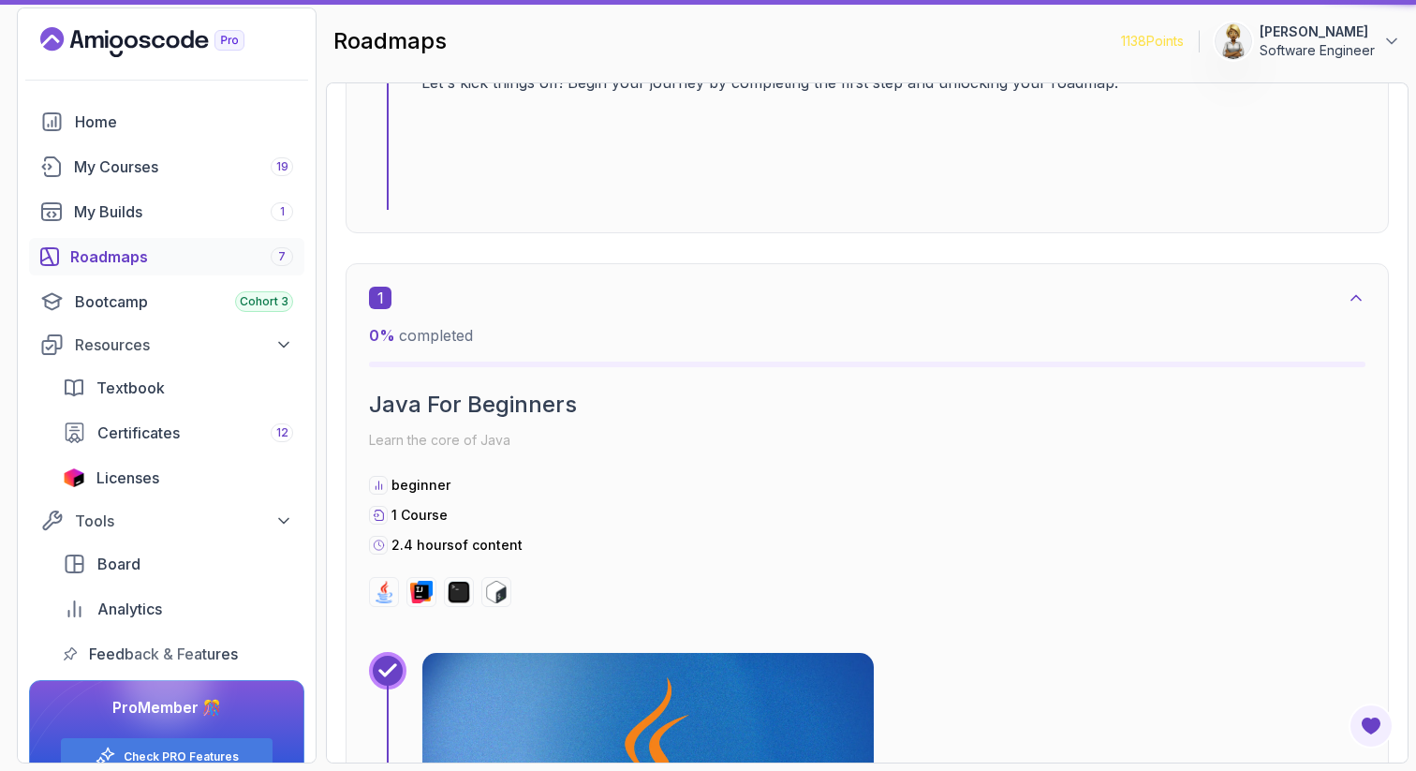
scroll to position [19, 0]
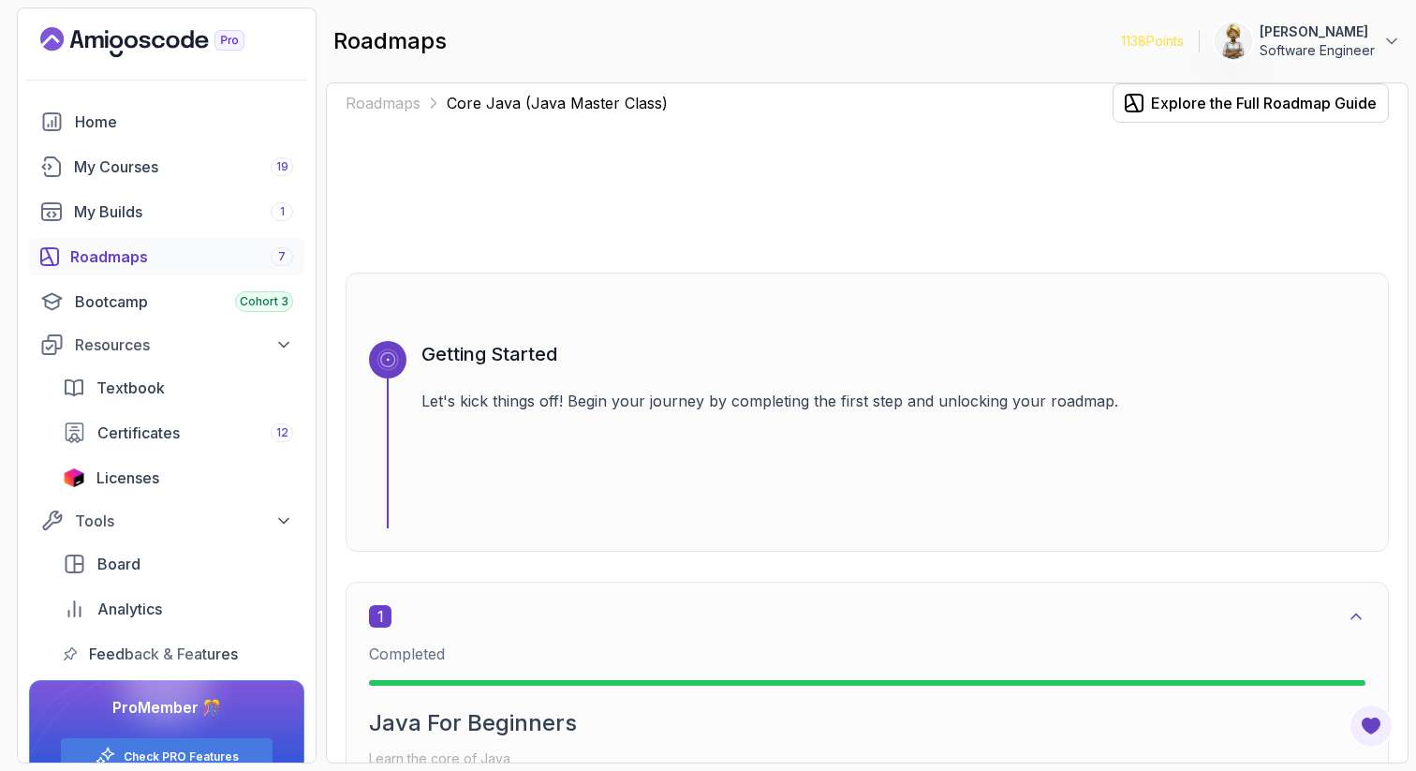
click at [1393, 418] on div "Roadmaps Core Java (Java Master Class) Explore the Full Roadmap Guide Getting S…" at bounding box center [867, 422] width 1083 height 681
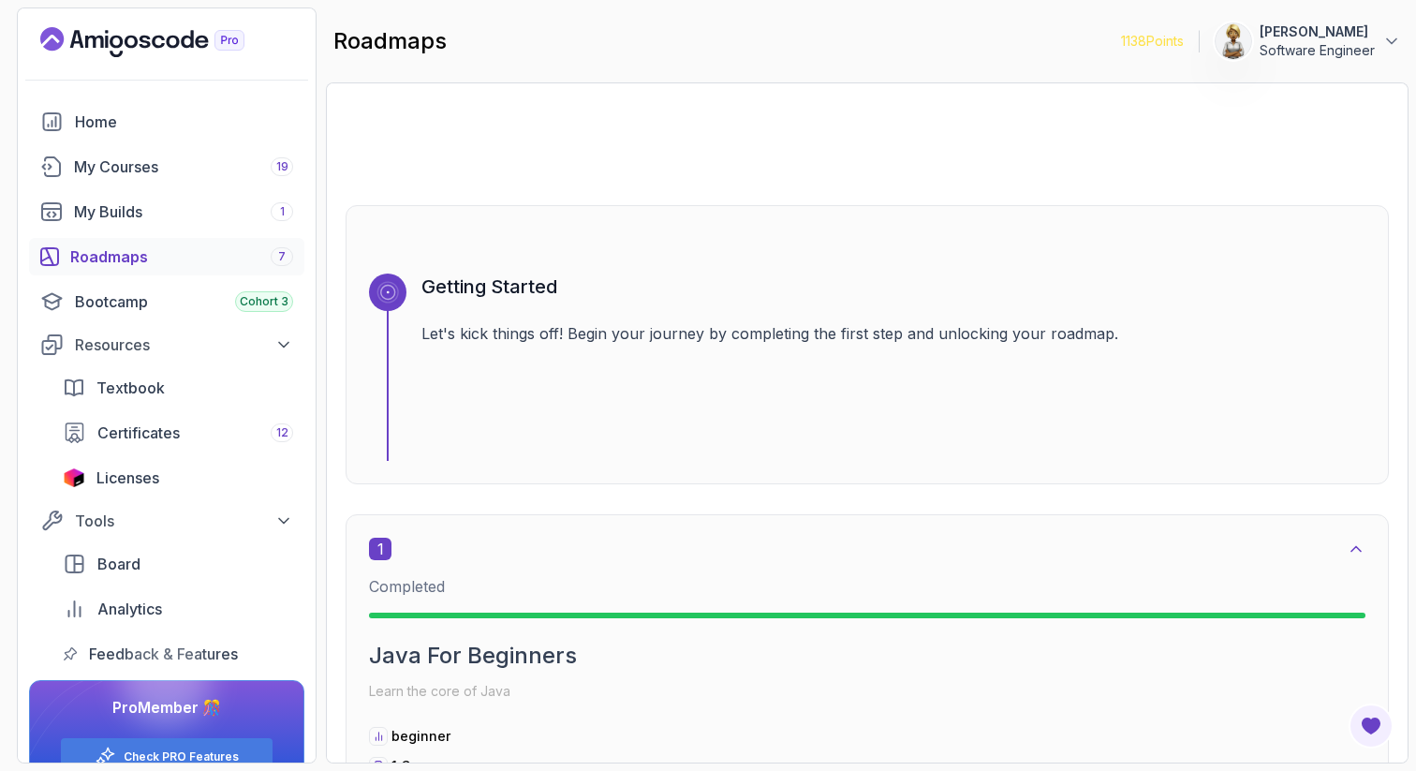
scroll to position [0, 0]
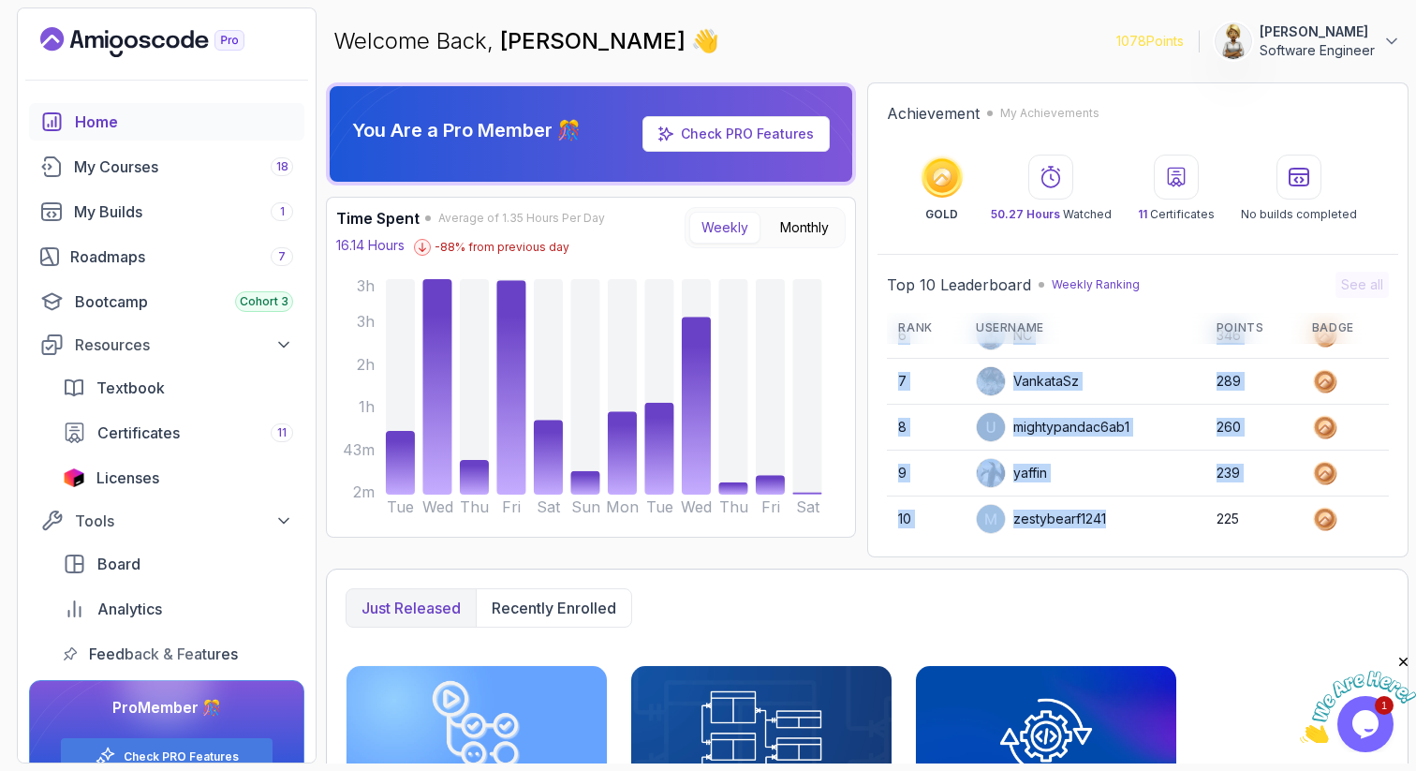
scroll to position [264, 0]
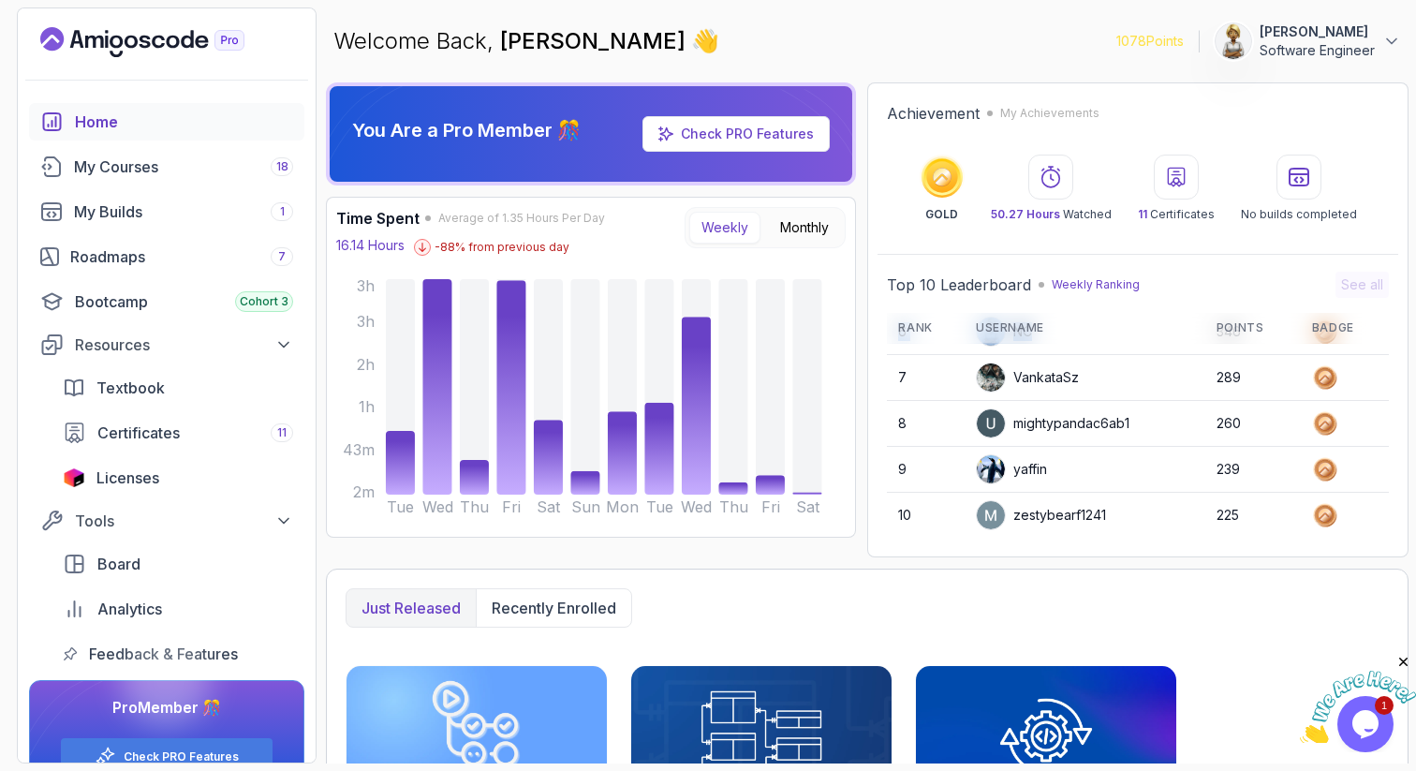
drag, startPoint x: 1043, startPoint y: 446, endPoint x: 1057, endPoint y: 352, distance: 94.7
click at [1056, 353] on tbody "1 Stanislaw 1184 2 elouardi 585 3 Kalpanakakarla 398 4 IssaKass 383 5 Apply5489…" at bounding box center [1138, 309] width 502 height 459
click at [1058, 369] on div "VankataSz" at bounding box center [1027, 377] width 103 height 30
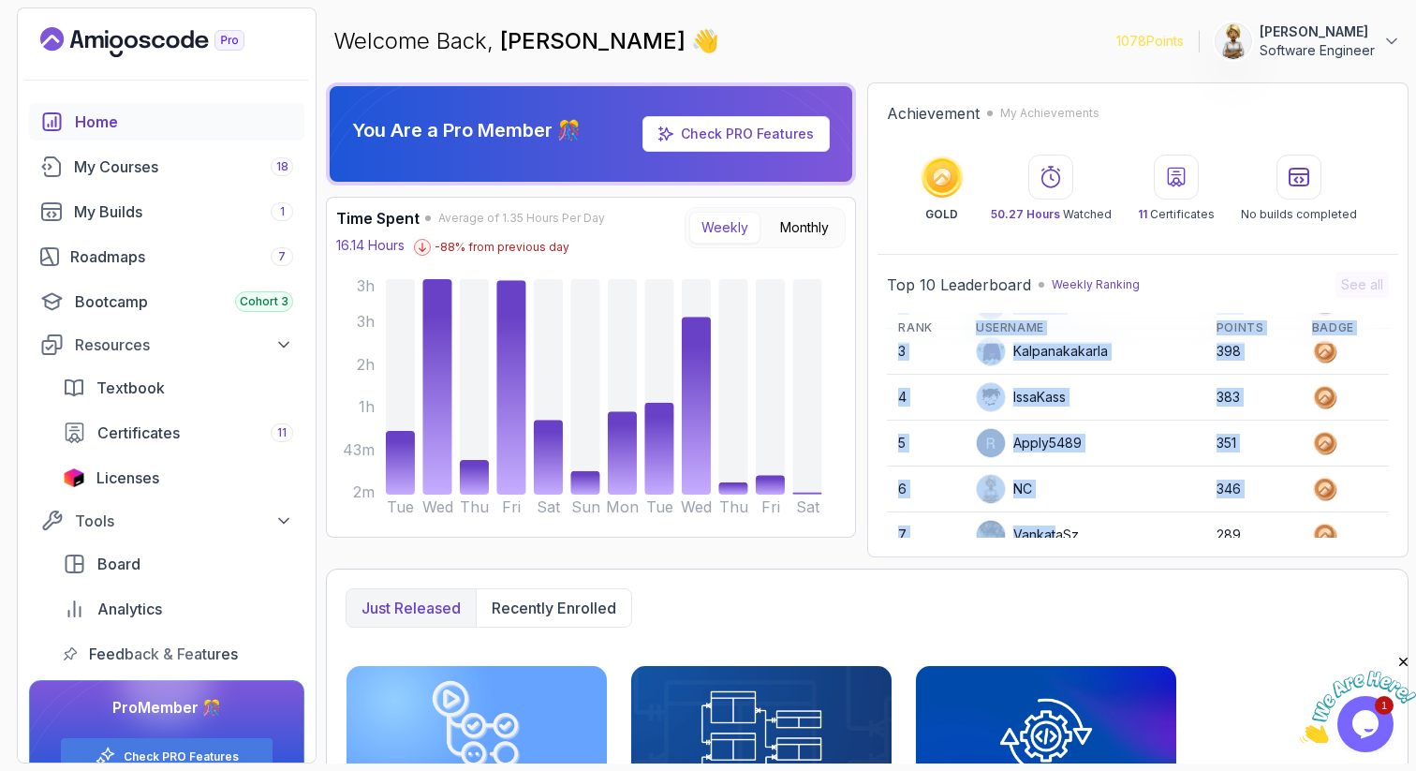
scroll to position [22, 0]
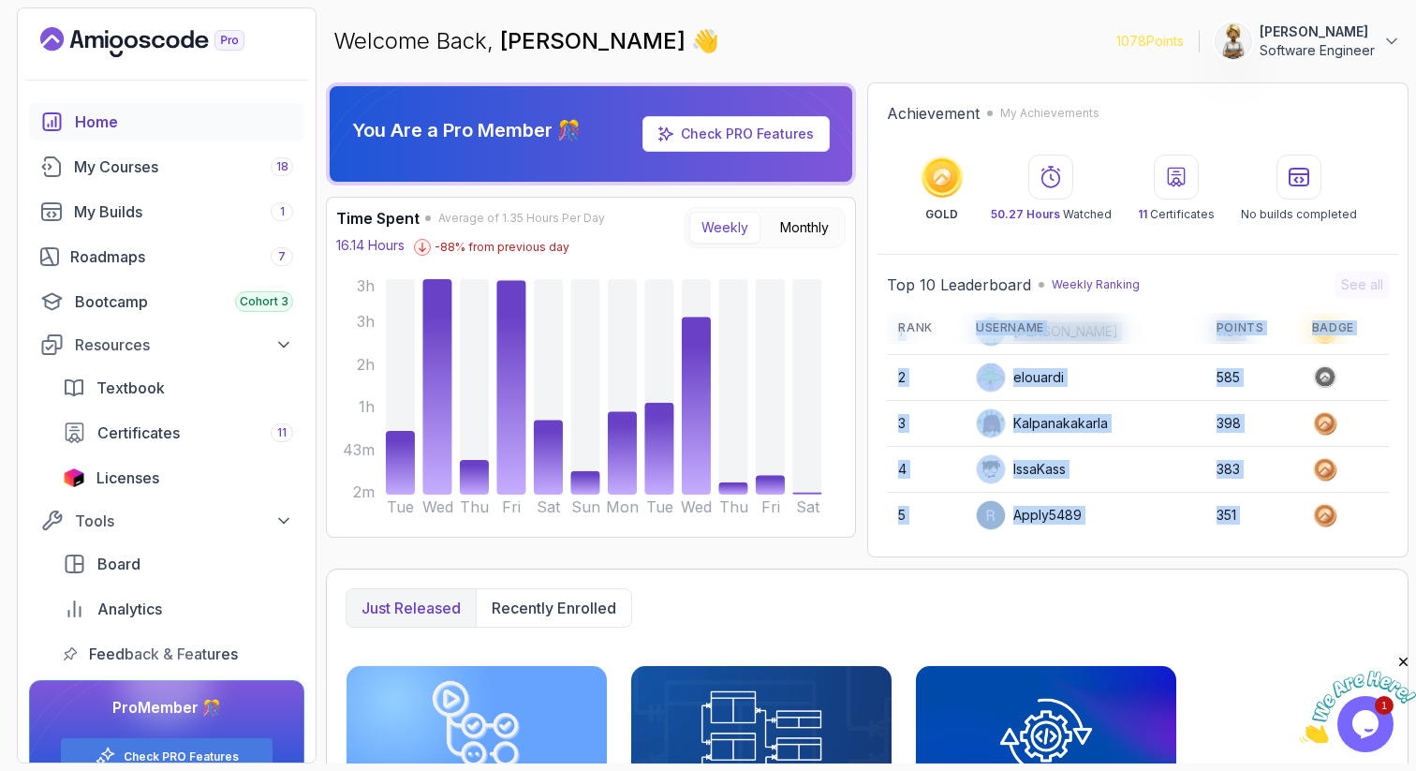
drag, startPoint x: 1057, startPoint y: 377, endPoint x: 1056, endPoint y: 316, distance: 61.8
click at [1056, 316] on table "Rank Username Points Badge 1 Stanislaw 1184 2 elouardi 585 3 Kalpanakakarla 398…" at bounding box center [1138, 522] width 502 height 489
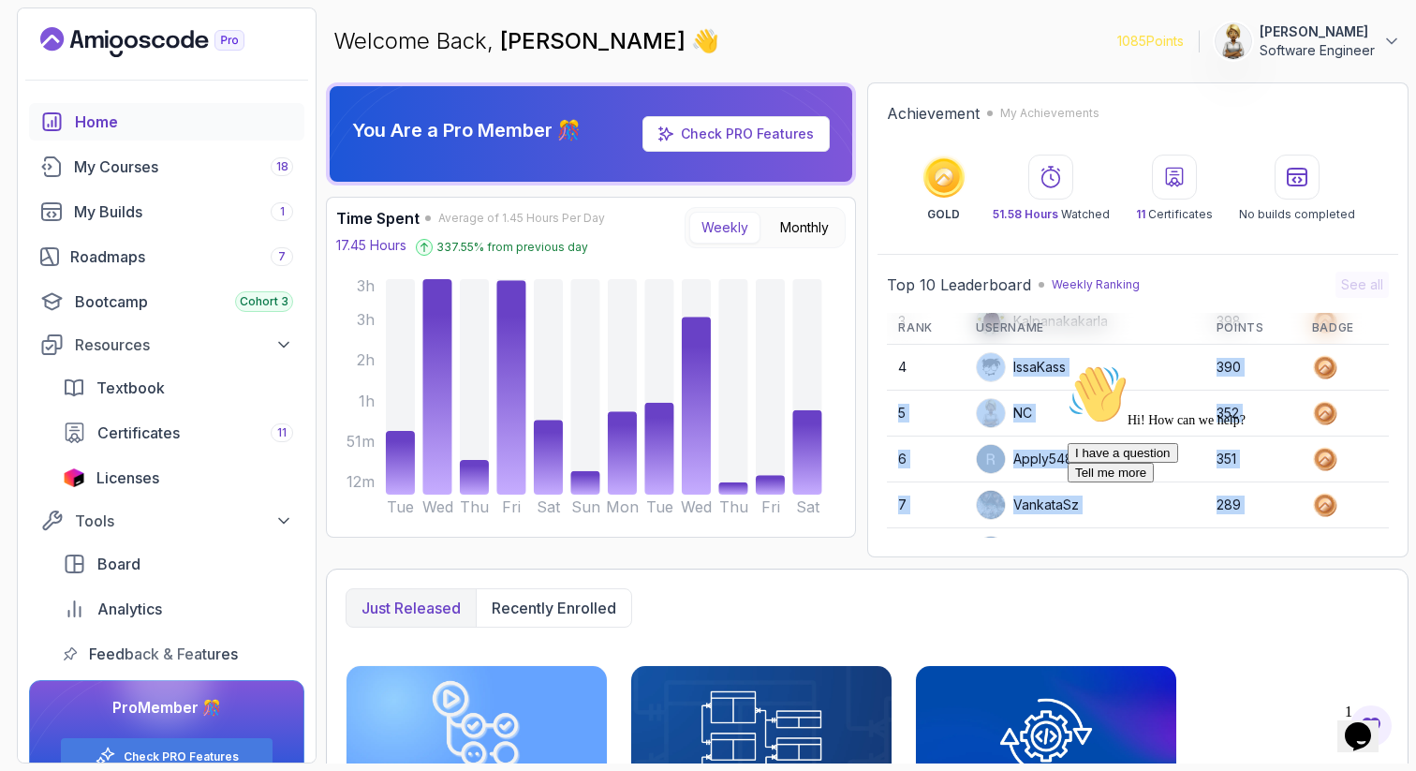
scroll to position [185, 0]
drag, startPoint x: 1039, startPoint y: 488, endPoint x: 1026, endPoint y: 514, distance: 28.9
click at [1030, 525] on tbody "1 Stanislaw 1109 2 elouardi 638 3 Kalpanakakarla 398 4 IssaKass 390 5 NC 352 6 …" at bounding box center [1138, 390] width 502 height 459
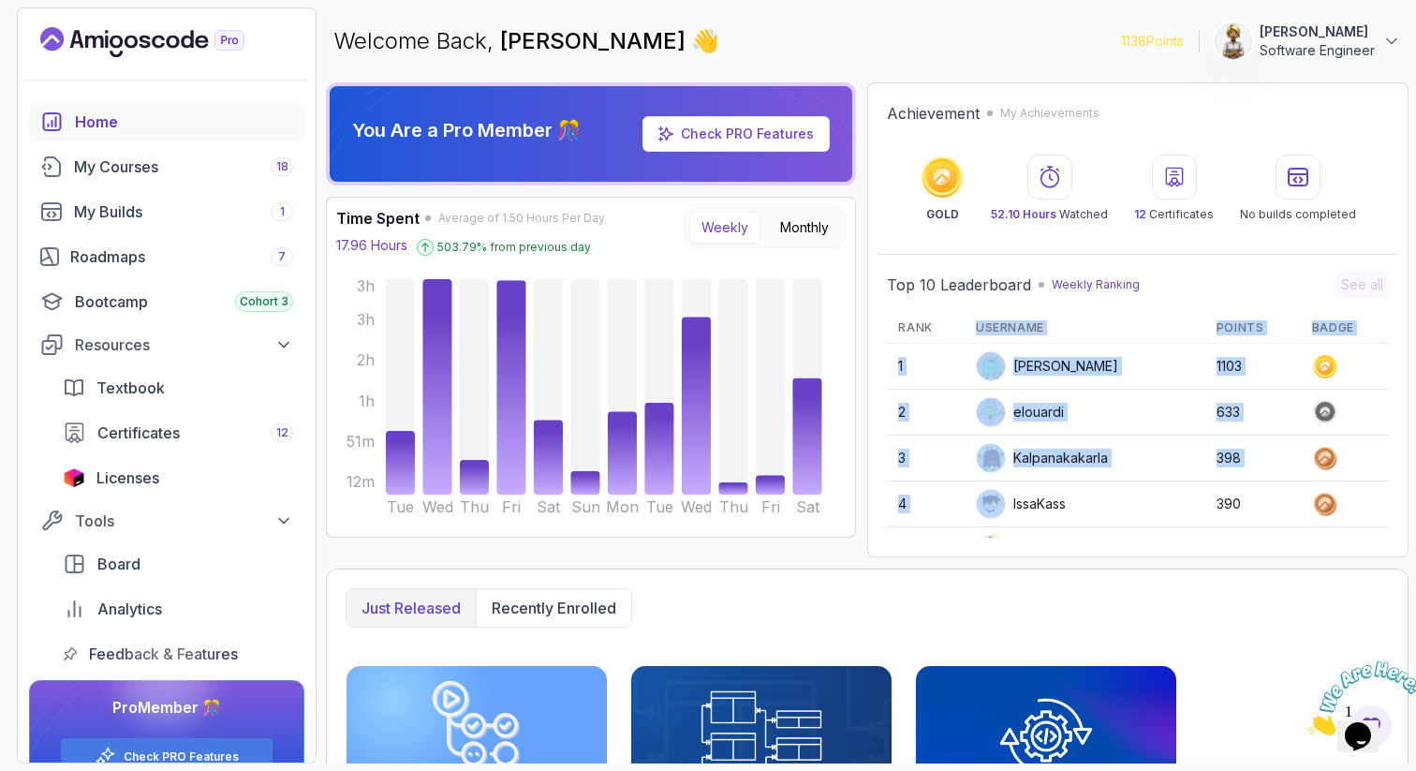
drag, startPoint x: 1031, startPoint y: 492, endPoint x: 1040, endPoint y: 333, distance: 158.5
click at [1040, 317] on table "Rank Username Points Badge 1 Stanislaw 1103 2 elouardi 633 3 Kalpanakakarla 398…" at bounding box center [1138, 557] width 502 height 489
click at [112, 255] on div "Roadmaps 7" at bounding box center [181, 256] width 223 height 22
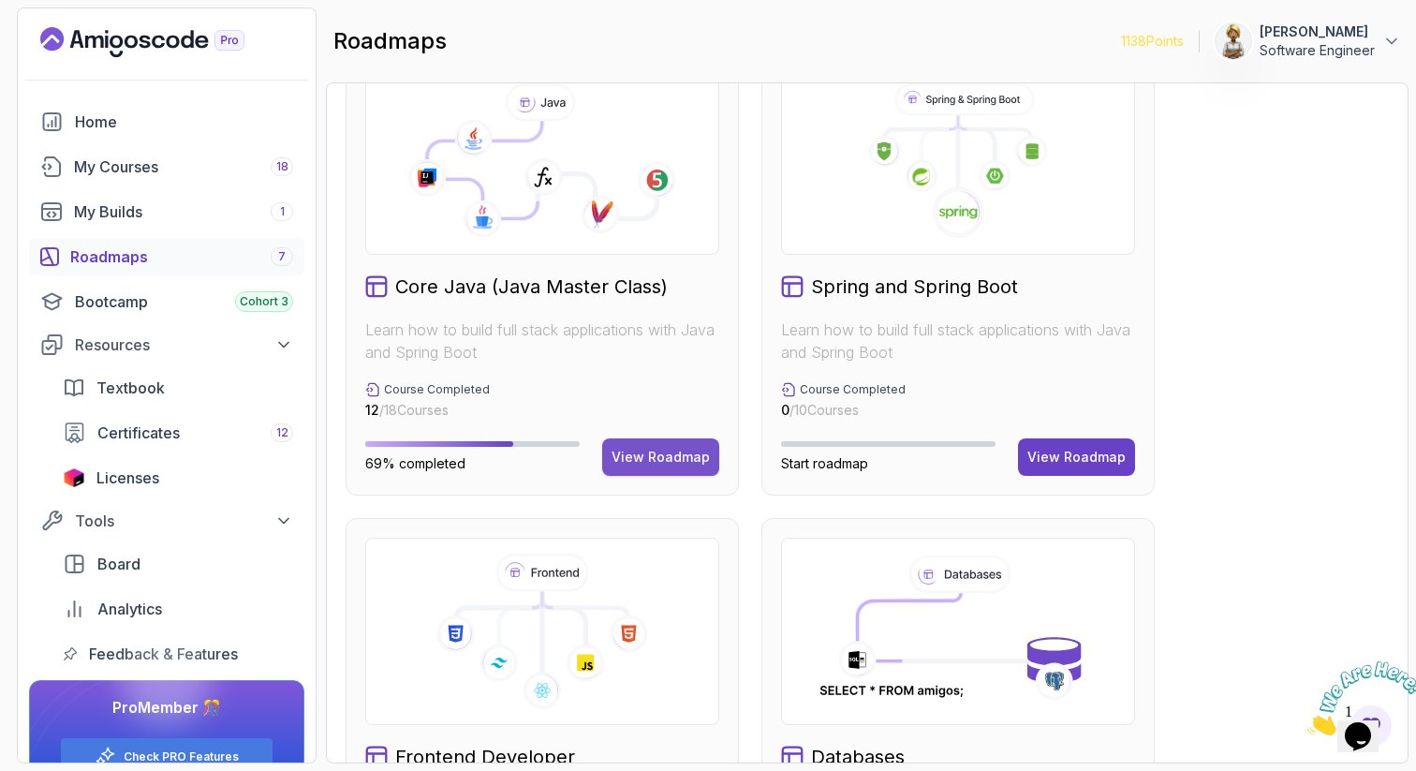
click at [635, 464] on div "View Roadmap" at bounding box center [661, 457] width 98 height 19
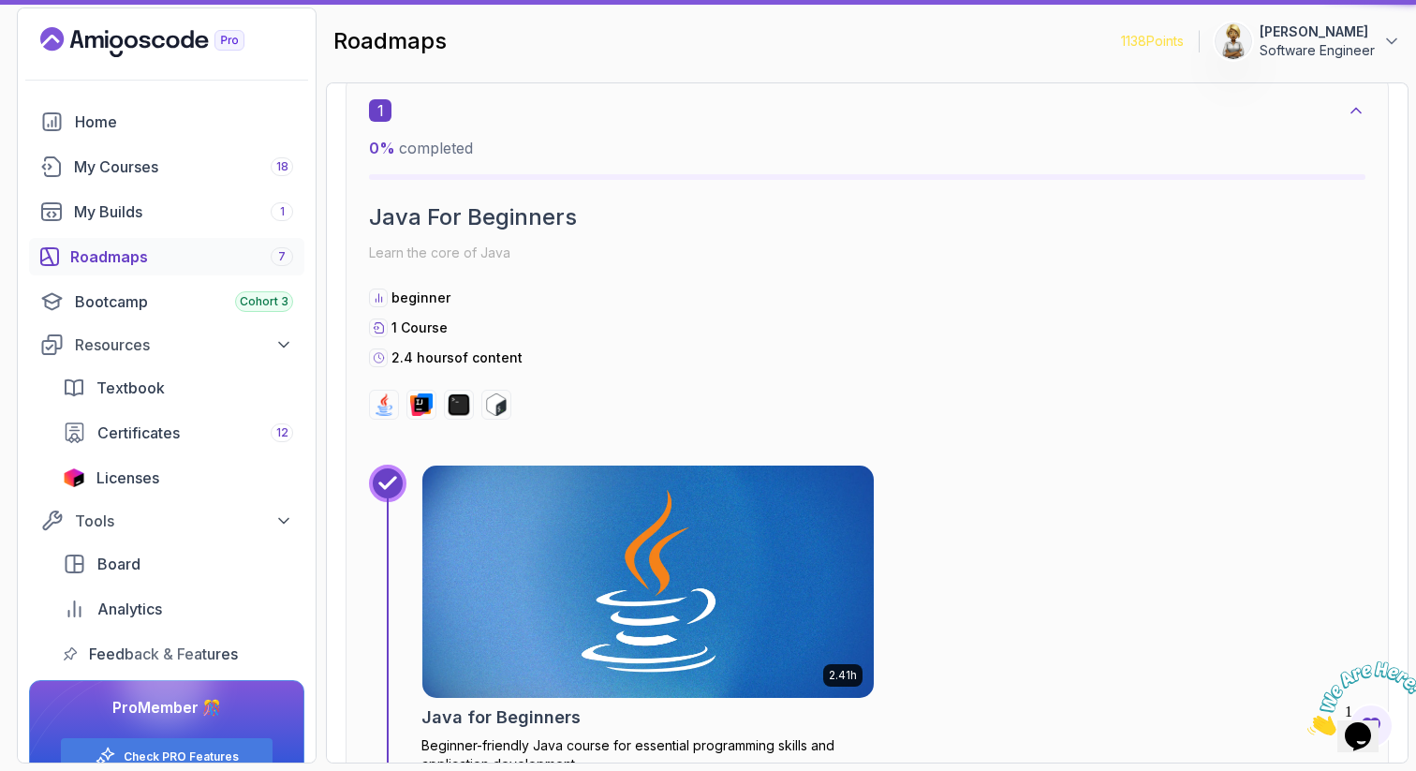
scroll to position [19, 0]
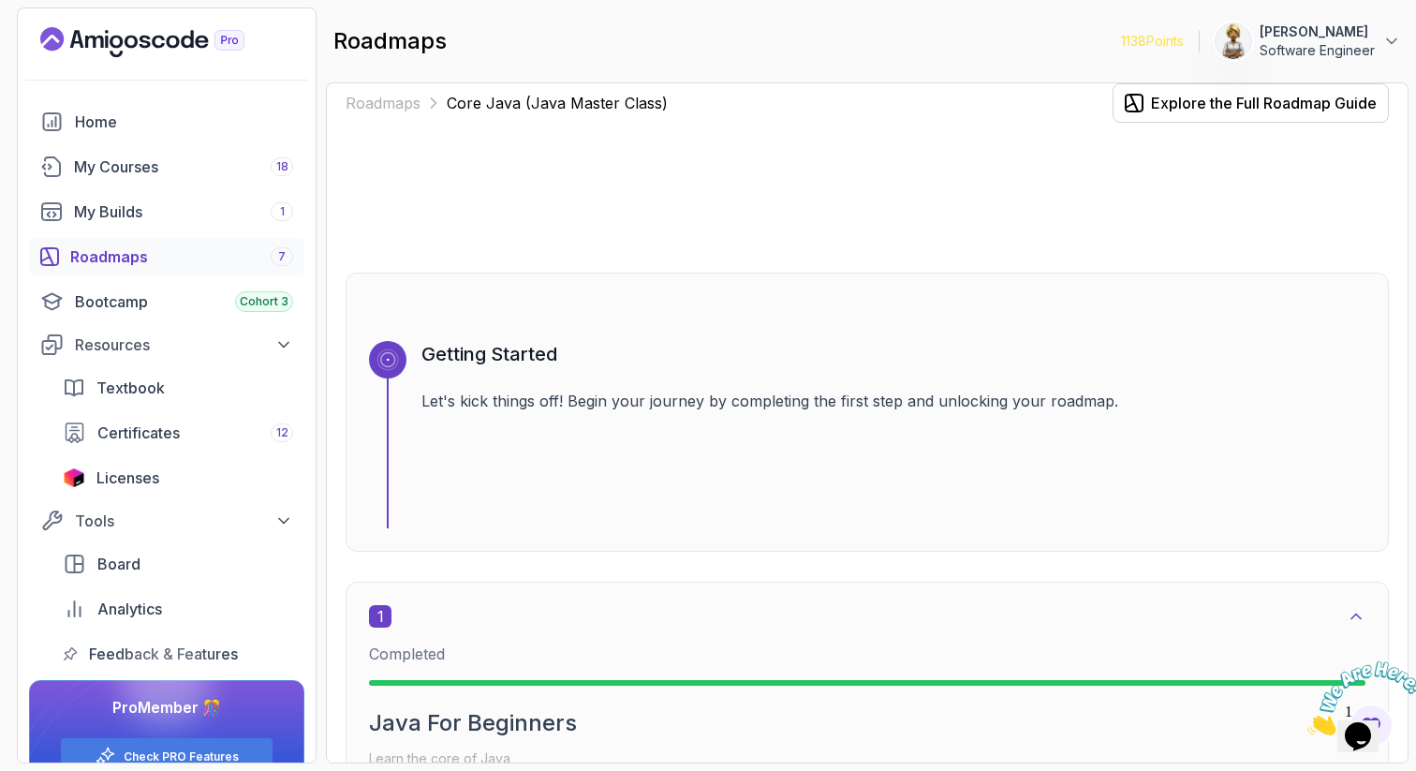
click at [1405, 487] on div "Roadmaps Core Java (Java Master Class) Explore the Full Roadmap Guide Getting S…" at bounding box center [867, 422] width 1083 height 681
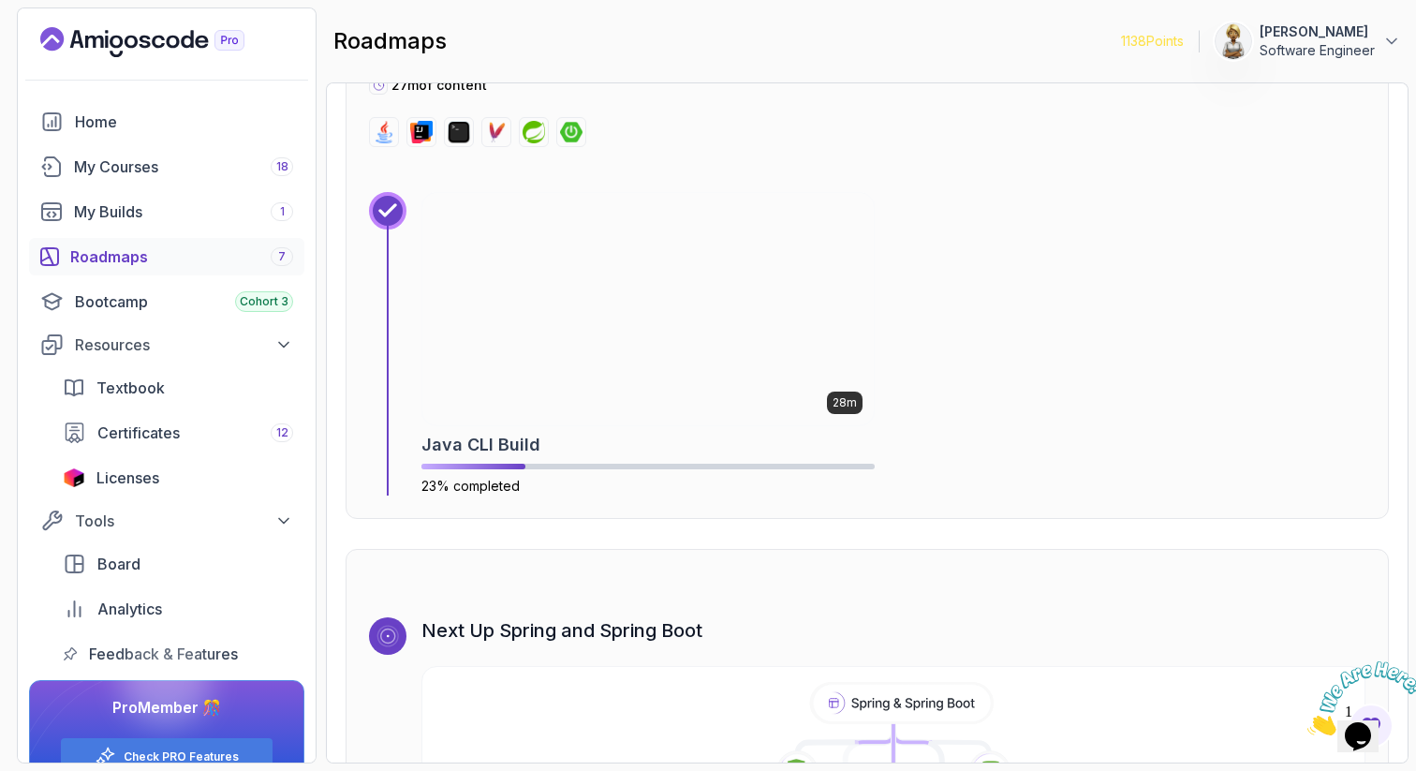
scroll to position [11800, 0]
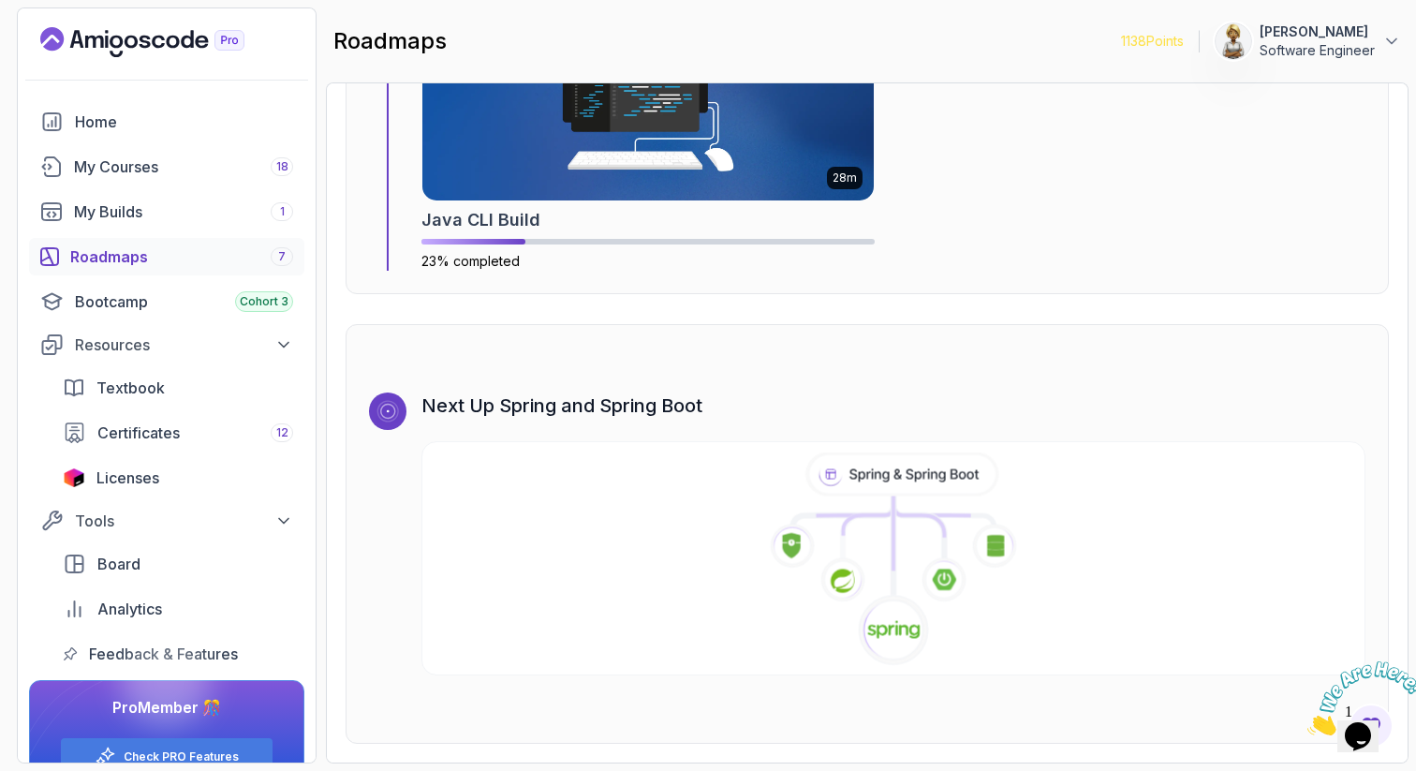
click at [901, 568] on icon at bounding box center [894, 559] width 958 height 214
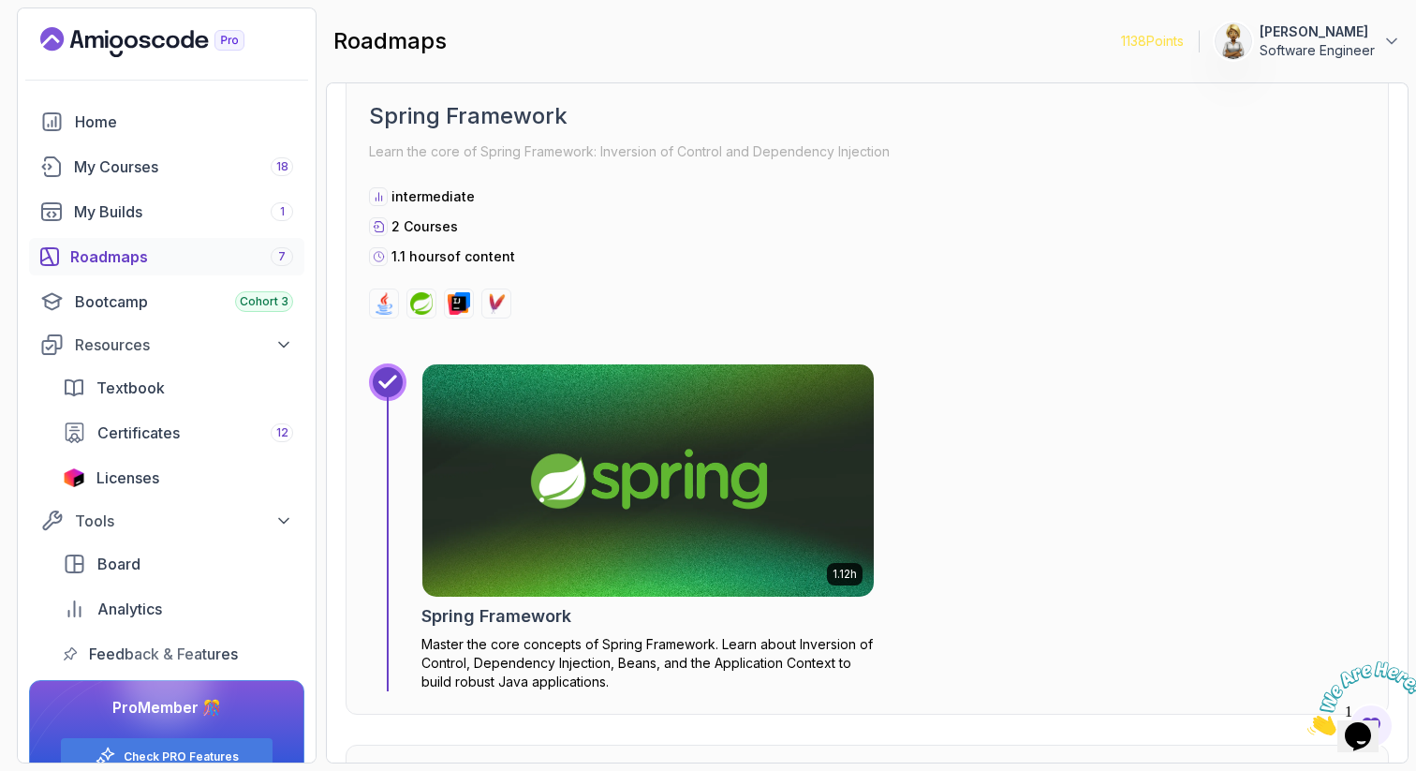
scroll to position [716, 0]
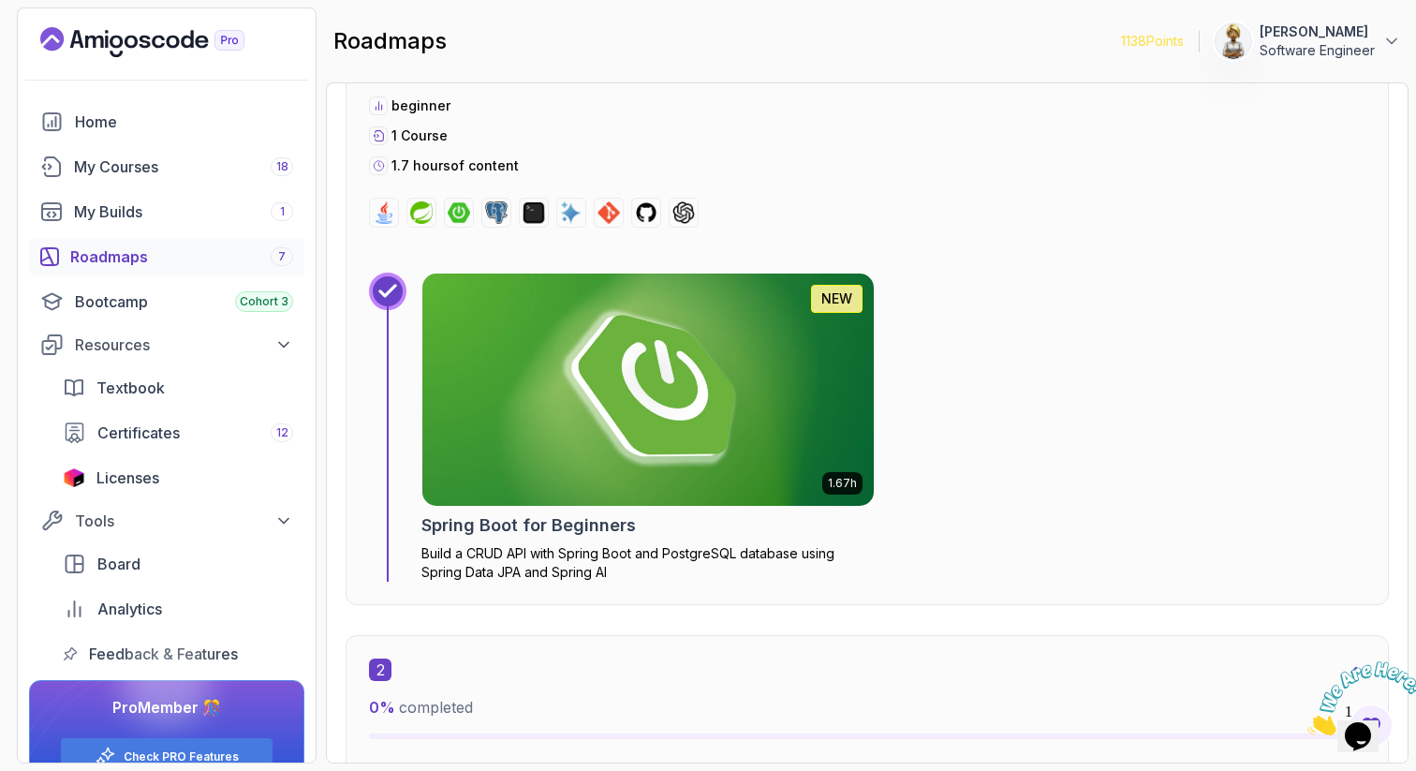
click at [642, 399] on img at bounding box center [648, 390] width 474 height 244
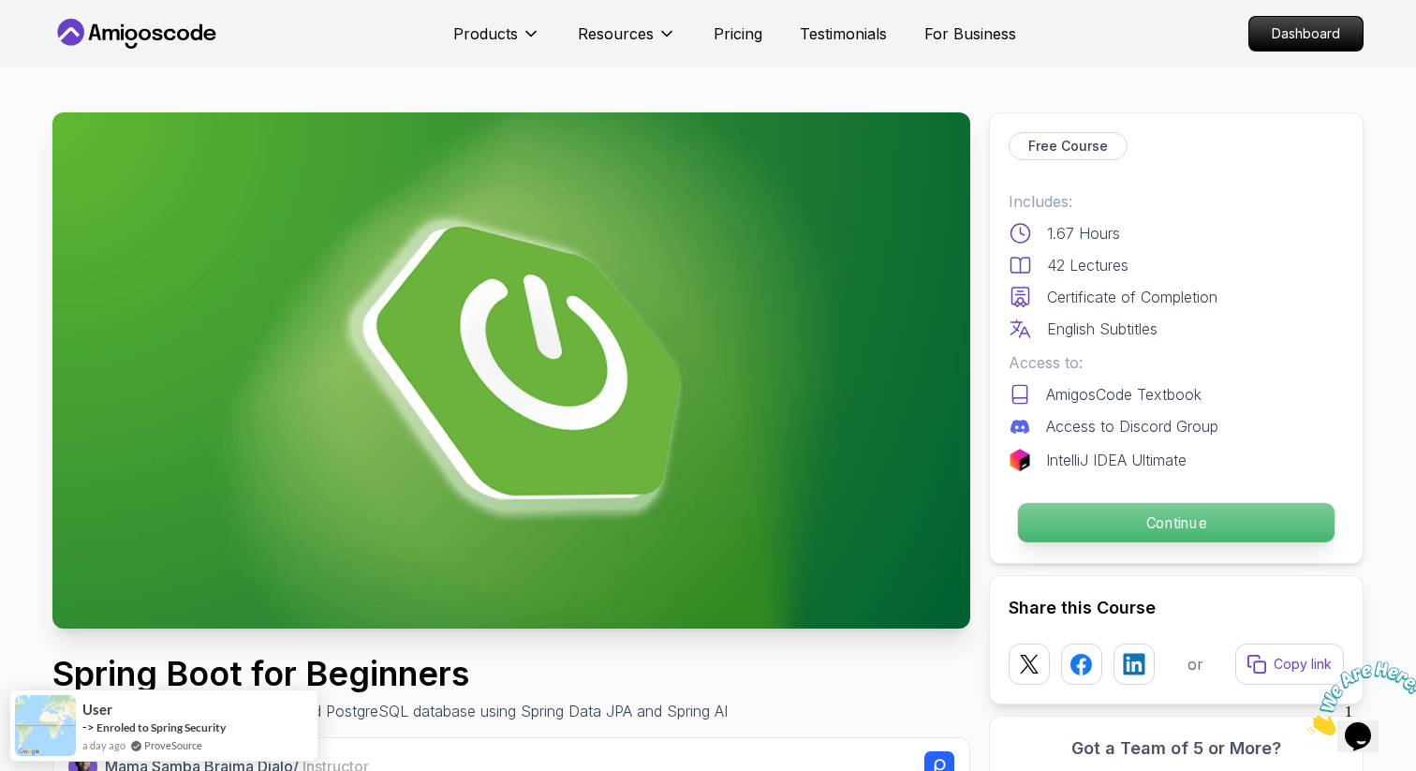
click at [1174, 518] on p "Continue" at bounding box center [1176, 522] width 317 height 39
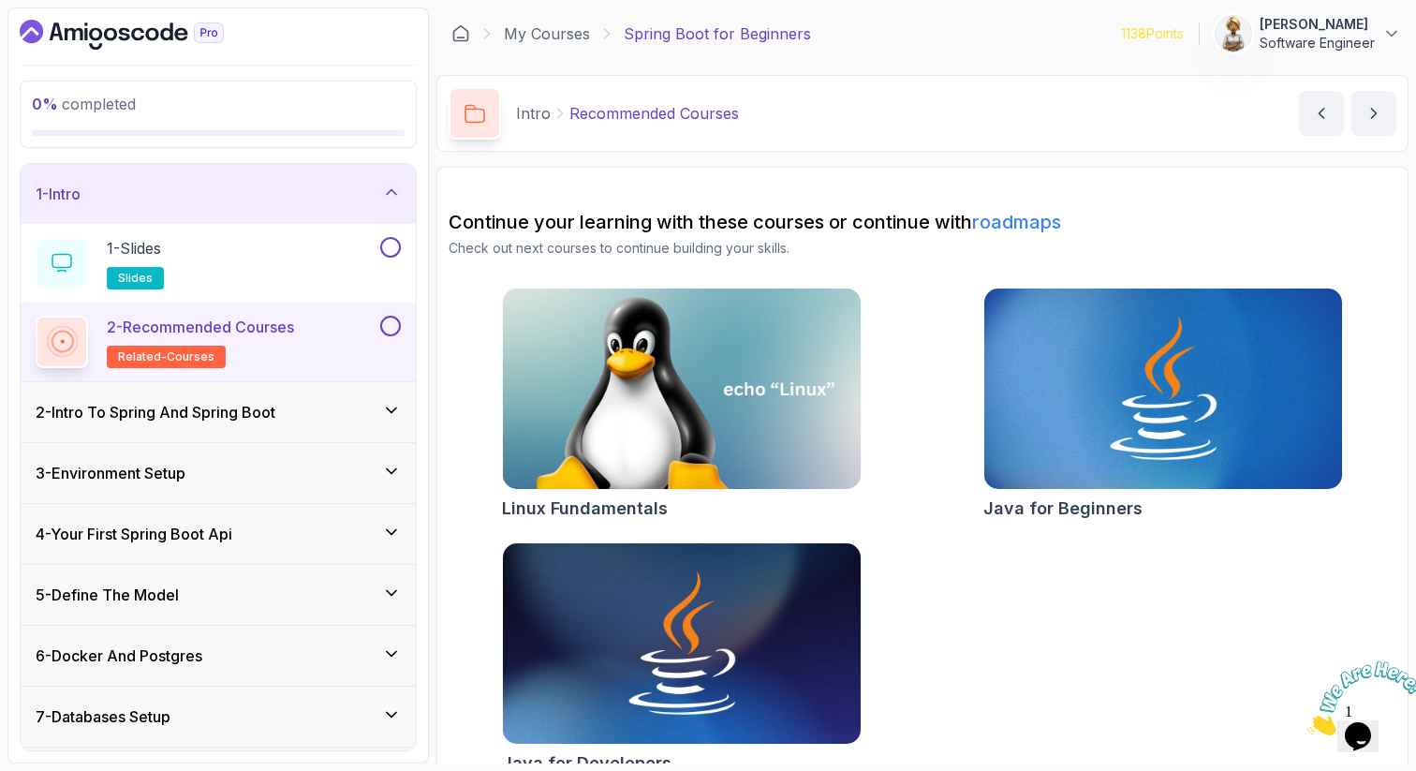
click at [905, 552] on div "Linux Fundamentals Java for Beginners Java for Developers" at bounding box center [923, 535] width 948 height 495
click at [291, 251] on div "1 - Slides slides" at bounding box center [206, 263] width 341 height 52
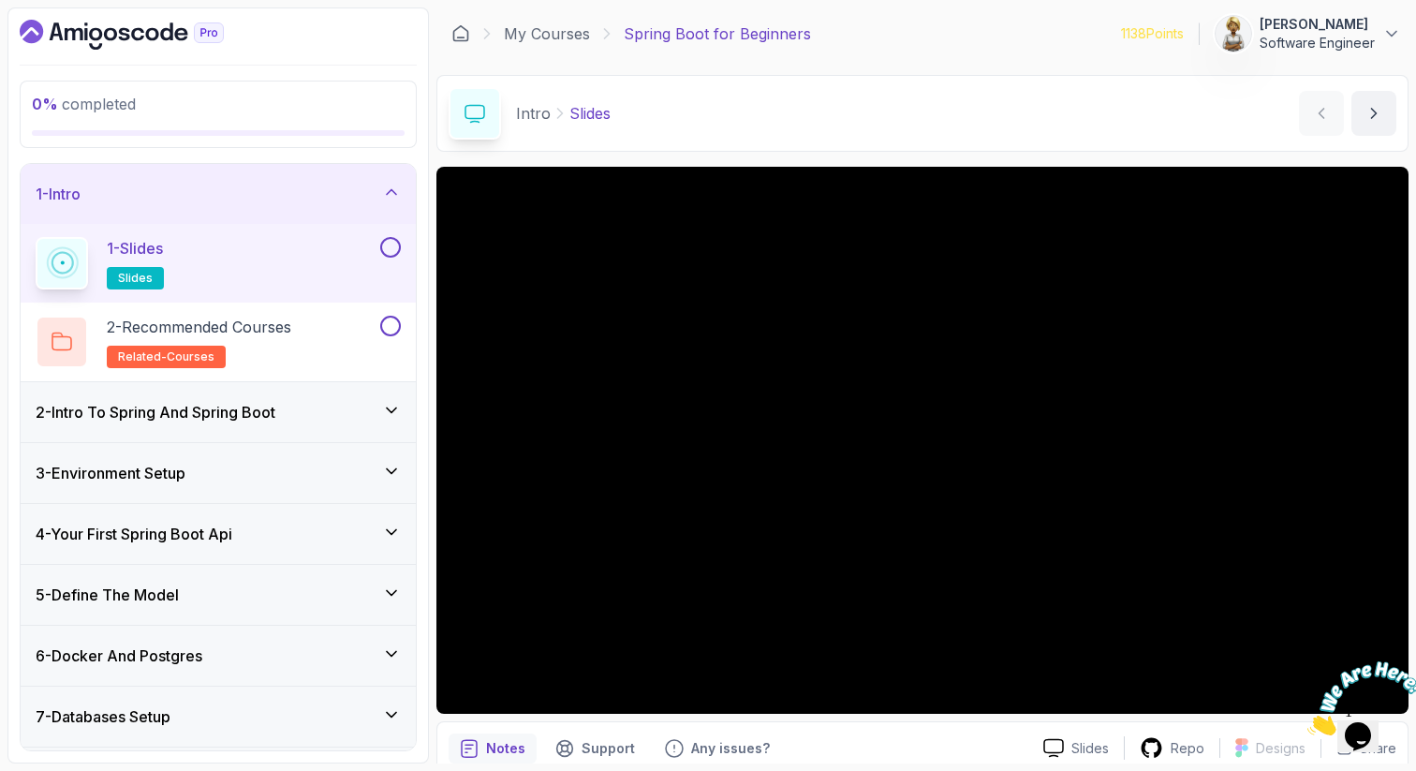
click at [391, 248] on button at bounding box center [390, 247] width 21 height 21
click at [321, 330] on div "2 - Recommended Courses related-courses" at bounding box center [206, 342] width 341 height 52
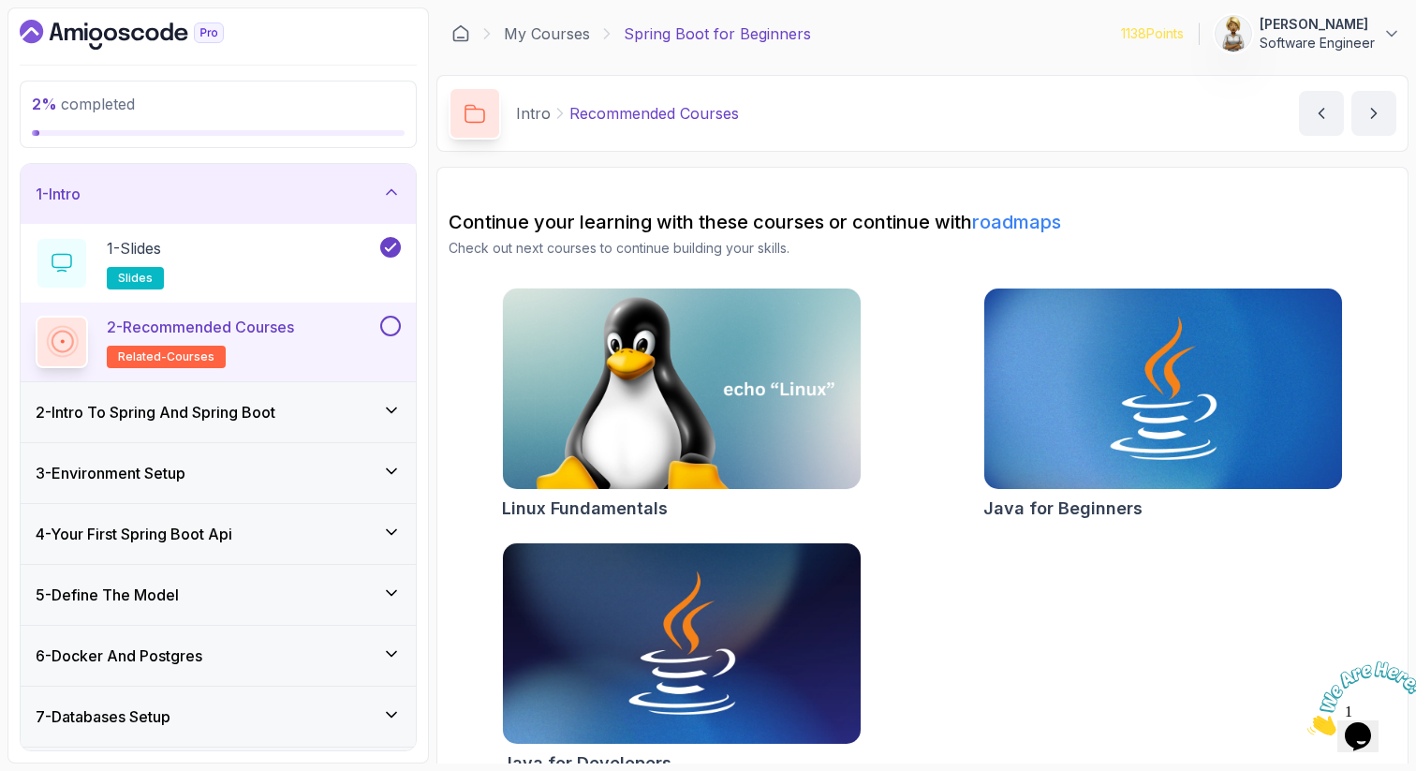
click at [397, 327] on button at bounding box center [390, 326] width 21 height 21
click at [396, 192] on icon at bounding box center [391, 192] width 19 height 19
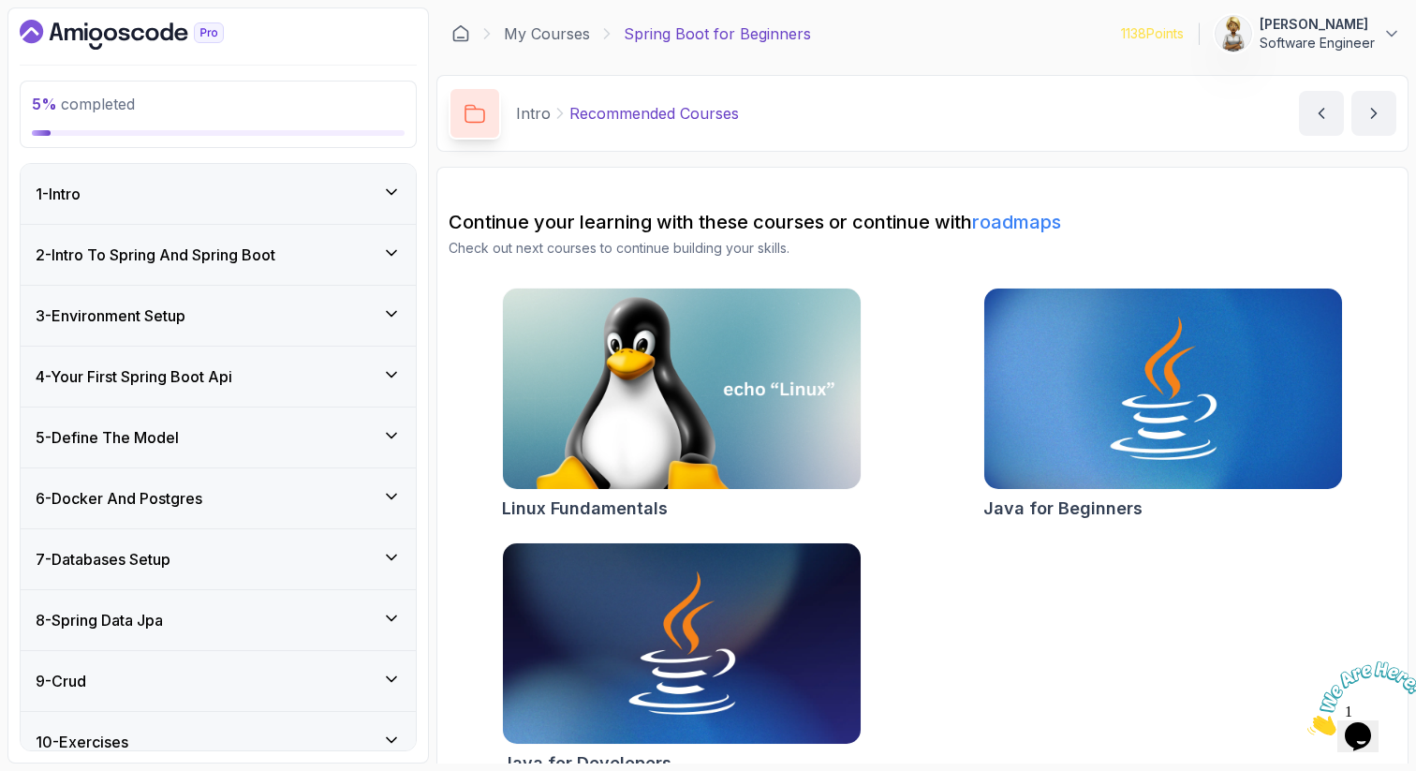
click at [394, 244] on icon at bounding box center [391, 253] width 19 height 19
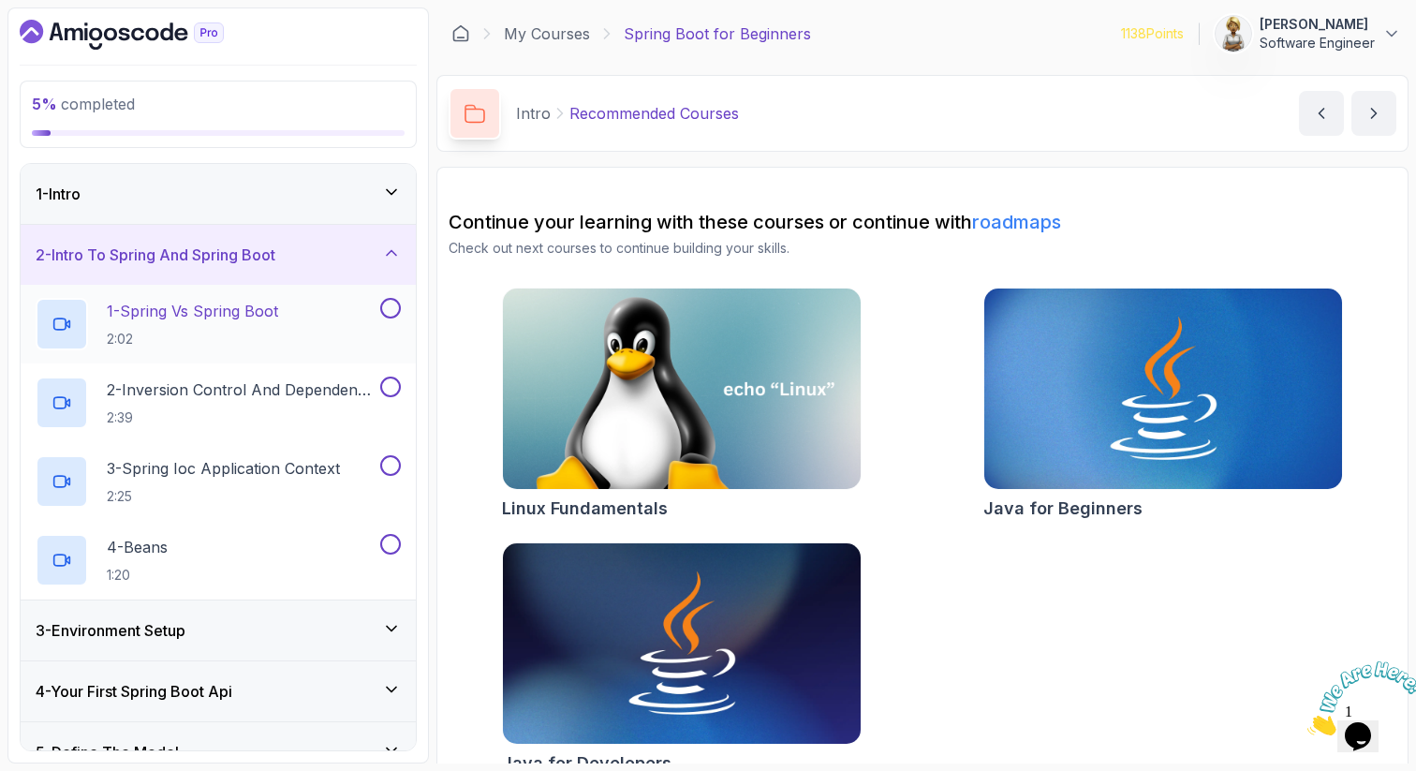
click at [286, 313] on div "1 - Spring Vs Spring Boot 2:02" at bounding box center [206, 324] width 341 height 52
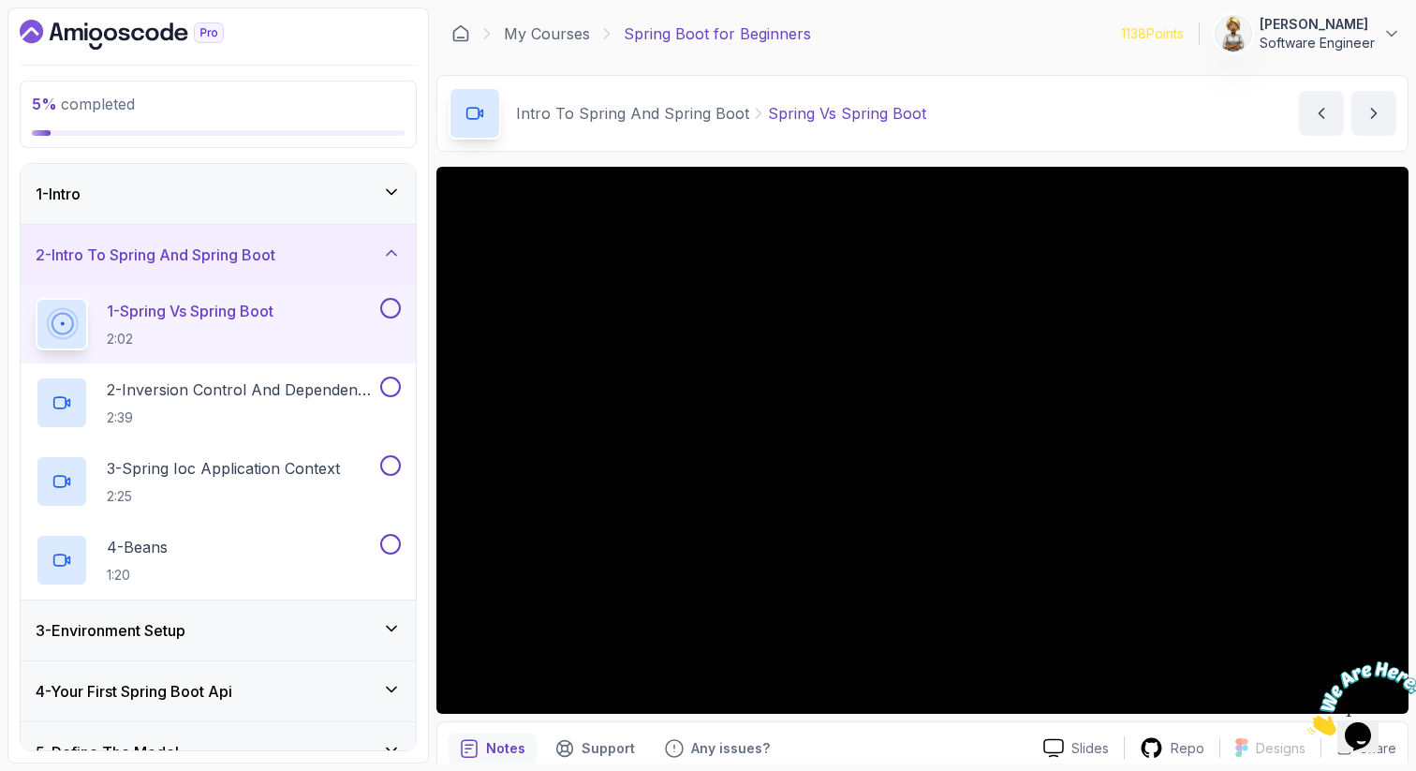
drag, startPoint x: 1406, startPoint y: 660, endPoint x: 2706, endPoint y: 1315, distance: 1455.5
click at [1307, 722] on icon "Close" at bounding box center [1307, 730] width 0 height 16
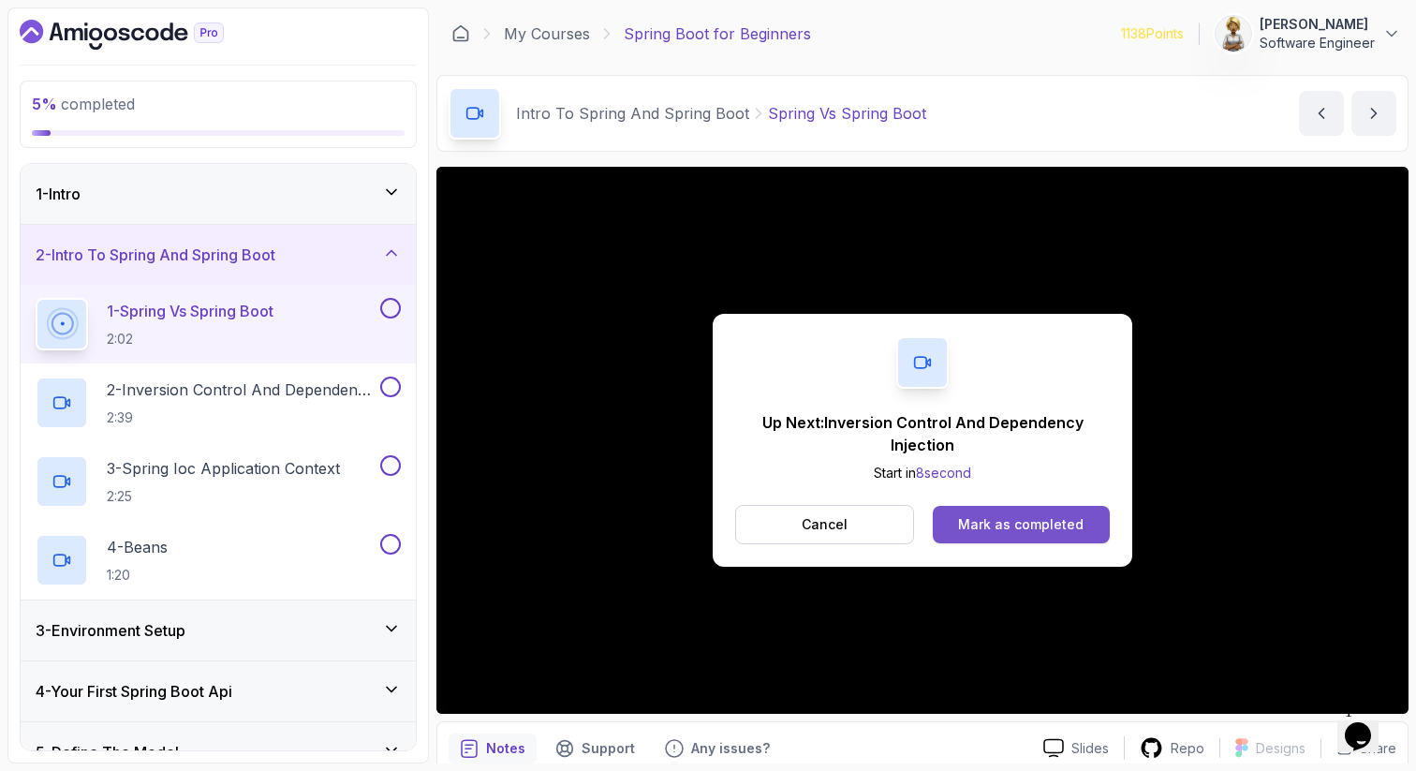
click at [977, 521] on div "Mark as completed" at bounding box center [1021, 524] width 126 height 19
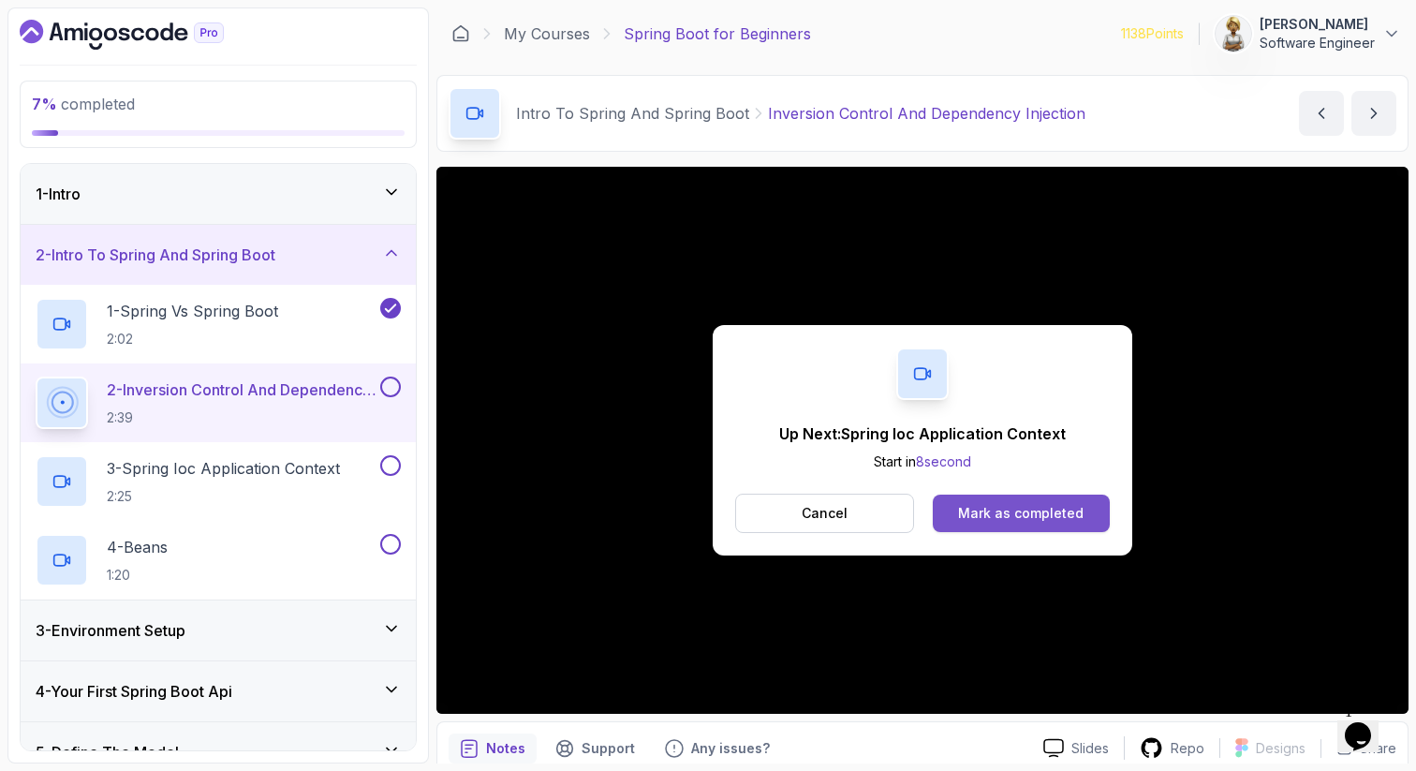
click at [1006, 516] on div "Mark as completed" at bounding box center [1021, 513] width 126 height 19
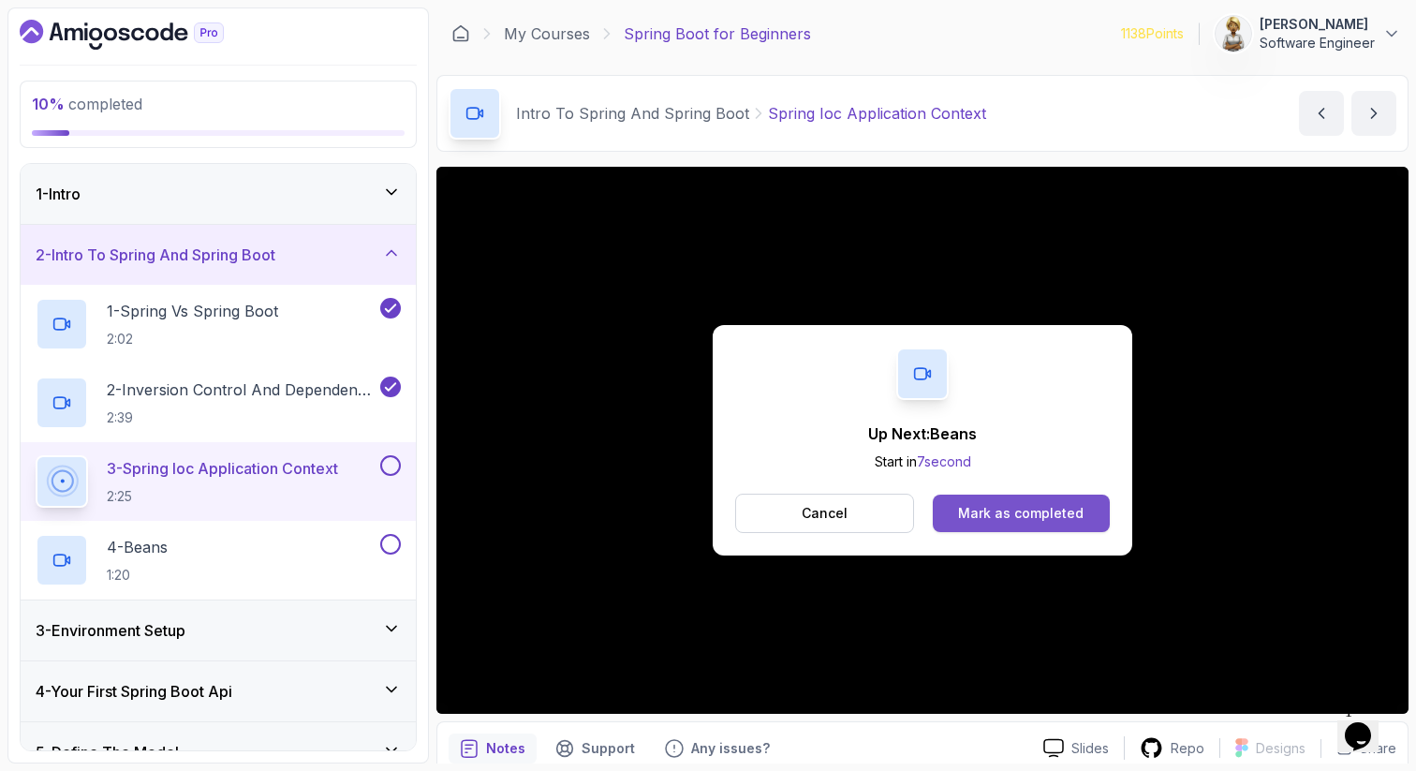
click at [987, 518] on div "Mark as completed" at bounding box center [1021, 513] width 126 height 19
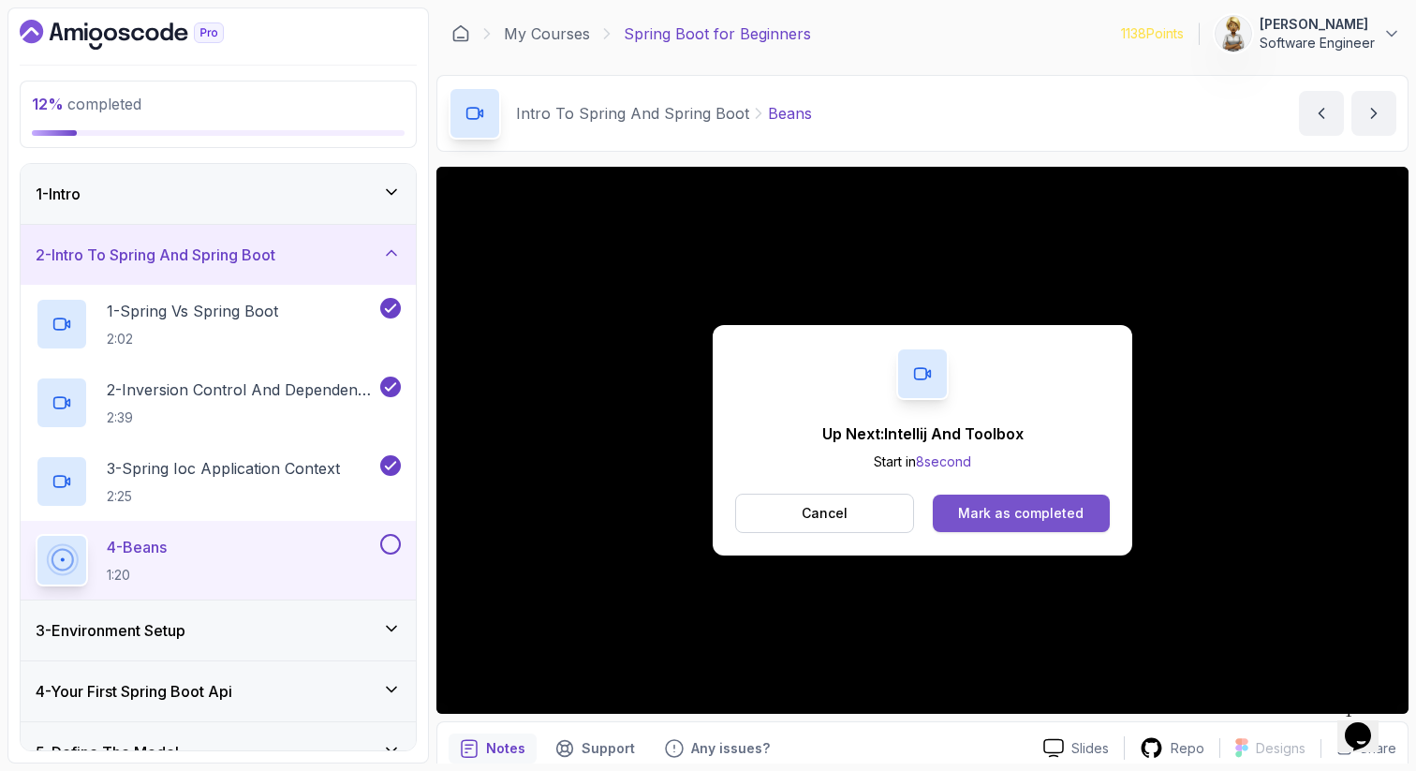
click at [1009, 506] on div "Mark as completed" at bounding box center [1021, 513] width 126 height 19
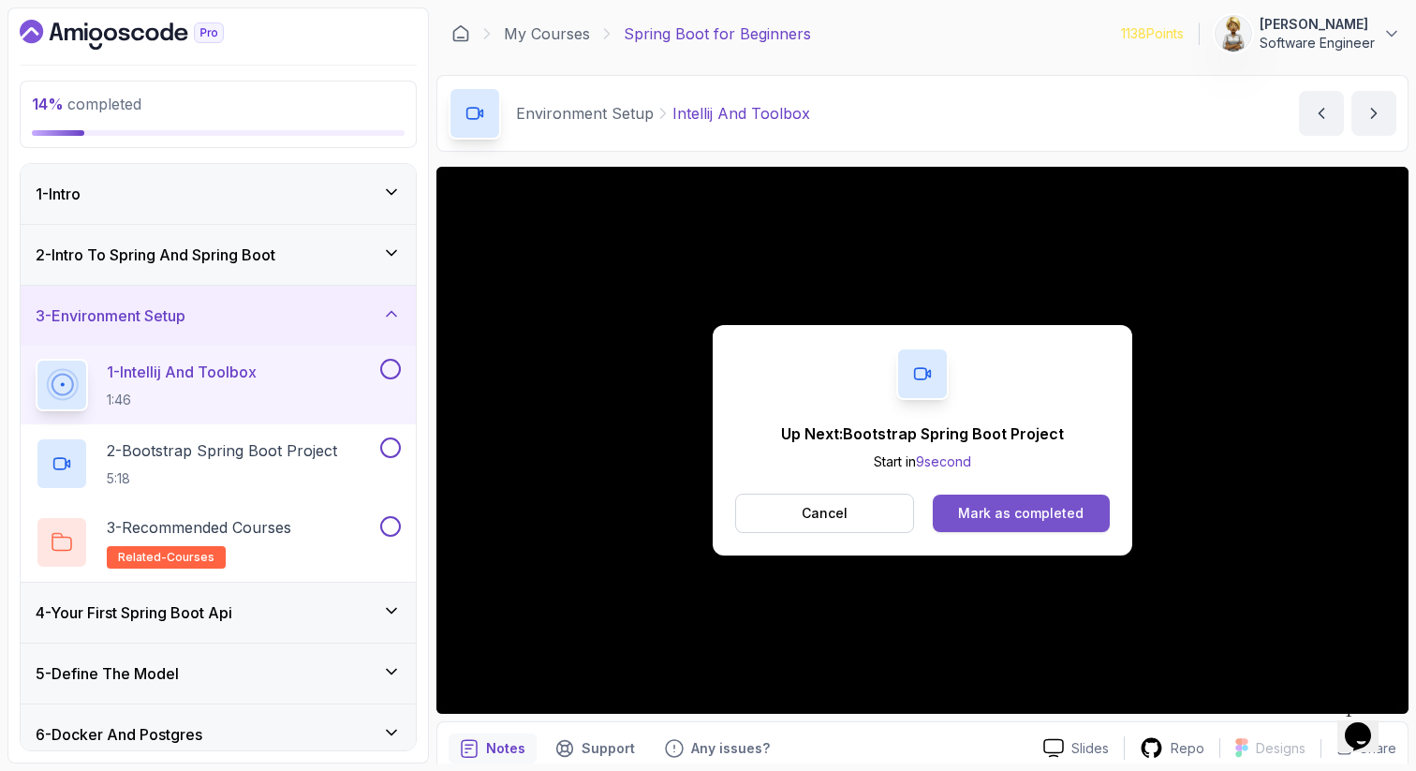
click at [1012, 516] on div "Mark as completed" at bounding box center [1021, 513] width 126 height 19
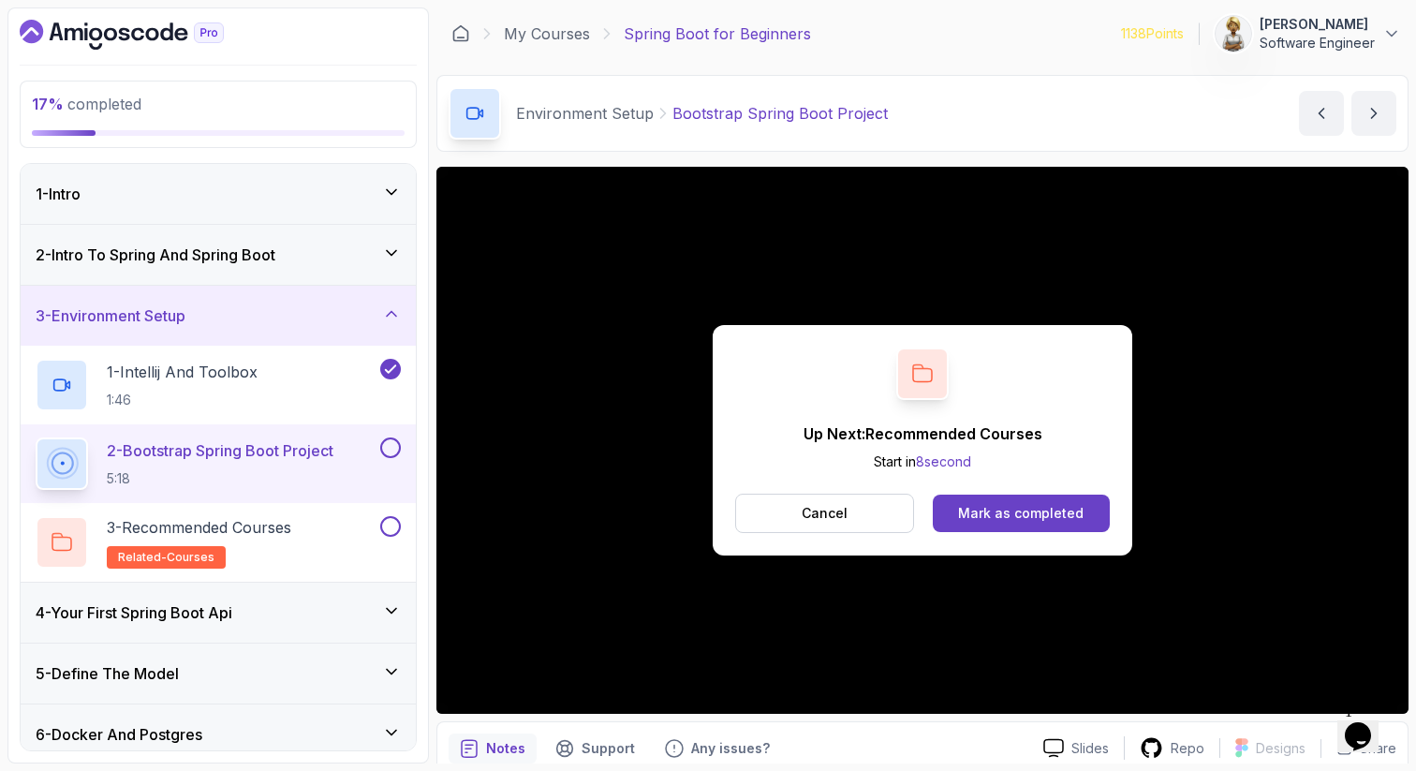
click at [1012, 517] on div "Mark as completed" at bounding box center [1021, 513] width 126 height 19
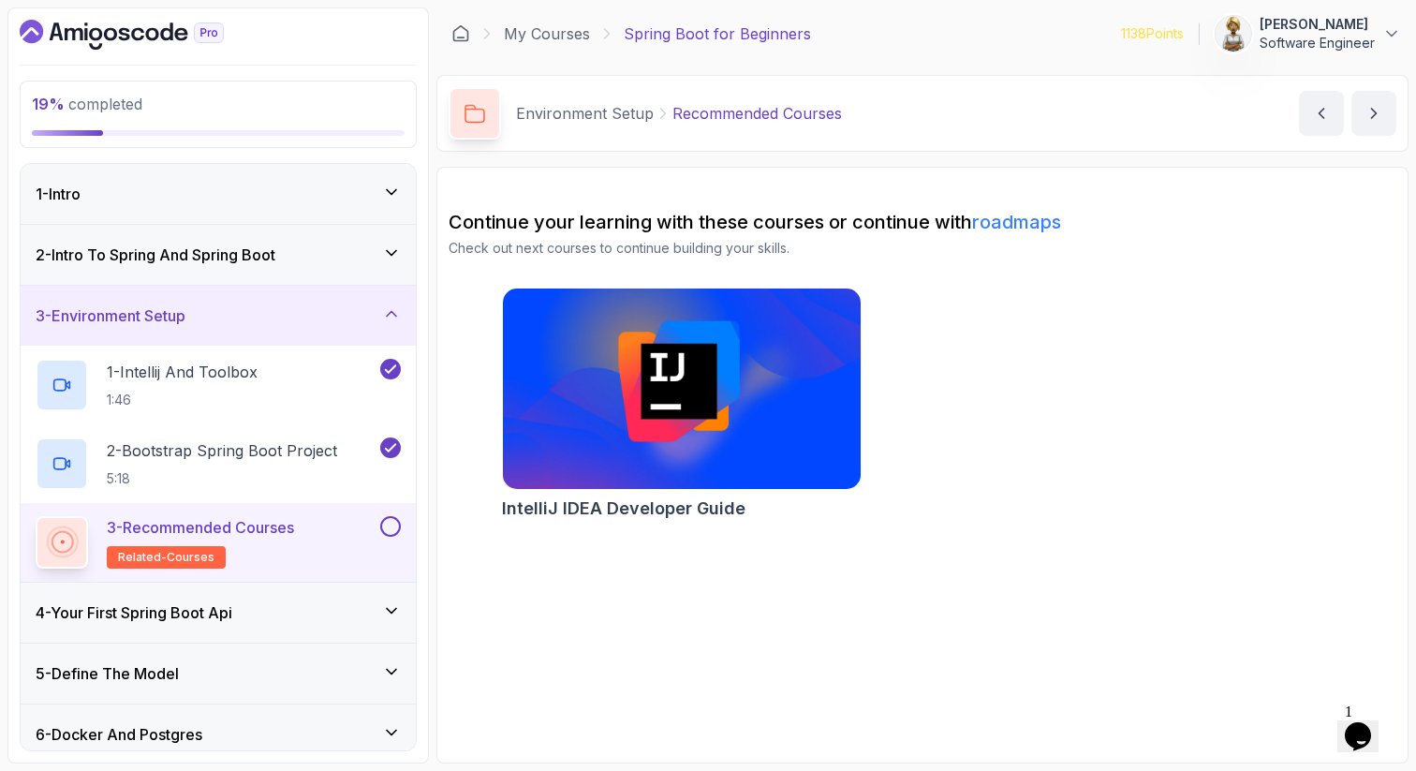
click at [388, 524] on button at bounding box center [390, 526] width 21 height 21
click at [389, 305] on icon at bounding box center [391, 313] width 19 height 19
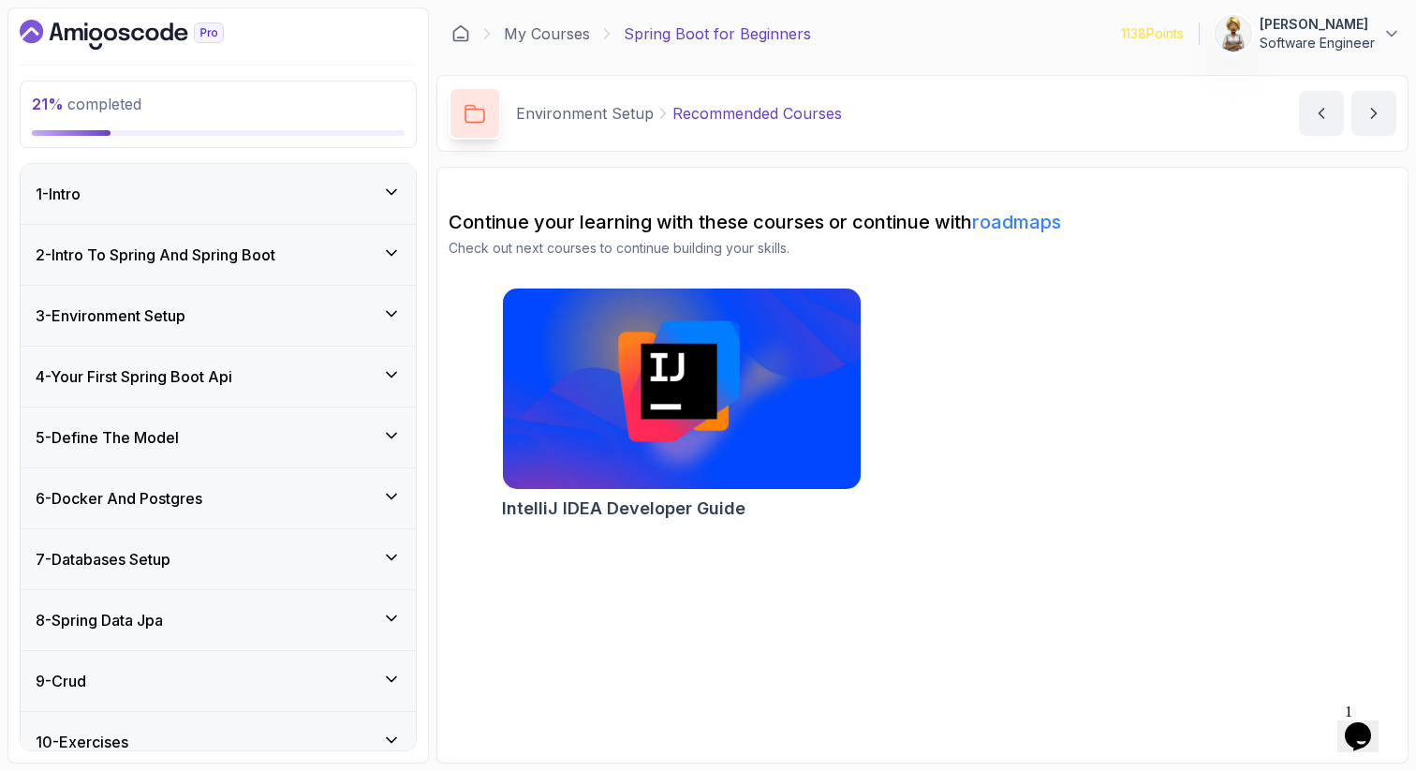
click at [390, 370] on icon at bounding box center [391, 374] width 19 height 19
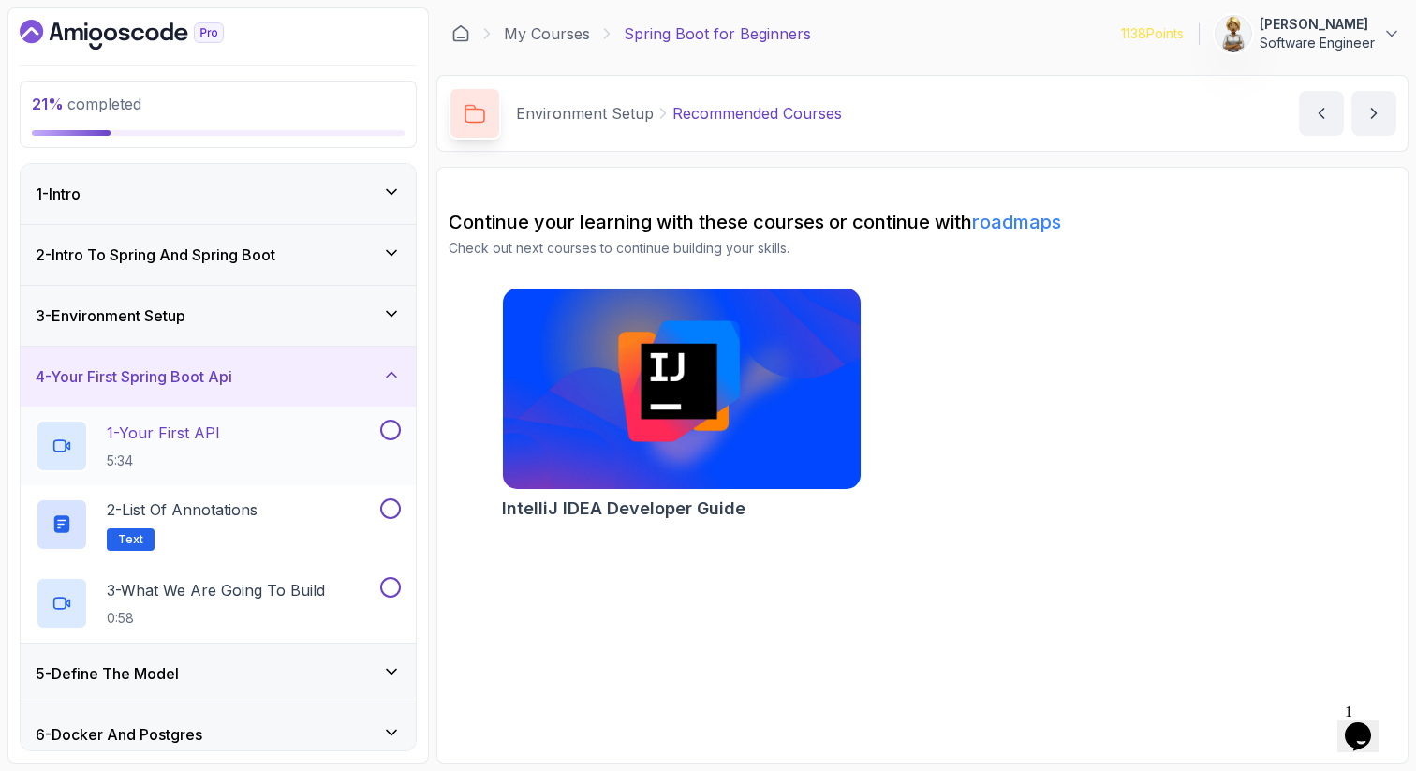
click at [317, 416] on div "1 - Your First API 5:34" at bounding box center [218, 445] width 395 height 79
click at [197, 435] on p "1 - Your First API" at bounding box center [163, 432] width 113 height 22
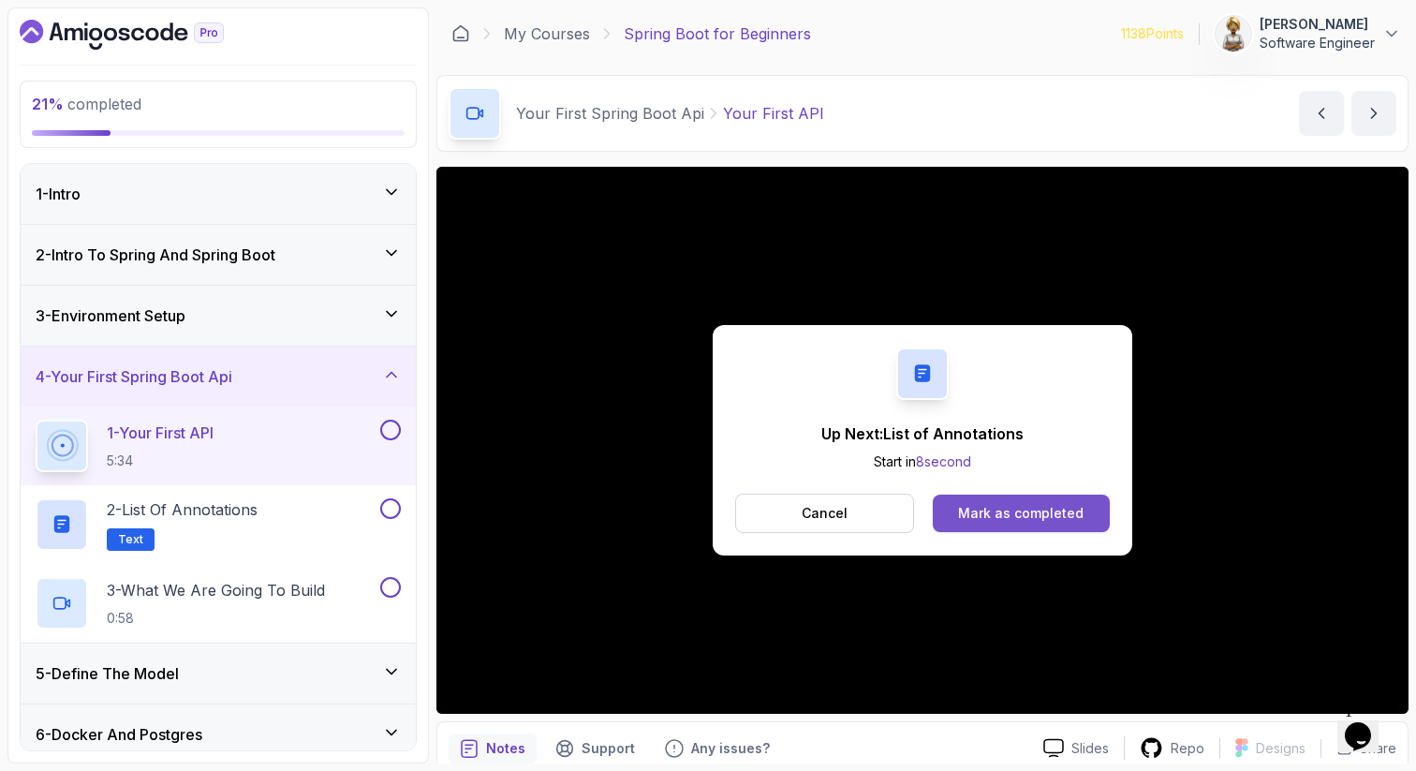
click at [1014, 520] on div "Mark as completed" at bounding box center [1021, 513] width 126 height 19
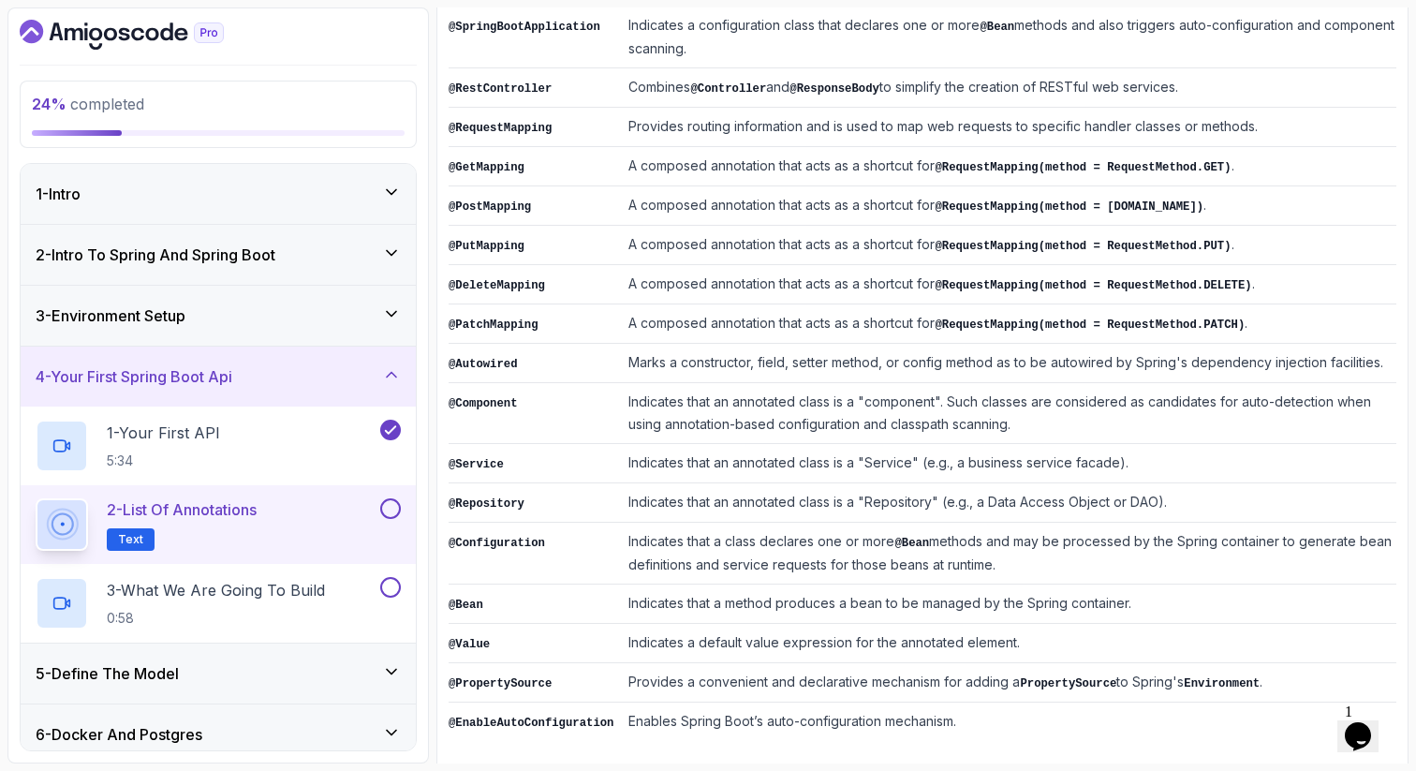
scroll to position [378, 0]
click at [394, 506] on button at bounding box center [390, 508] width 21 height 21
click at [347, 592] on div "3 - What We Are Going To Build 0:58" at bounding box center [206, 603] width 341 height 52
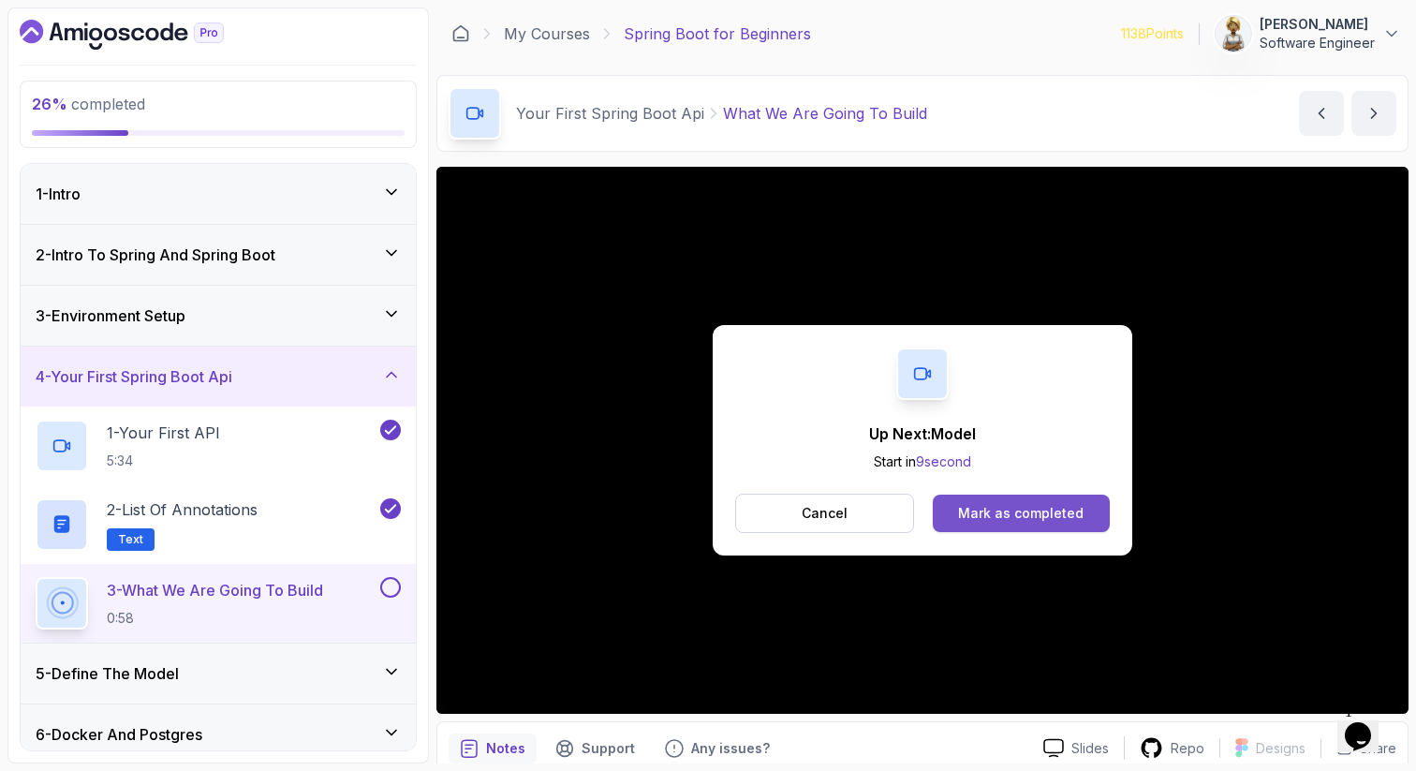
click at [979, 513] on div "Mark as completed" at bounding box center [1021, 513] width 126 height 19
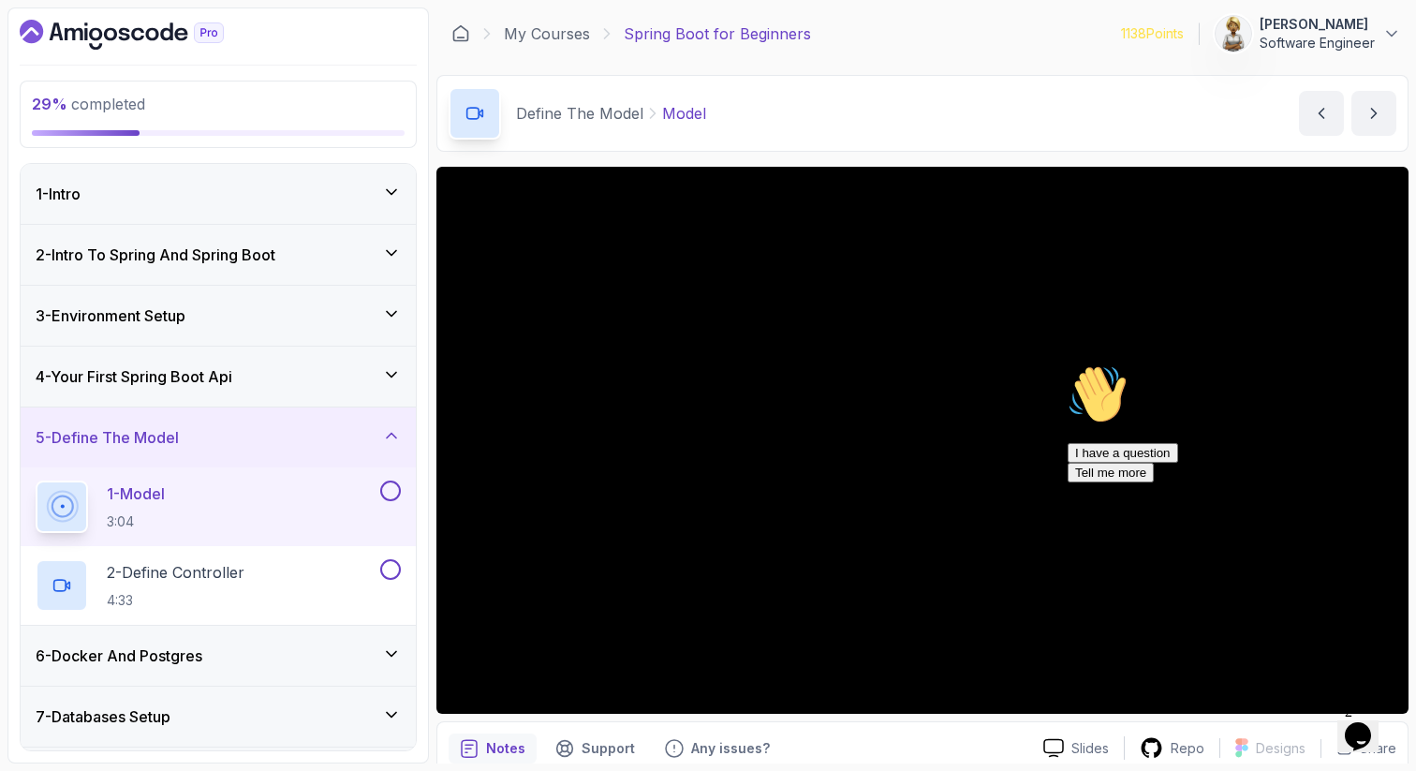
click at [1068, 364] on icon "Chat attention grabber" at bounding box center [1068, 364] width 0 height 0
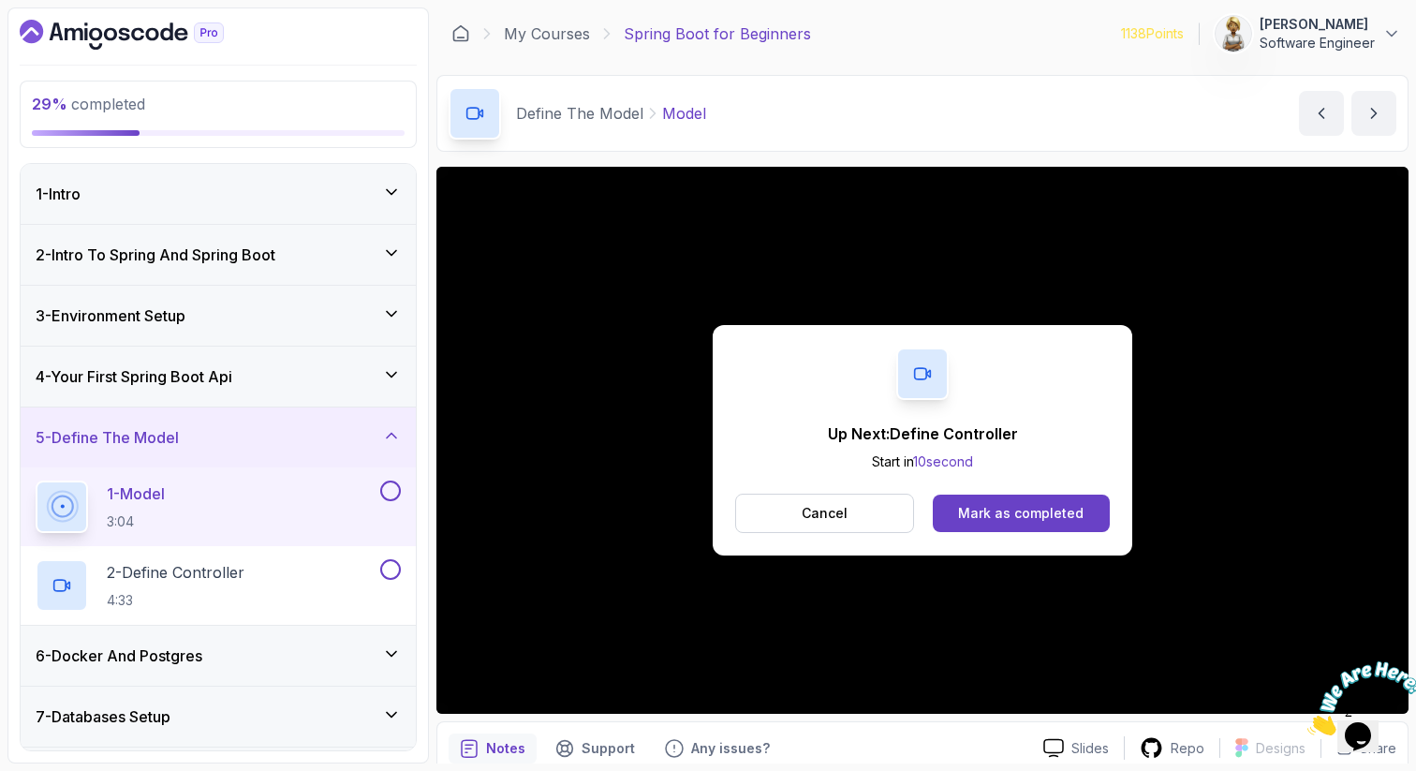
click at [389, 484] on button at bounding box center [390, 490] width 21 height 21
click at [1053, 523] on button "Mark as completed" at bounding box center [1021, 513] width 177 height 37
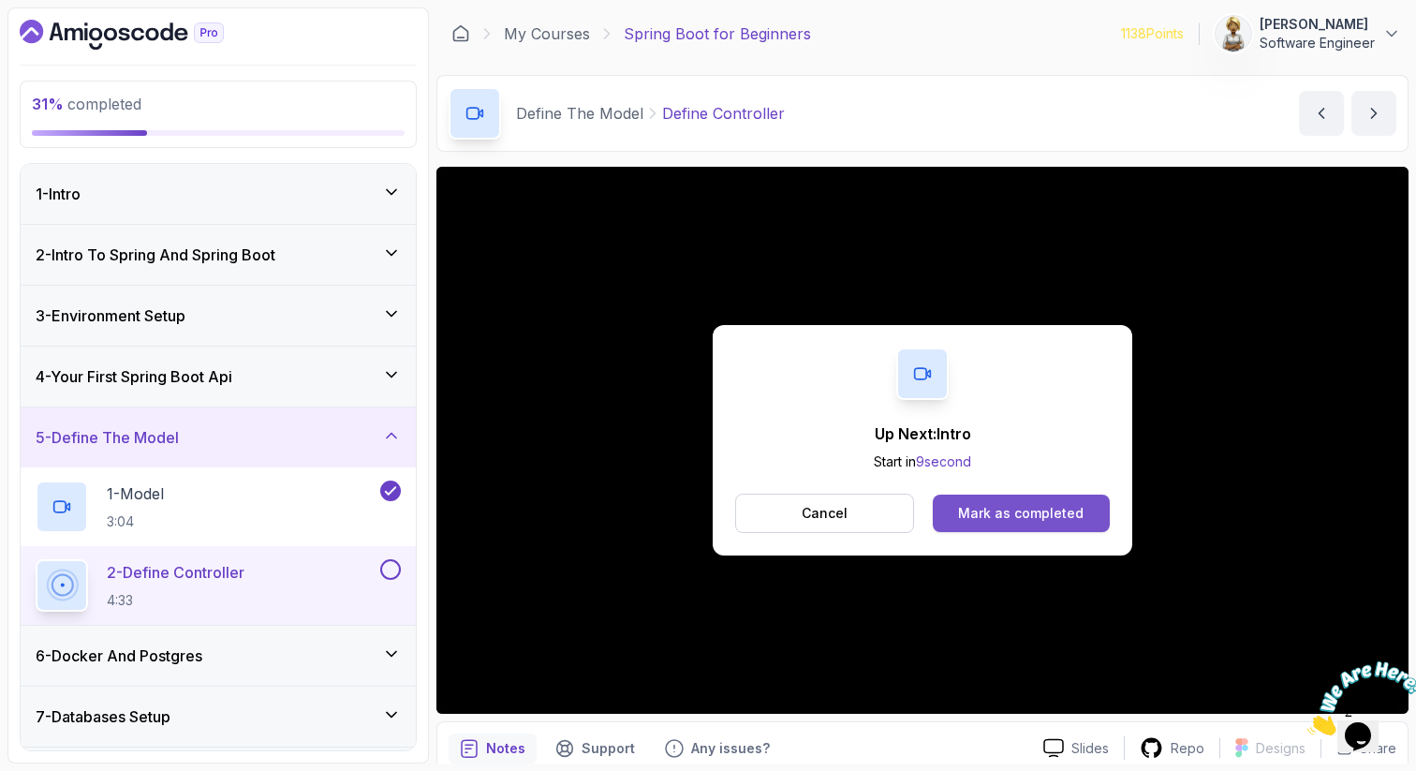
click at [1053, 499] on button "Mark as completed" at bounding box center [1021, 513] width 177 height 37
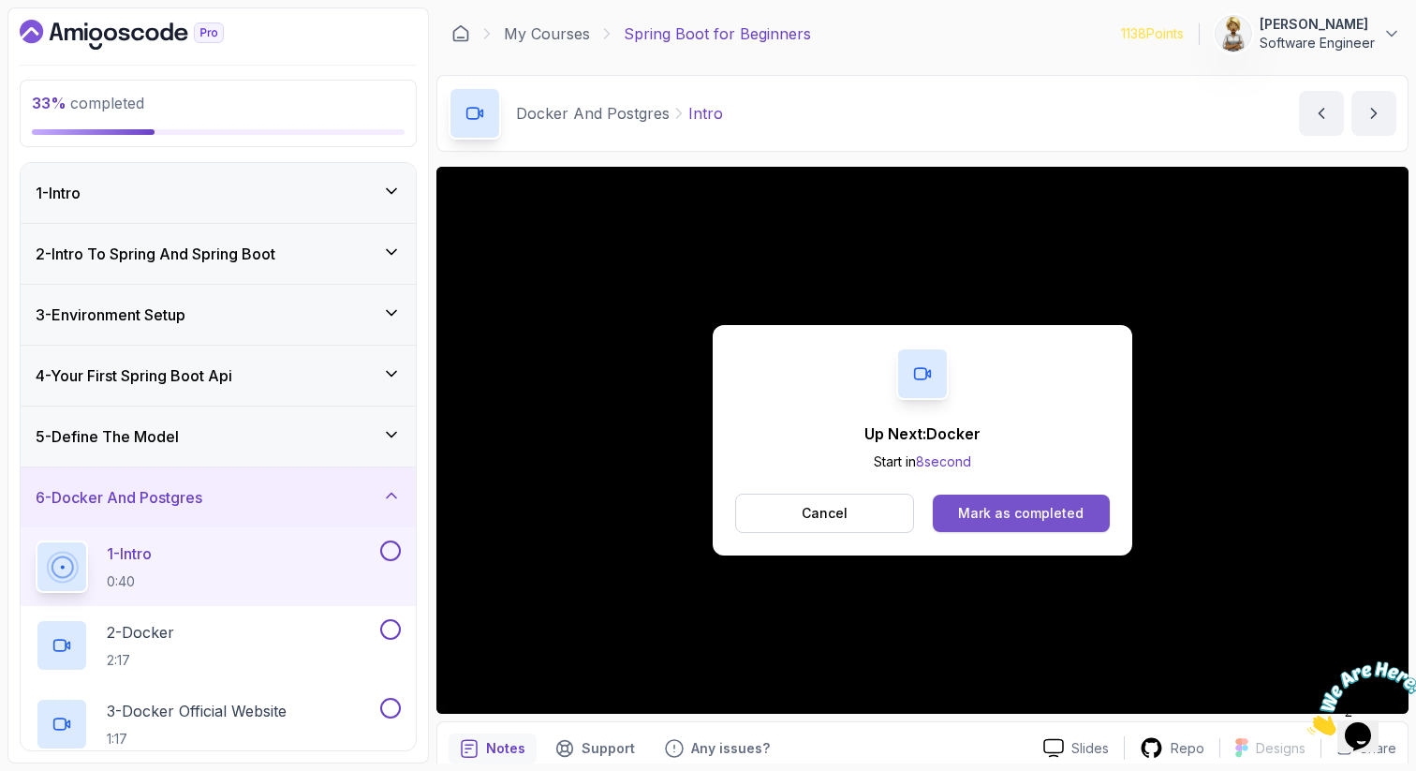
click at [1011, 512] on div "Mark as completed" at bounding box center [1021, 513] width 126 height 19
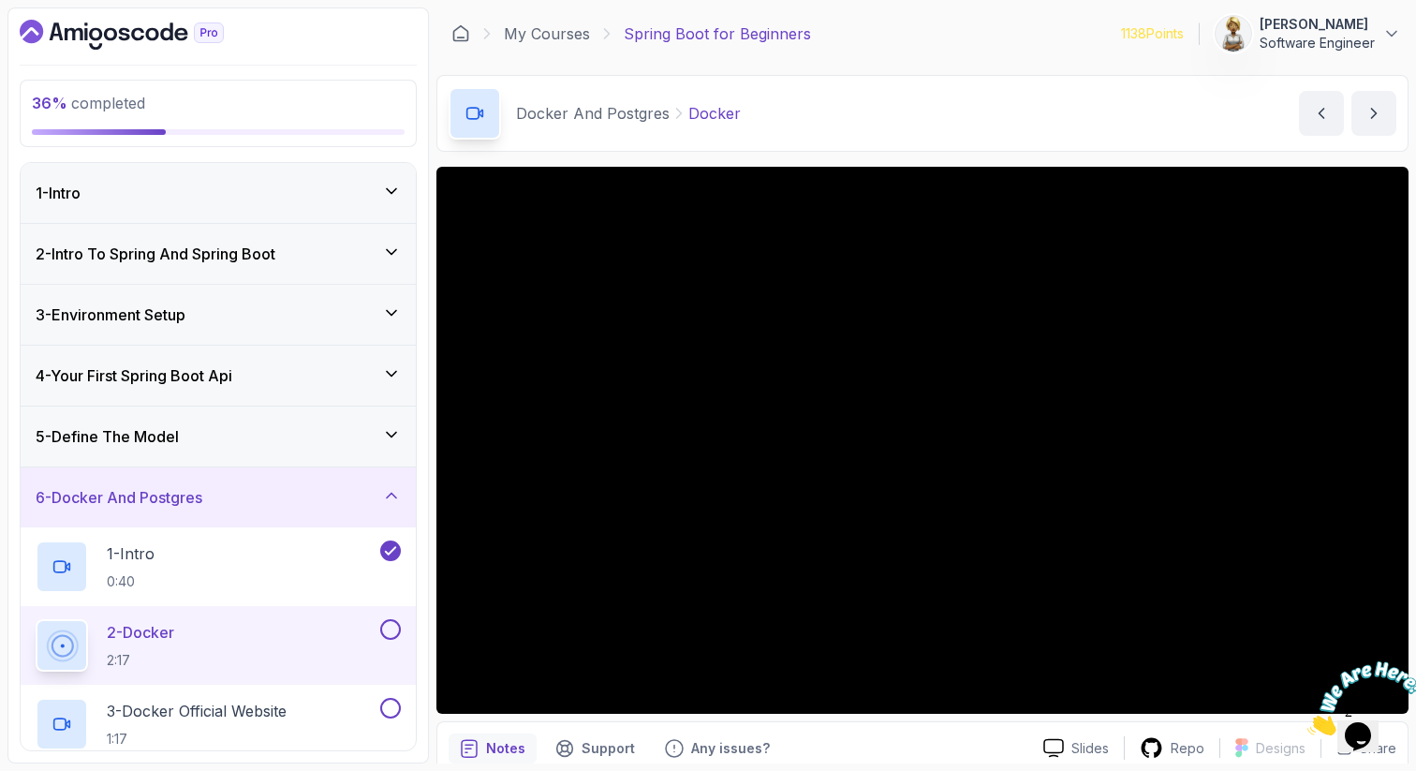
click at [258, 632] on div "2 - Docker 2:17" at bounding box center [206, 645] width 341 height 52
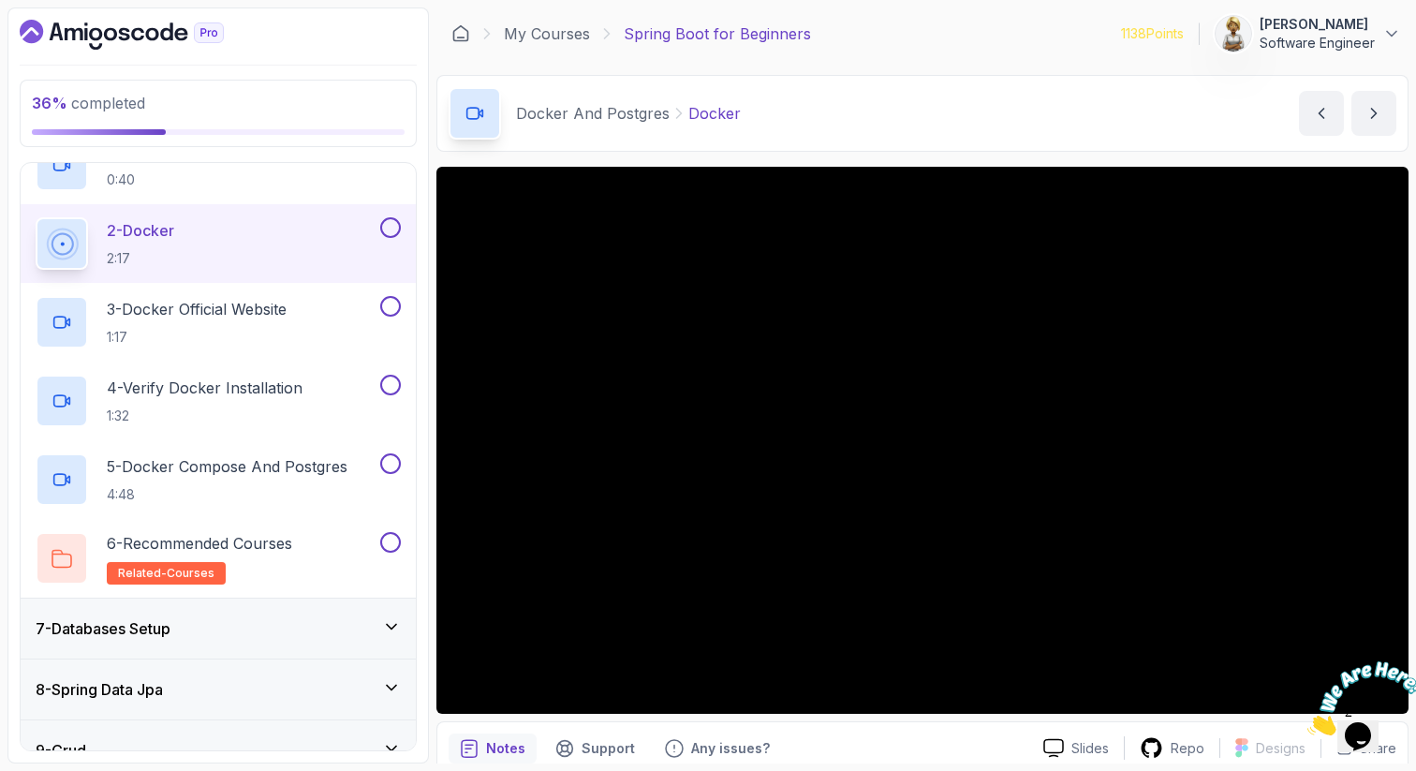
scroll to position [412, 0]
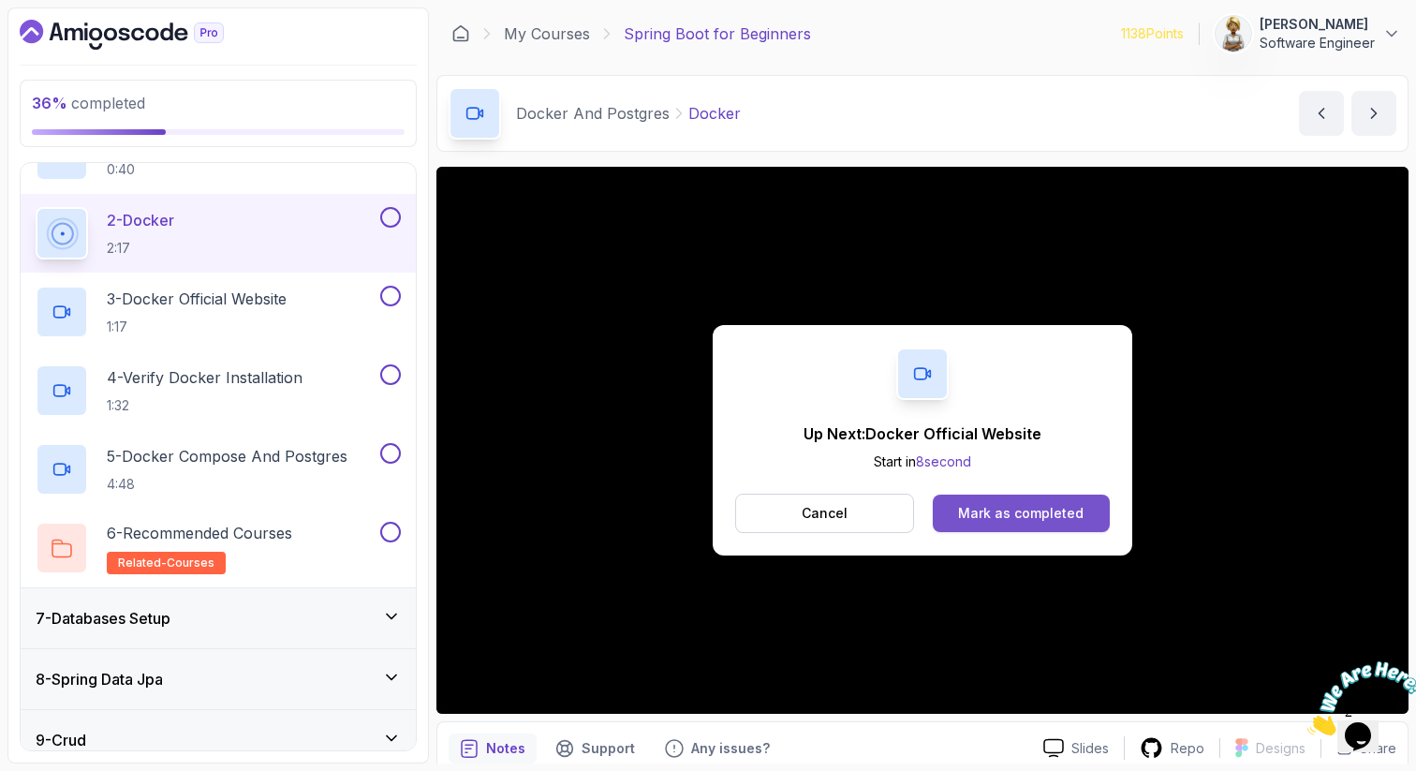
click at [1018, 508] on div "Mark as completed" at bounding box center [1021, 513] width 126 height 19
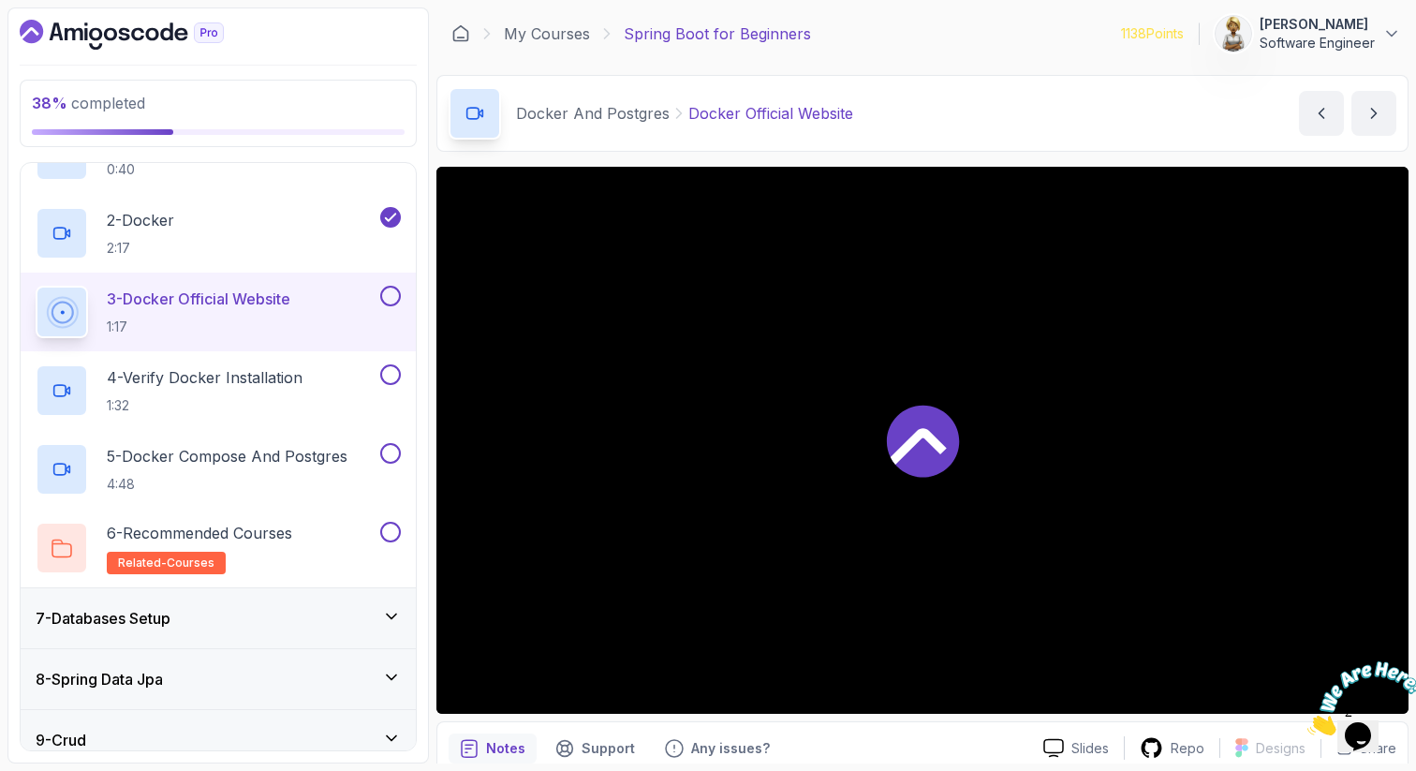
click at [283, 303] on p "3 - Docker Official Website" at bounding box center [199, 299] width 184 height 22
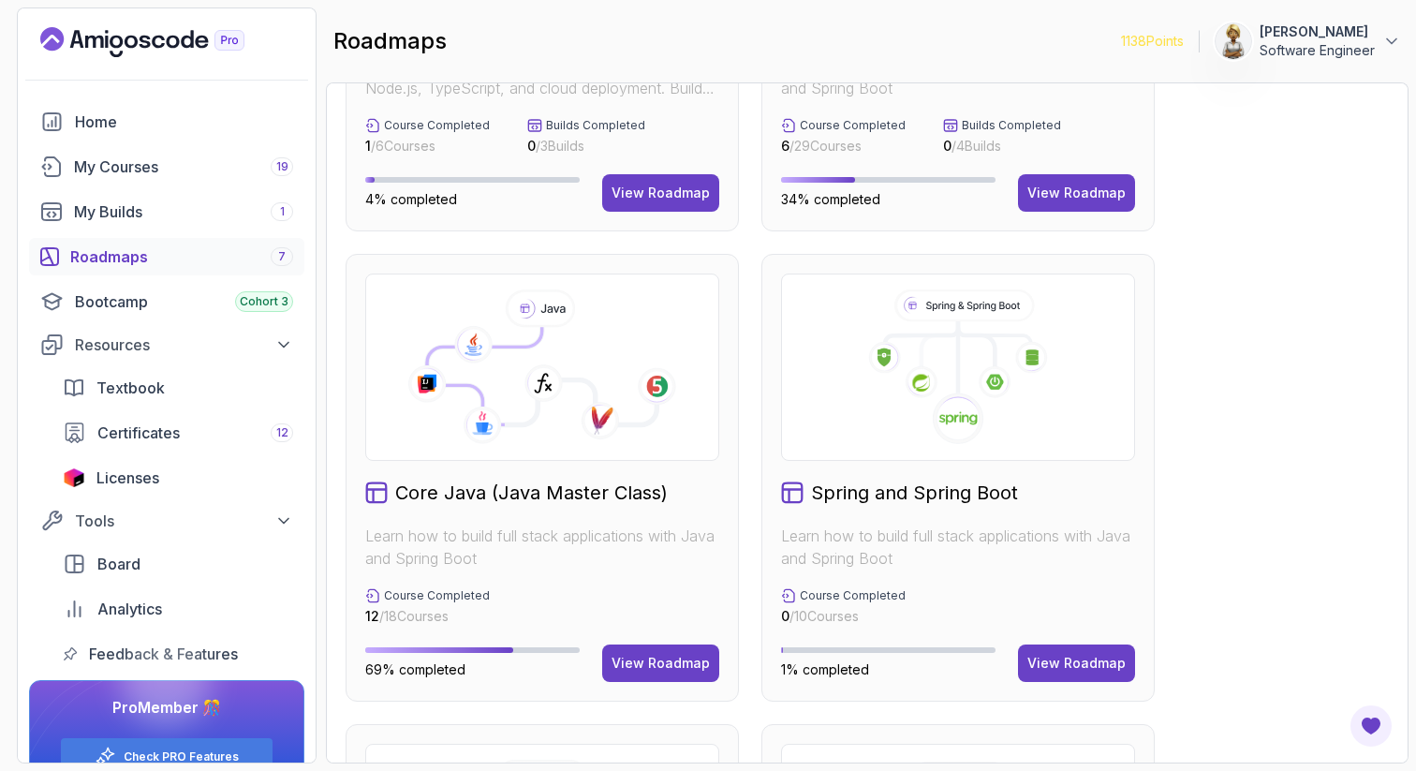
scroll to position [37, 0]
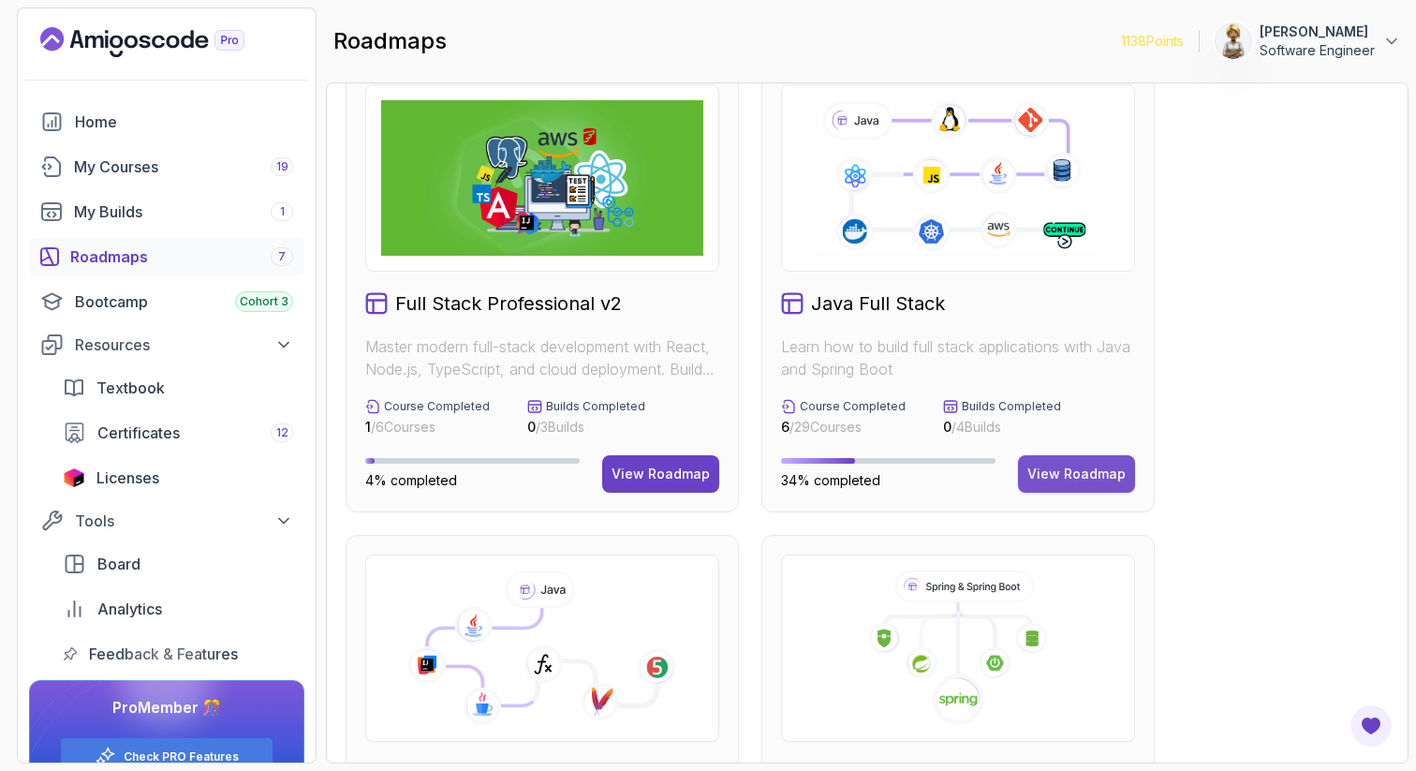
click at [1081, 470] on div "View Roadmap" at bounding box center [1076, 474] width 98 height 19
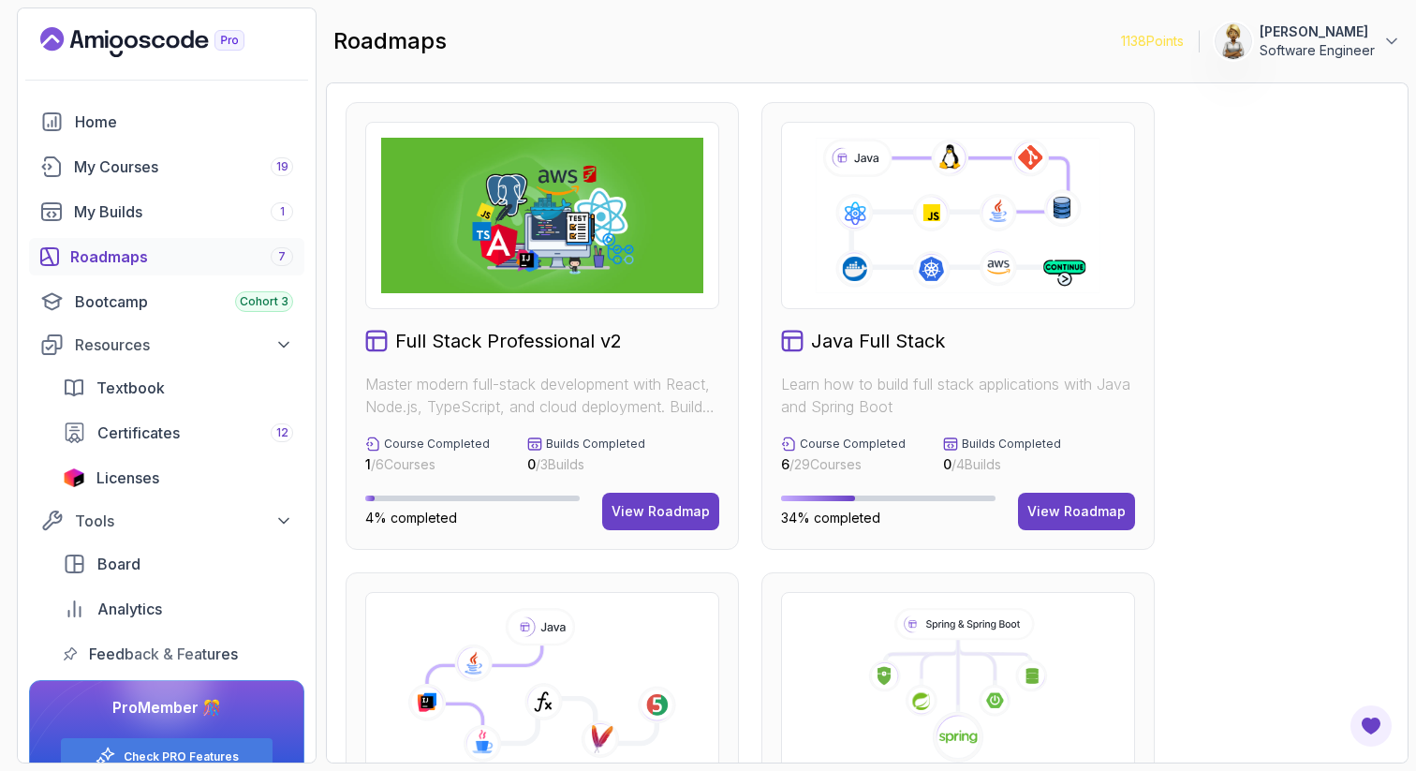
click at [815, 679] on icon at bounding box center [958, 685] width 322 height 155
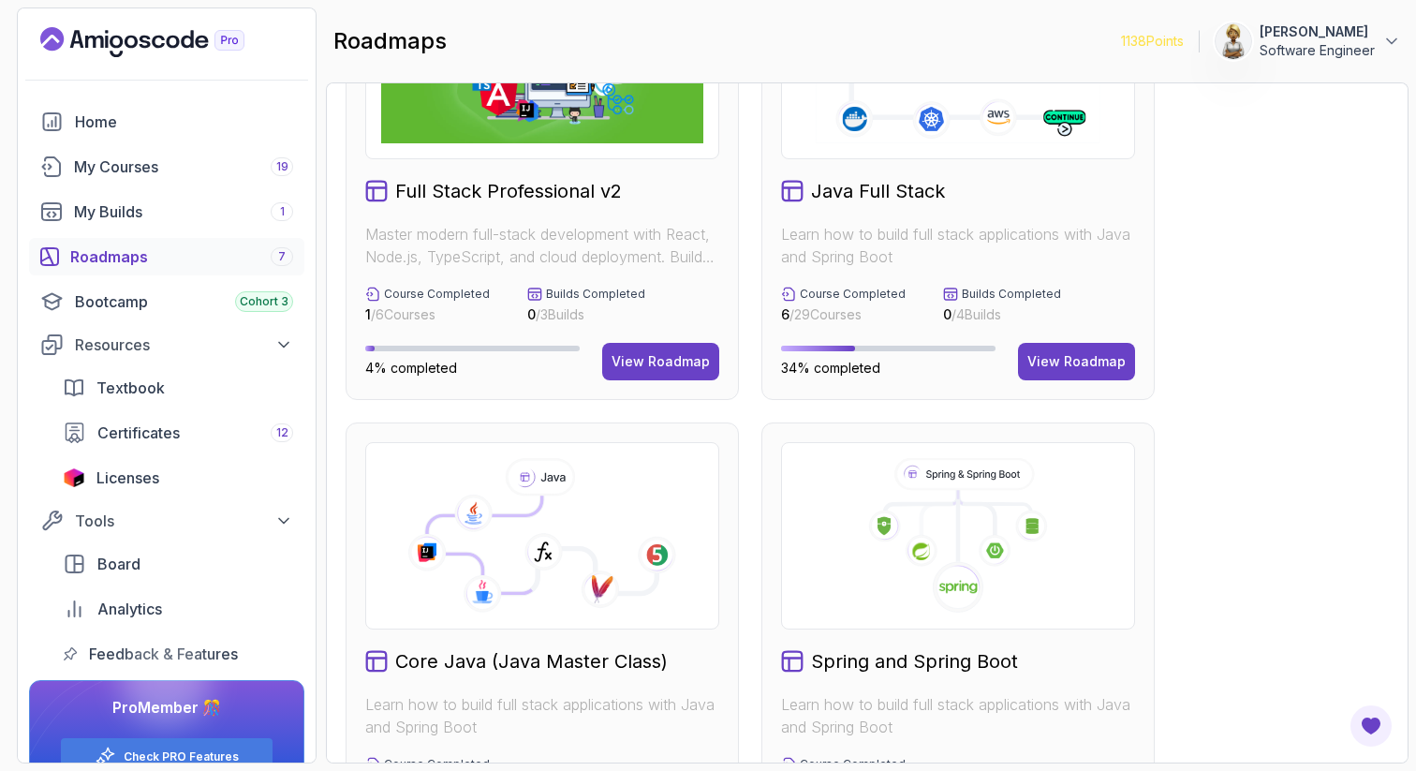
click at [1125, 615] on div at bounding box center [958, 535] width 354 height 187
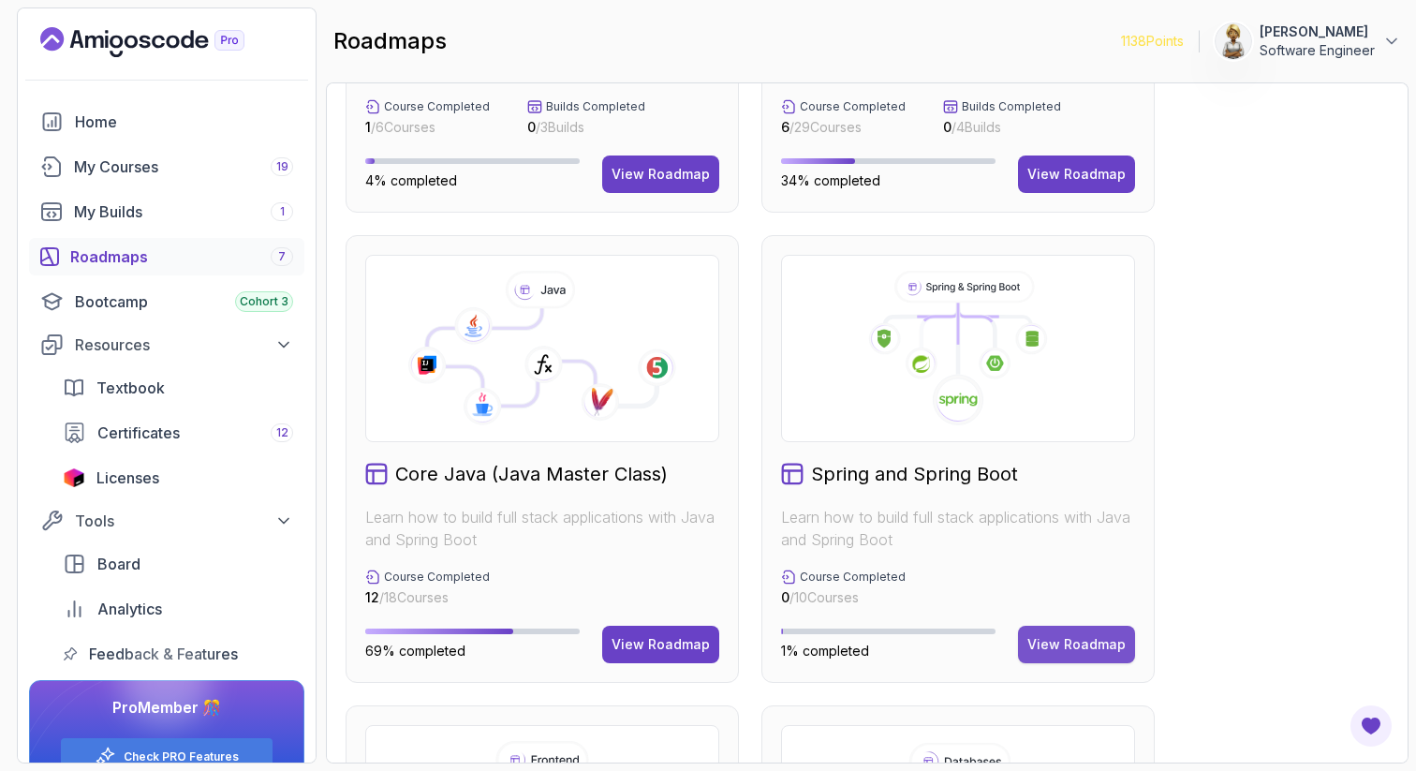
click at [1075, 636] on div "View Roadmap" at bounding box center [1076, 644] width 98 height 19
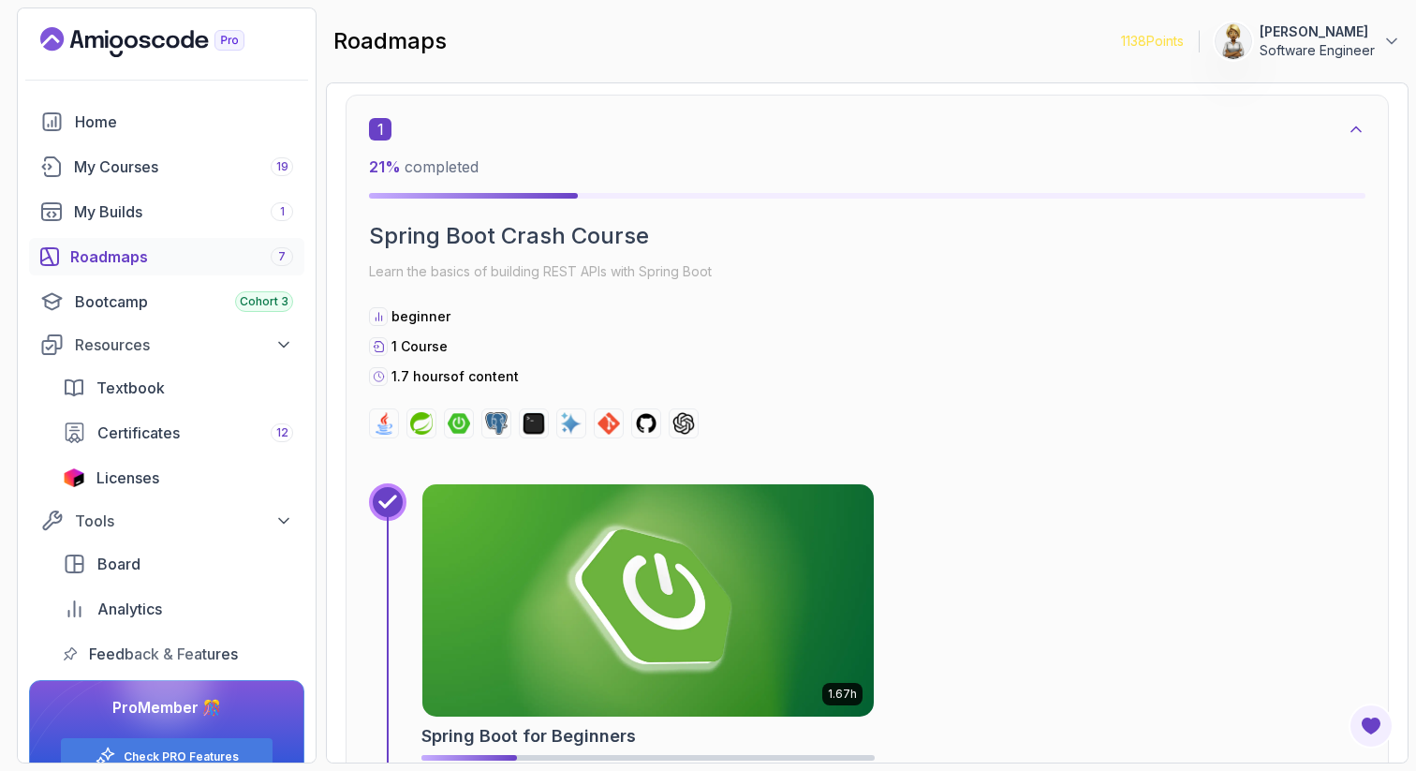
scroll to position [431, 0]
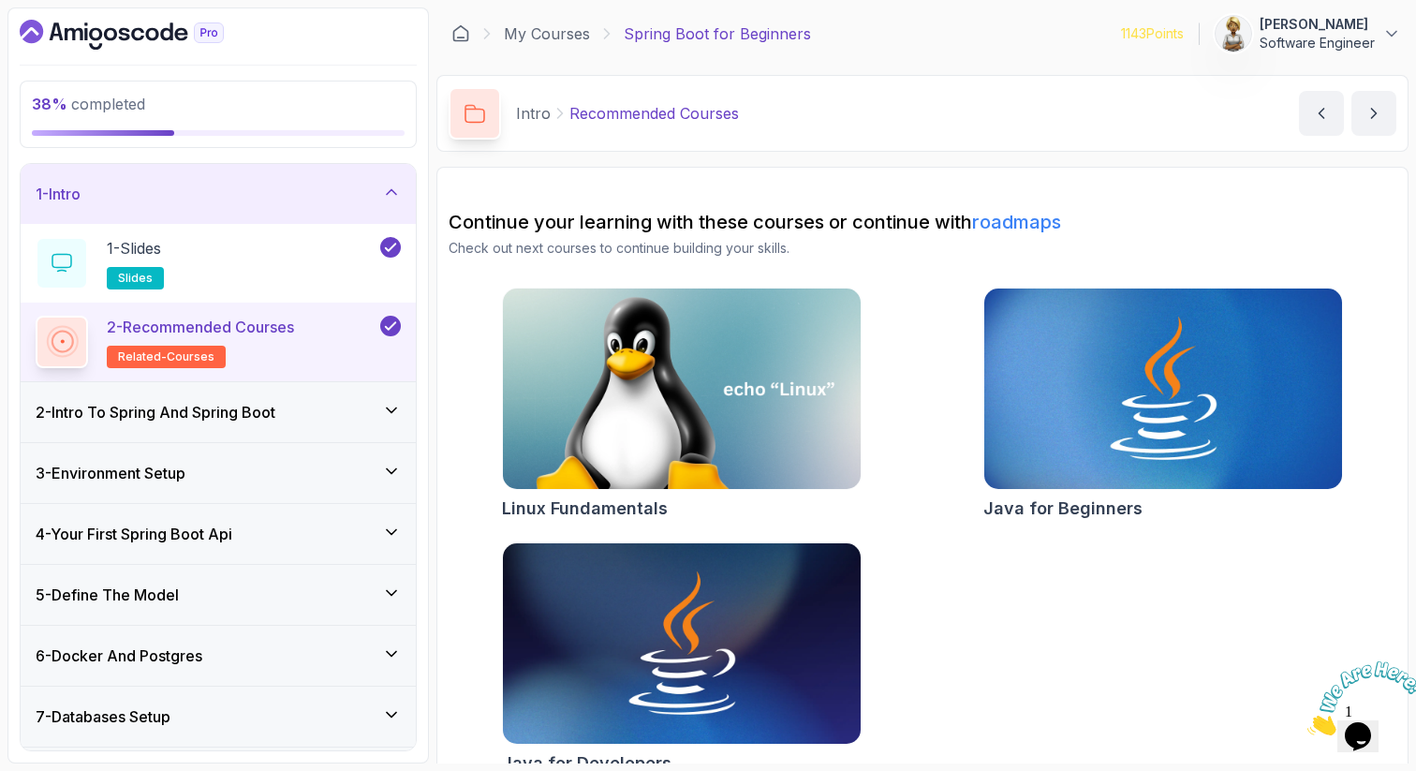
click at [394, 185] on icon at bounding box center [391, 192] width 19 height 19
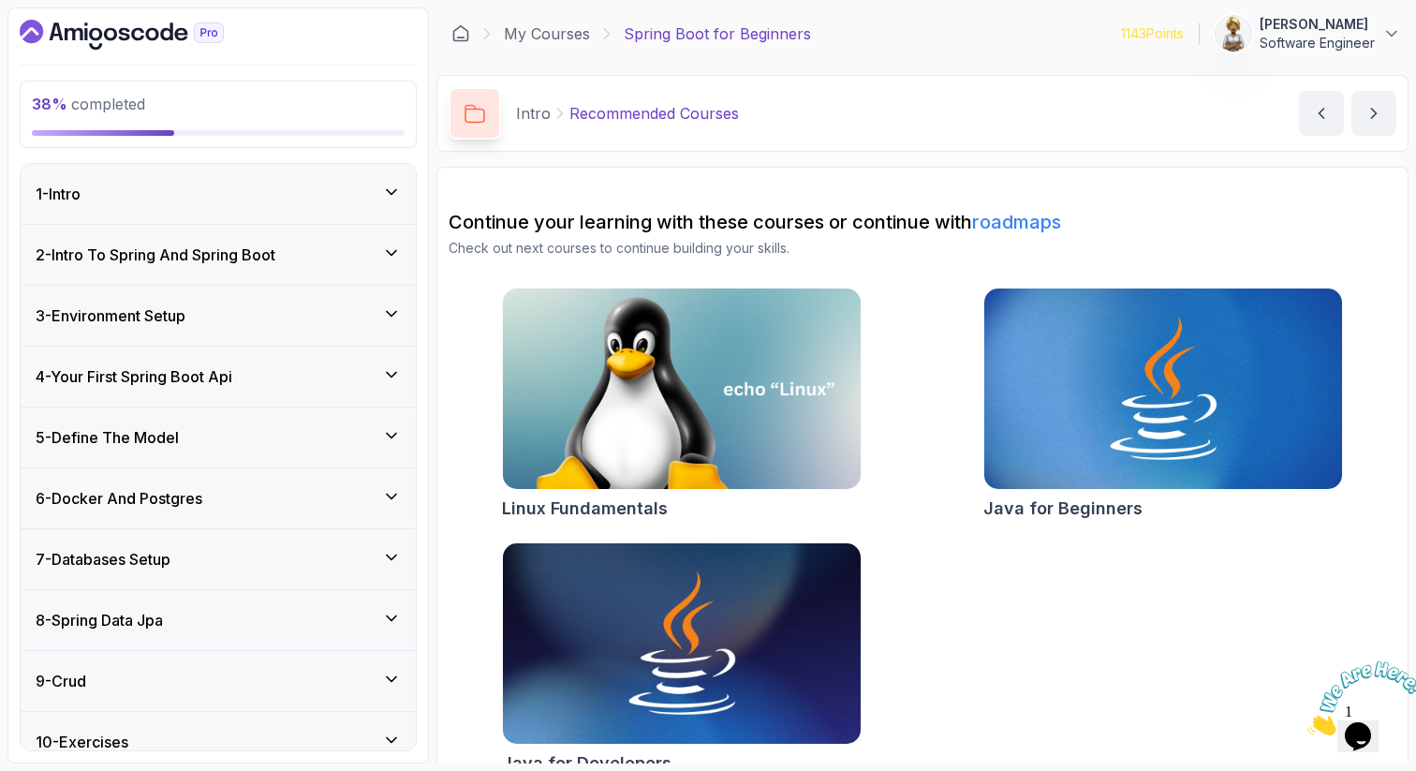
click at [390, 433] on icon at bounding box center [391, 435] width 19 height 19
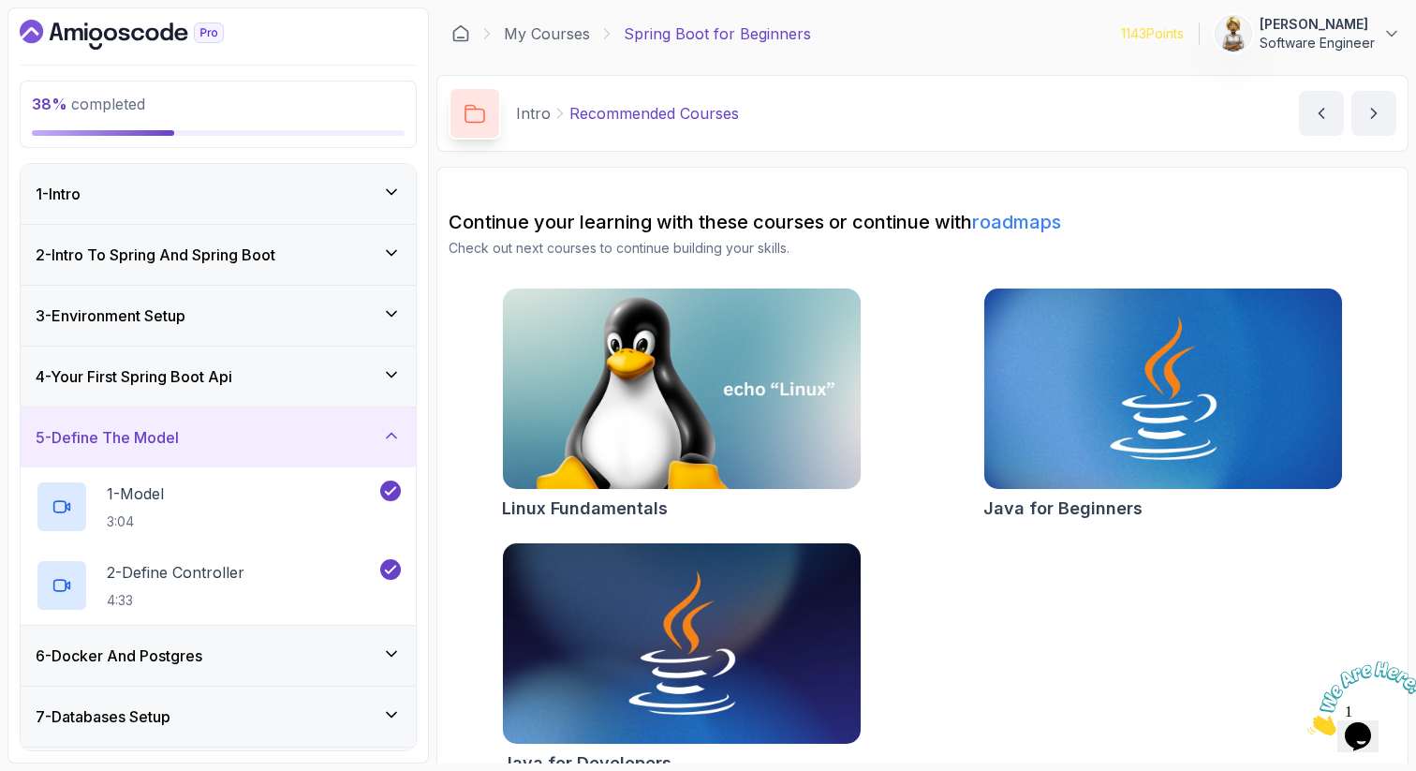
click at [391, 433] on icon at bounding box center [391, 435] width 9 height 5
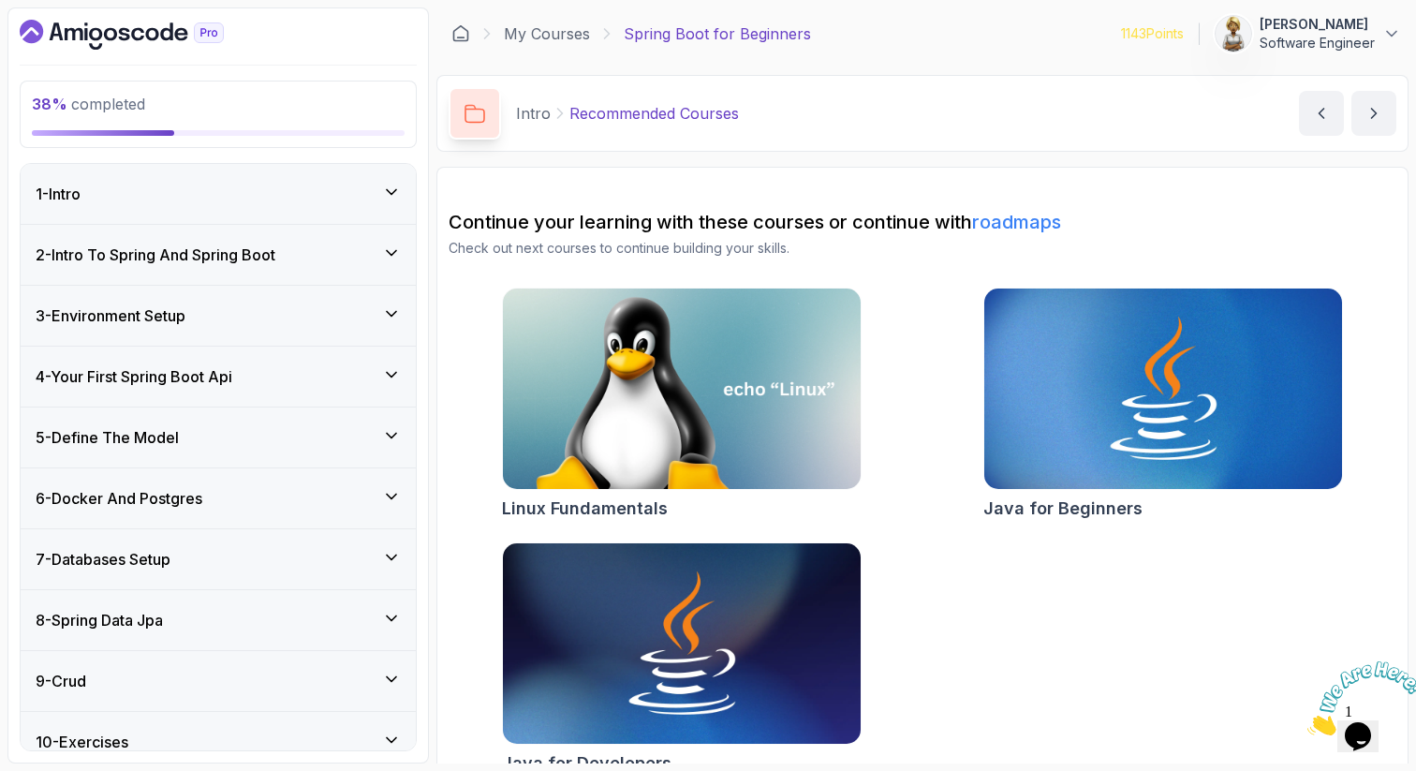
click at [401, 504] on div "6 - Docker And Postgres" at bounding box center [218, 498] width 395 height 60
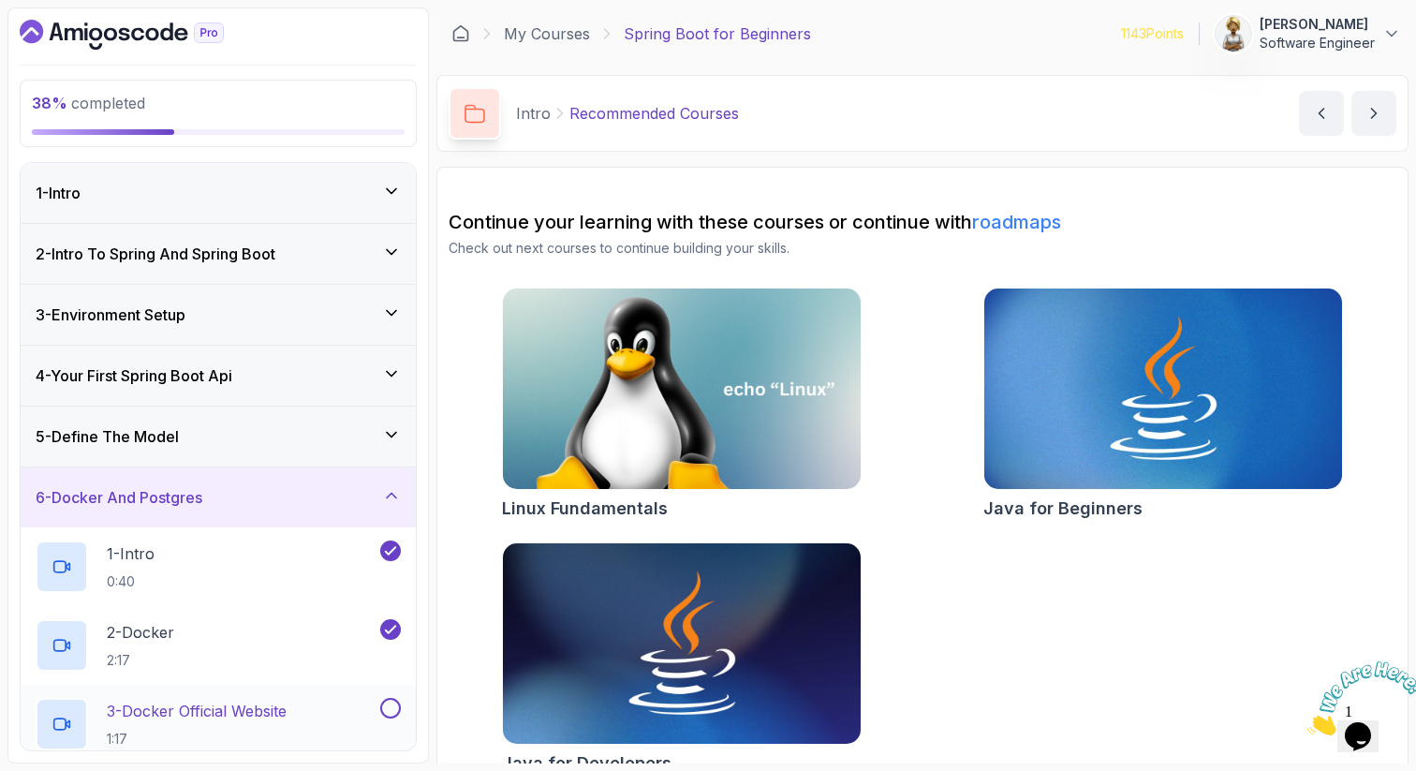
click at [319, 716] on div "3 - Docker Official Website 1:17" at bounding box center [206, 724] width 341 height 52
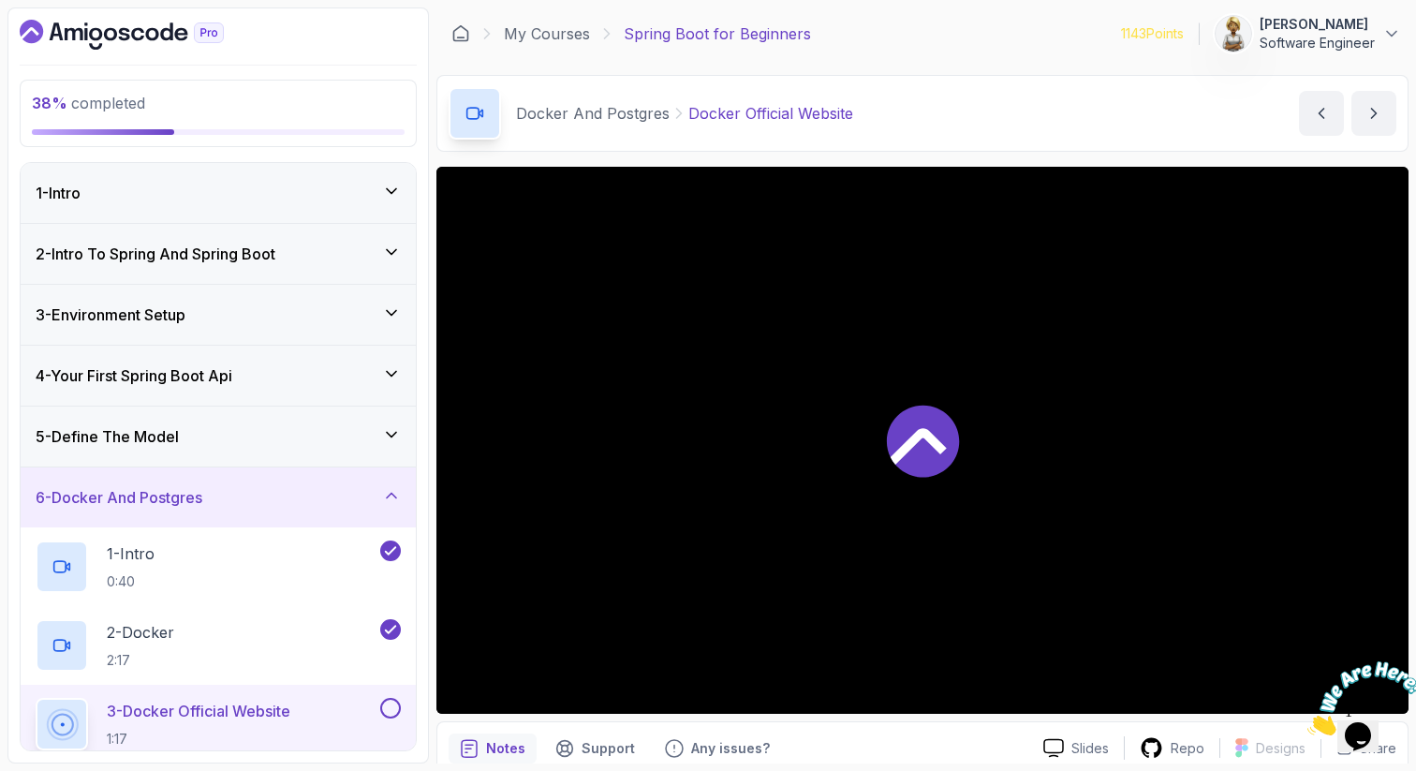
click at [526, 639] on div at bounding box center [922, 440] width 972 height 547
click at [259, 725] on h2 "3 - Docker Official Website 1:17" at bounding box center [199, 724] width 184 height 49
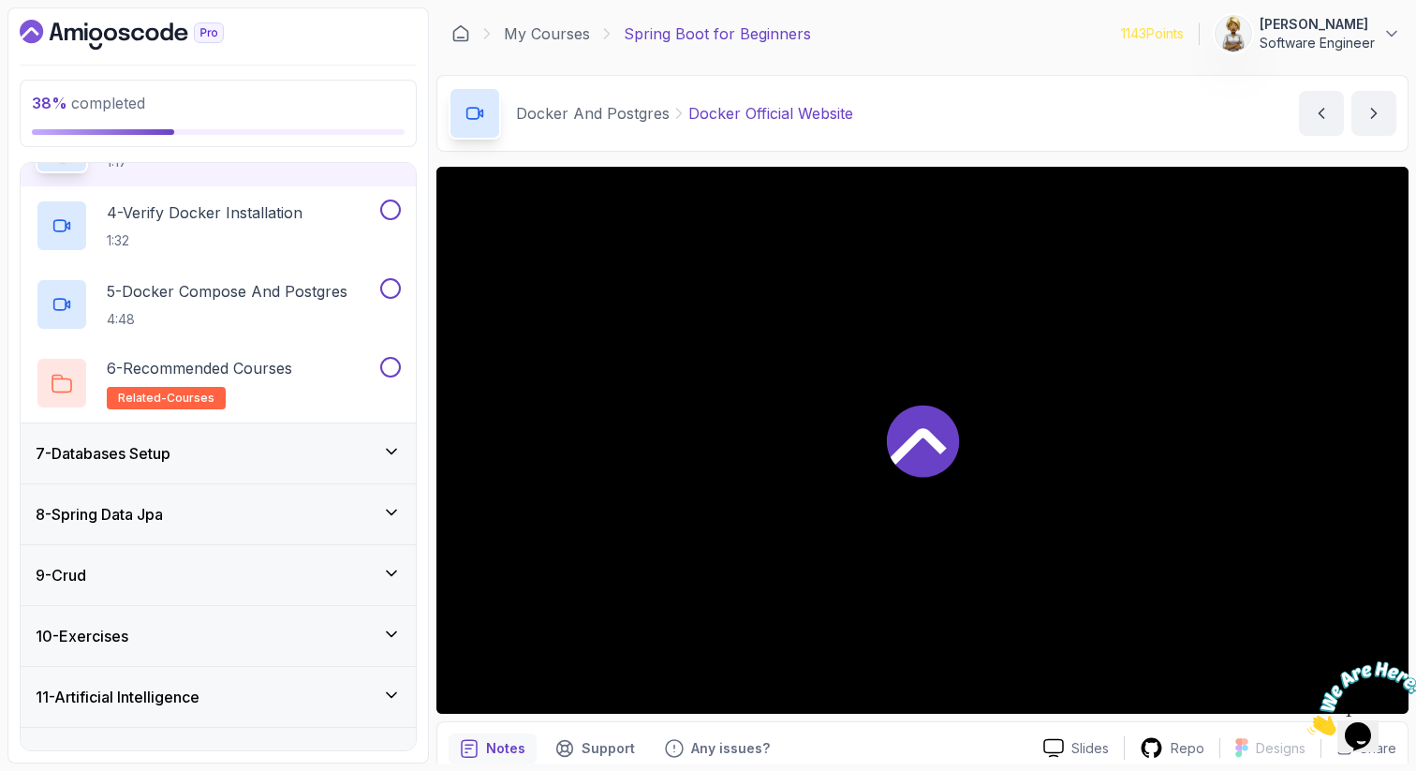
scroll to position [539, 0]
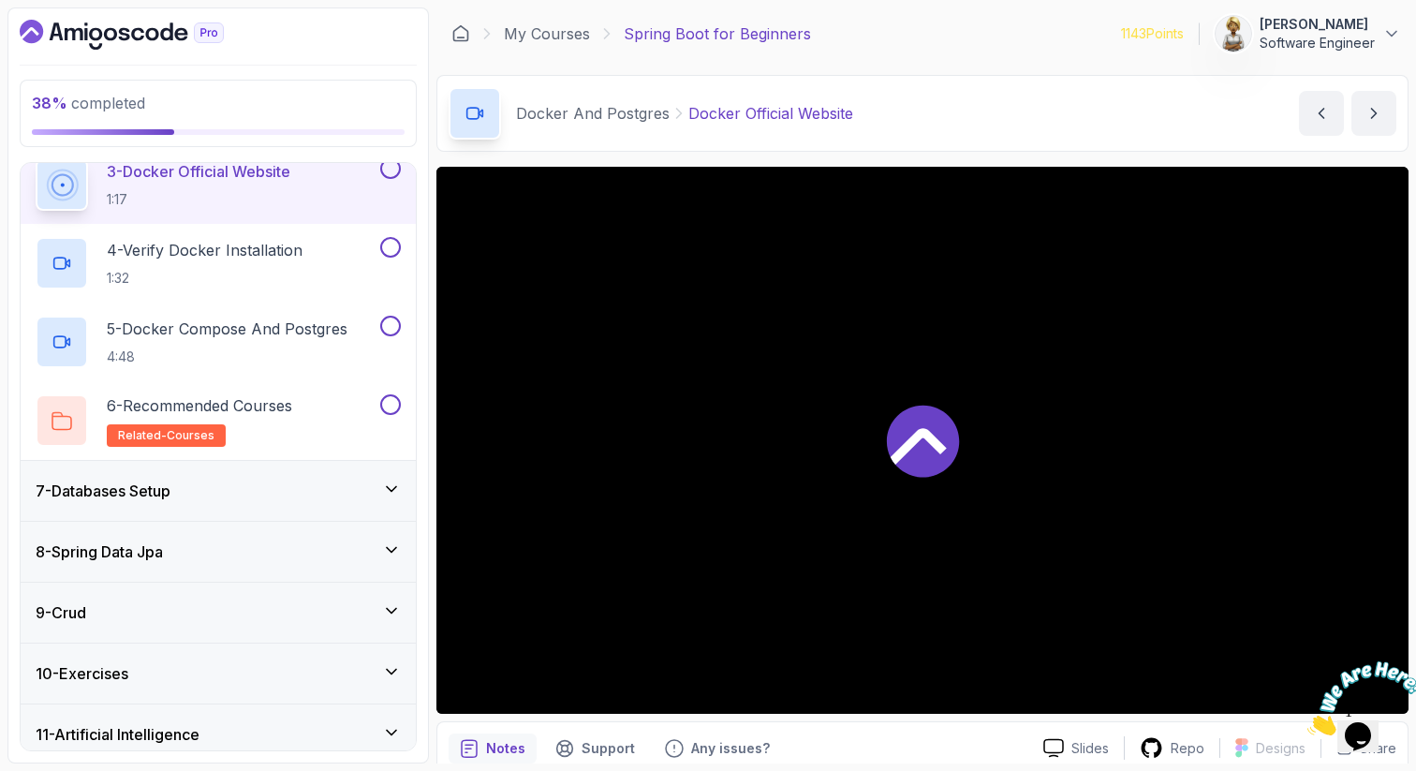
click at [645, 571] on div at bounding box center [922, 440] width 972 height 547
click at [249, 190] on p "1:17" at bounding box center [199, 199] width 184 height 19
click at [251, 186] on h2 "3 - Docker Official Website 1:17" at bounding box center [199, 184] width 184 height 49
click at [240, 183] on h2 "3 - Docker Official Website 1:17" at bounding box center [199, 184] width 184 height 49
click at [200, 188] on h2 "3 - Docker Official Website 1:17" at bounding box center [199, 184] width 184 height 49
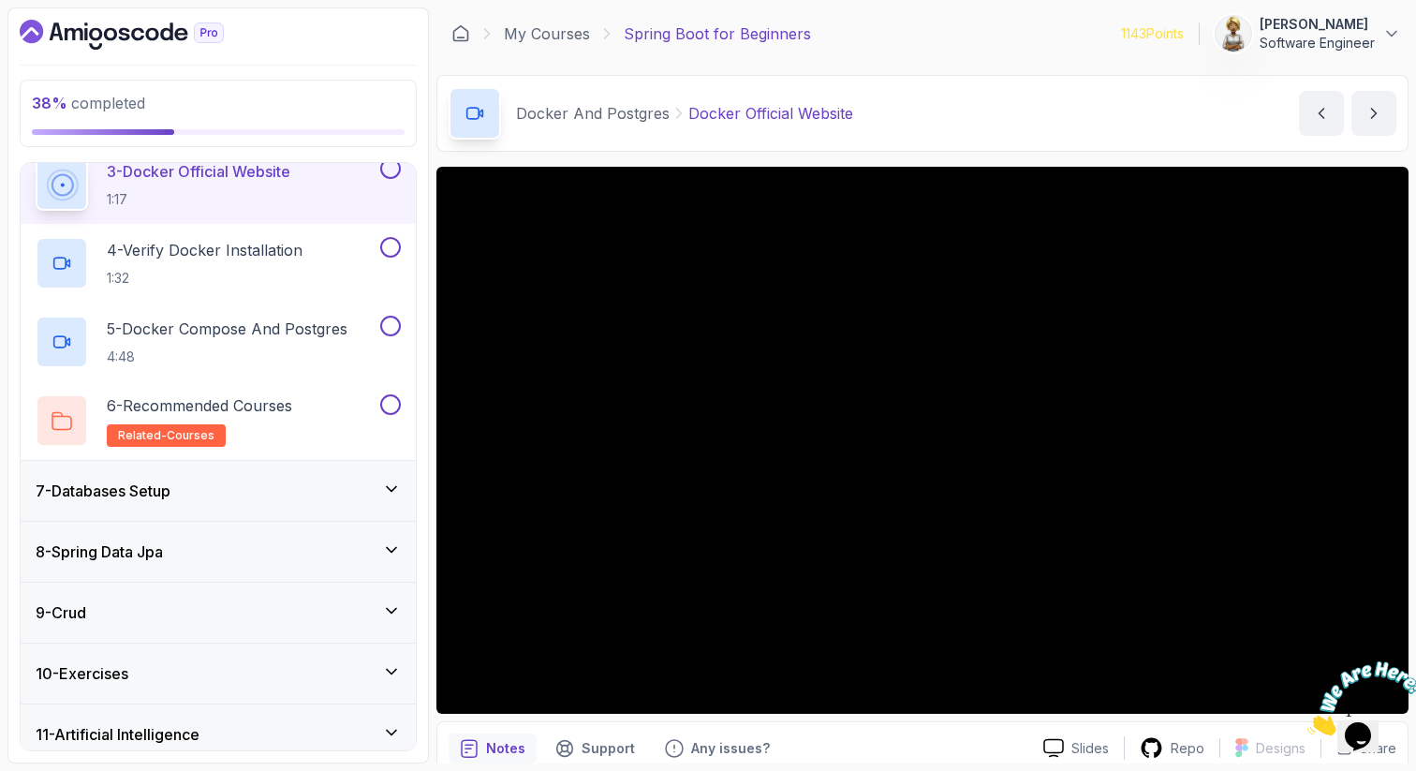
click at [678, 509] on div at bounding box center [922, 440] width 972 height 547
click at [266, 262] on h2 "4 - Verify Docker Installation 1:32" at bounding box center [205, 263] width 196 height 49
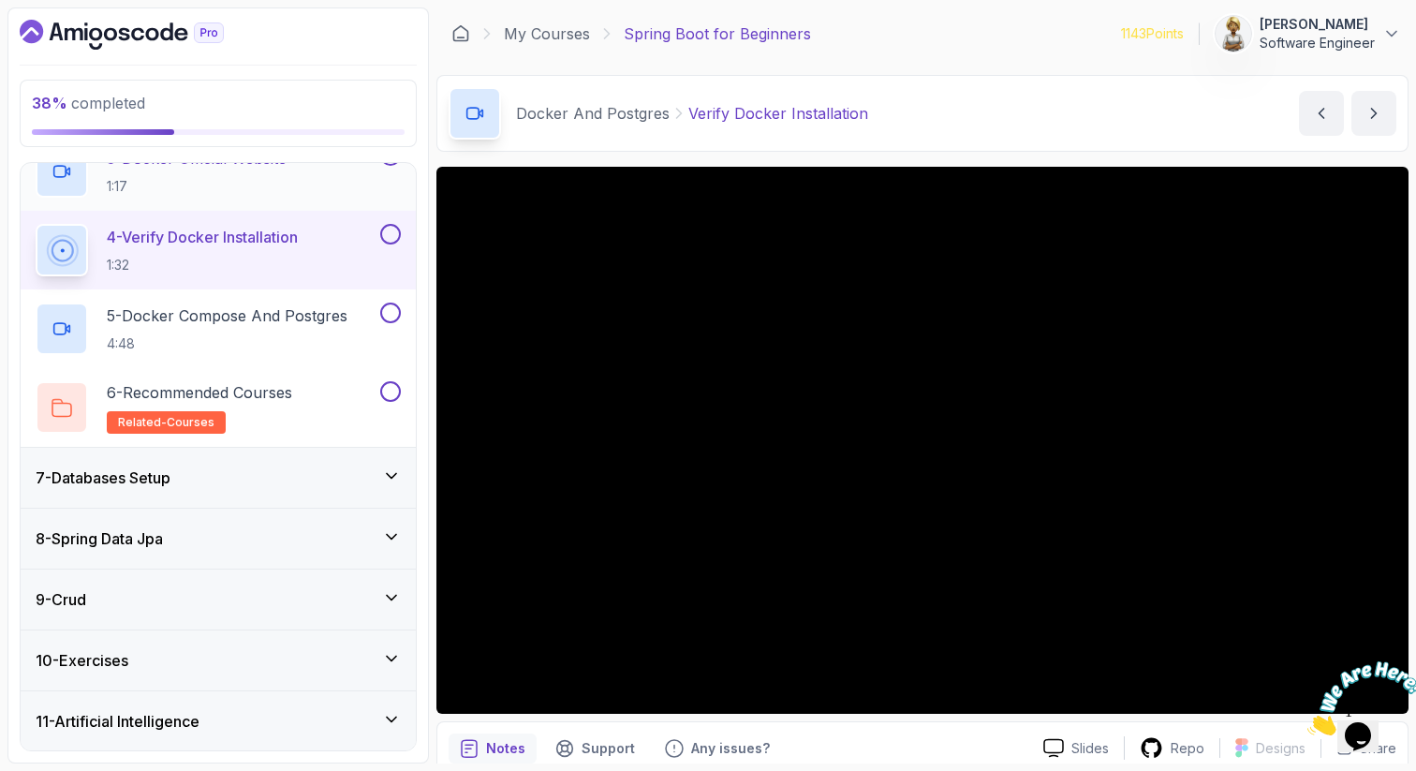
click at [213, 179] on p "1:17" at bounding box center [197, 186] width 180 height 19
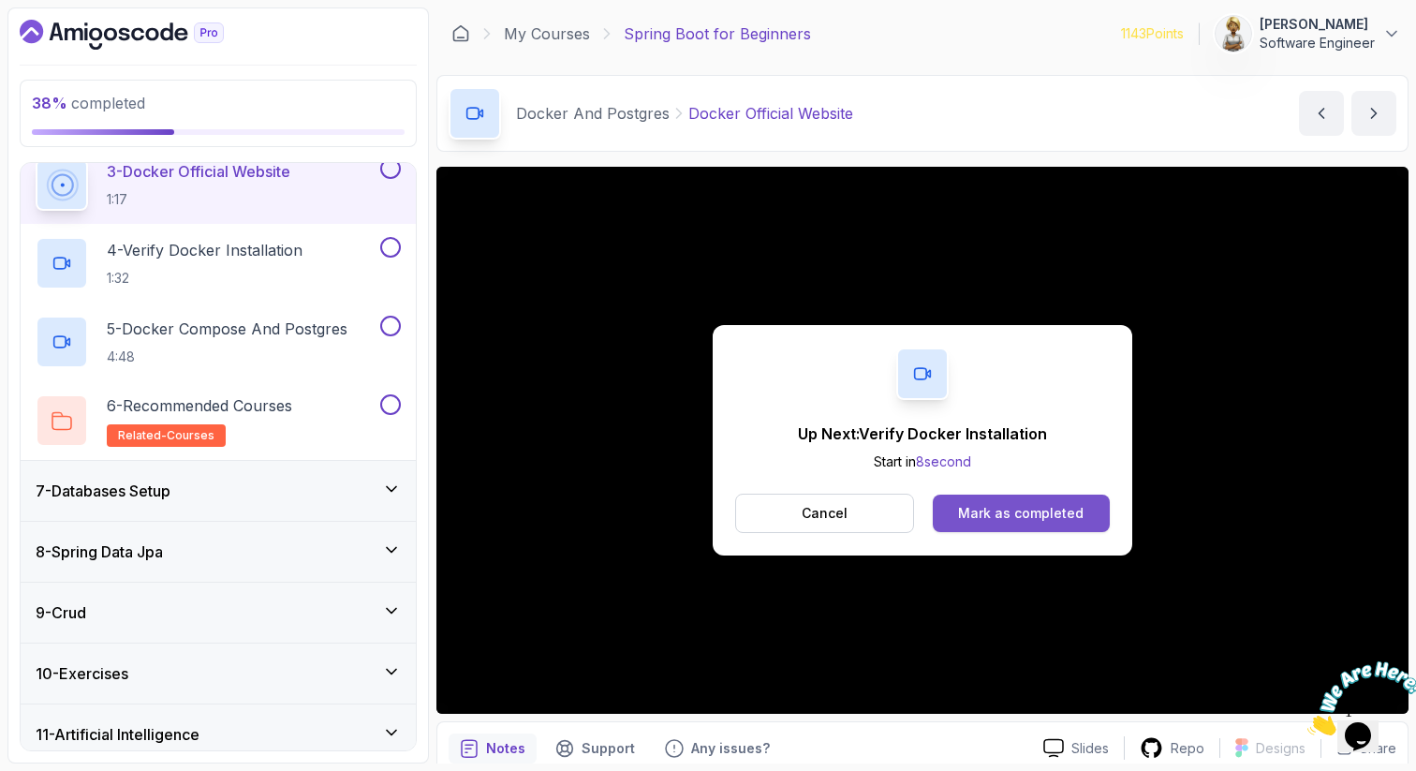
click at [987, 505] on div "Mark as completed" at bounding box center [1021, 513] width 126 height 19
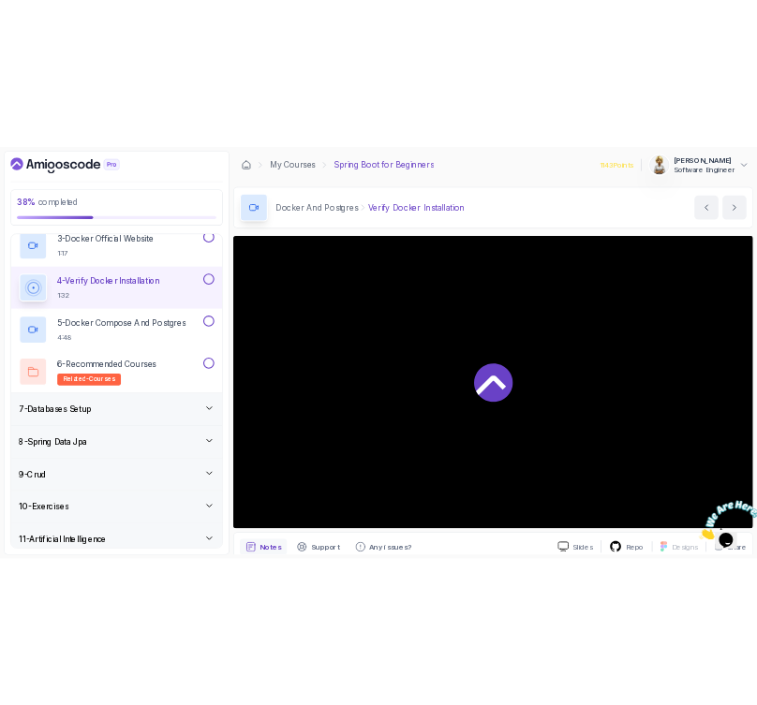
scroll to position [553, 0]
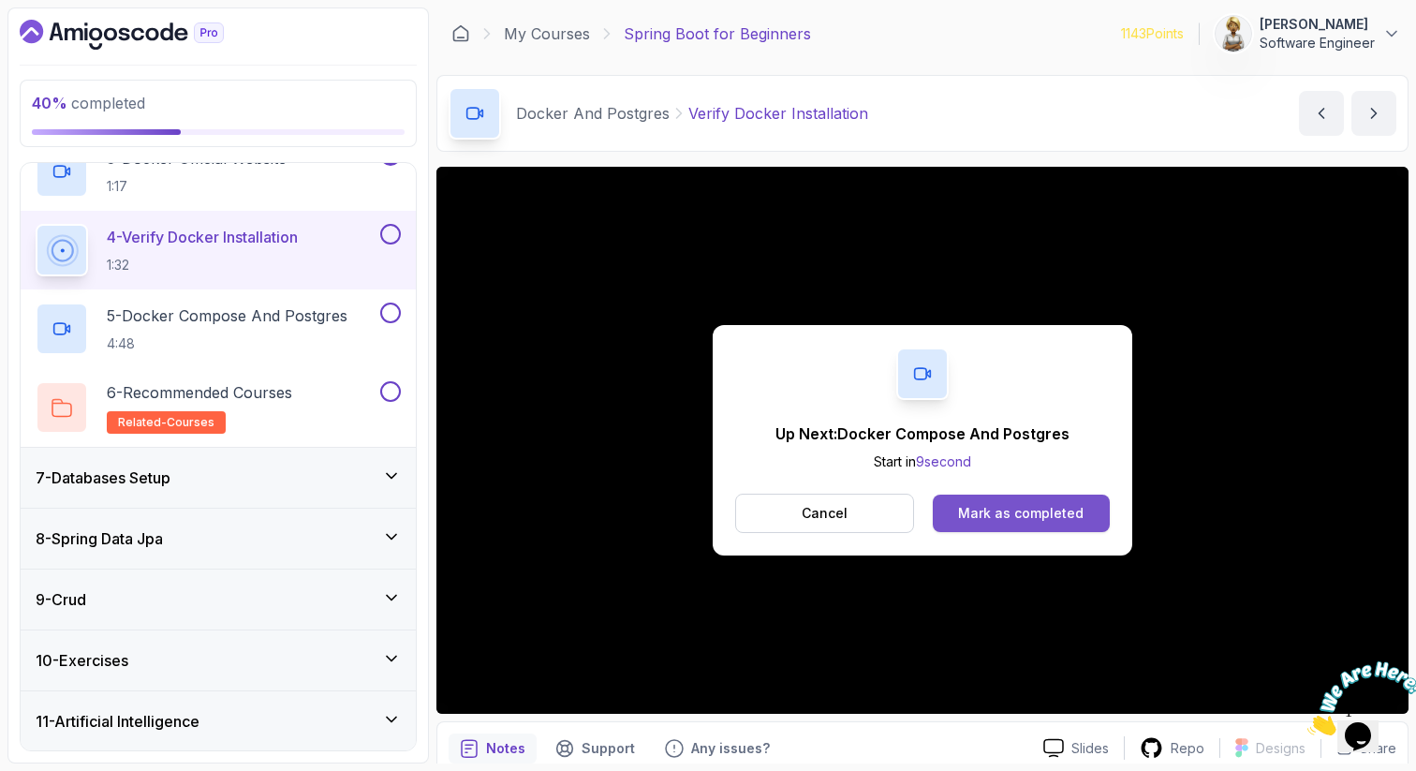
click at [982, 518] on div "Mark as completed" at bounding box center [1021, 513] width 126 height 19
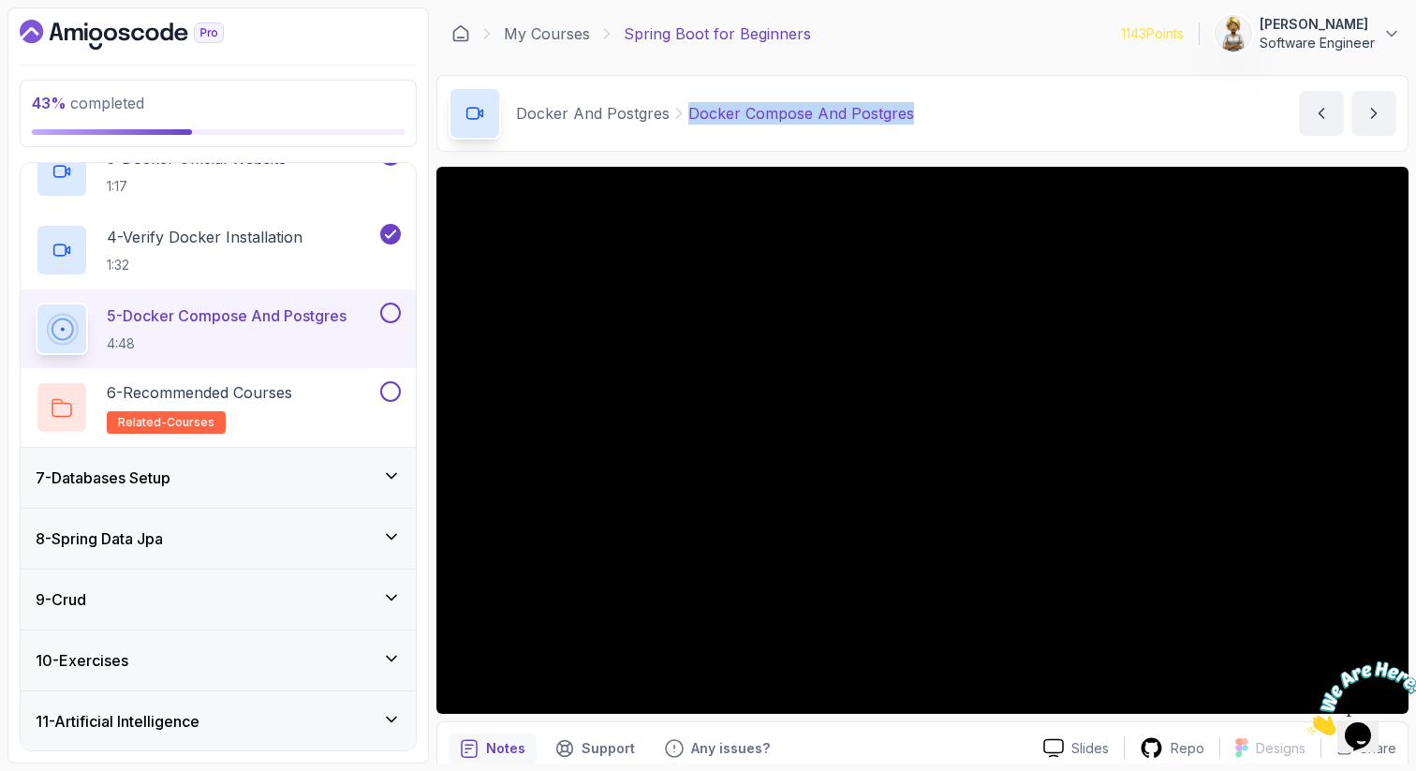
drag, startPoint x: 946, startPoint y: 107, endPoint x: 684, endPoint y: 111, distance: 262.3
click at [684, 112] on div "Docker And Postgres Docker Compose And Postgres Docker Compose And Postgres by …" at bounding box center [922, 113] width 972 height 77
copy p "Docker Compose And Postgres"
click at [1177, 748] on p "Repo" at bounding box center [1188, 748] width 34 height 19
click at [487, 748] on p "Notes" at bounding box center [505, 748] width 39 height 19
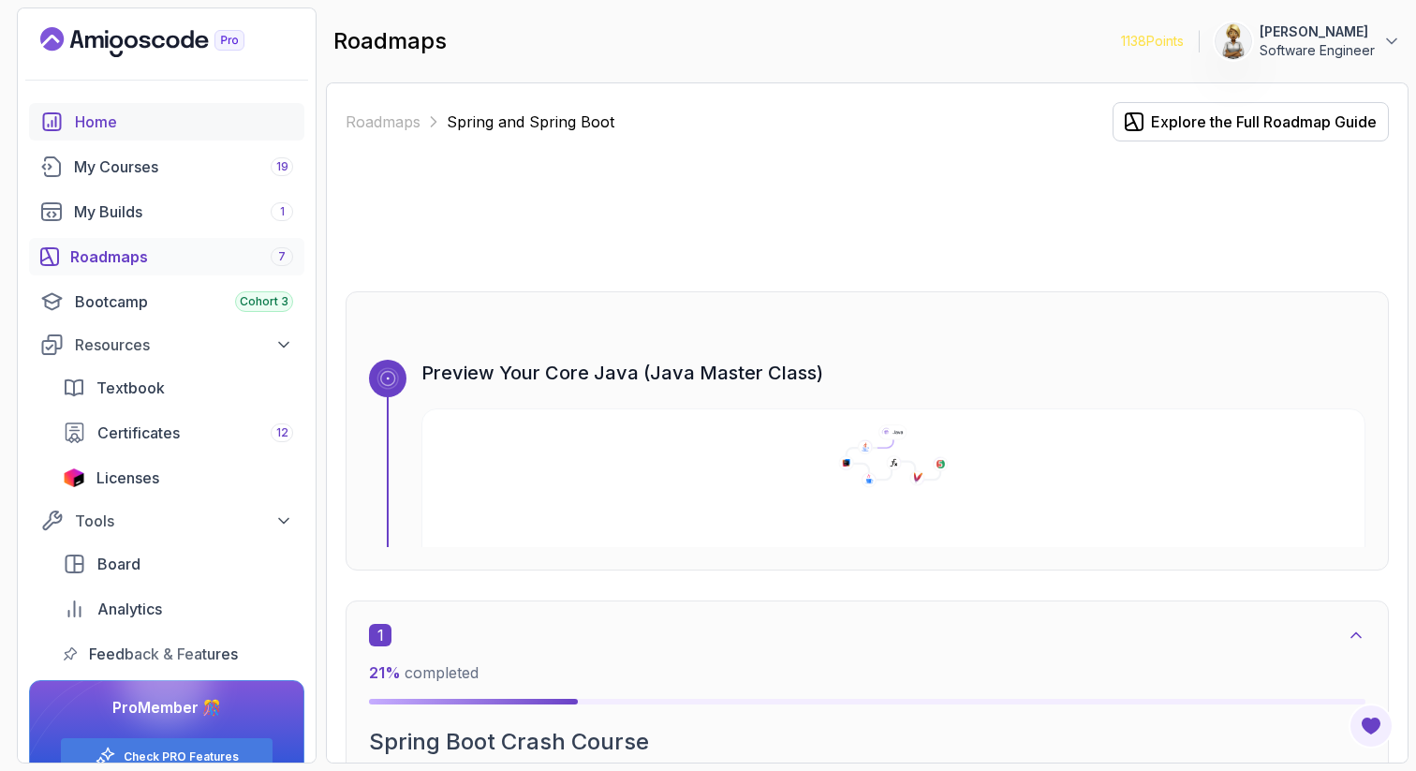
click at [114, 117] on div "Home" at bounding box center [184, 122] width 218 height 22
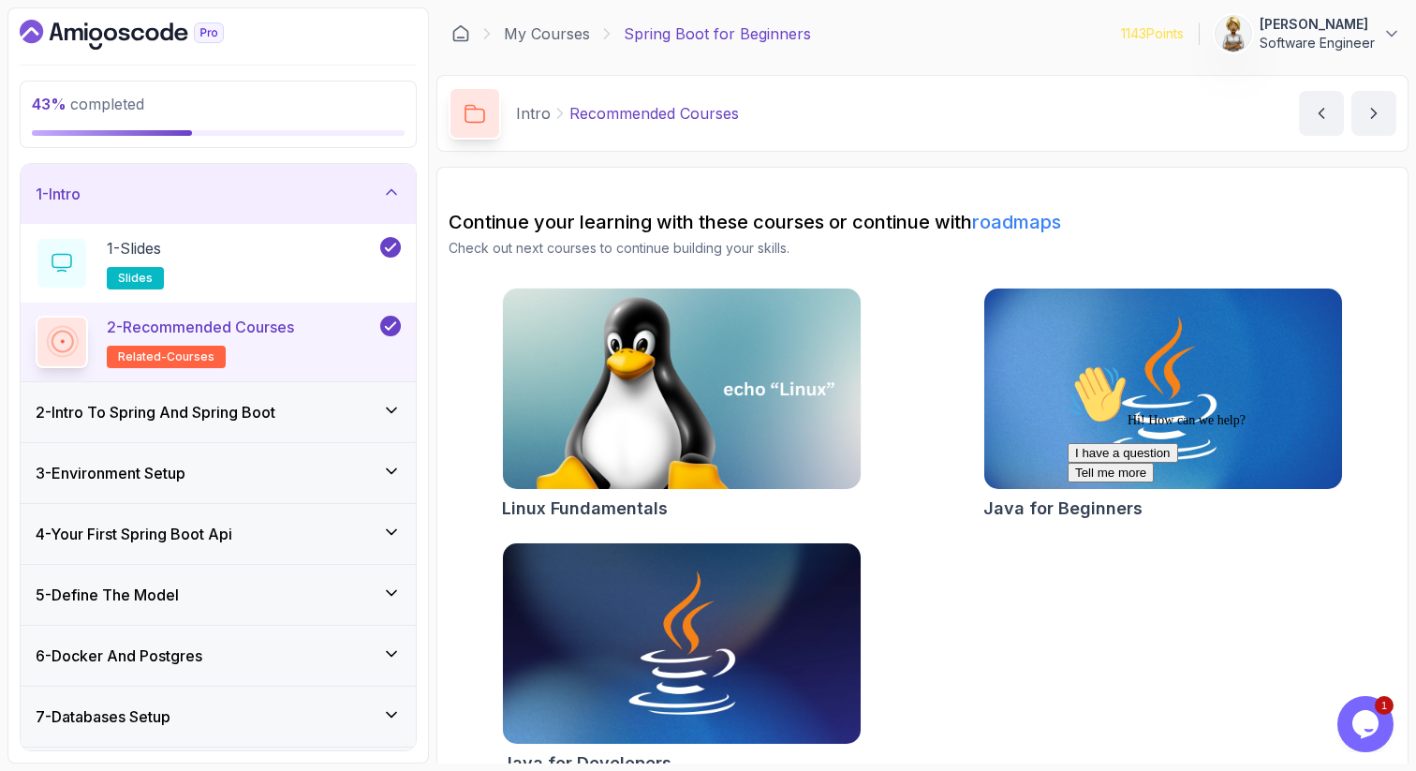
click at [393, 188] on icon at bounding box center [391, 192] width 19 height 19
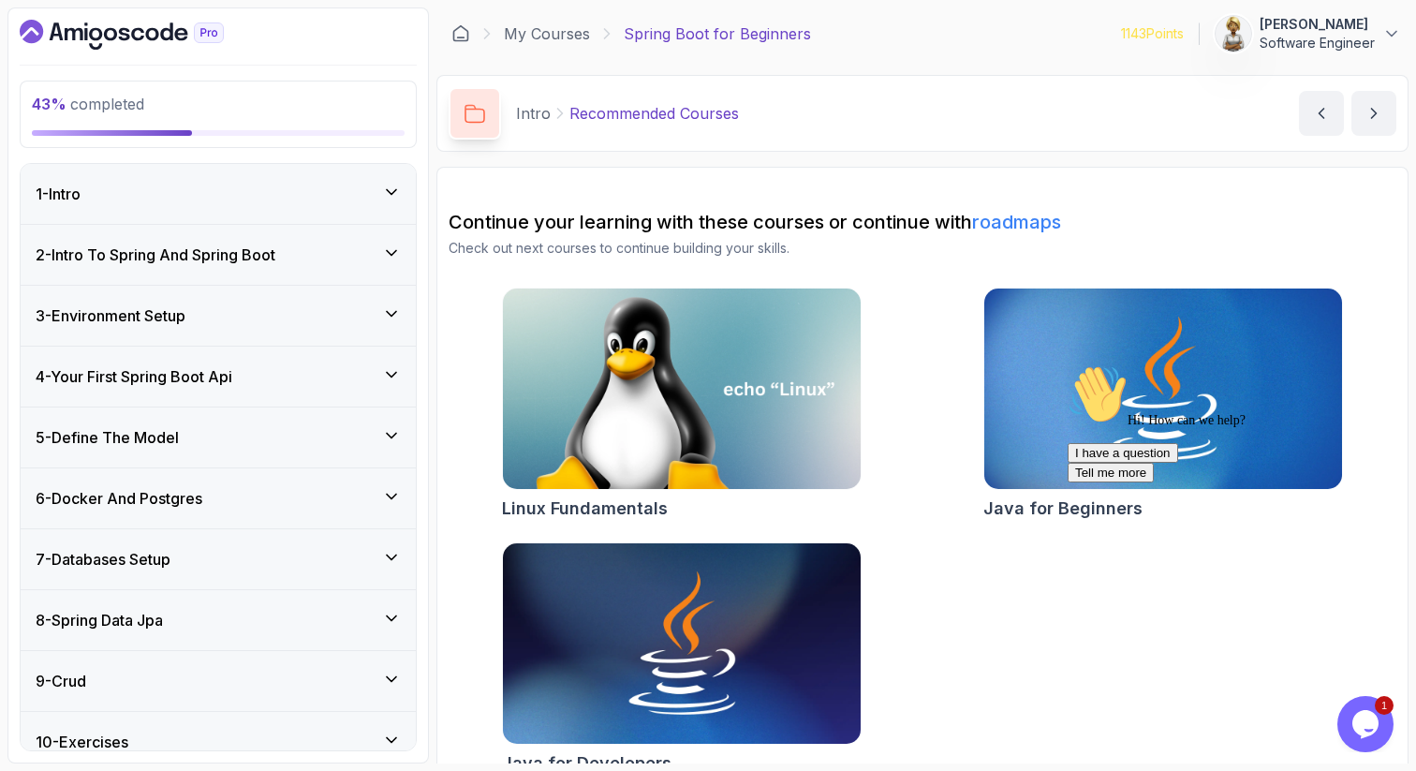
click at [395, 382] on icon at bounding box center [391, 374] width 19 height 19
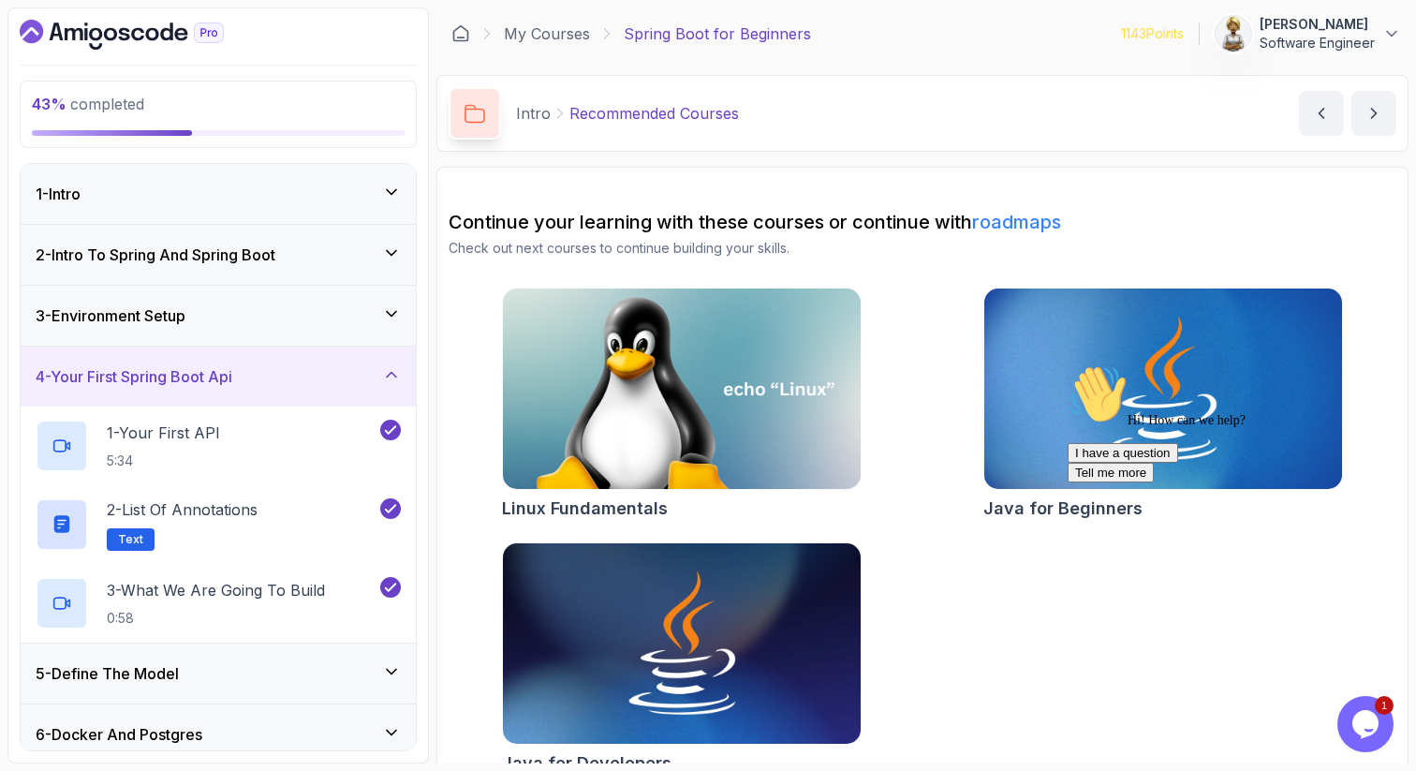
click at [395, 375] on icon at bounding box center [391, 374] width 9 height 5
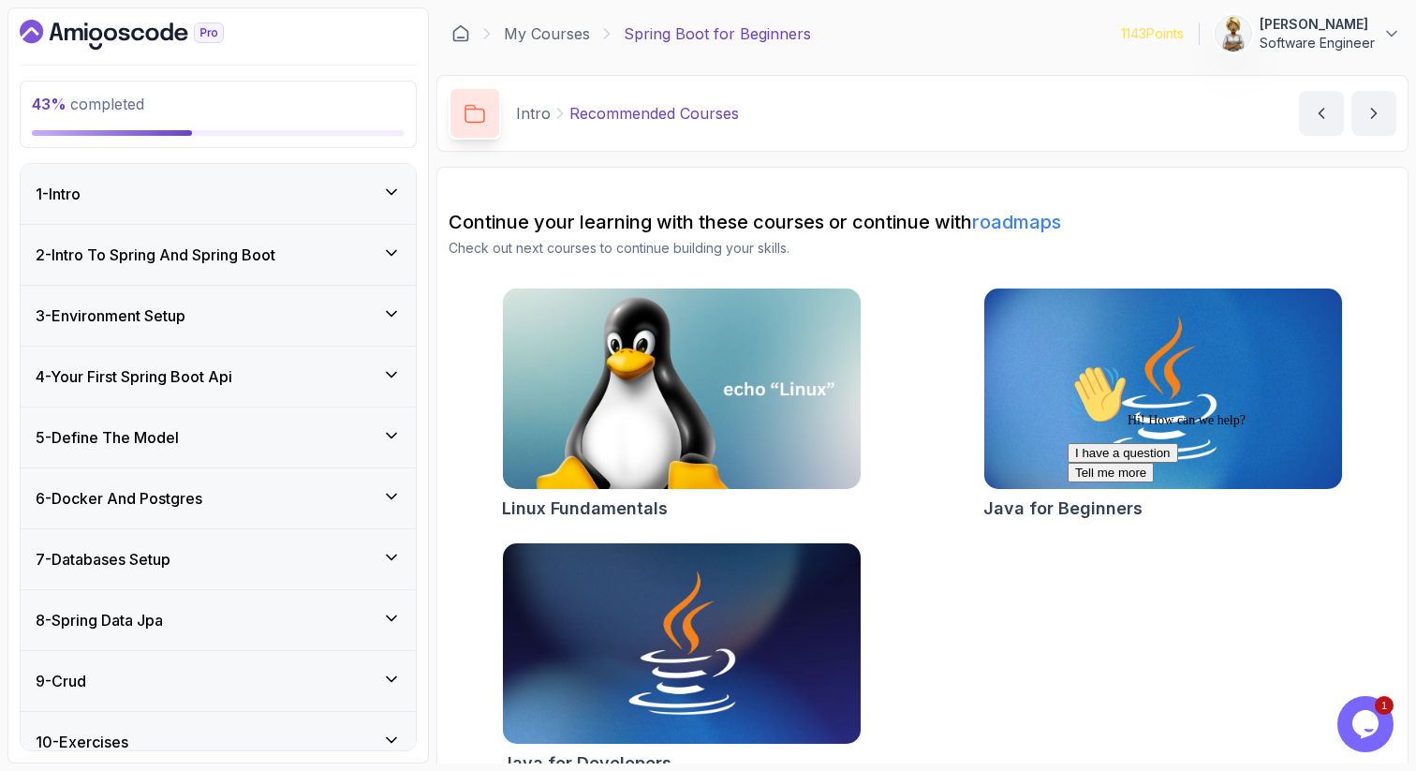
click at [391, 431] on icon at bounding box center [391, 435] width 19 height 19
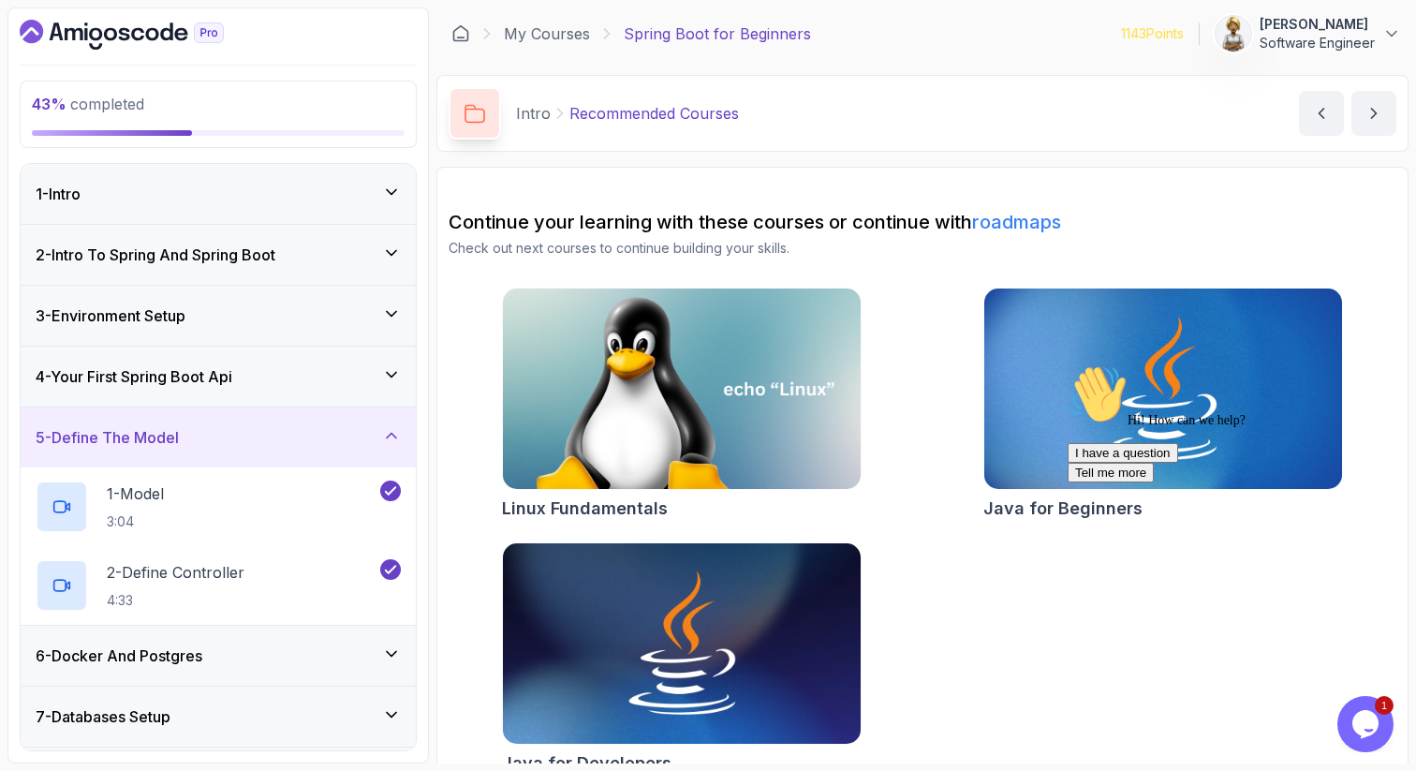
click at [391, 431] on icon at bounding box center [391, 435] width 19 height 19
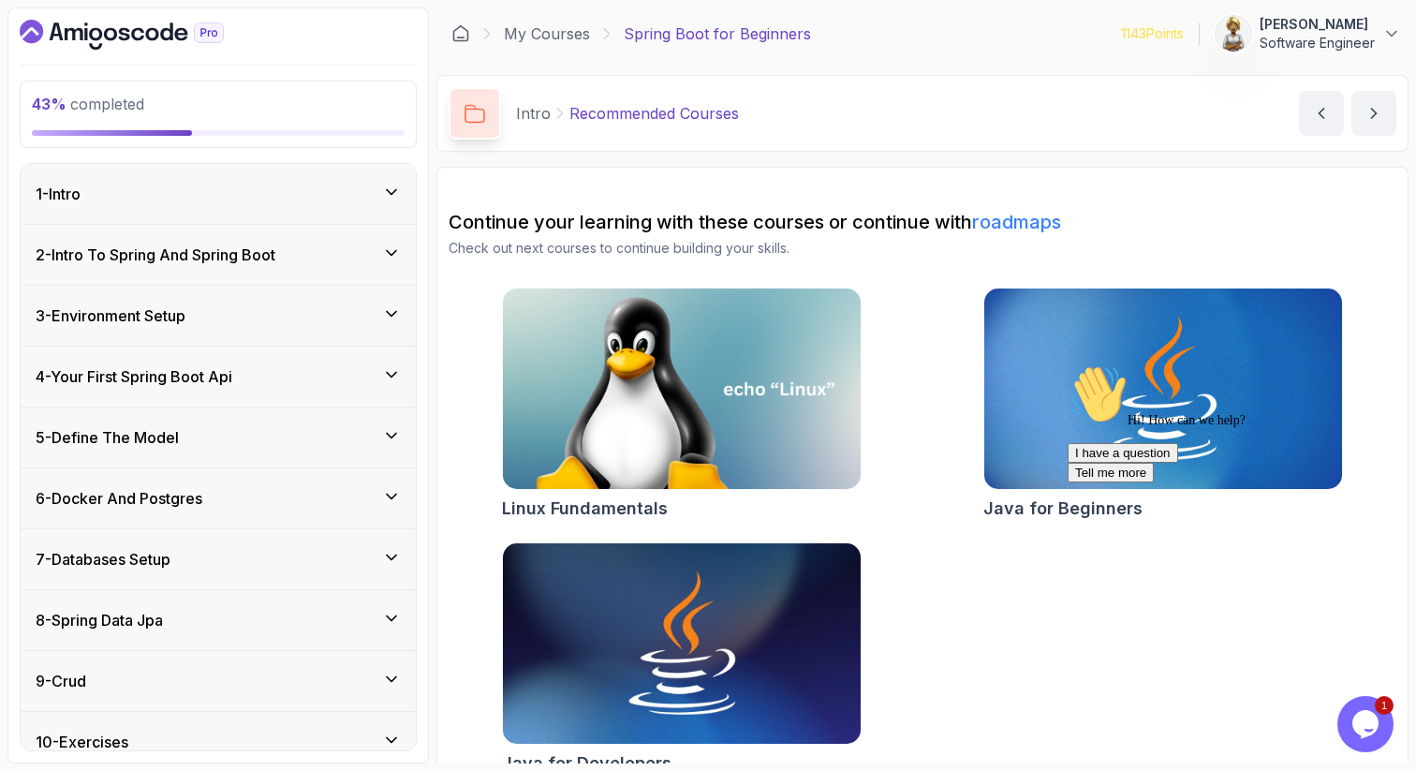
click at [391, 494] on icon at bounding box center [391, 496] width 19 height 19
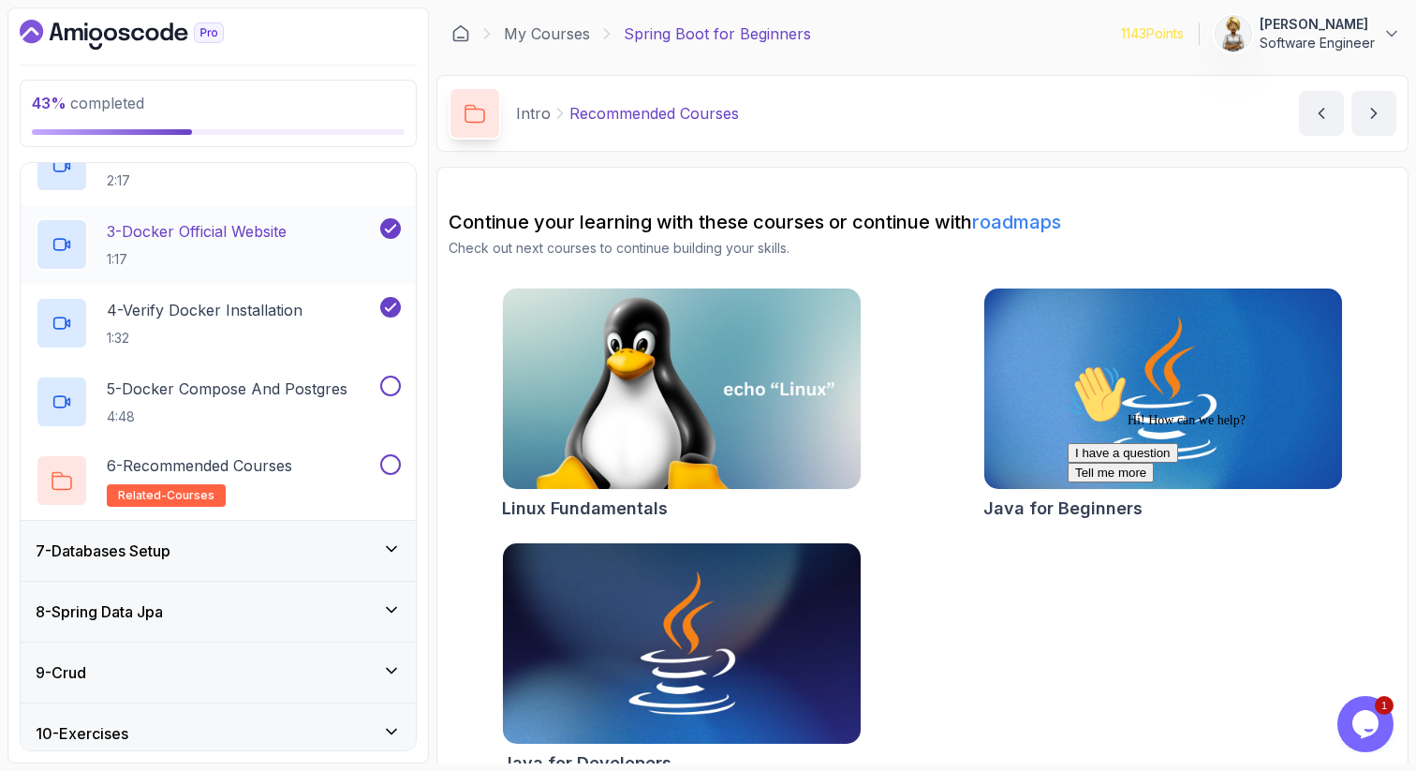
scroll to position [487, 0]
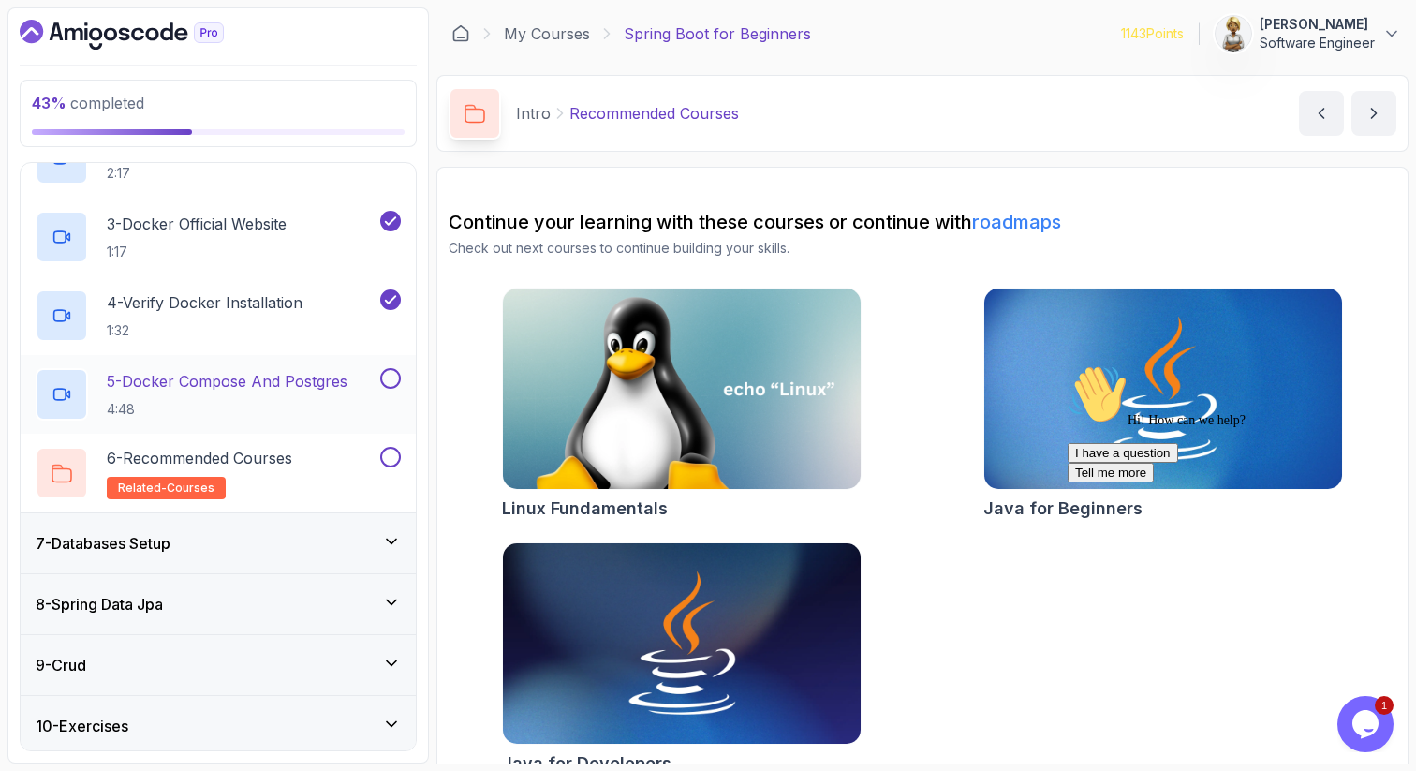
click at [274, 380] on p "5 - Docker Compose And Postgres" at bounding box center [227, 381] width 241 height 22
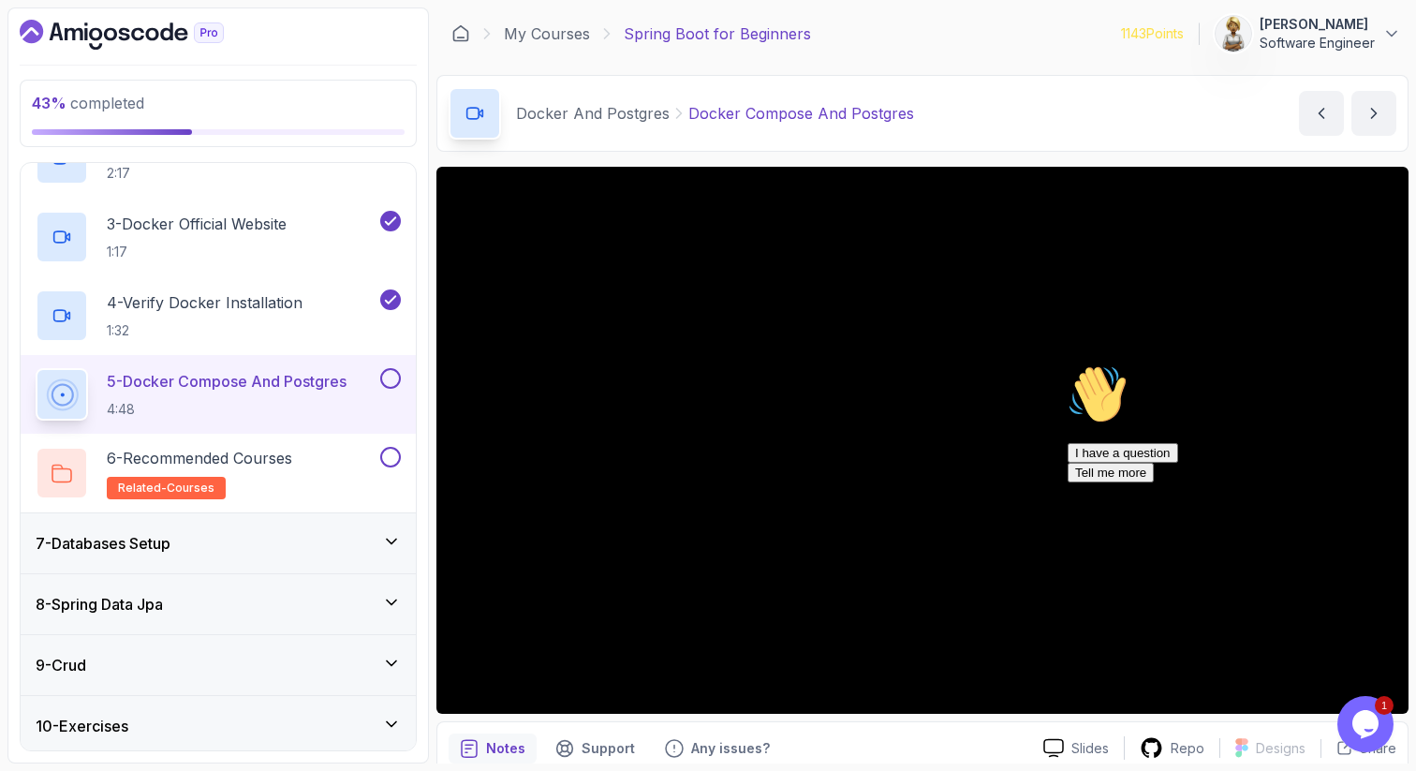
drag, startPoint x: 1377, startPoint y: 495, endPoint x: 2438, endPoint y: 852, distance: 1119.5
click at [756, 364] on icon "Chat attention grabber" at bounding box center [1068, 364] width 0 height 0
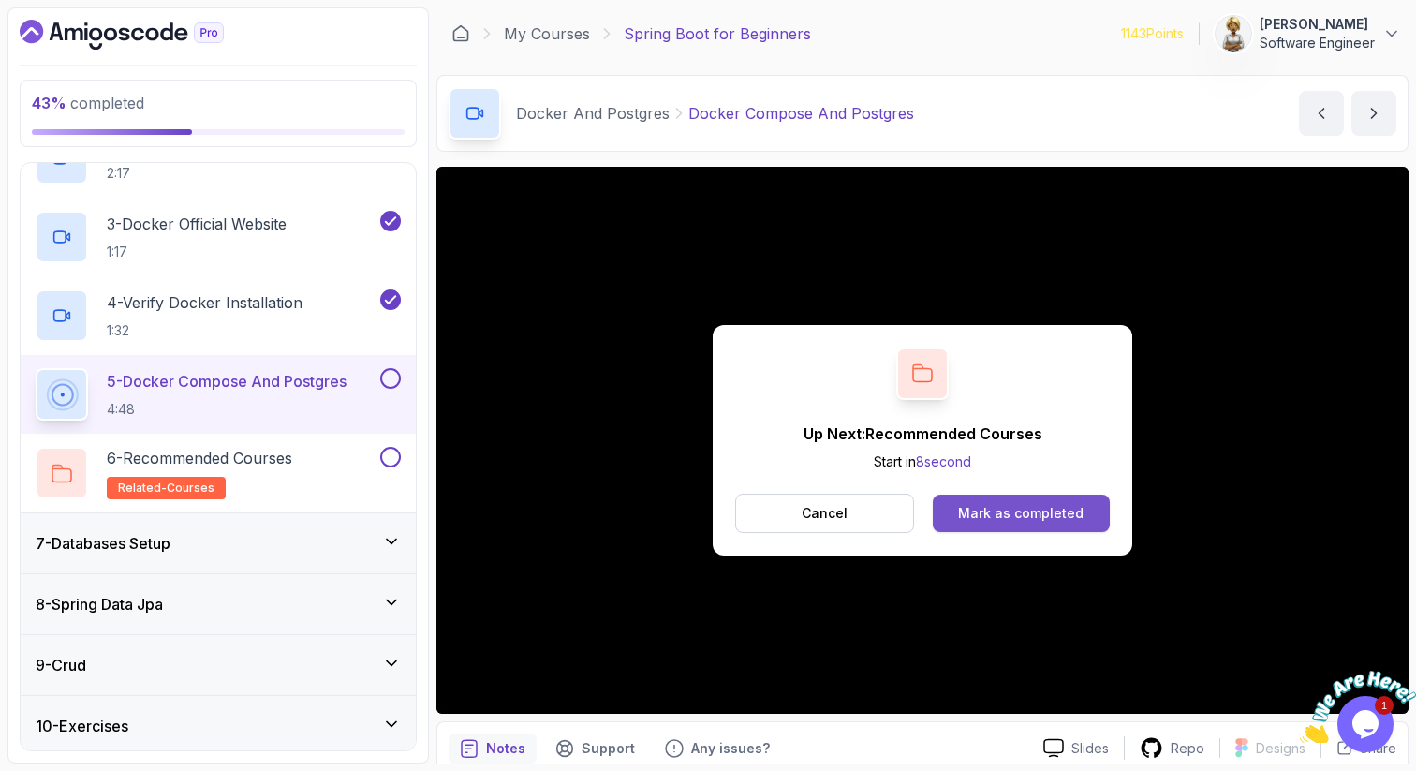
click at [756, 515] on div "Mark as completed" at bounding box center [1021, 513] width 126 height 19
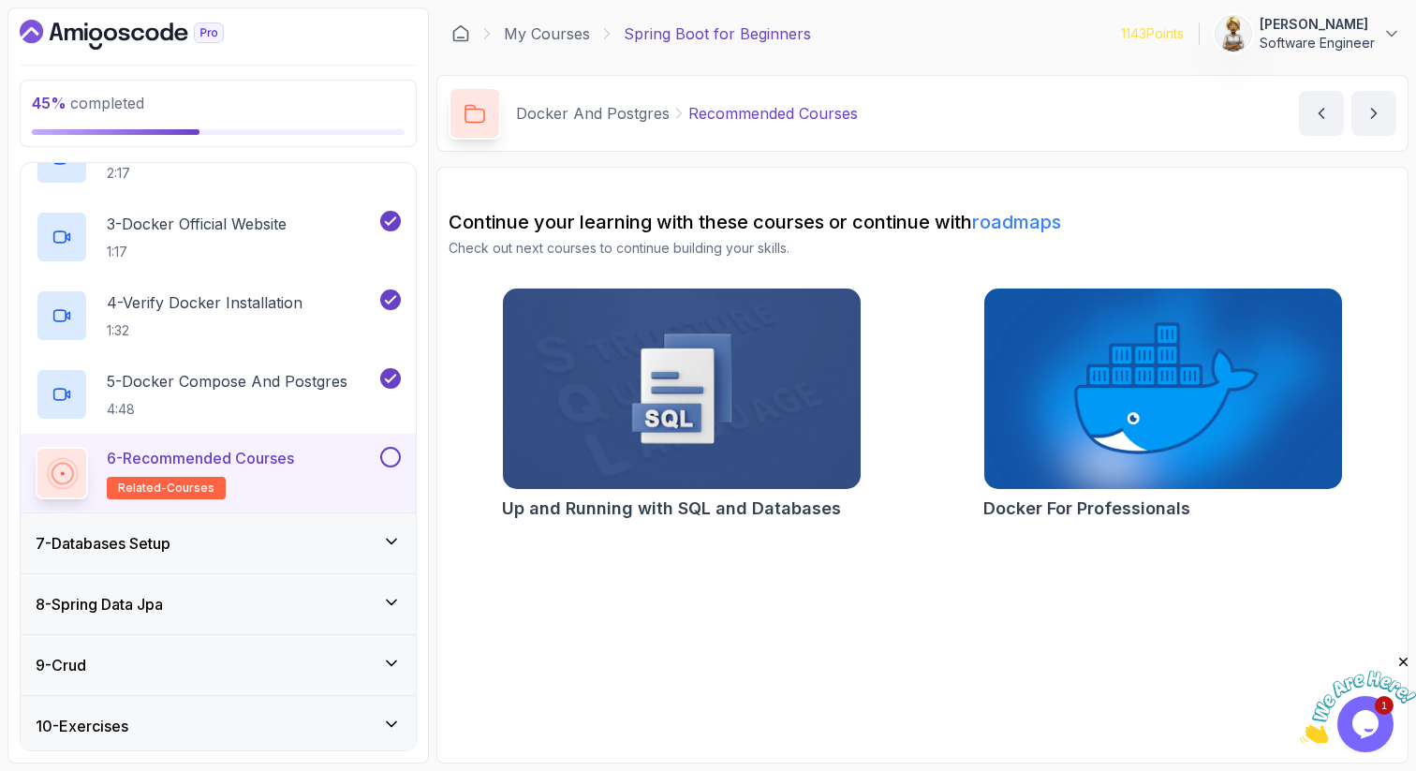
click at [392, 451] on button at bounding box center [390, 457] width 21 height 21
click at [381, 537] on div "7 - Databases Setup" at bounding box center [218, 543] width 365 height 22
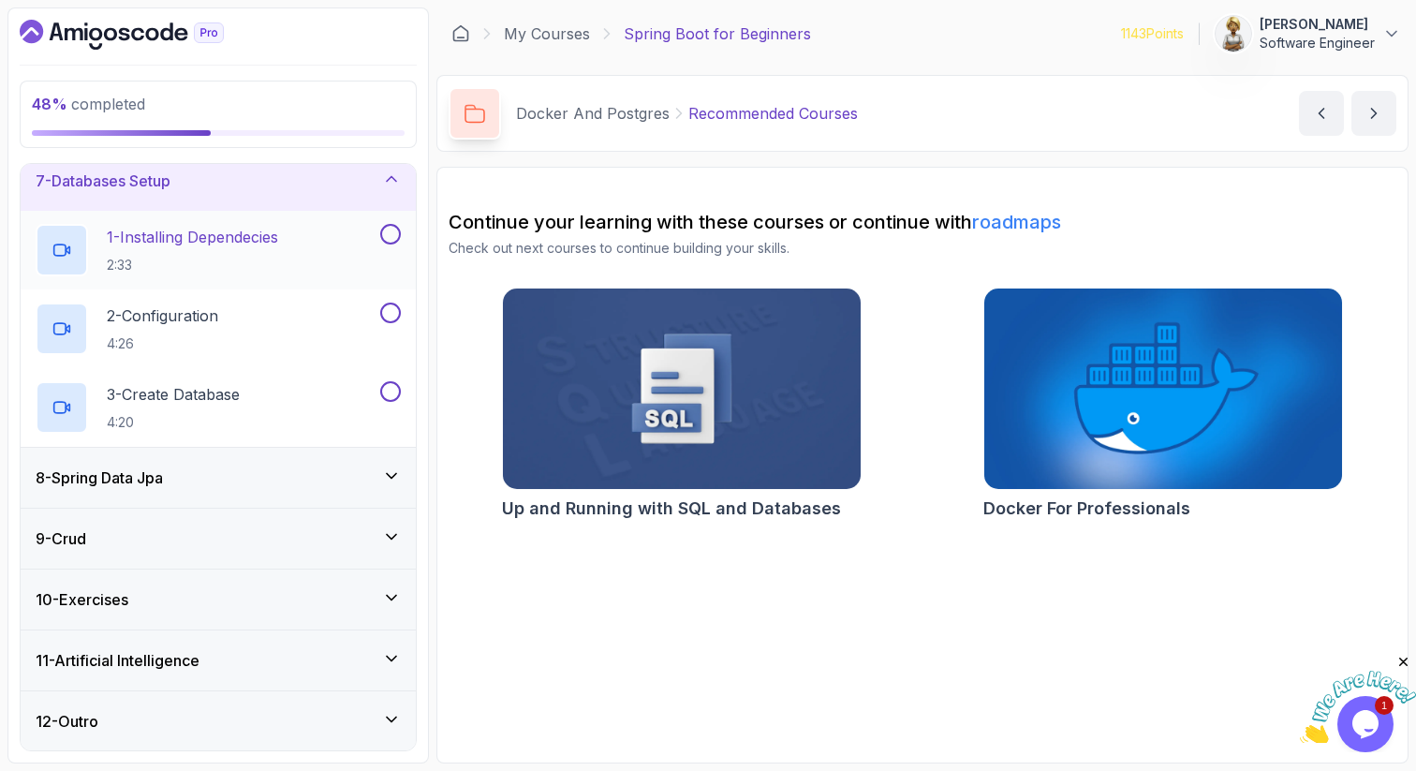
scroll to position [378, 0]
click at [385, 478] on icon at bounding box center [391, 475] width 19 height 19
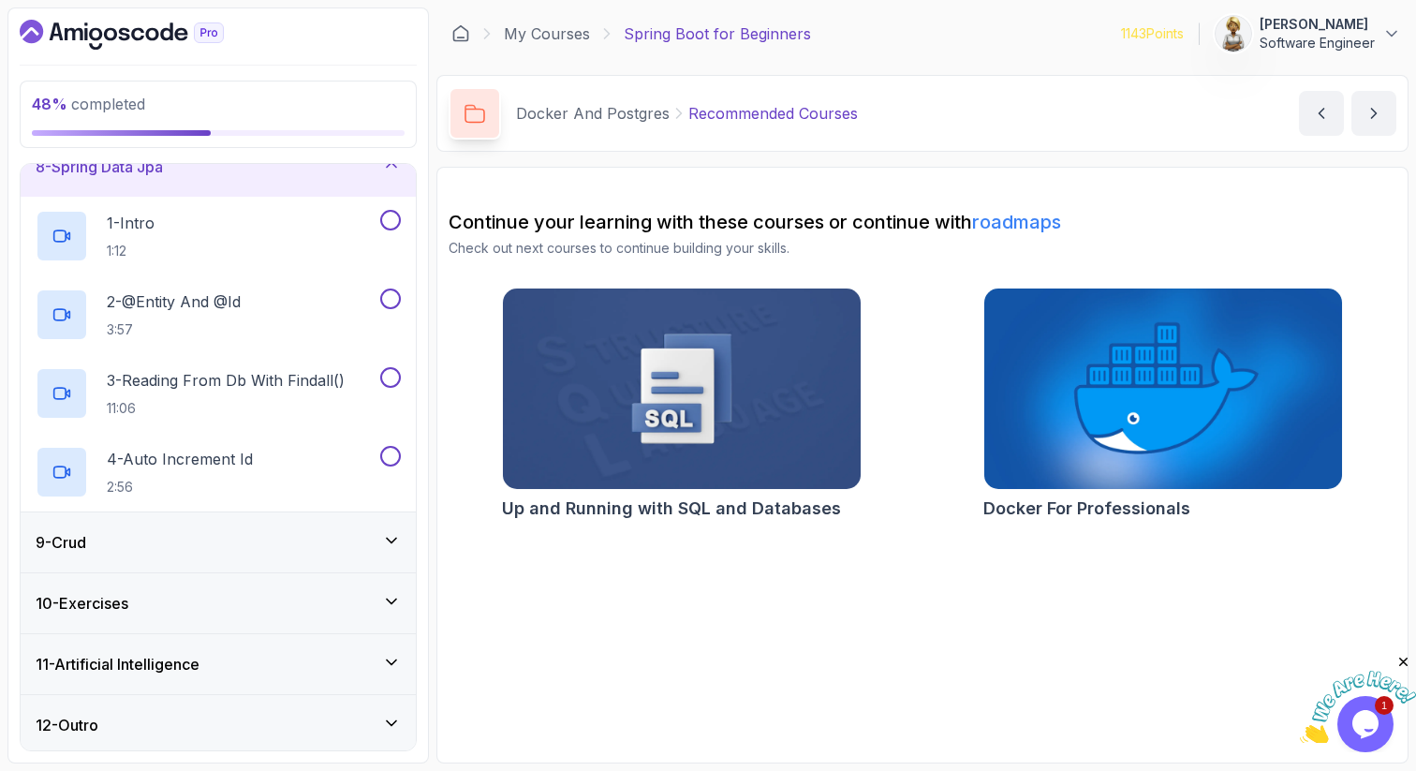
scroll to position [457, 0]
click at [369, 533] on div "9 - Crud" at bounding box center [218, 538] width 365 height 22
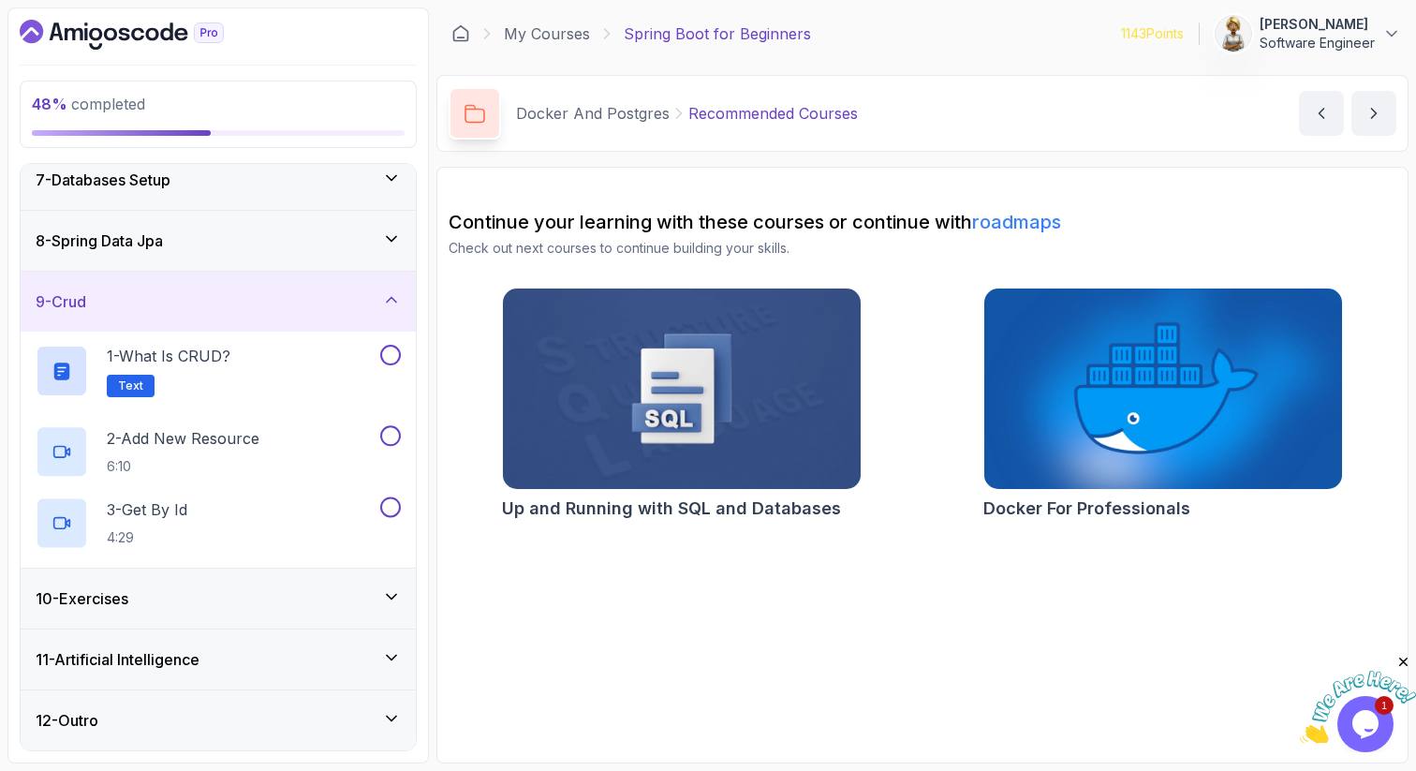
scroll to position [378, 0]
click at [370, 597] on div "10 - Exercises" at bounding box center [218, 599] width 365 height 22
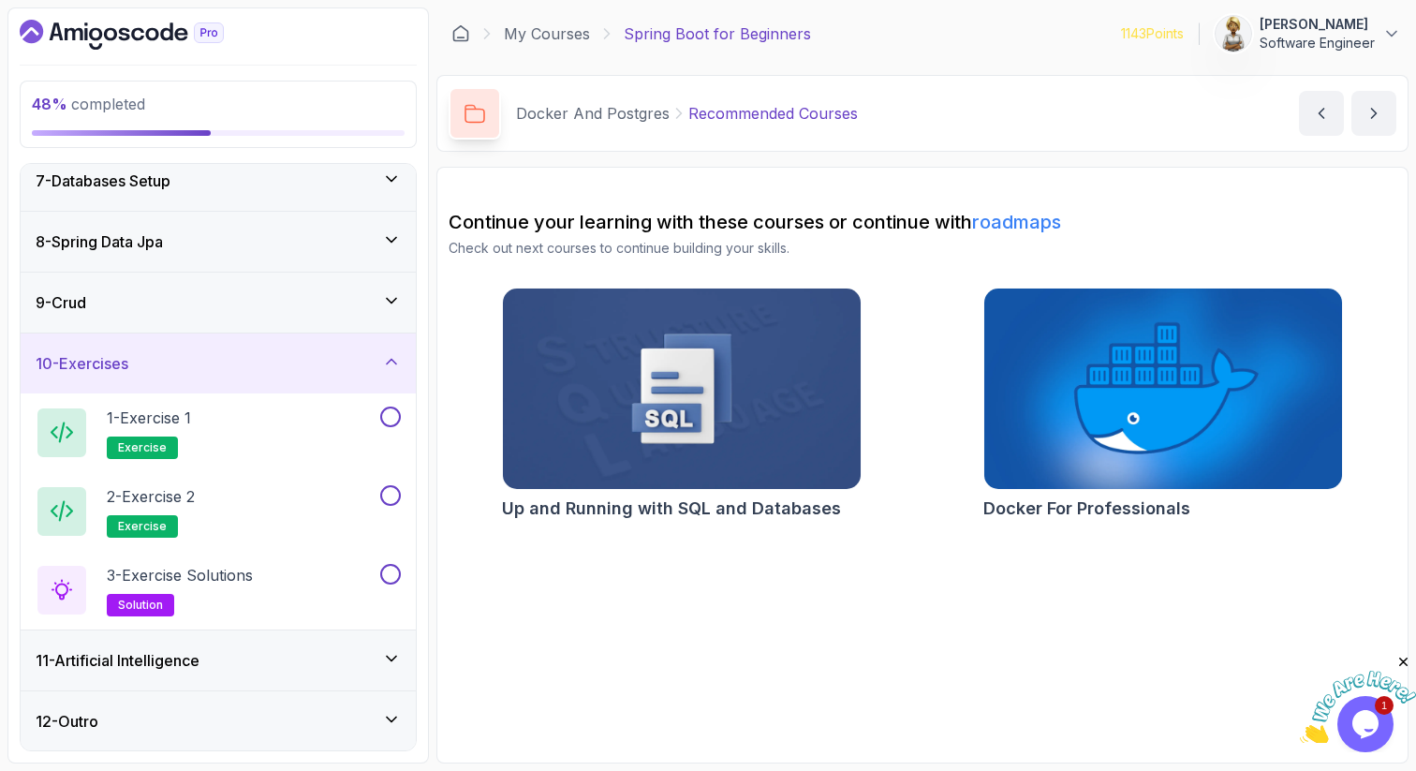
click at [370, 653] on div "11 - Artificial Intelligence" at bounding box center [218, 660] width 365 height 22
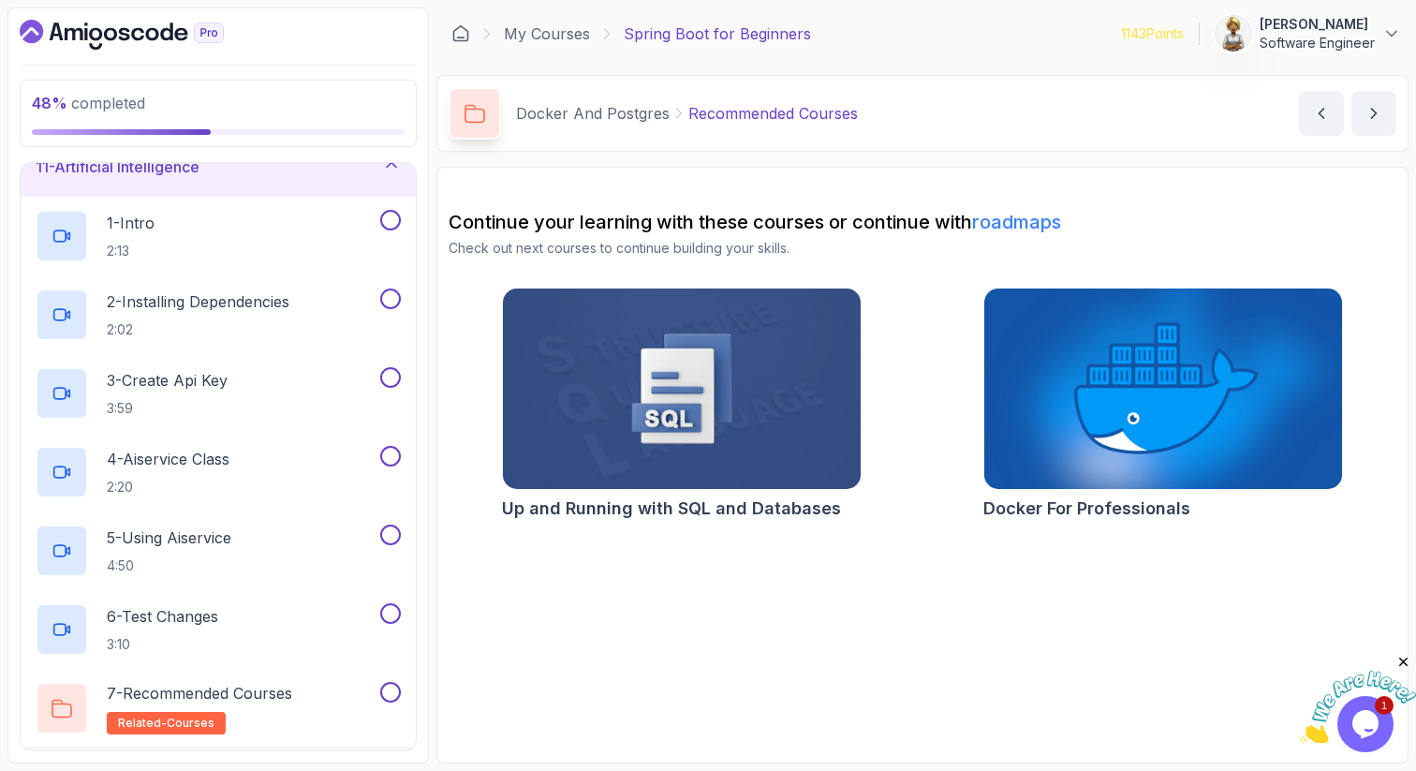
scroll to position [678, 0]
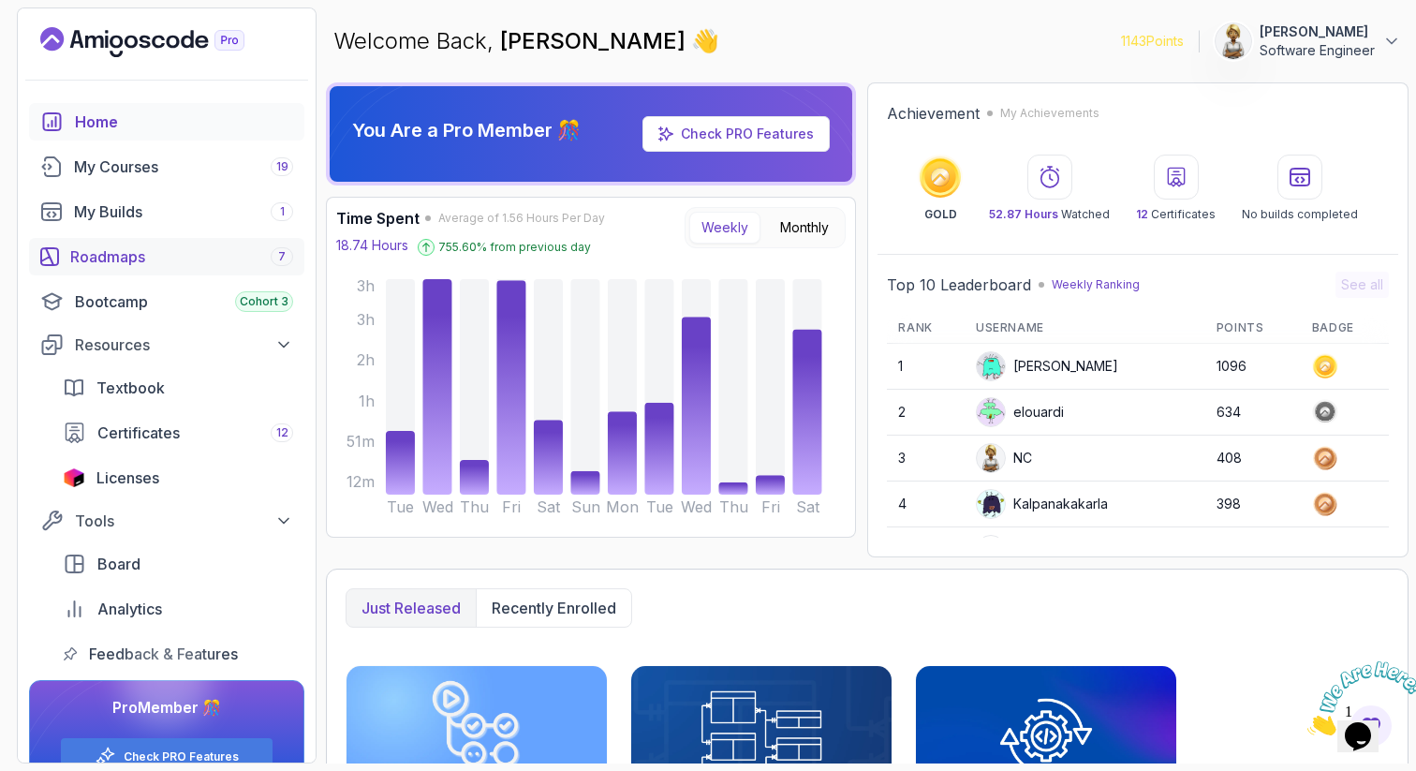
click at [147, 253] on div "Roadmaps 7" at bounding box center [181, 256] width 223 height 22
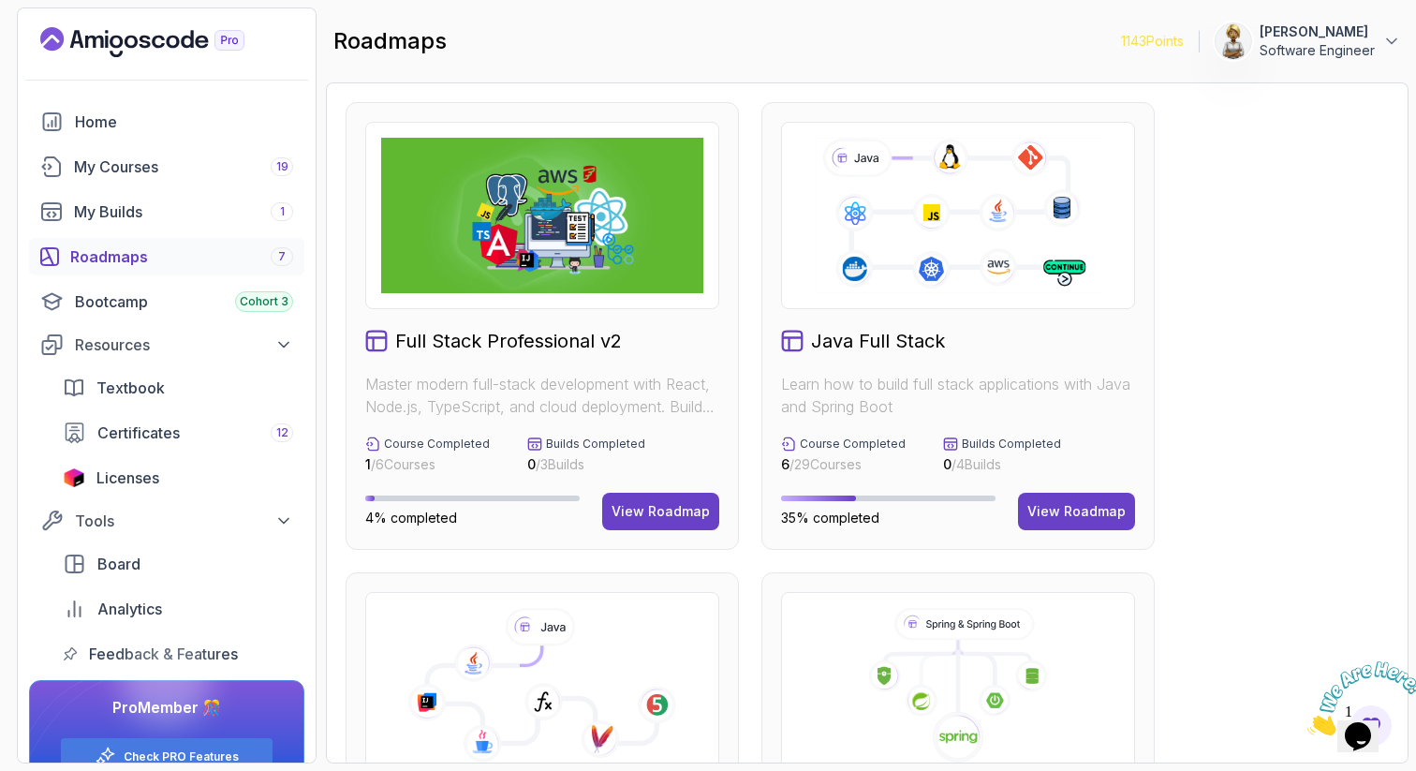
click at [756, 412] on section "1143 Points [PERSON_NAME] Software Engineer Home My Courses 19 My Builds 1 Road…" at bounding box center [708, 385] width 1416 height 771
click at [756, 704] on icon at bounding box center [958, 685] width 322 height 155
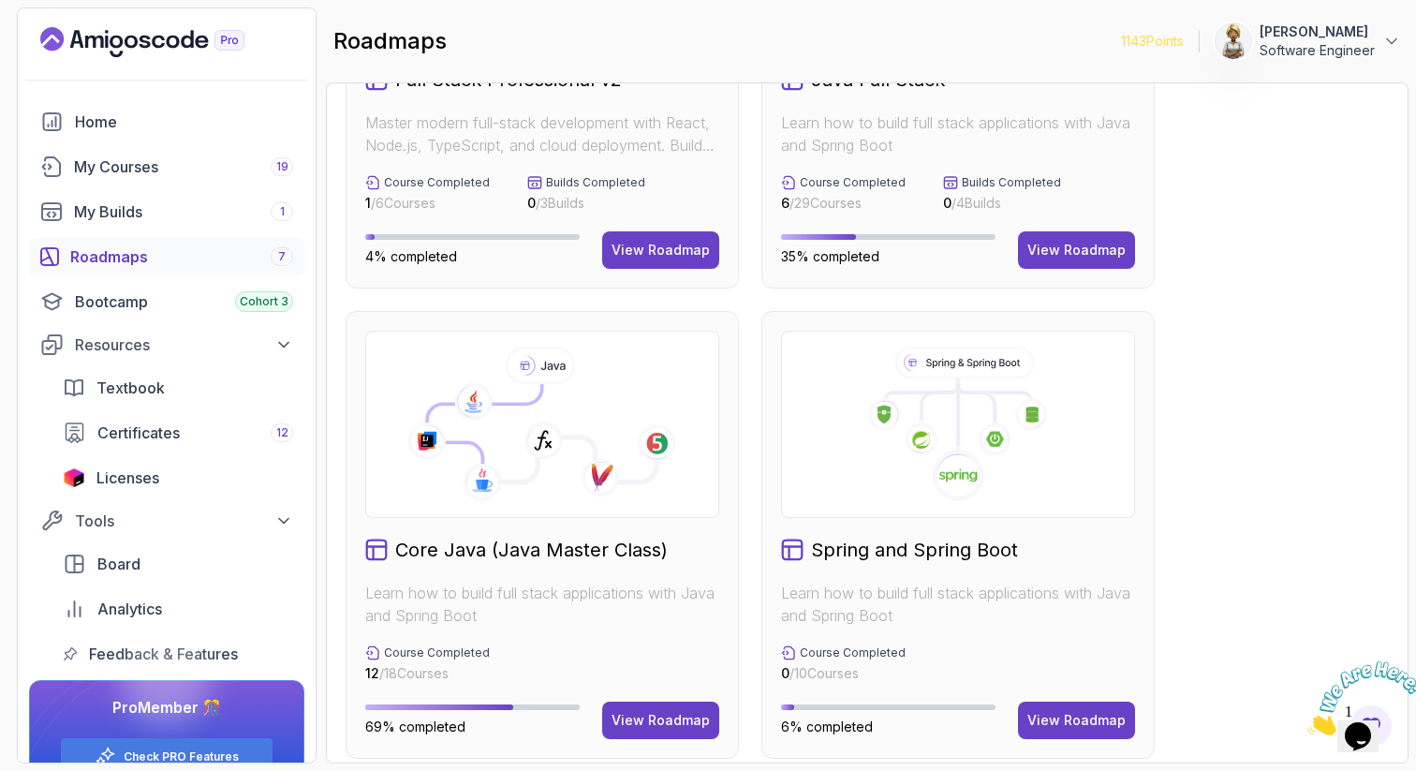
scroll to position [262, 0]
click at [756, 704] on div "View Roadmap" at bounding box center [1076, 719] width 98 height 19
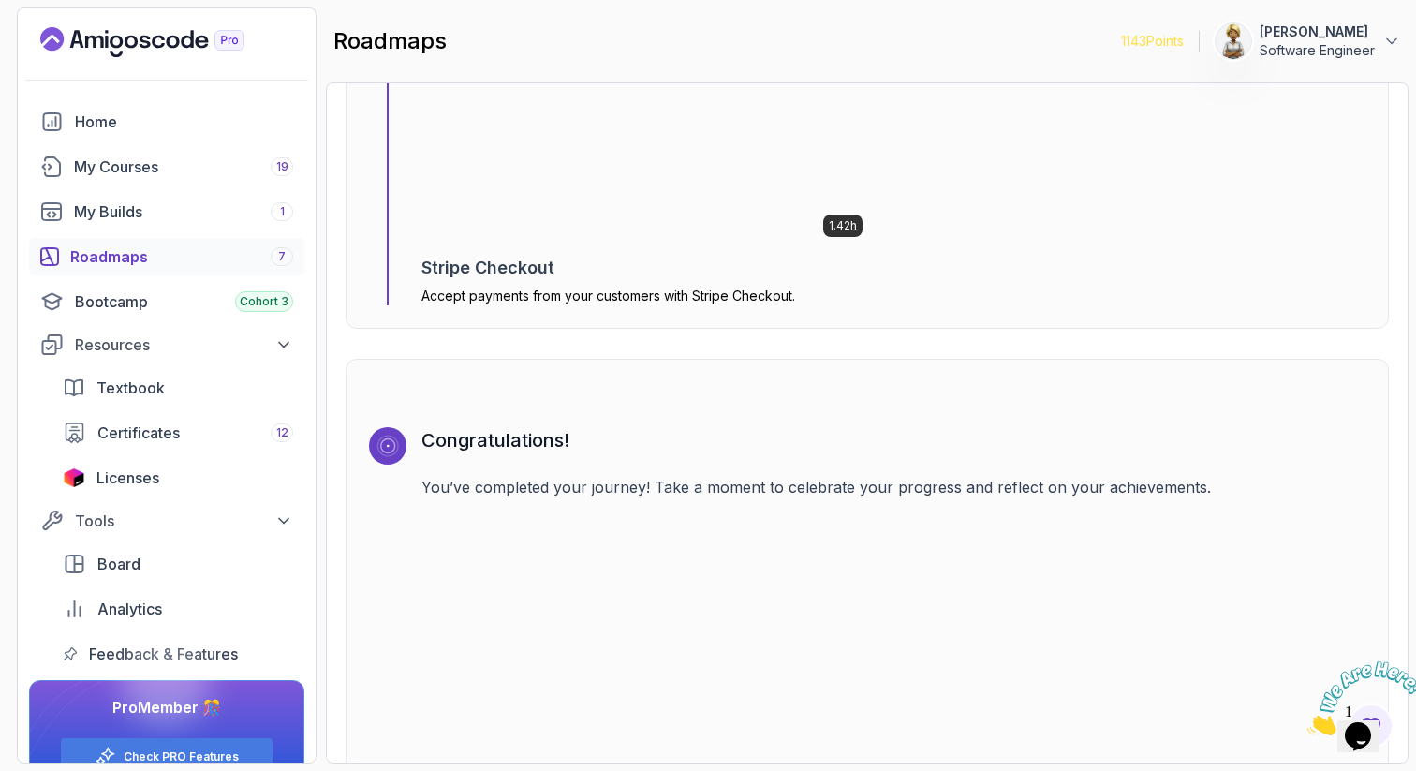
scroll to position [6274, 0]
